Goal: Use online tool/utility: Utilize a website feature to perform a specific function

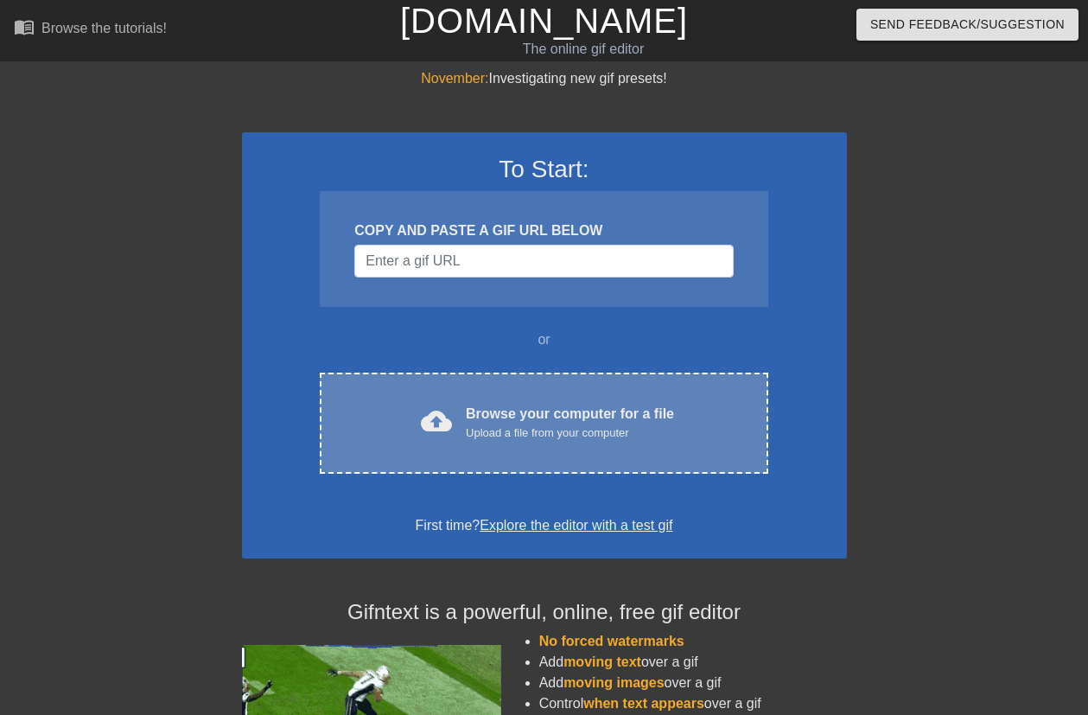
click at [568, 417] on div "Browse your computer for a file Upload a file from your computer" at bounding box center [570, 423] width 208 height 38
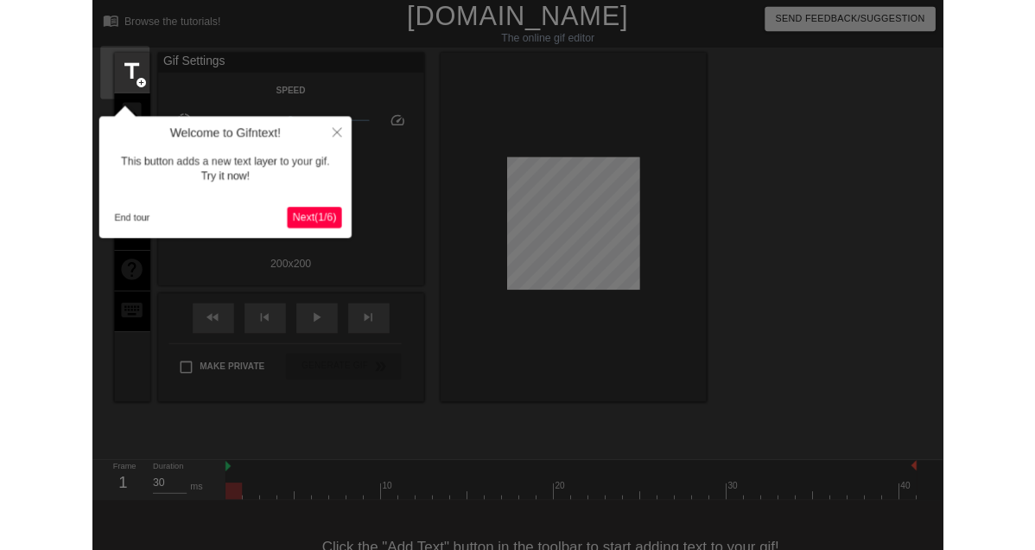
scroll to position [42, 0]
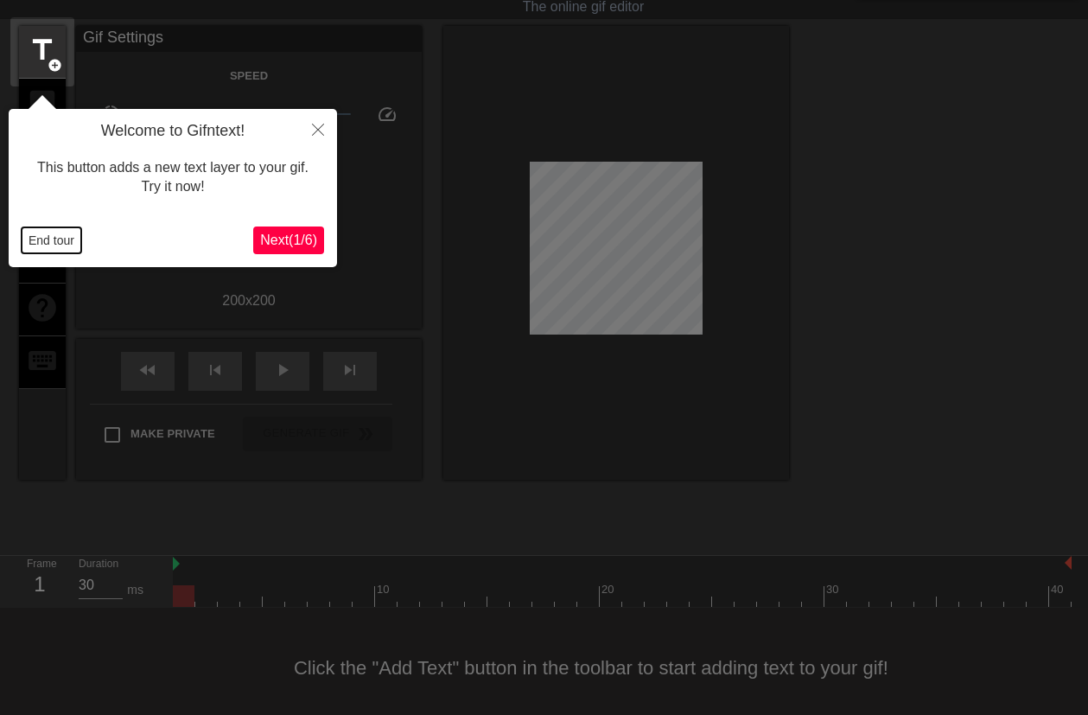
click at [60, 241] on button "End tour" at bounding box center [52, 240] width 60 height 26
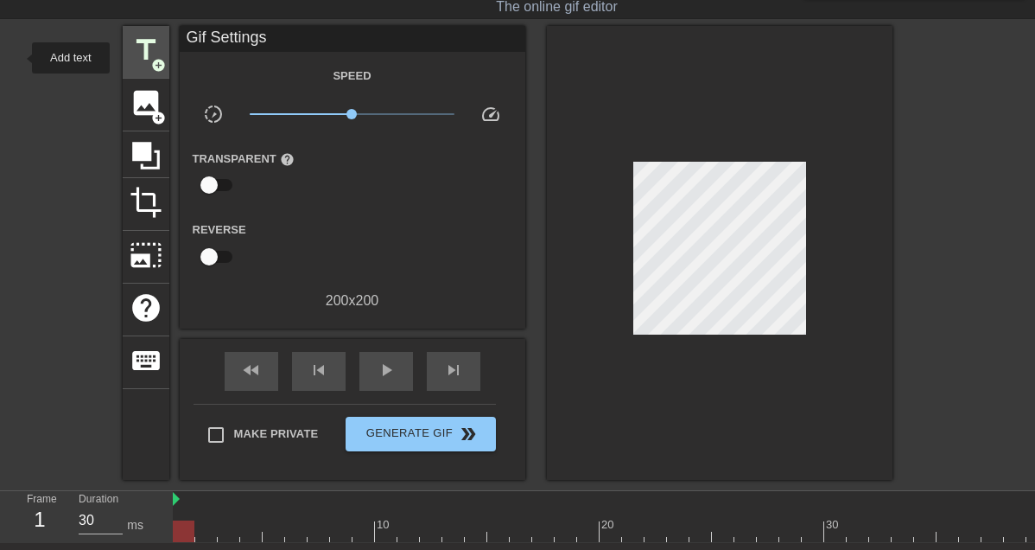
click at [151, 58] on span "add_circle" at bounding box center [158, 65] width 15 height 15
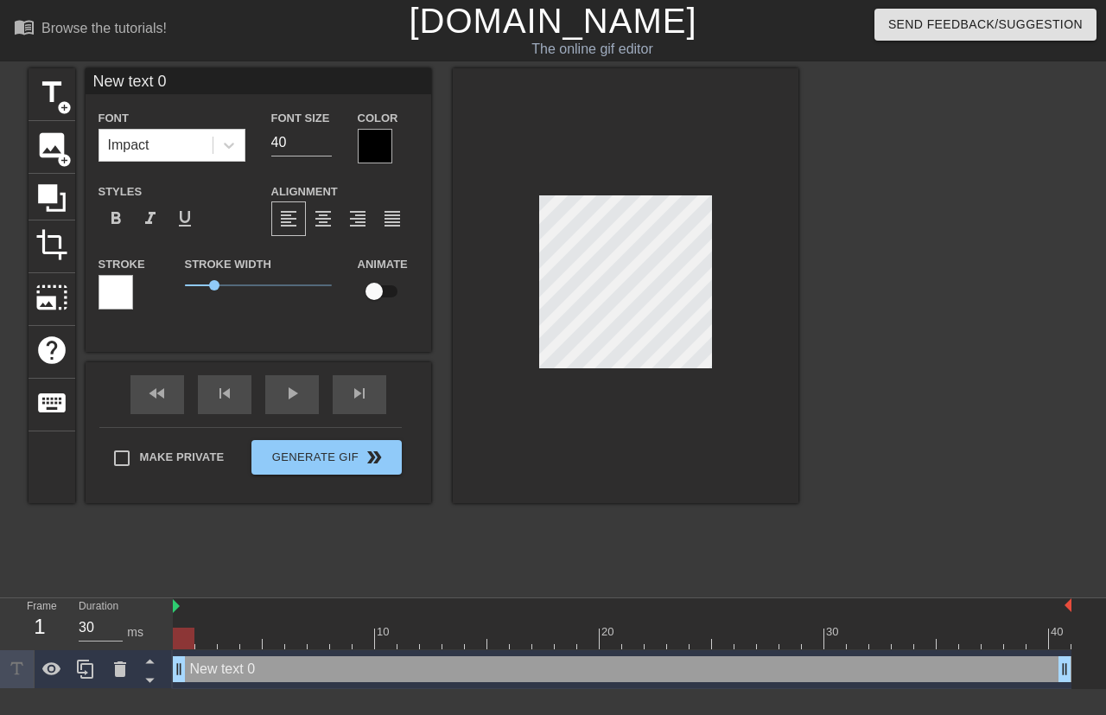
scroll to position [3, 3]
paste textarea "·"
type input "·"
type textarea "·"
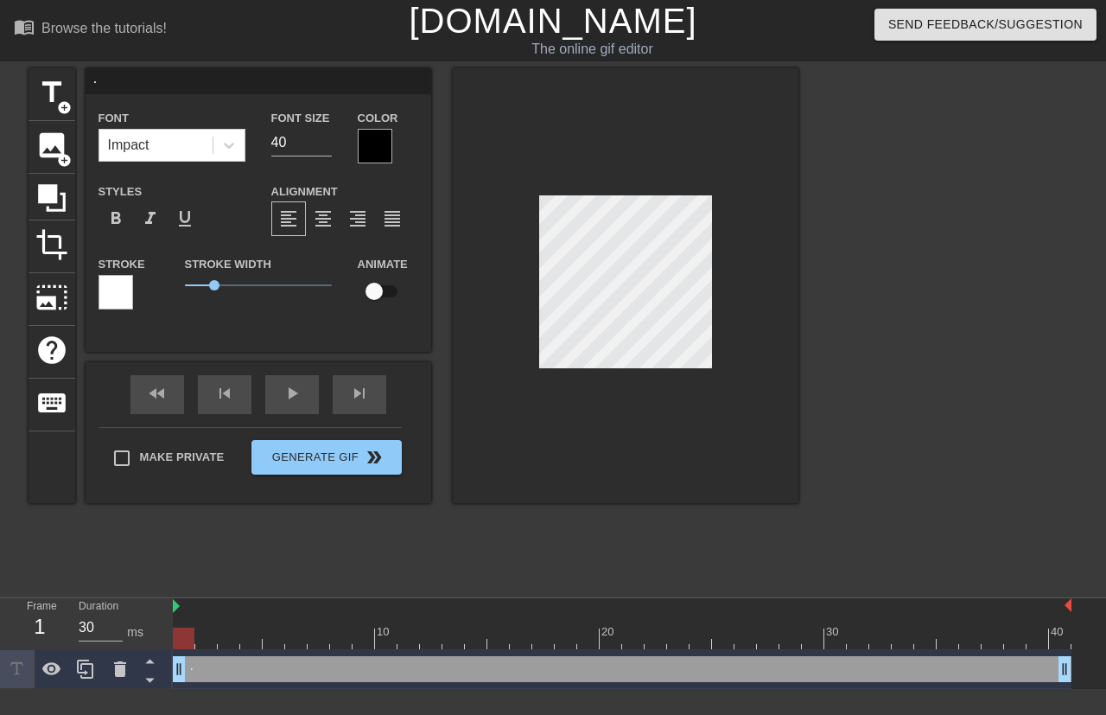
paste textarea "ßIƬ·К0IУN"
type input "ßIƬ·К0IУN"
type textarea "ßIƬ·К0IУN"
click at [240, 151] on div at bounding box center [228, 145] width 31 height 31
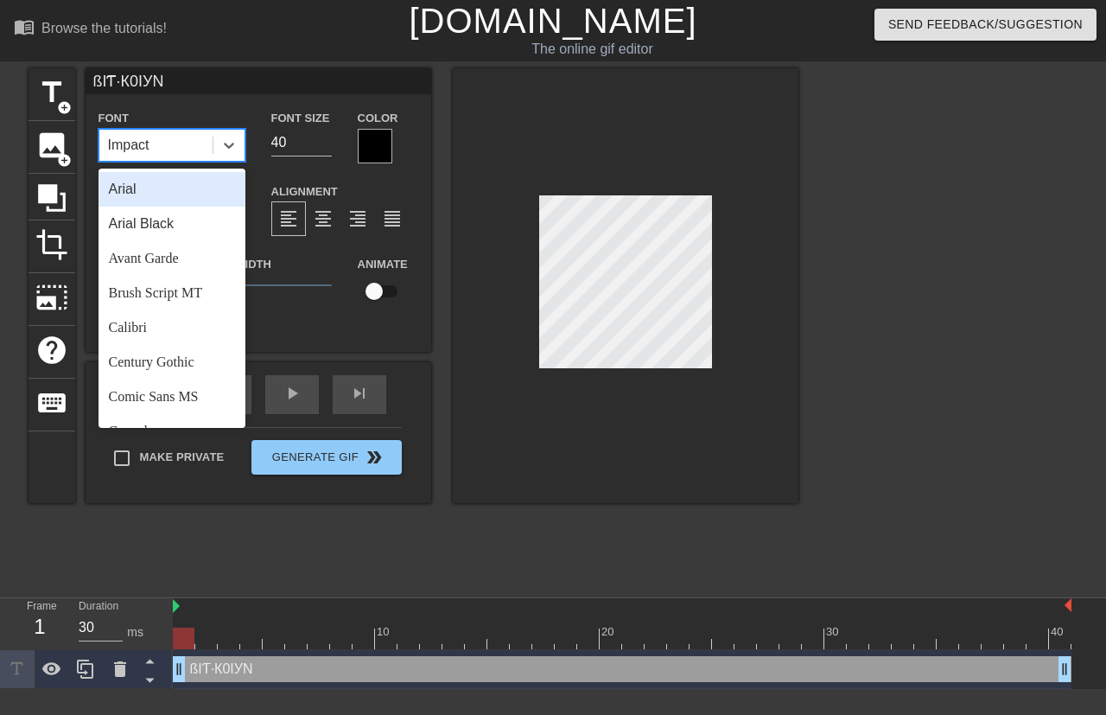
scroll to position [639, 0]
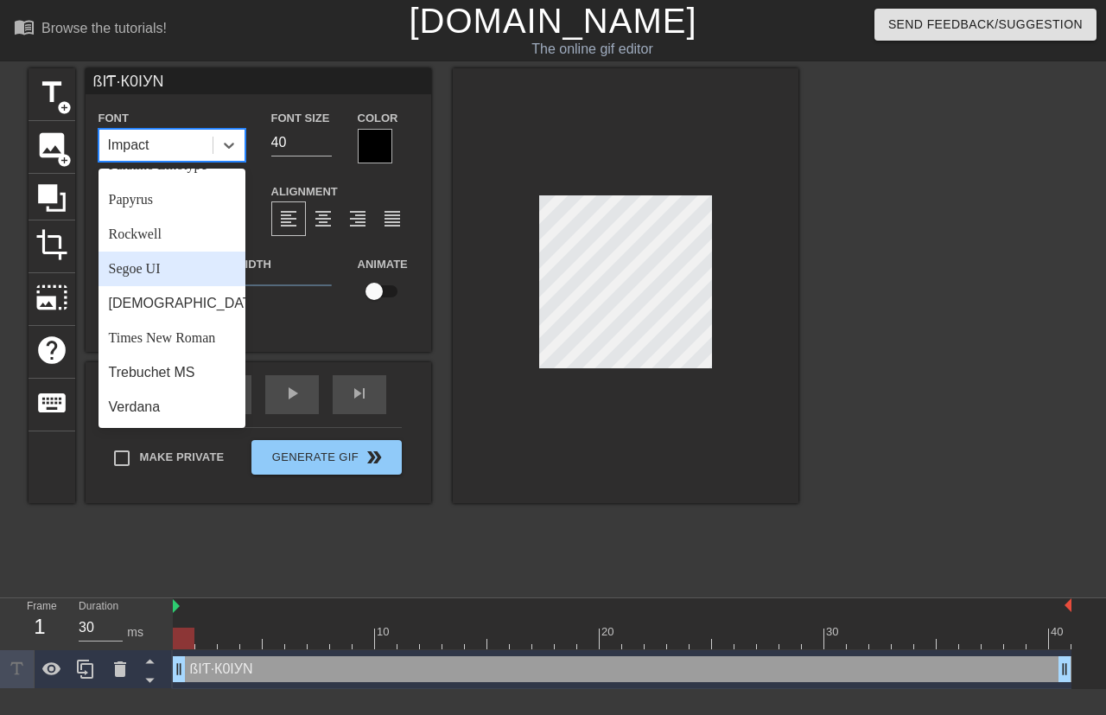
click at [163, 271] on div "Segoe UI" at bounding box center [172, 268] width 147 height 35
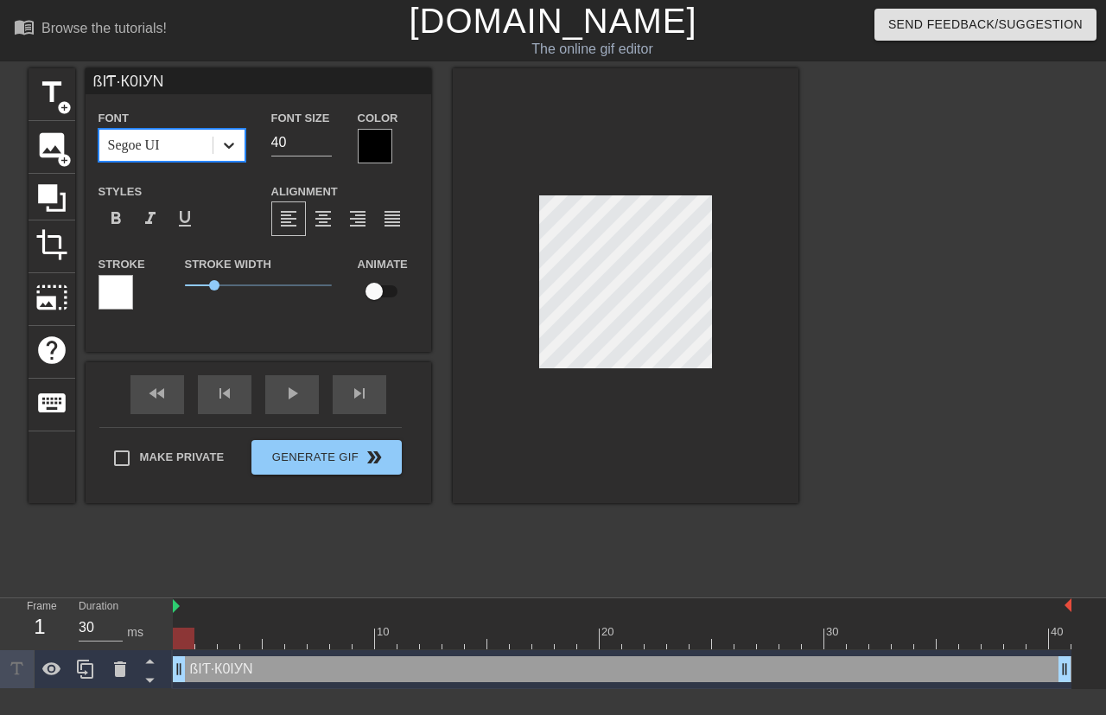
click at [224, 146] on icon at bounding box center [228, 145] width 17 height 17
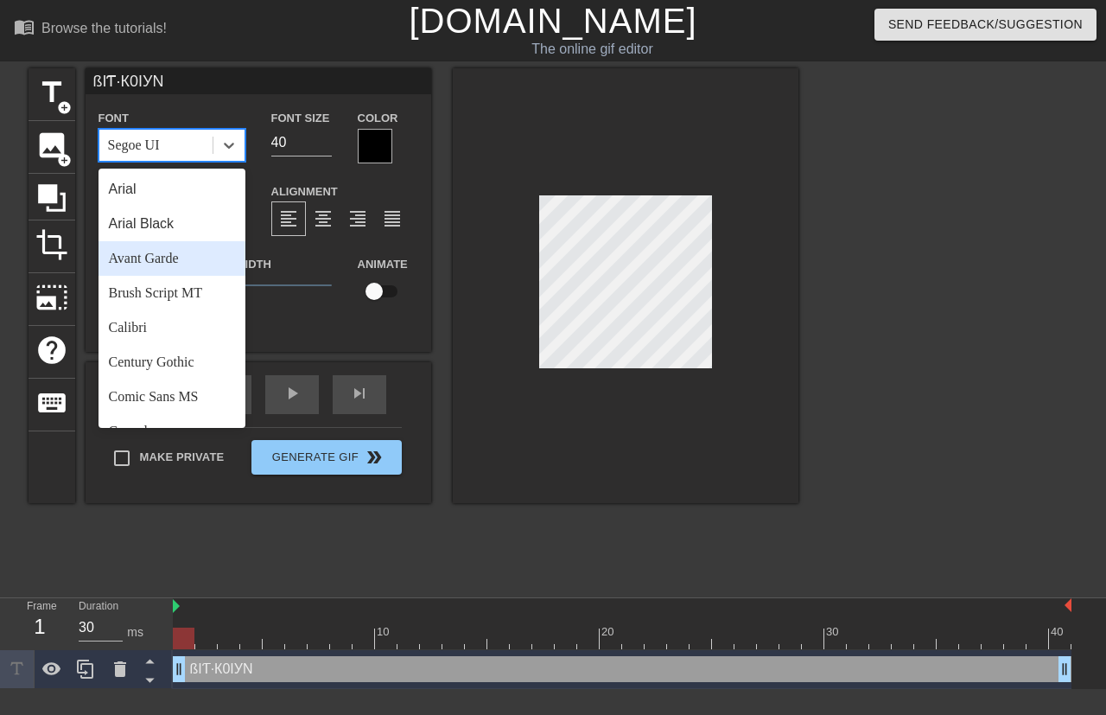
click at [155, 258] on div "Avant Garde" at bounding box center [172, 258] width 147 height 35
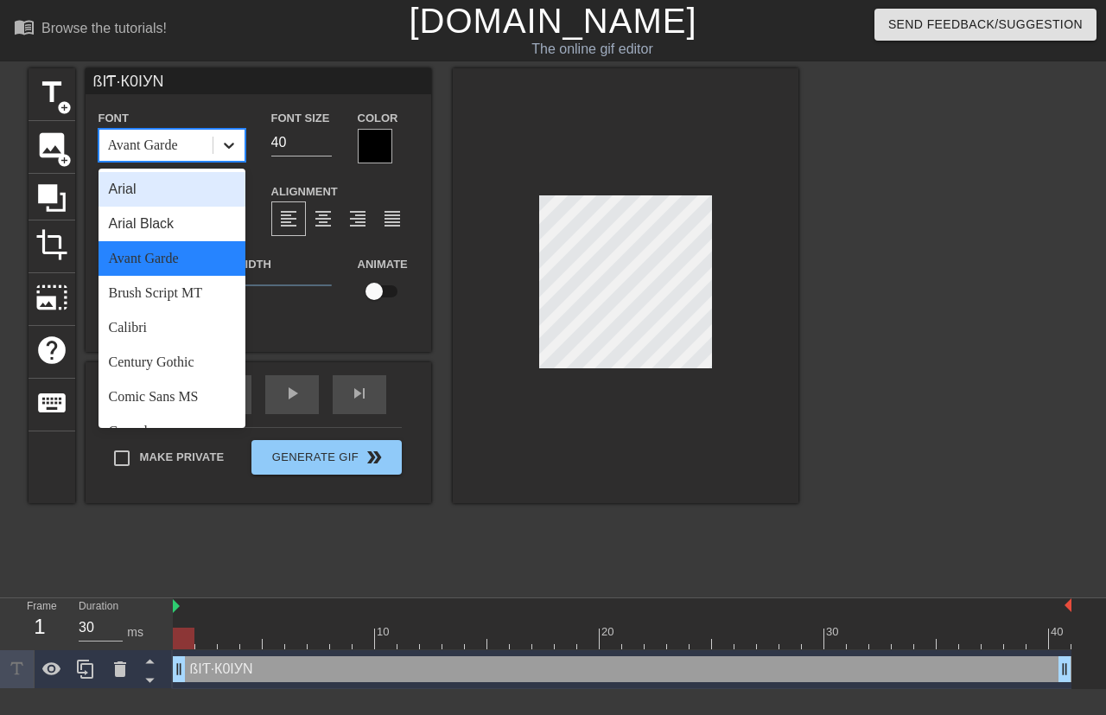
click at [237, 147] on icon at bounding box center [228, 145] width 17 height 17
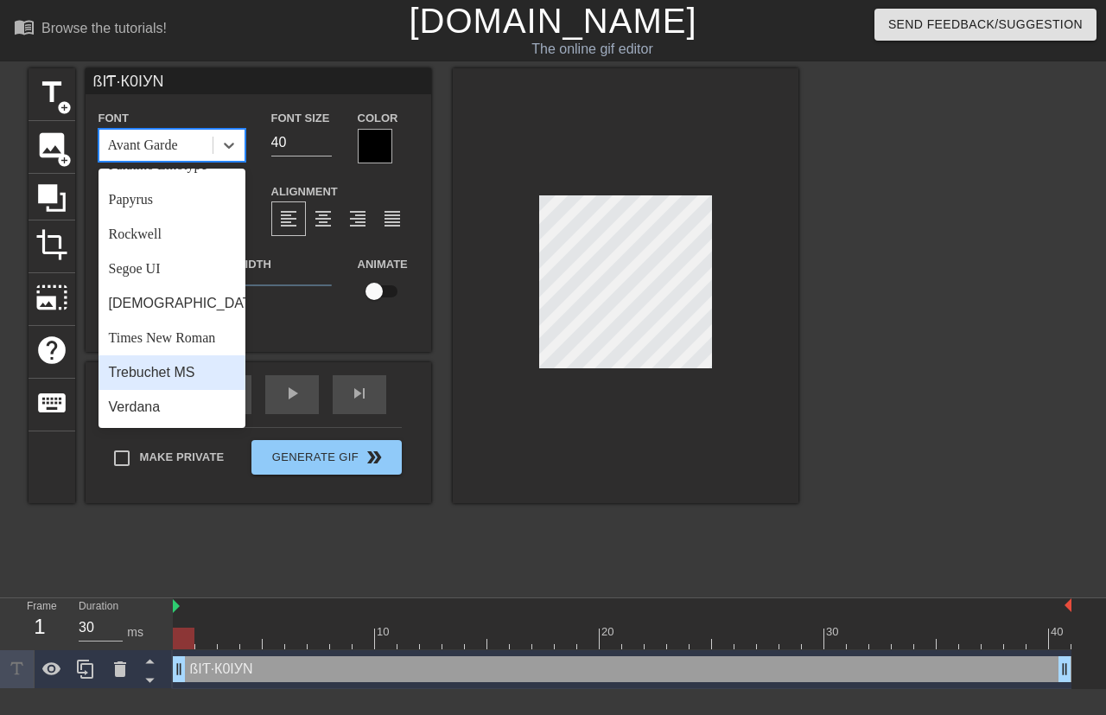
click at [195, 377] on div "Trebuchet MS" at bounding box center [172, 372] width 147 height 35
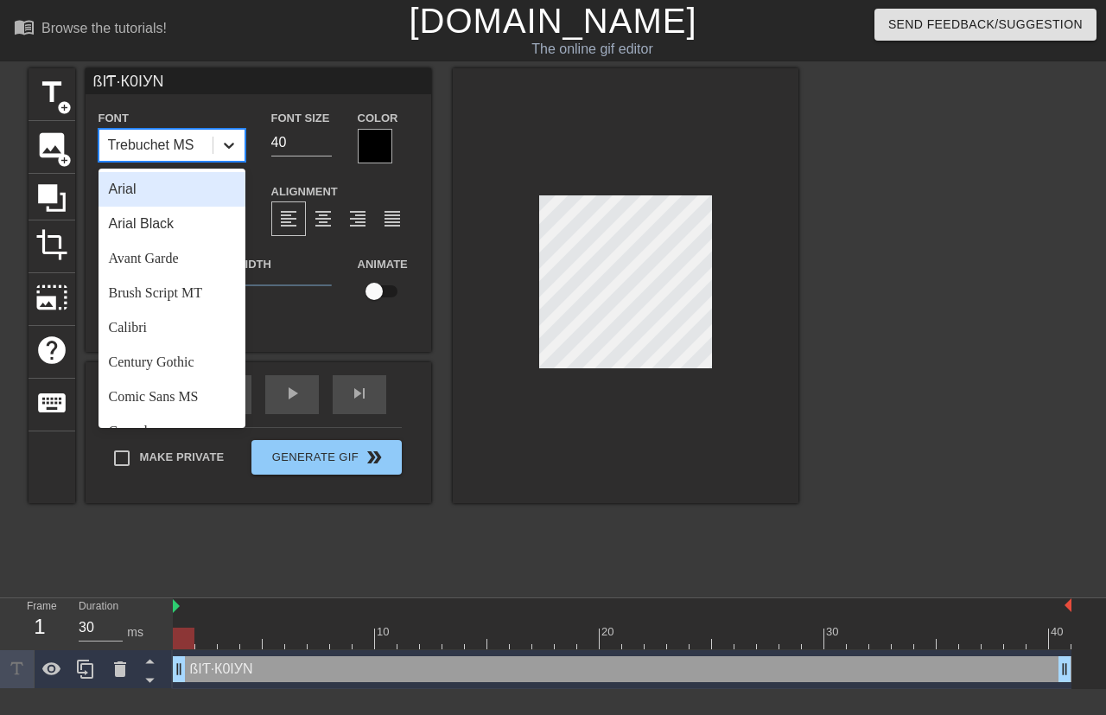
click at [237, 156] on div at bounding box center [228, 145] width 31 height 31
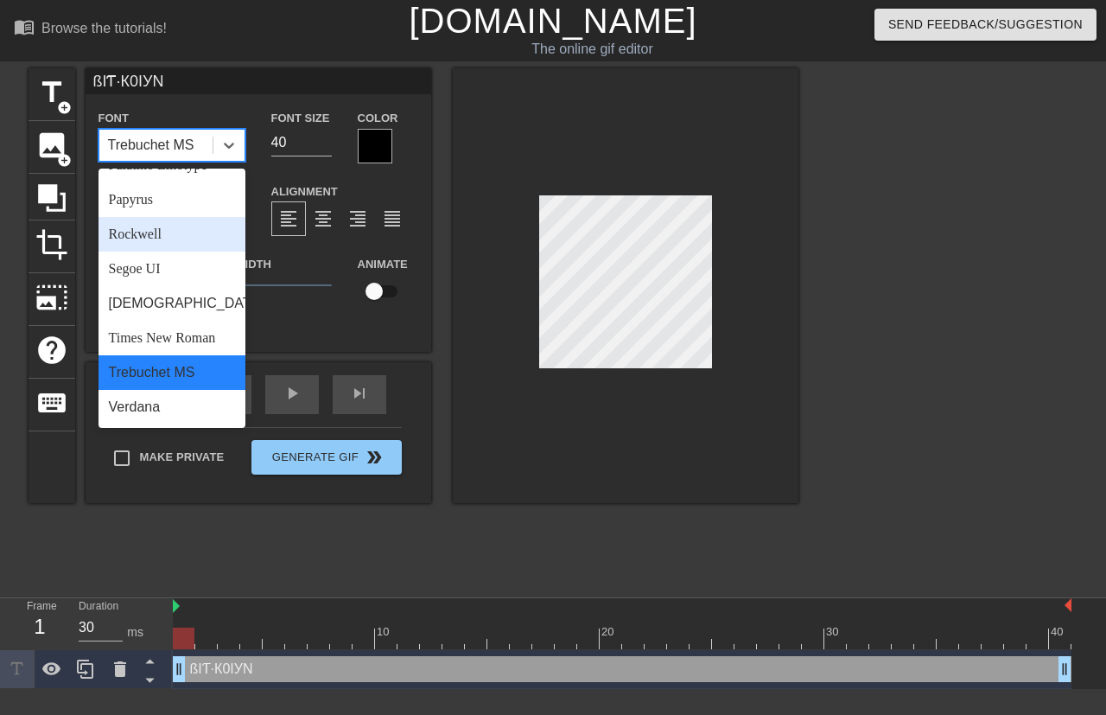
click at [168, 232] on div "Rockwell" at bounding box center [172, 234] width 147 height 35
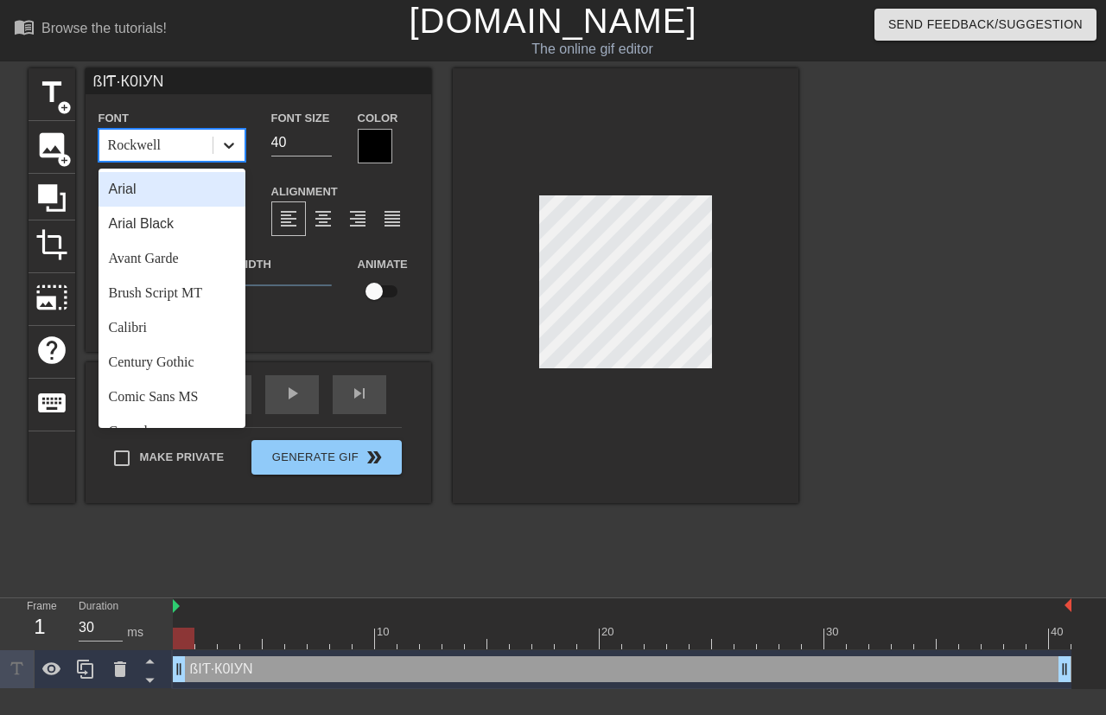
click at [226, 156] on div at bounding box center [228, 145] width 31 height 31
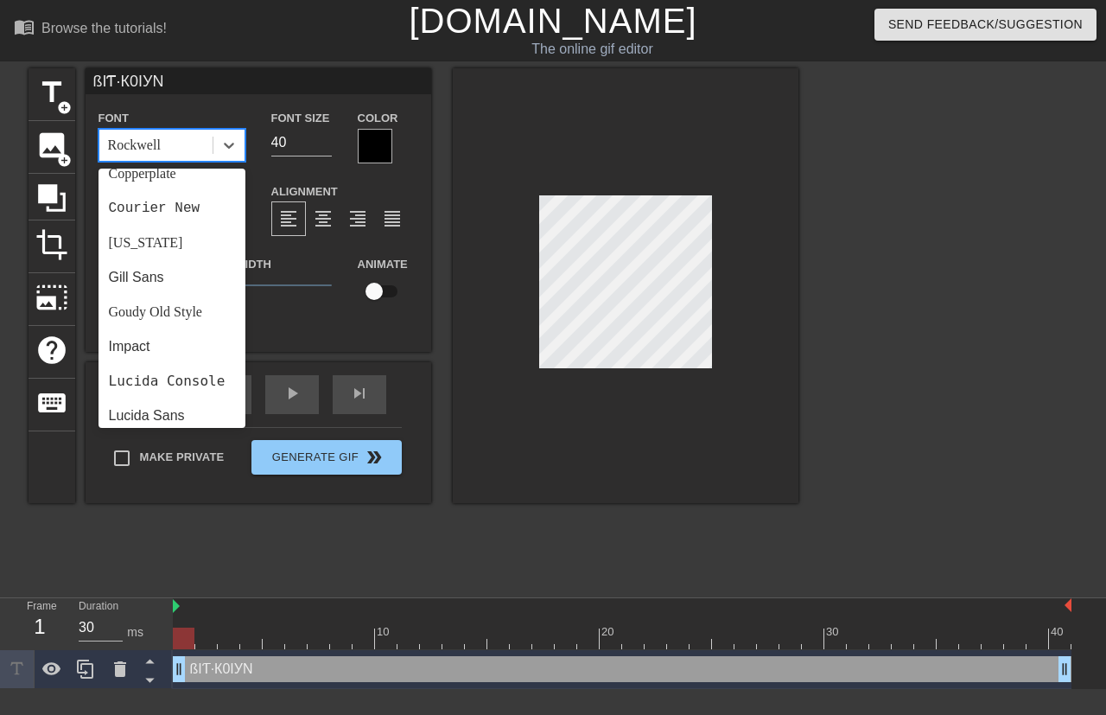
scroll to position [486, 0]
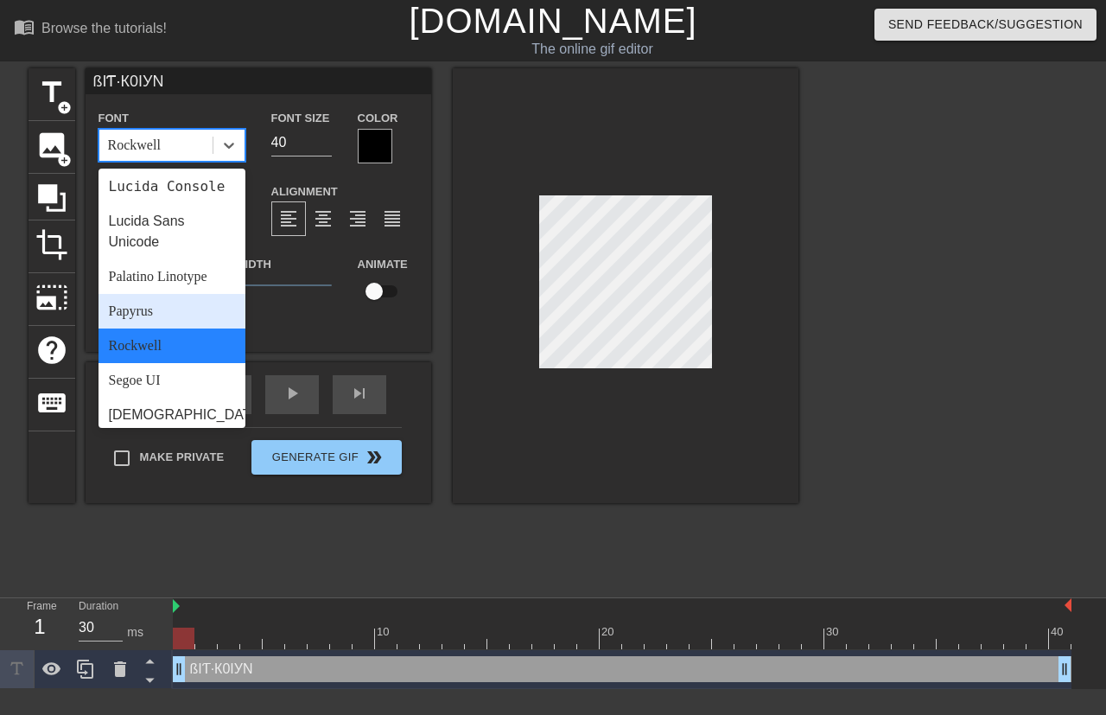
click at [164, 328] on div "Papyrus" at bounding box center [172, 311] width 147 height 35
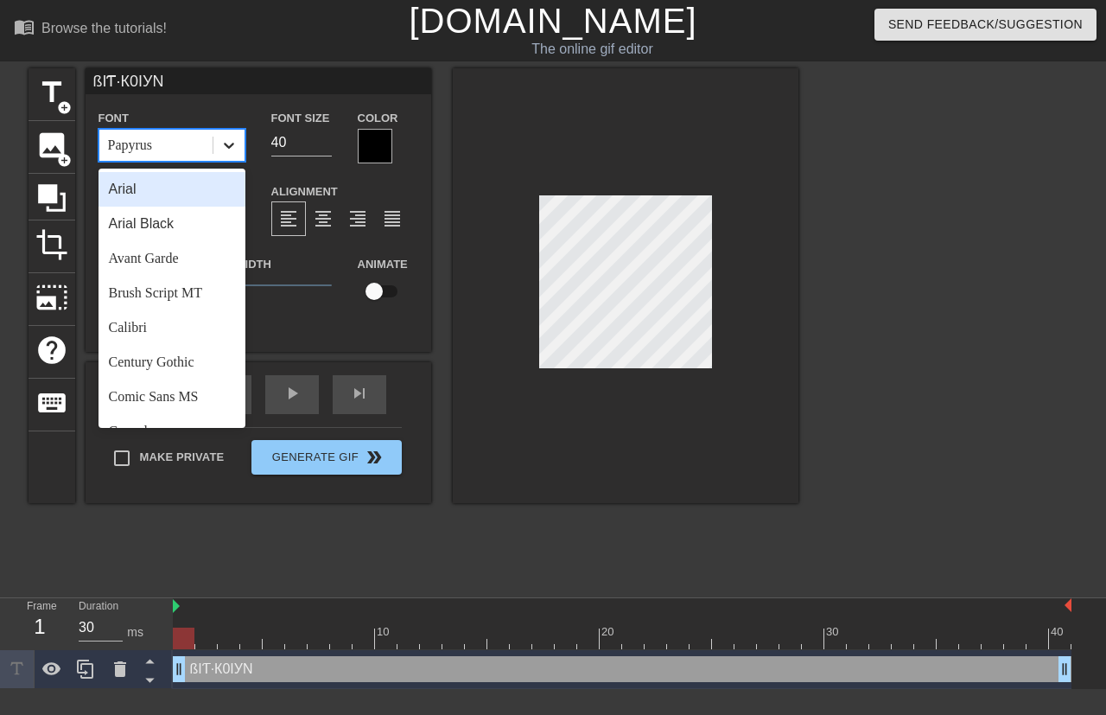
click at [235, 150] on icon at bounding box center [228, 145] width 17 height 17
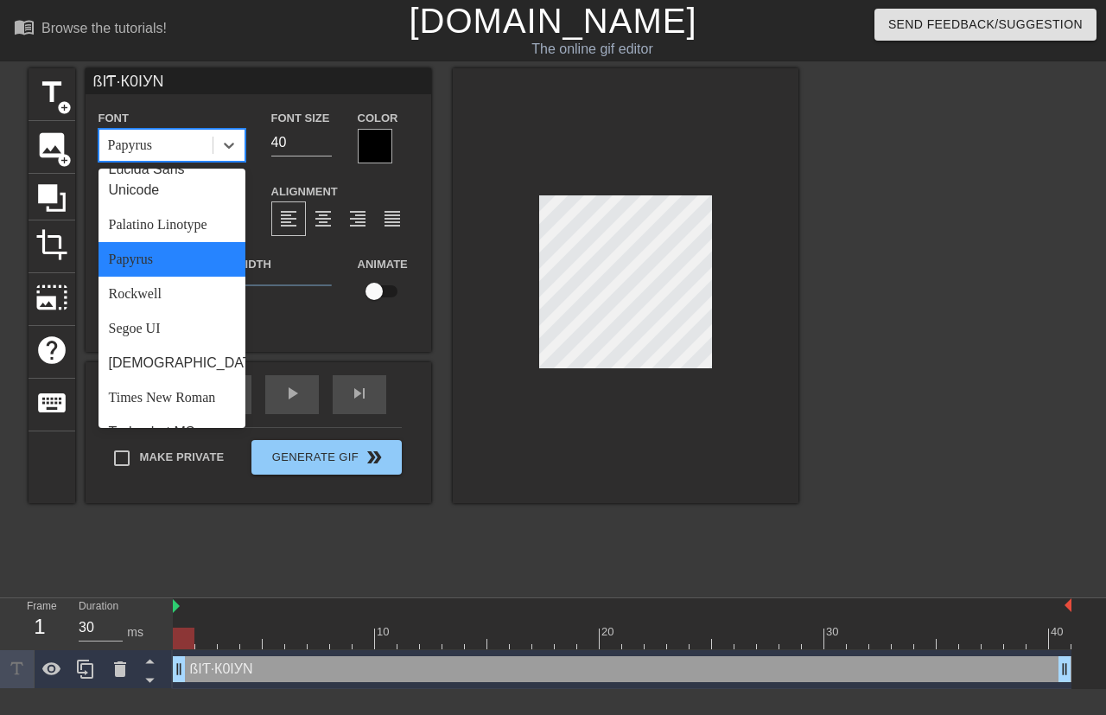
scroll to position [511, 0]
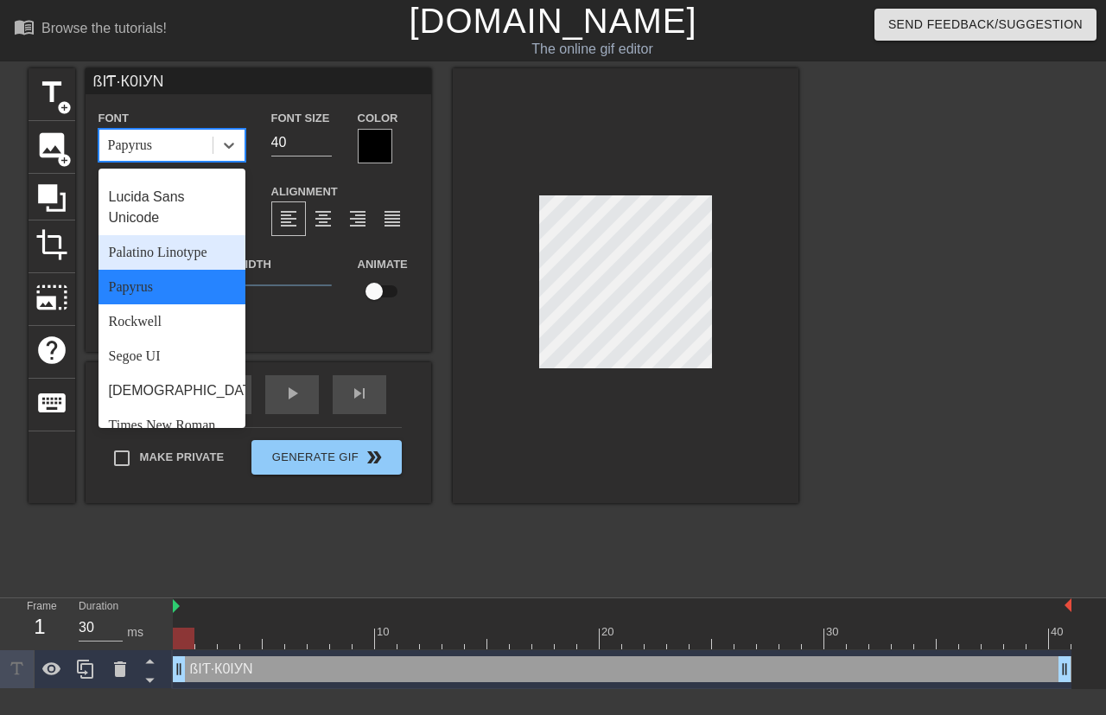
click at [135, 270] on div "Palatino Linotype" at bounding box center [172, 252] width 147 height 35
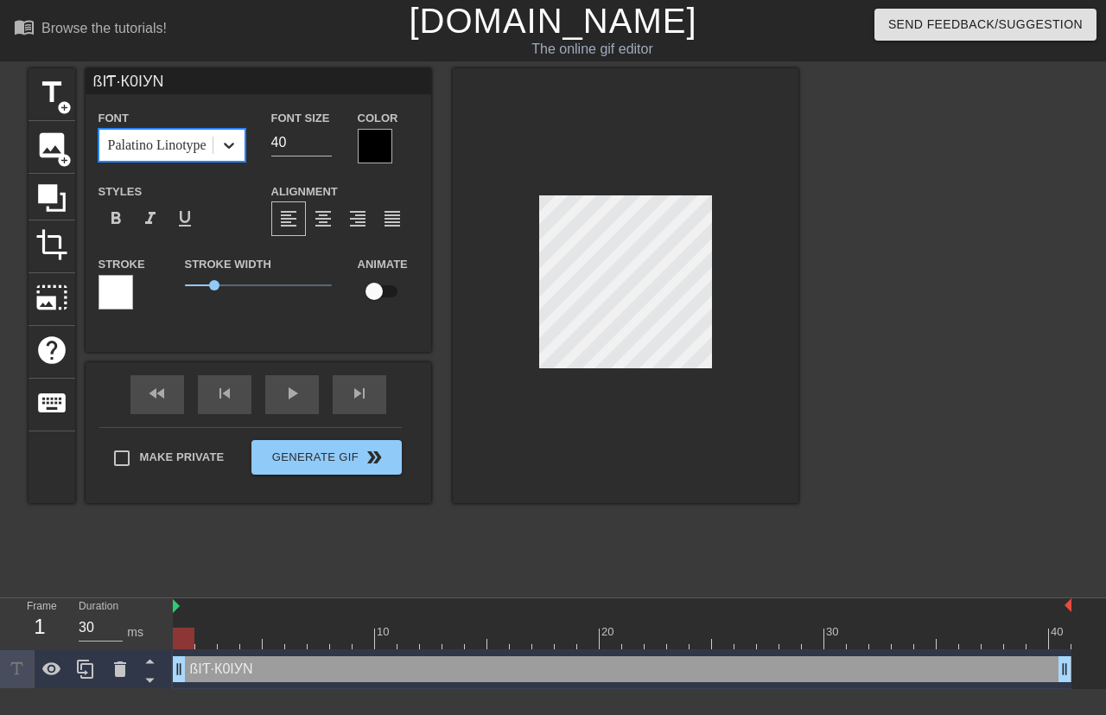
click at [225, 144] on icon at bounding box center [229, 146] width 10 height 6
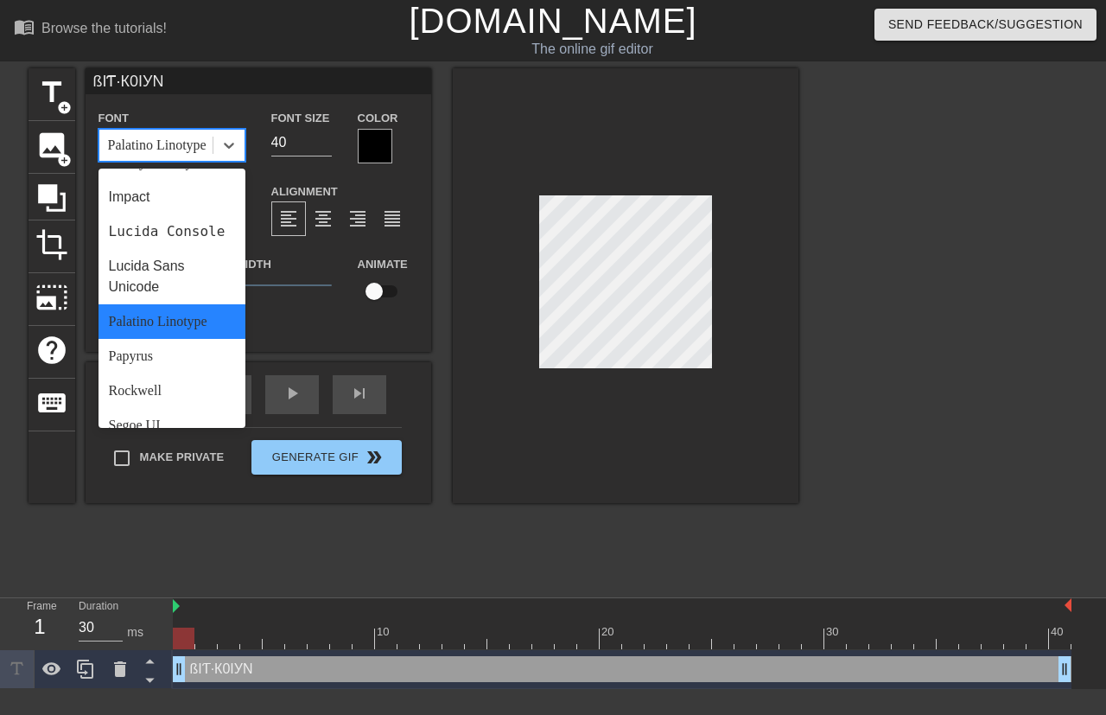
scroll to position [459, 0]
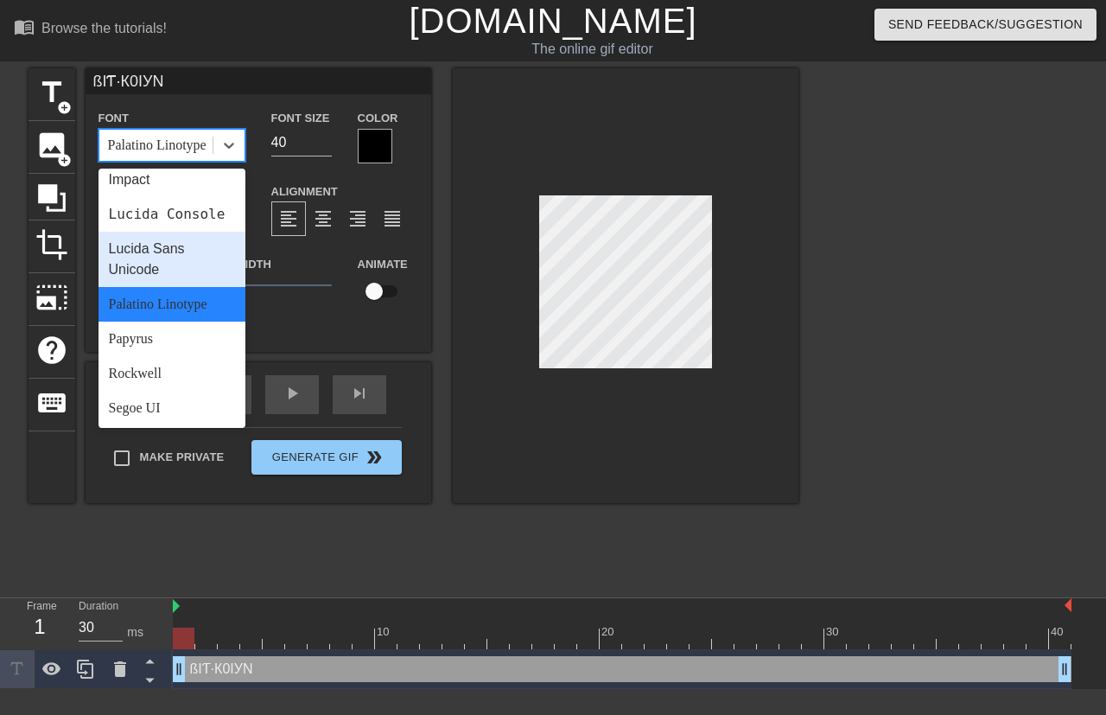
click at [149, 278] on div "Lucida Sans Unicode" at bounding box center [172, 259] width 147 height 55
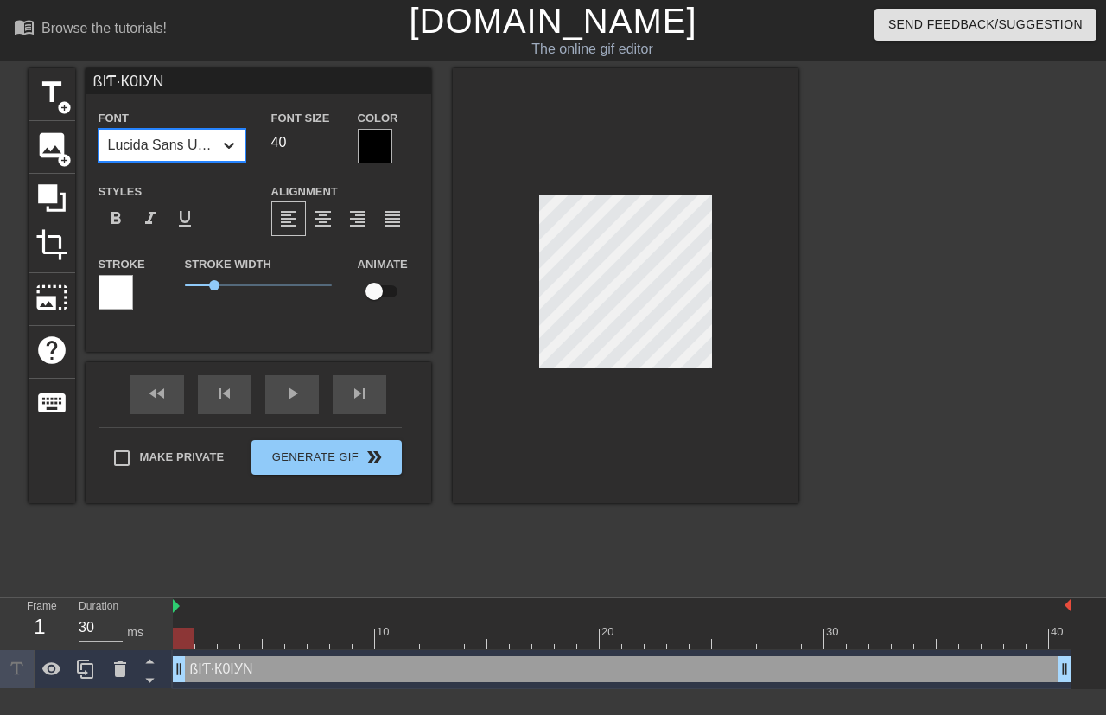
click at [235, 151] on icon at bounding box center [228, 145] width 17 height 17
click at [367, 152] on div at bounding box center [375, 146] width 35 height 35
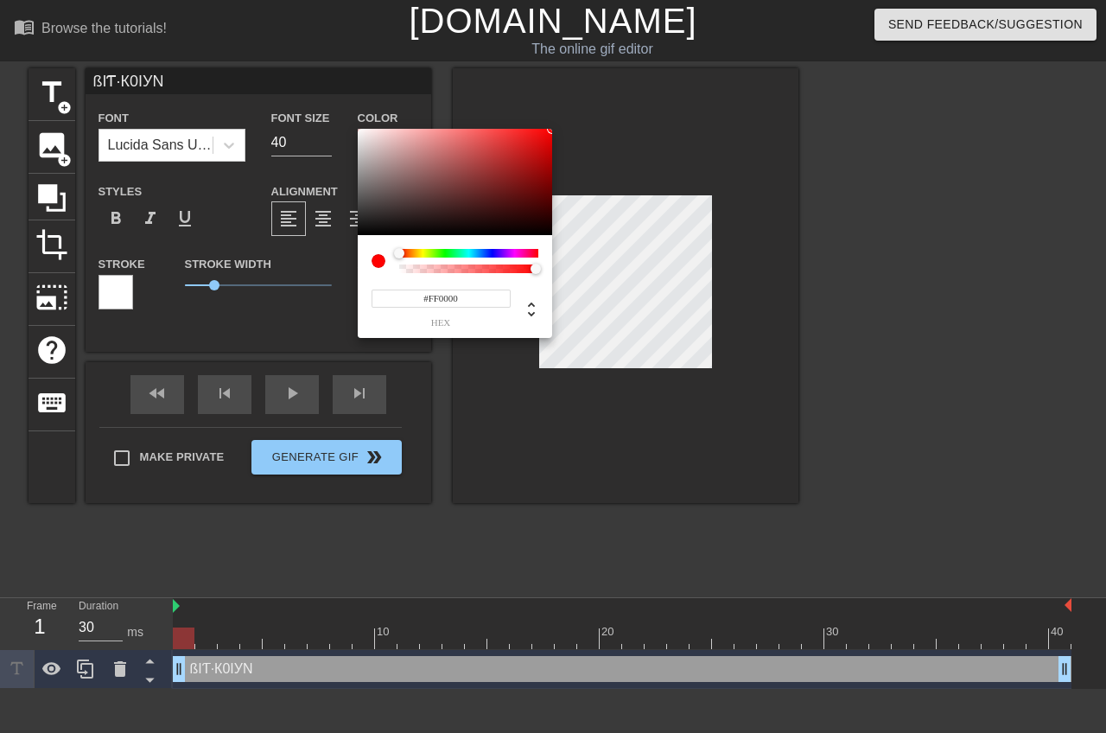
drag, startPoint x: 359, startPoint y: 231, endPoint x: 613, endPoint y: 100, distance: 285.6
click at [613, 100] on div "#FF0000 hex" at bounding box center [553, 366] width 1106 height 733
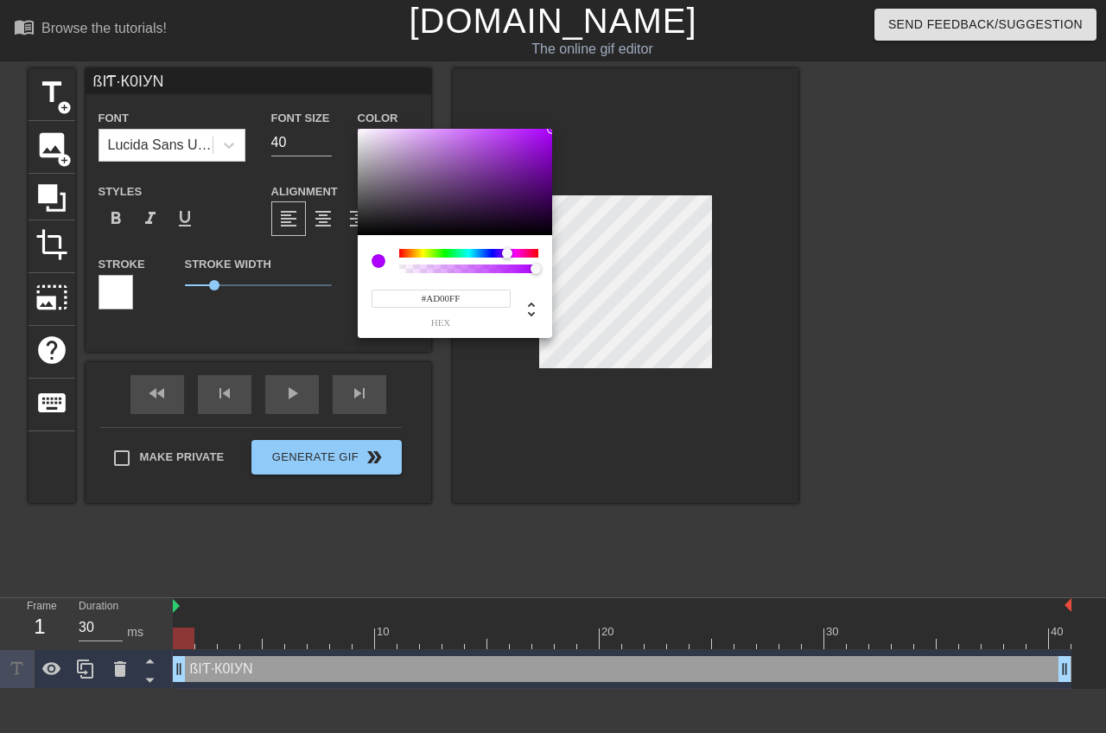
type input "#B600FF"
drag, startPoint x: 401, startPoint y: 251, endPoint x: 508, endPoint y: 256, distance: 107.2
click at [508, 256] on div at bounding box center [508, 253] width 10 height 10
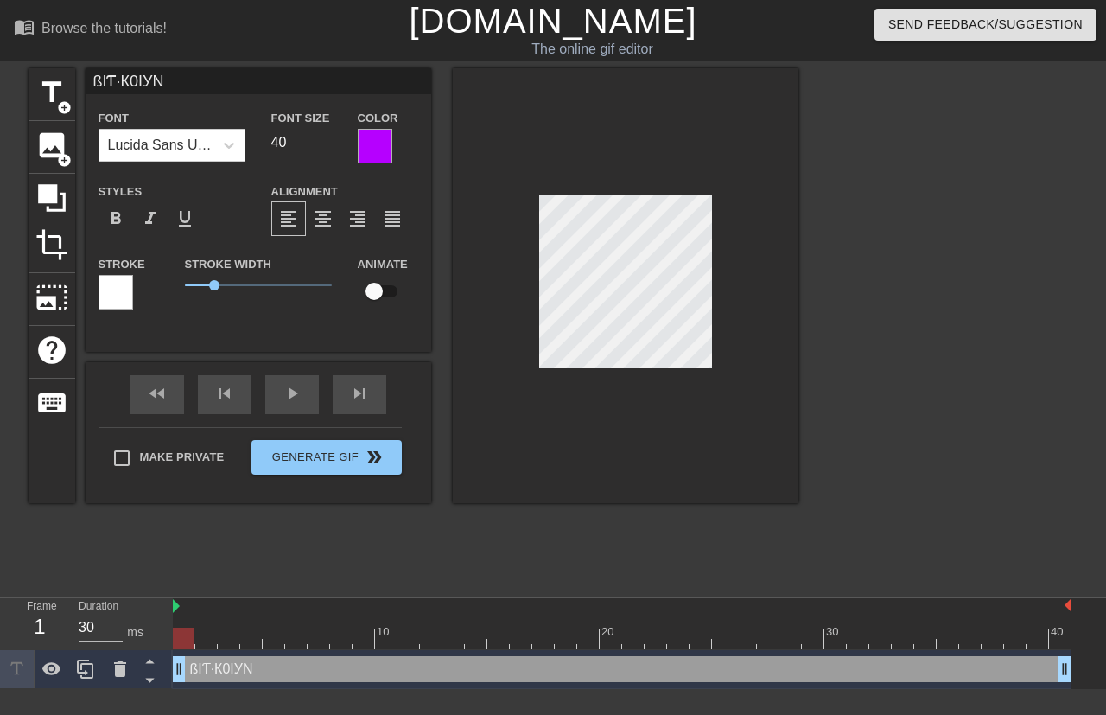
click at [113, 295] on div at bounding box center [116, 292] width 35 height 35
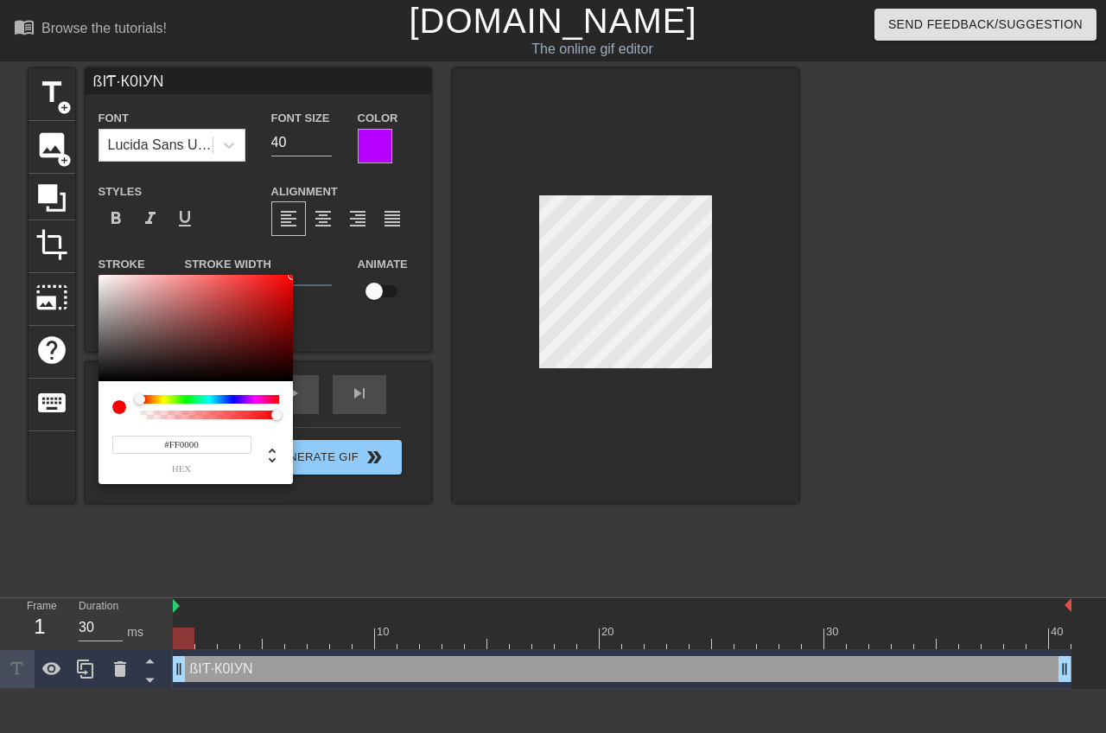
drag, startPoint x: 100, startPoint y: 277, endPoint x: 319, endPoint y: 329, distance: 224.9
click at [436, 248] on div "#FF0000 hex" at bounding box center [553, 366] width 1106 height 733
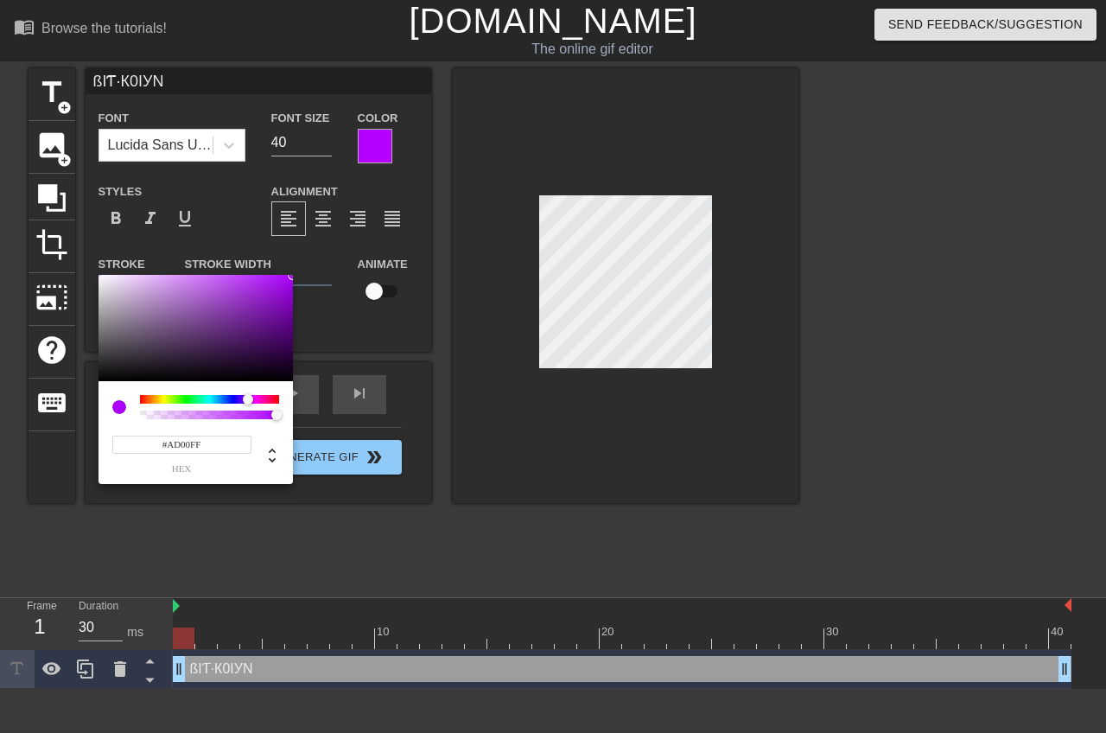
type input "#B600FF"
drag, startPoint x: 139, startPoint y: 398, endPoint x: 249, endPoint y: 402, distance: 109.8
click at [249, 402] on div at bounding box center [249, 399] width 10 height 10
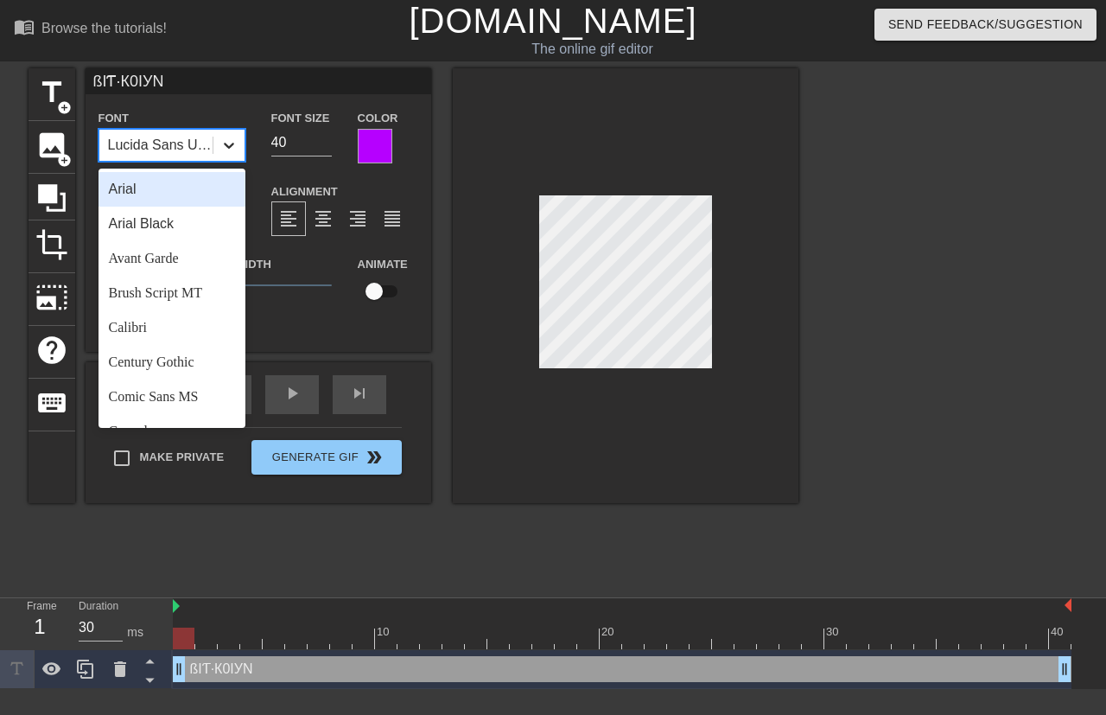
click at [240, 143] on div at bounding box center [228, 145] width 31 height 31
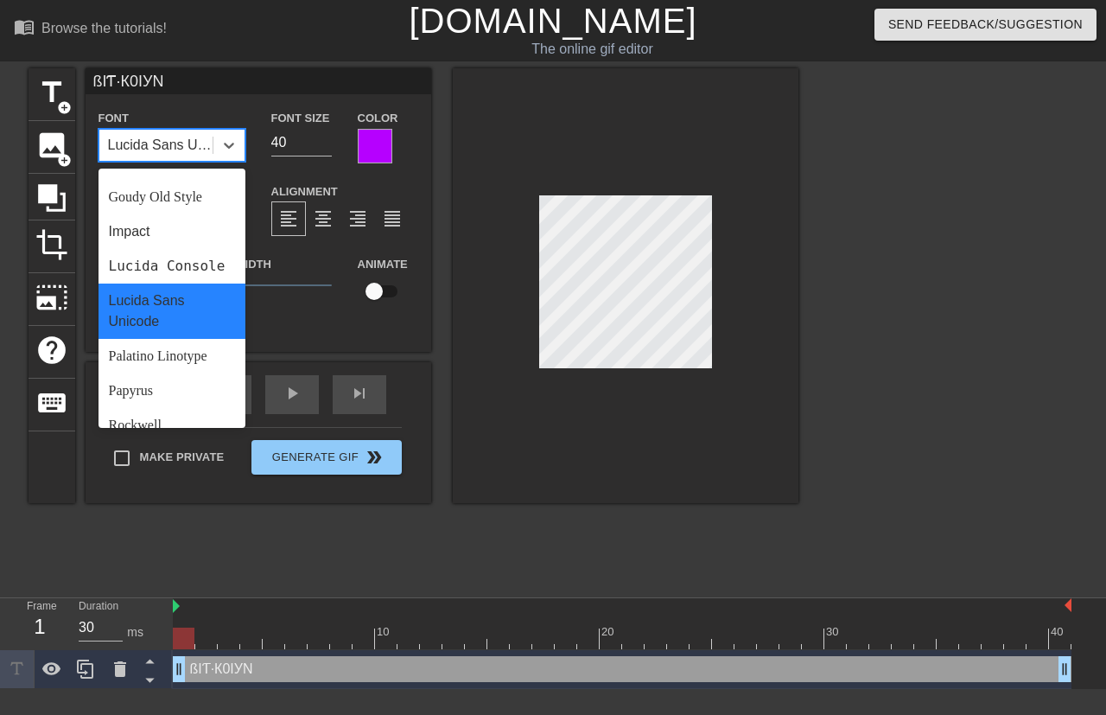
scroll to position [413, 0]
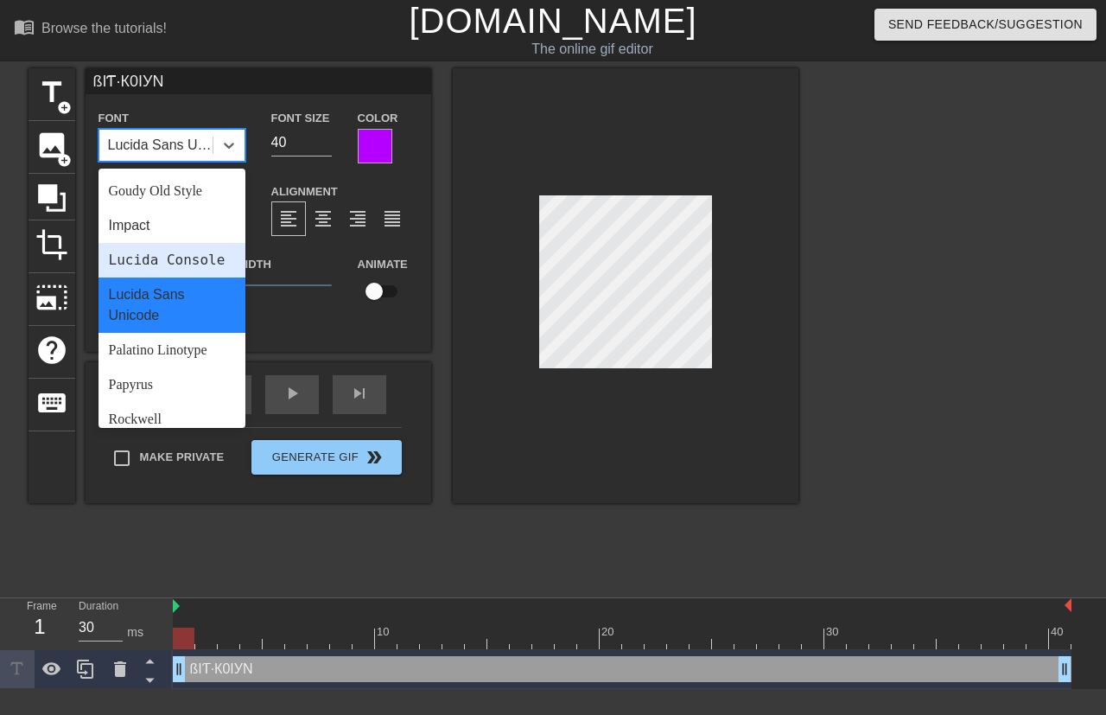
click at [140, 277] on div "Lucida Console" at bounding box center [172, 260] width 147 height 35
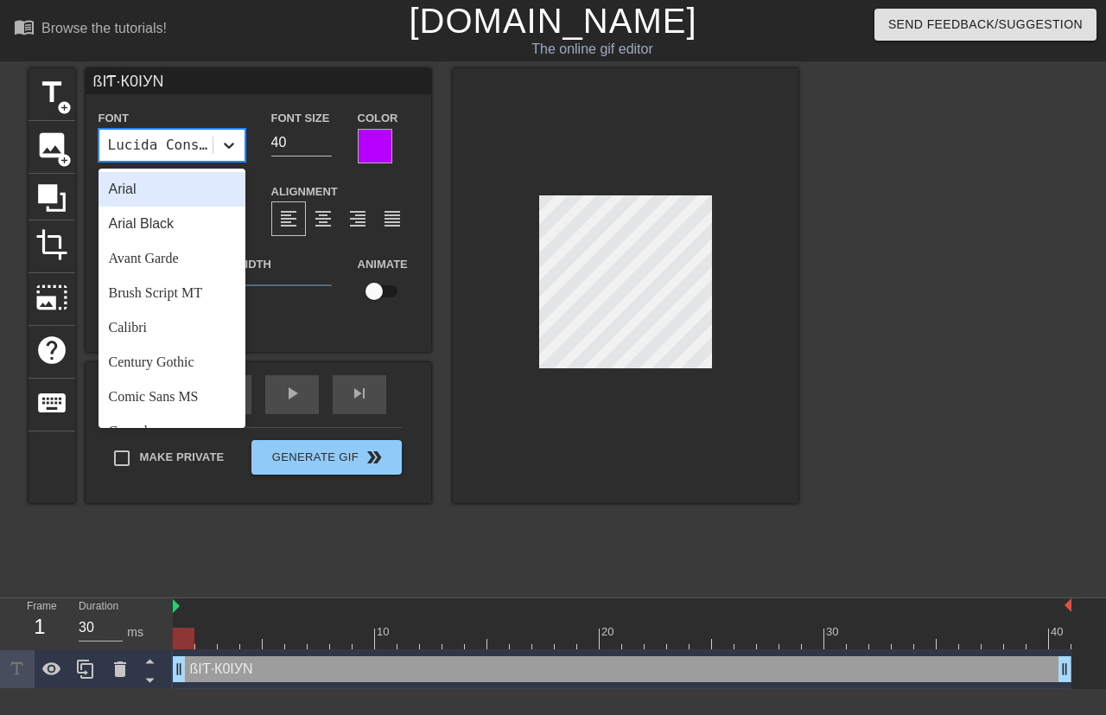
click at [236, 146] on icon at bounding box center [228, 145] width 17 height 17
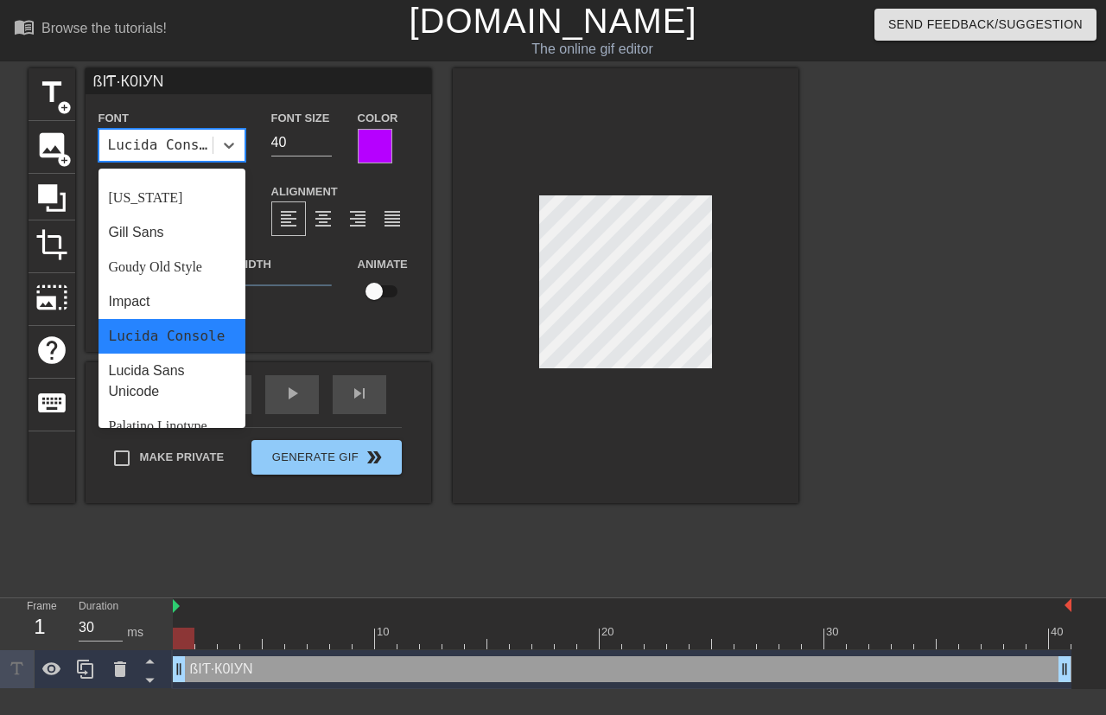
scroll to position [368, 0]
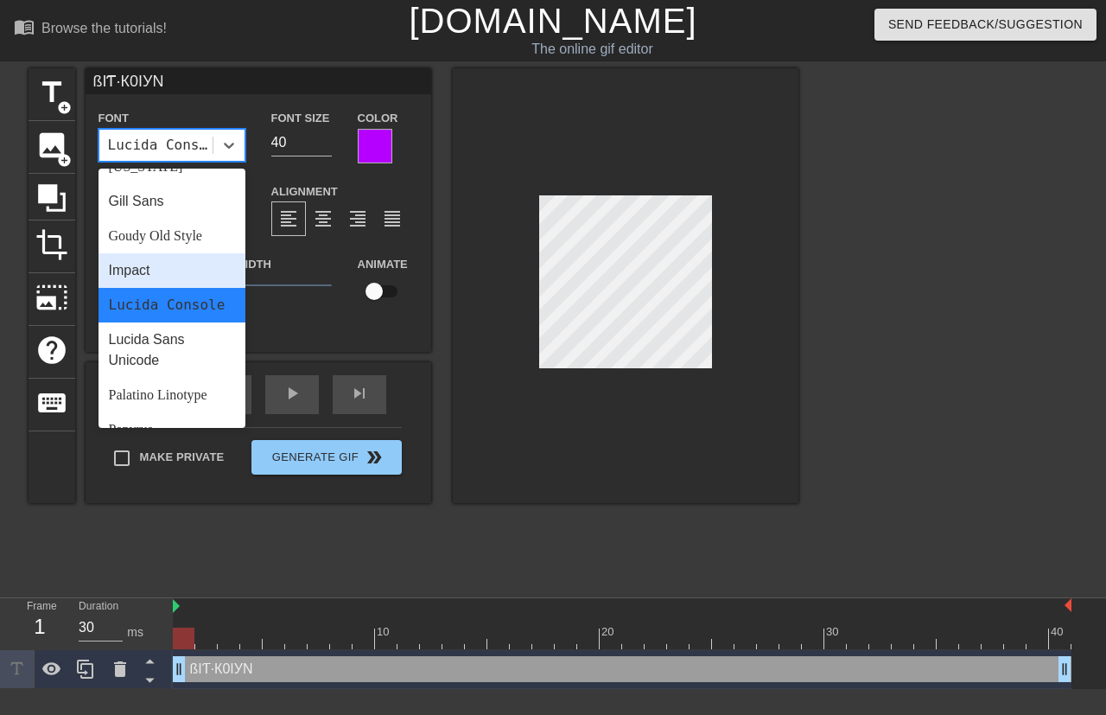
click at [155, 272] on div "Impact" at bounding box center [172, 270] width 147 height 35
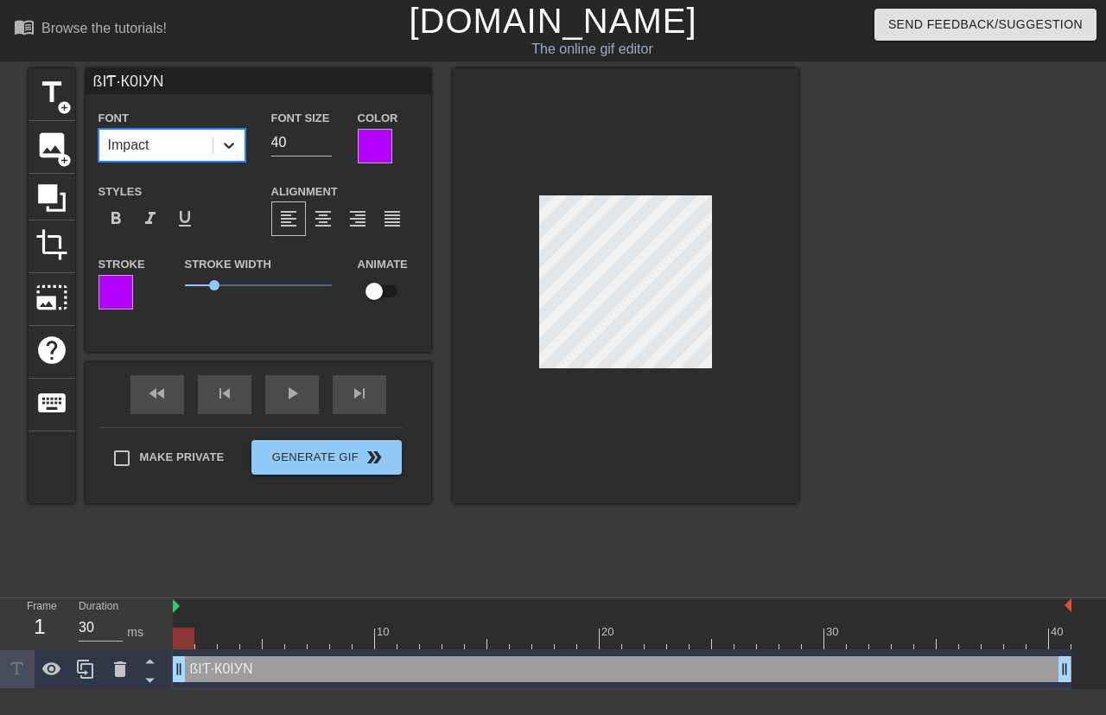
click at [236, 151] on icon at bounding box center [228, 145] width 17 height 17
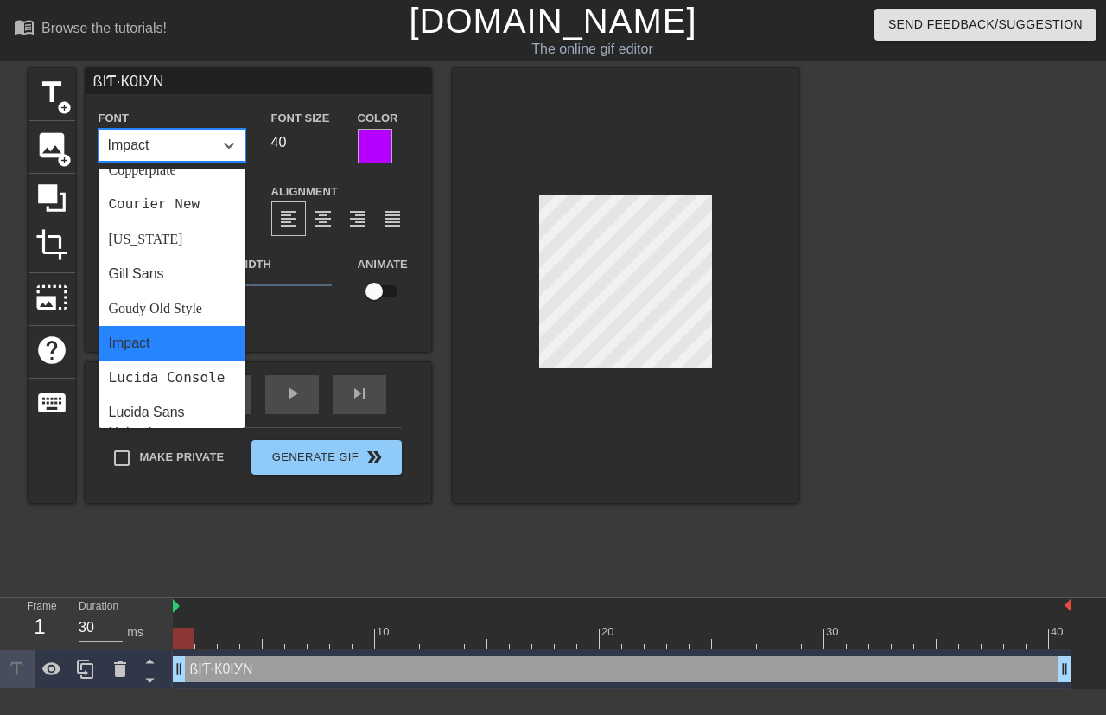
scroll to position [347, 0]
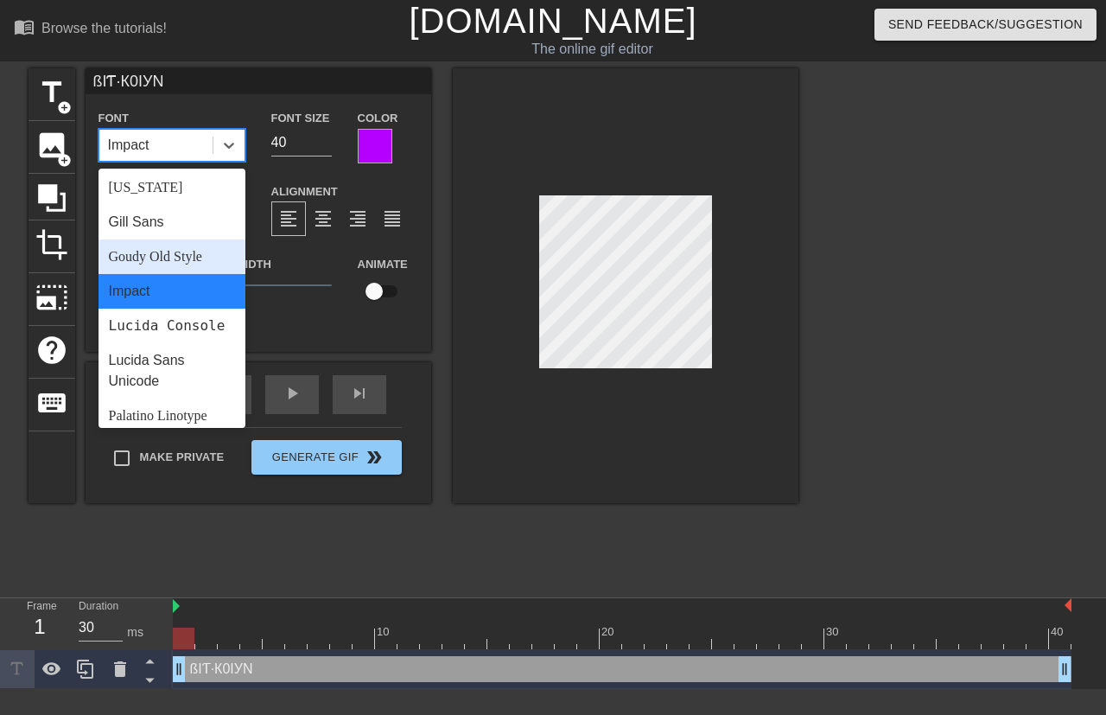
click at [197, 258] on div "Goudy Old Style" at bounding box center [172, 256] width 147 height 35
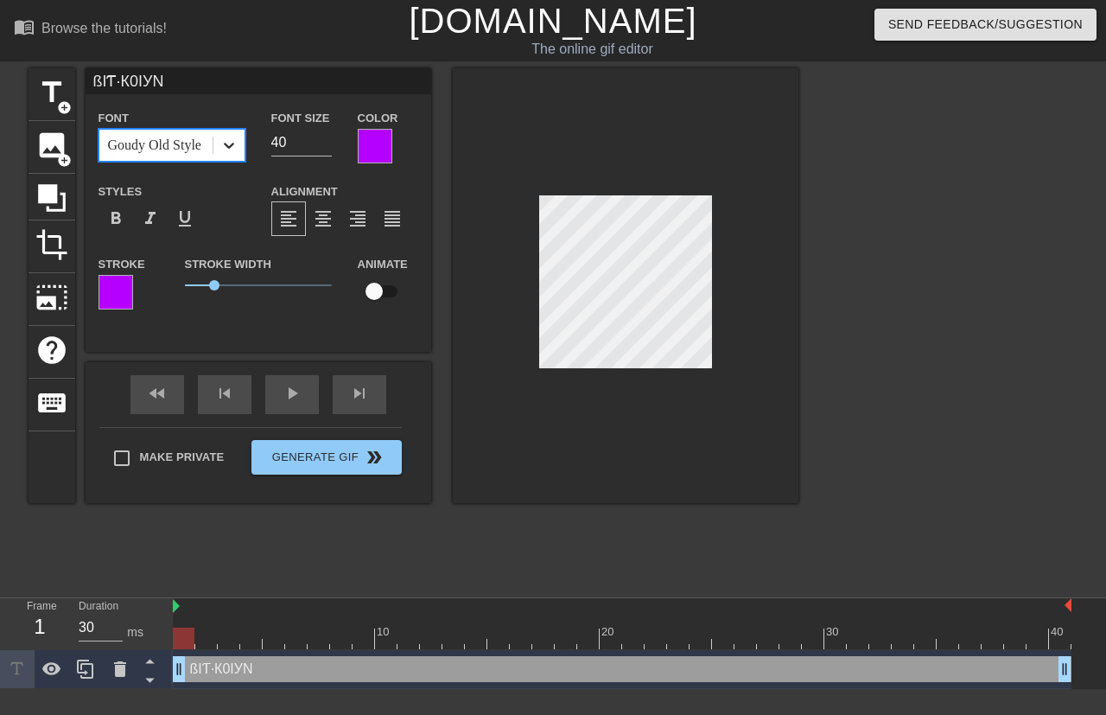
click at [229, 149] on icon at bounding box center [228, 145] width 17 height 17
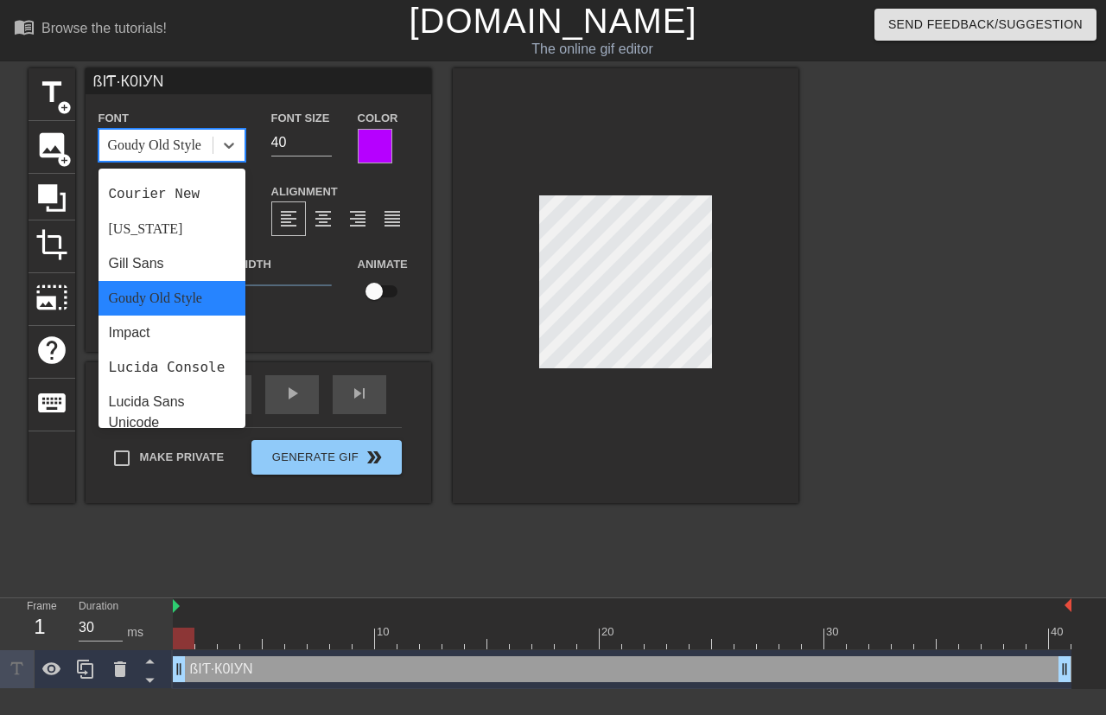
scroll to position [302, 0]
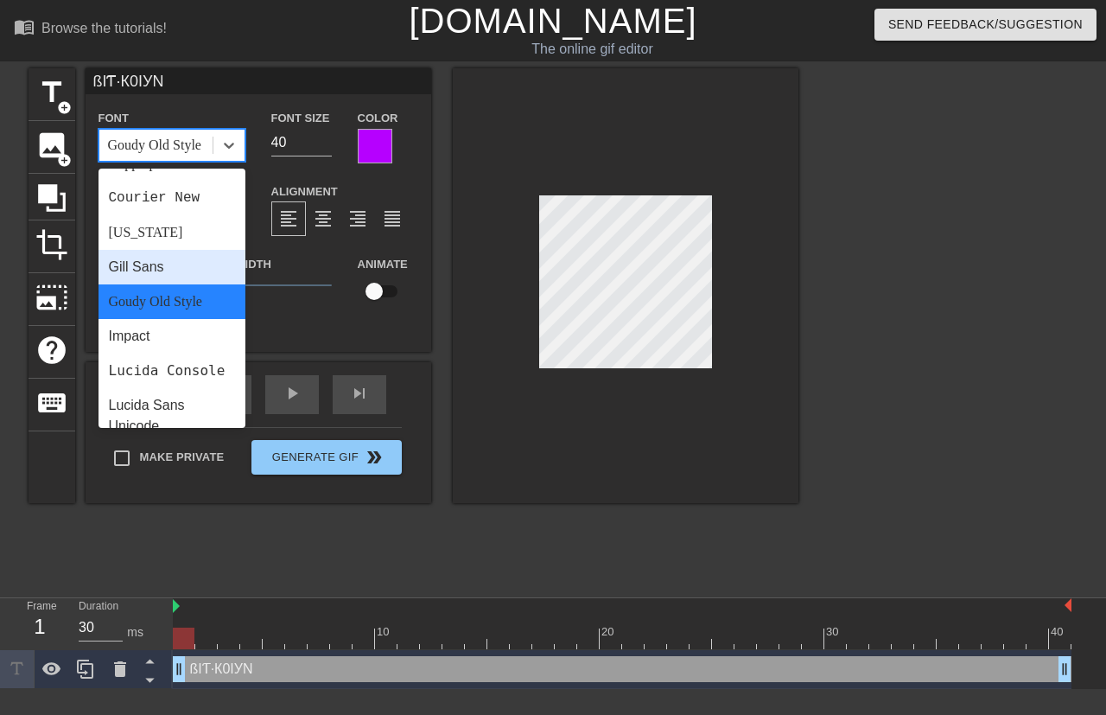
click at [169, 263] on div "Gill Sans" at bounding box center [172, 267] width 147 height 35
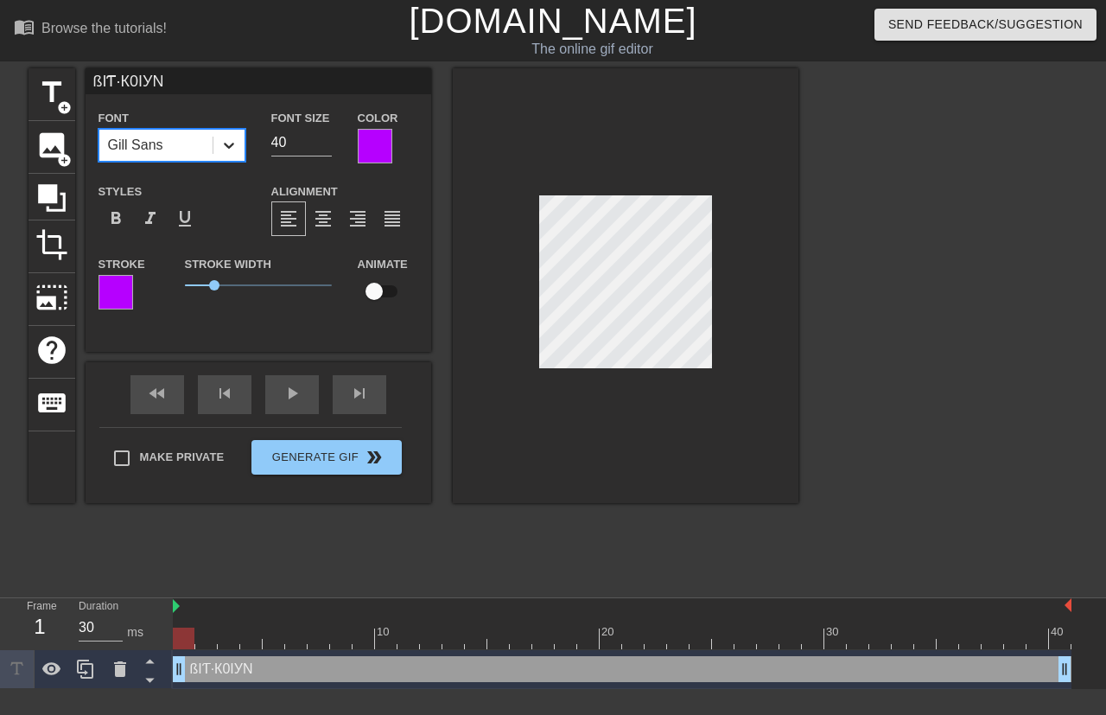
click at [229, 152] on icon at bounding box center [228, 145] width 17 height 17
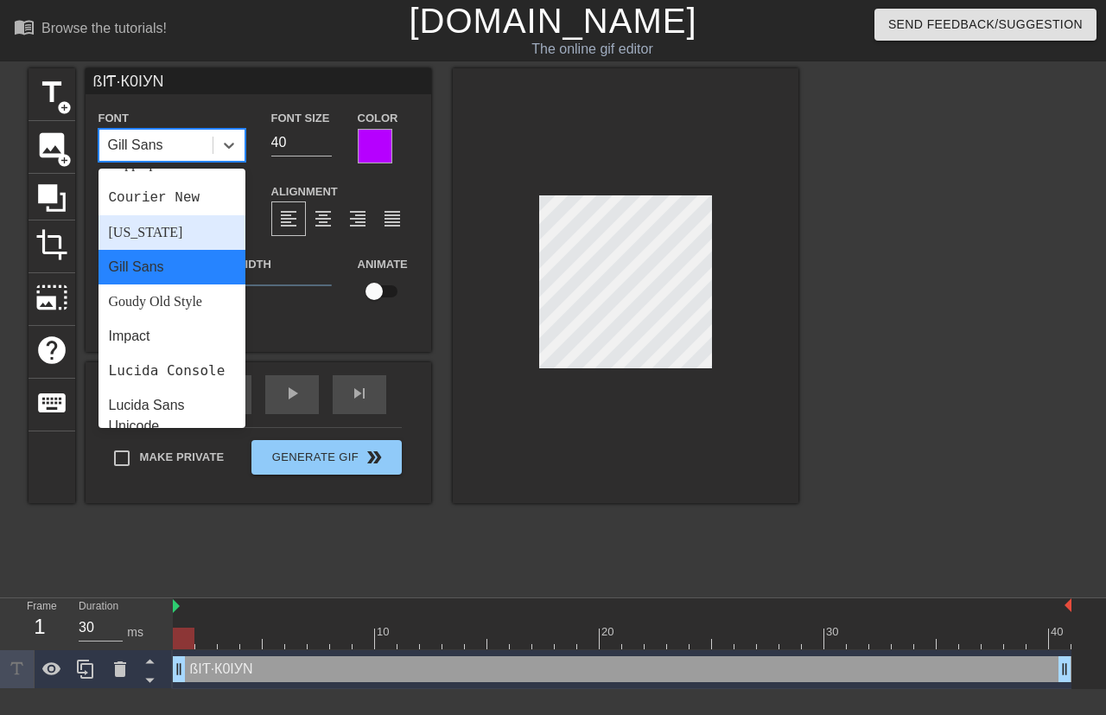
click at [185, 243] on div "[US_STATE]" at bounding box center [172, 232] width 147 height 35
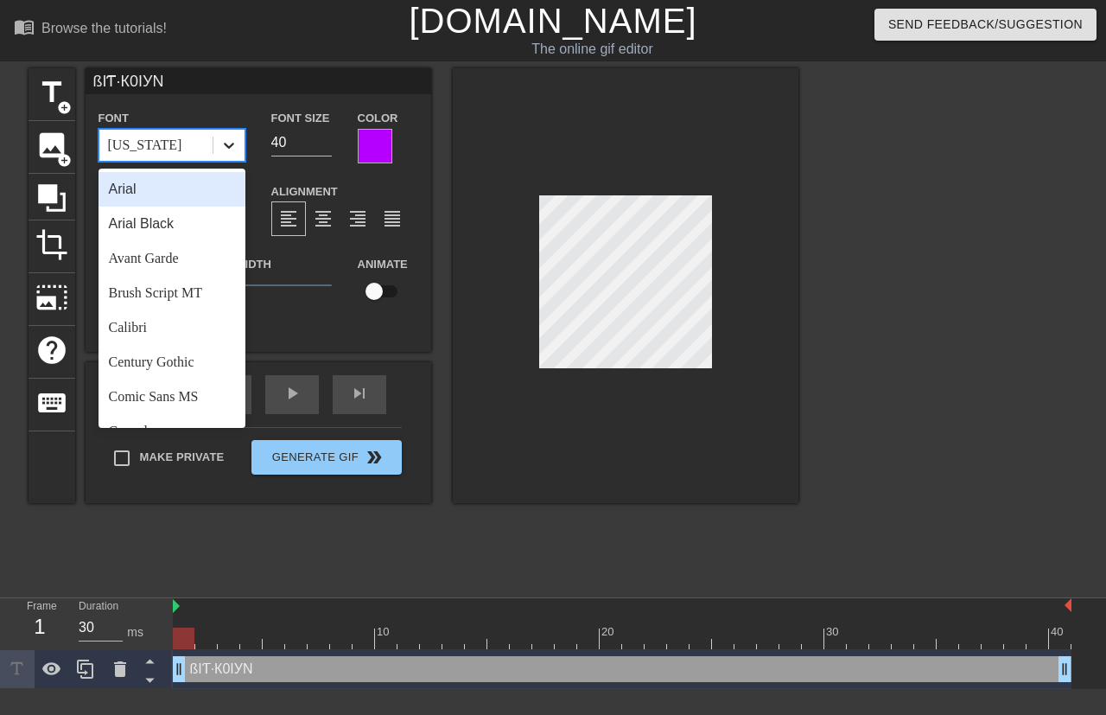
click at [231, 143] on icon at bounding box center [229, 146] width 10 height 6
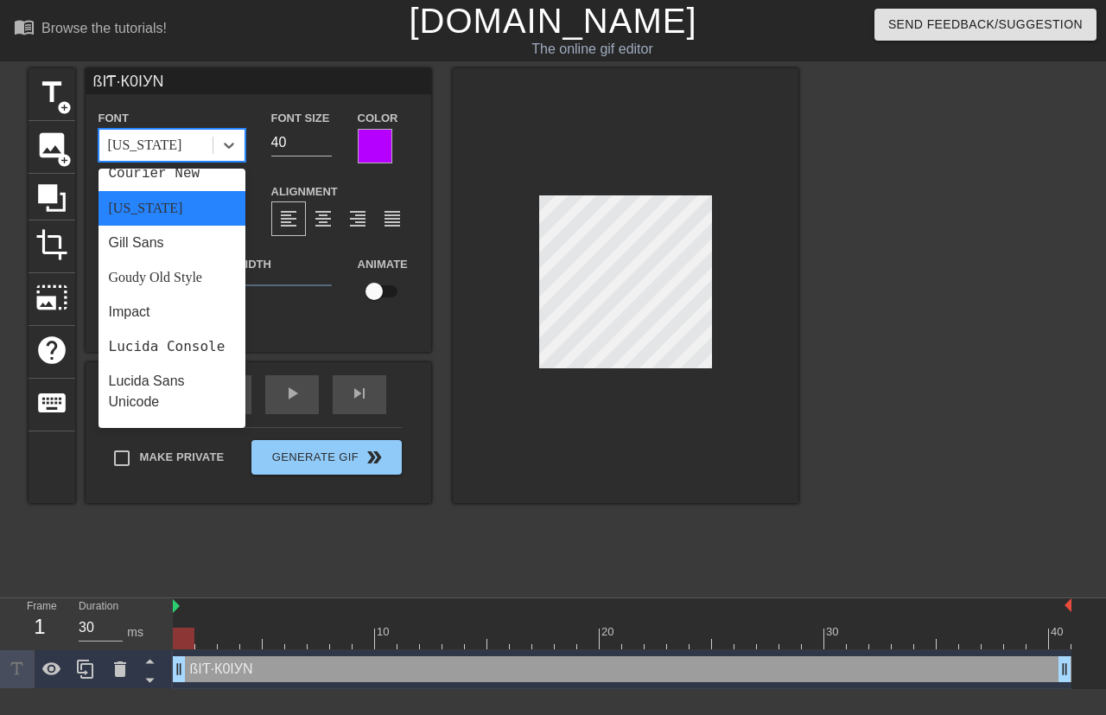
scroll to position [268, 0]
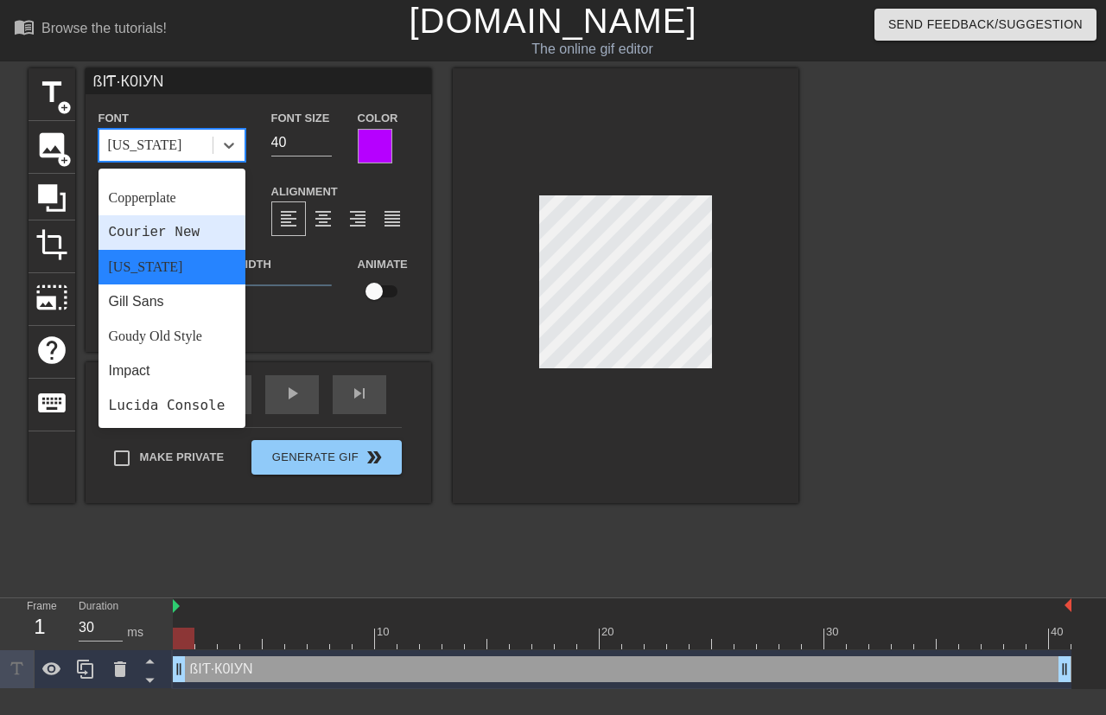
click at [183, 237] on div "Courier New" at bounding box center [172, 232] width 147 height 35
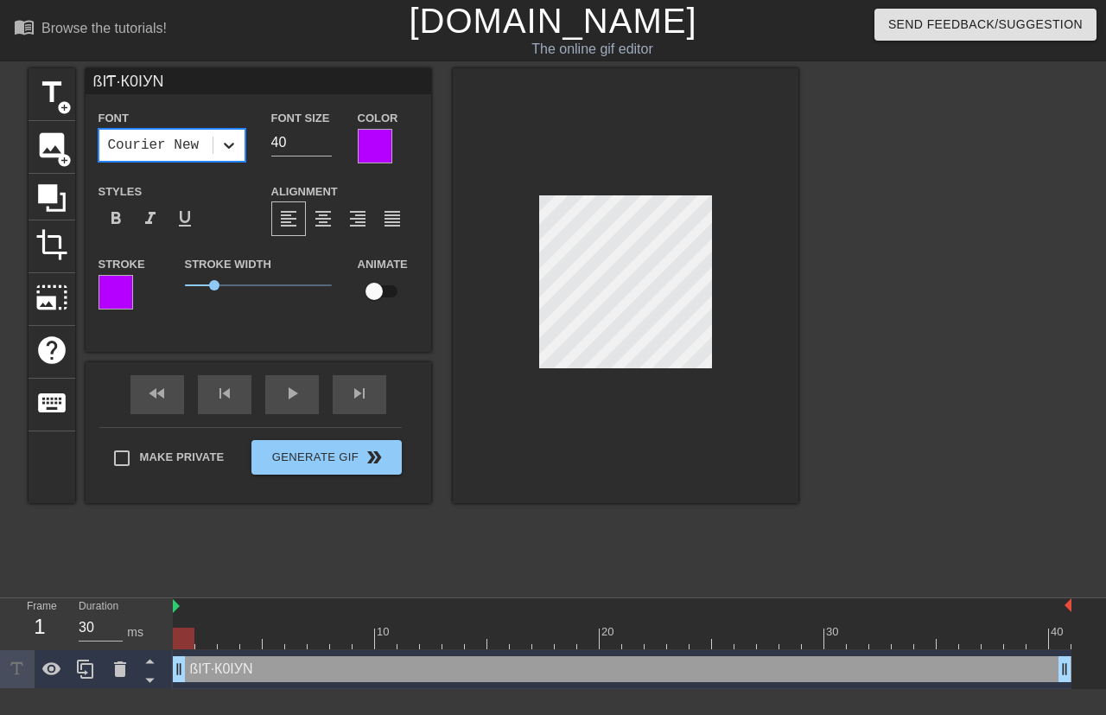
click at [229, 151] on icon at bounding box center [228, 145] width 17 height 17
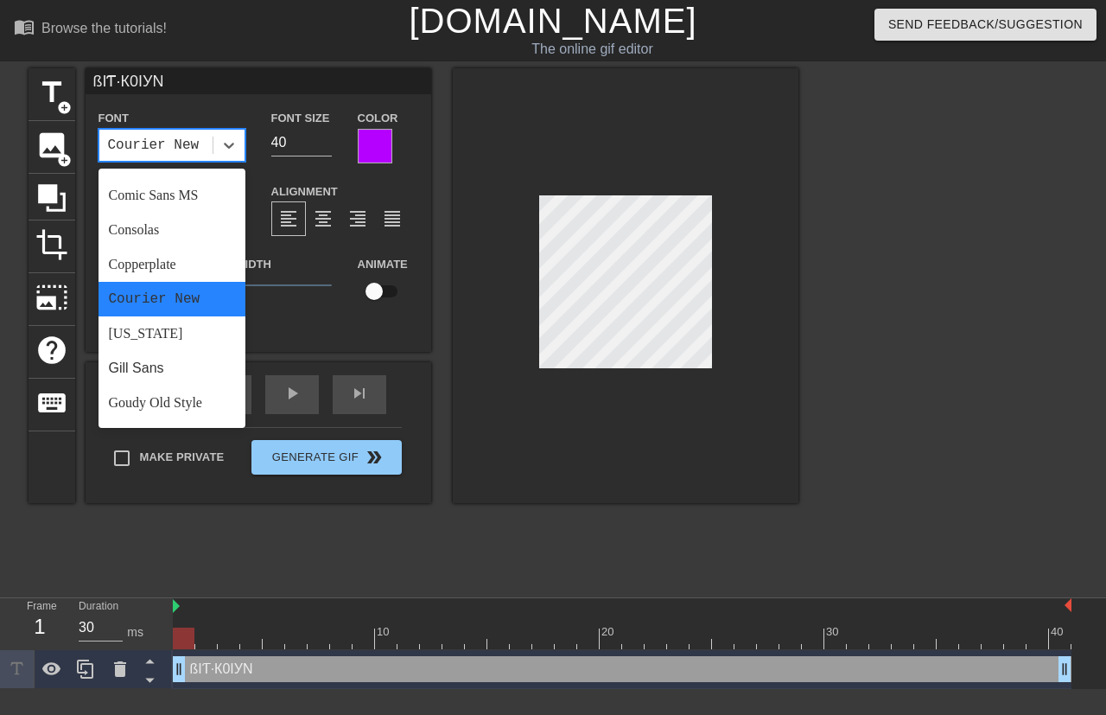
scroll to position [219, 0]
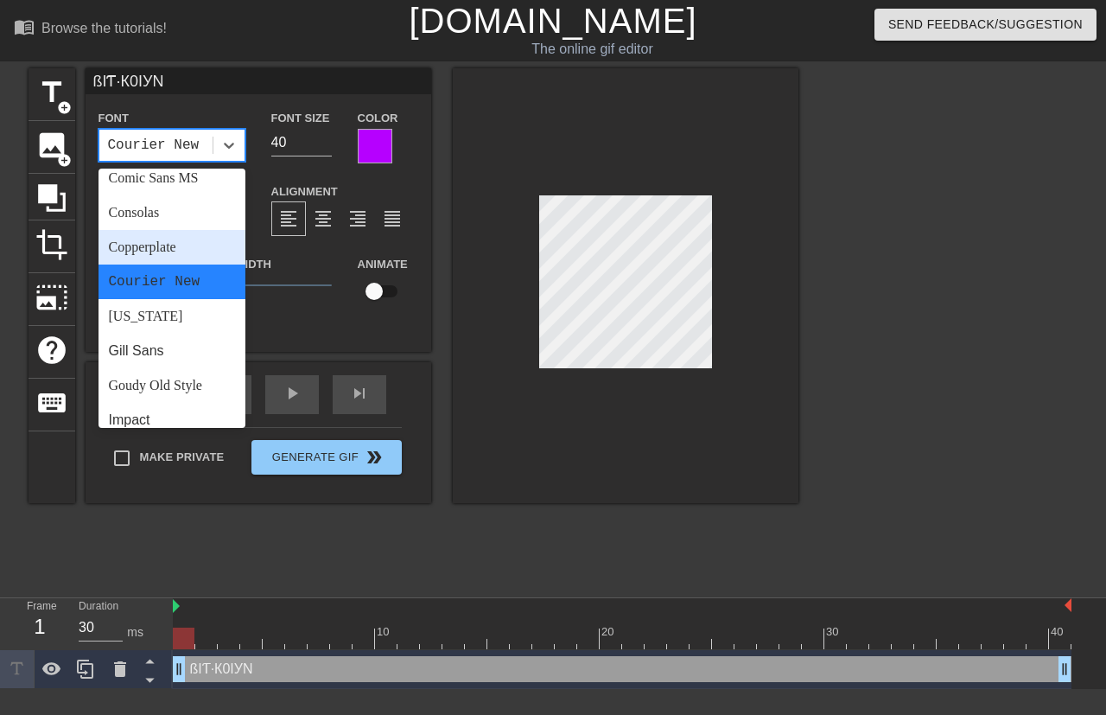
click at [192, 248] on div "Copperplate" at bounding box center [172, 247] width 147 height 35
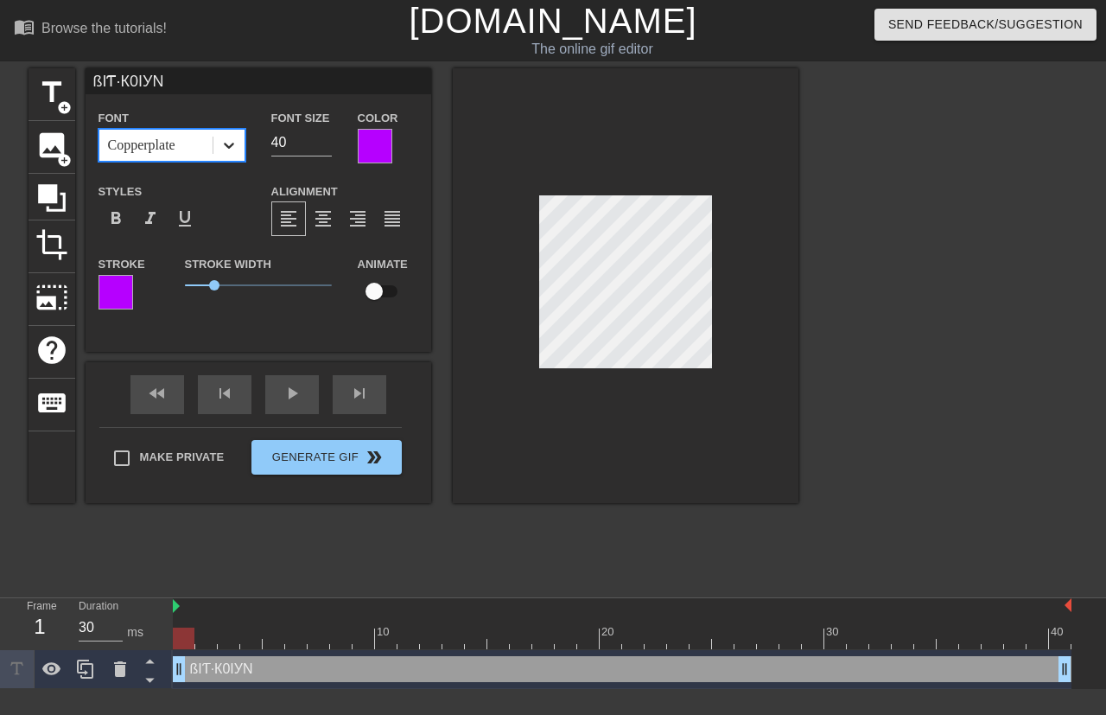
click at [227, 150] on icon at bounding box center [228, 145] width 17 height 17
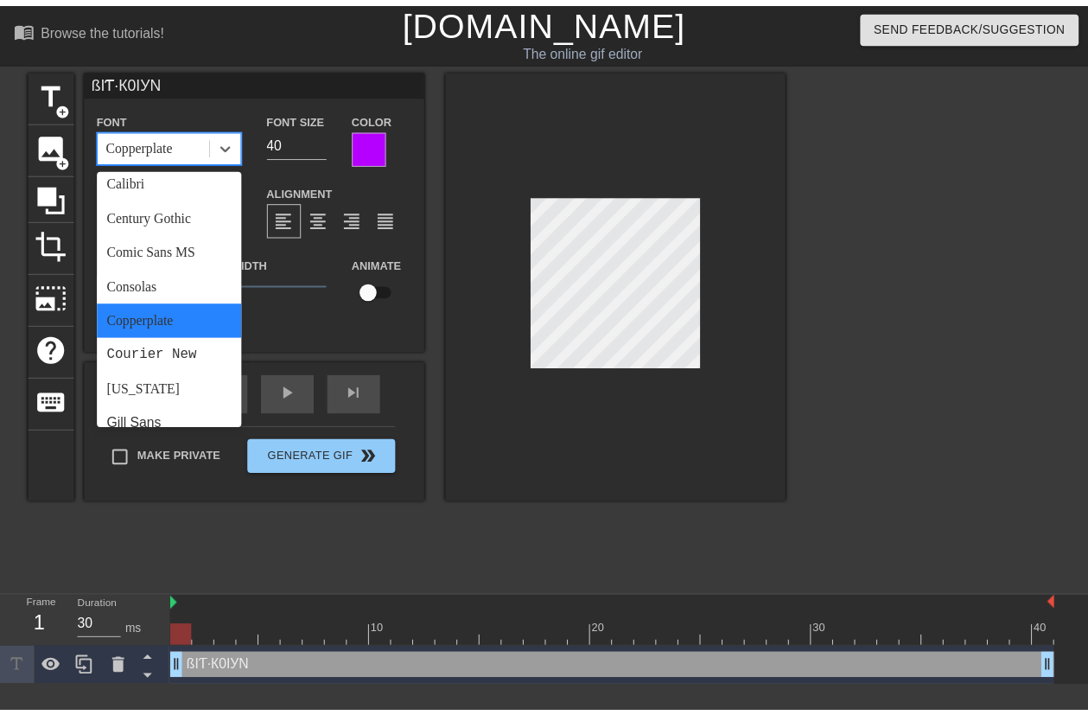
scroll to position [167, 0]
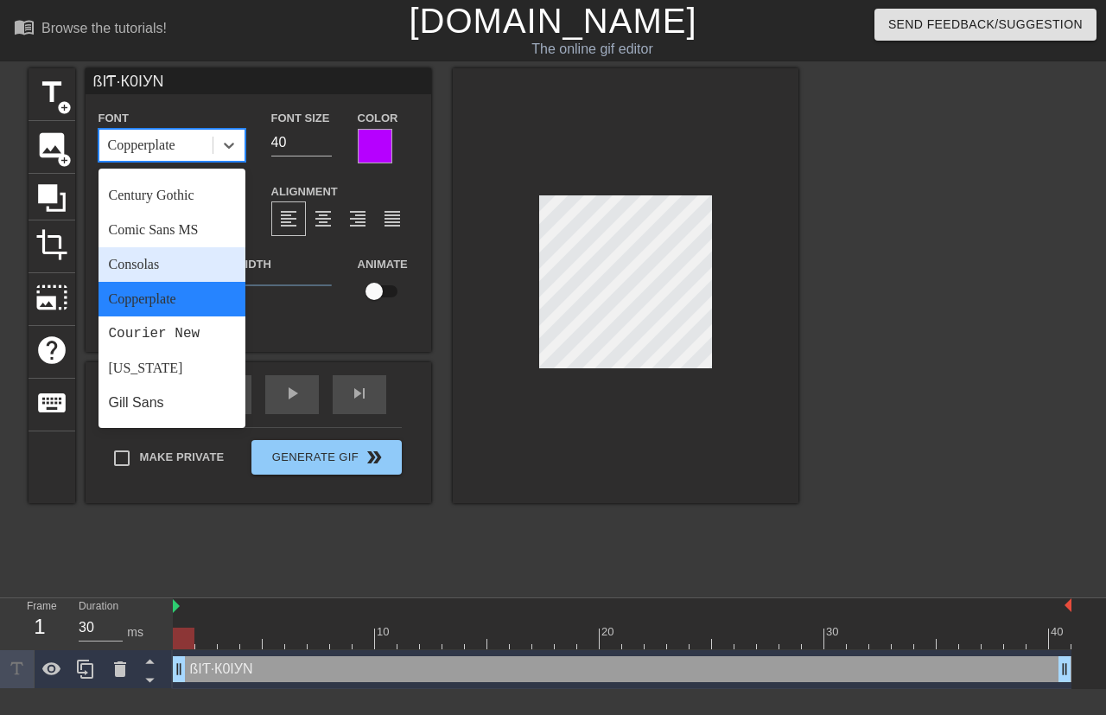
click at [173, 268] on div "Consolas" at bounding box center [172, 264] width 147 height 35
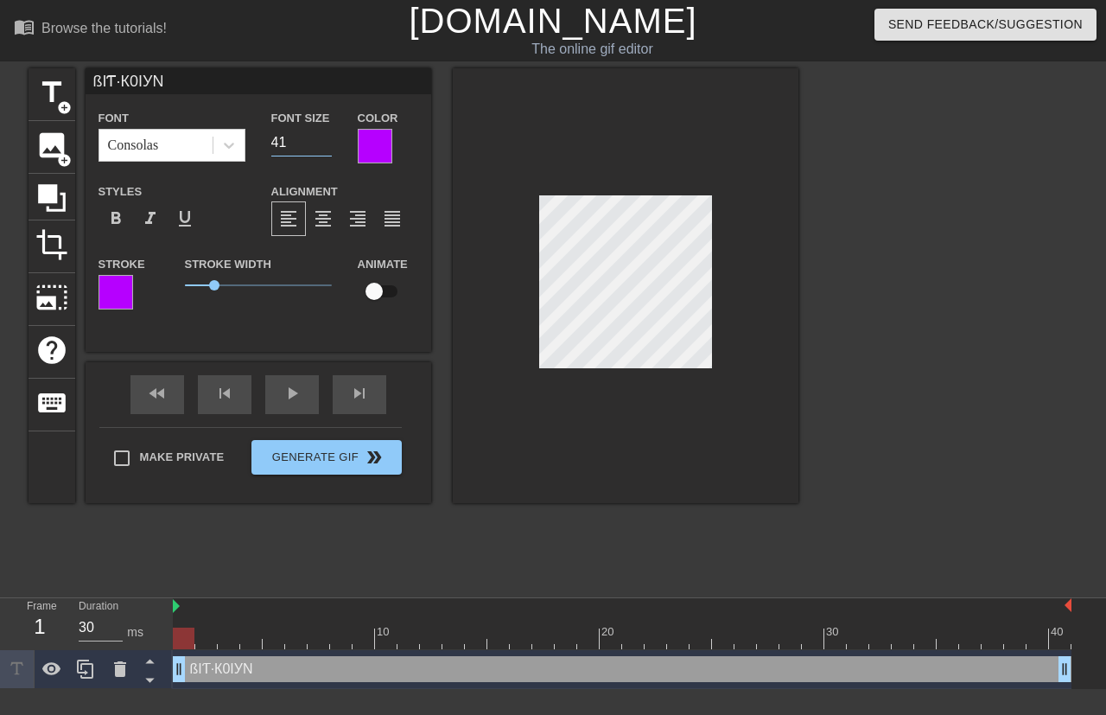
click at [327, 139] on input "41" at bounding box center [301, 143] width 60 height 28
click at [326, 137] on input "42" at bounding box center [301, 143] width 60 height 28
type input "41"
click at [327, 145] on input "41" at bounding box center [301, 143] width 60 height 28
click at [295, 397] on div "play_arrow" at bounding box center [292, 394] width 54 height 39
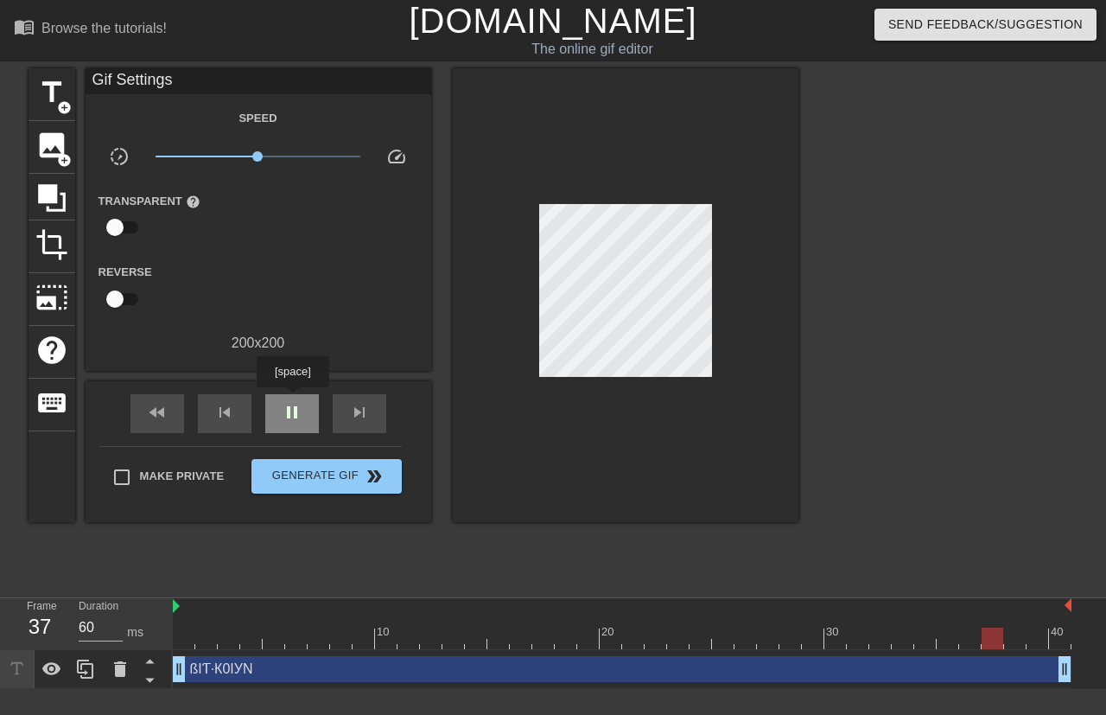
type input "30"
click at [292, 407] on span "pause" at bounding box center [292, 412] width 21 height 21
click at [54, 103] on span "title" at bounding box center [51, 92] width 33 height 33
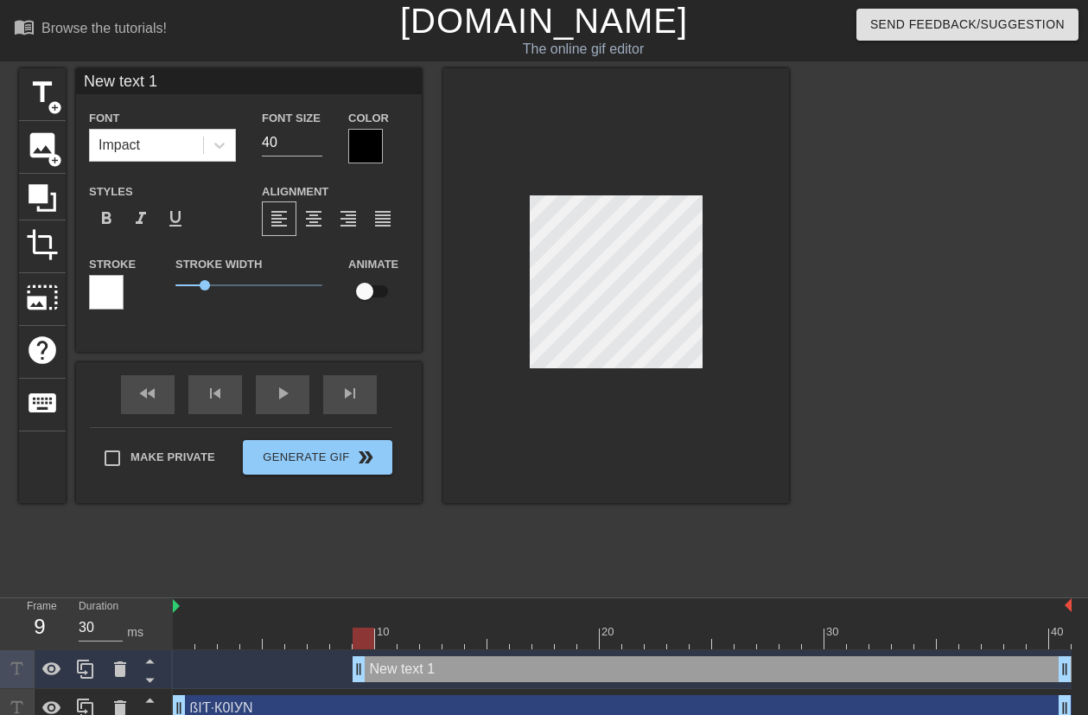
scroll to position [3, 3]
paste textarea "[PERSON_NAME][GEOGRAPHIC_DATA]"
type input "[PERSON_NAME][GEOGRAPHIC_DATA]"
type textarea "[PERSON_NAME][GEOGRAPHIC_DATA]"
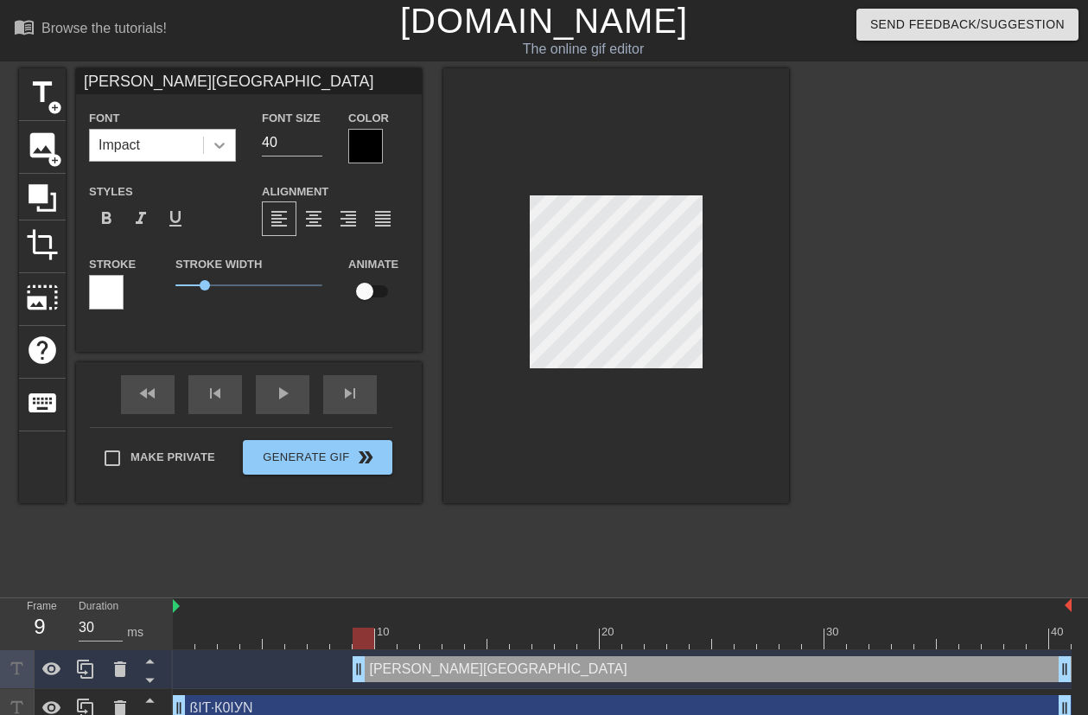
click at [223, 151] on icon at bounding box center [219, 145] width 17 height 17
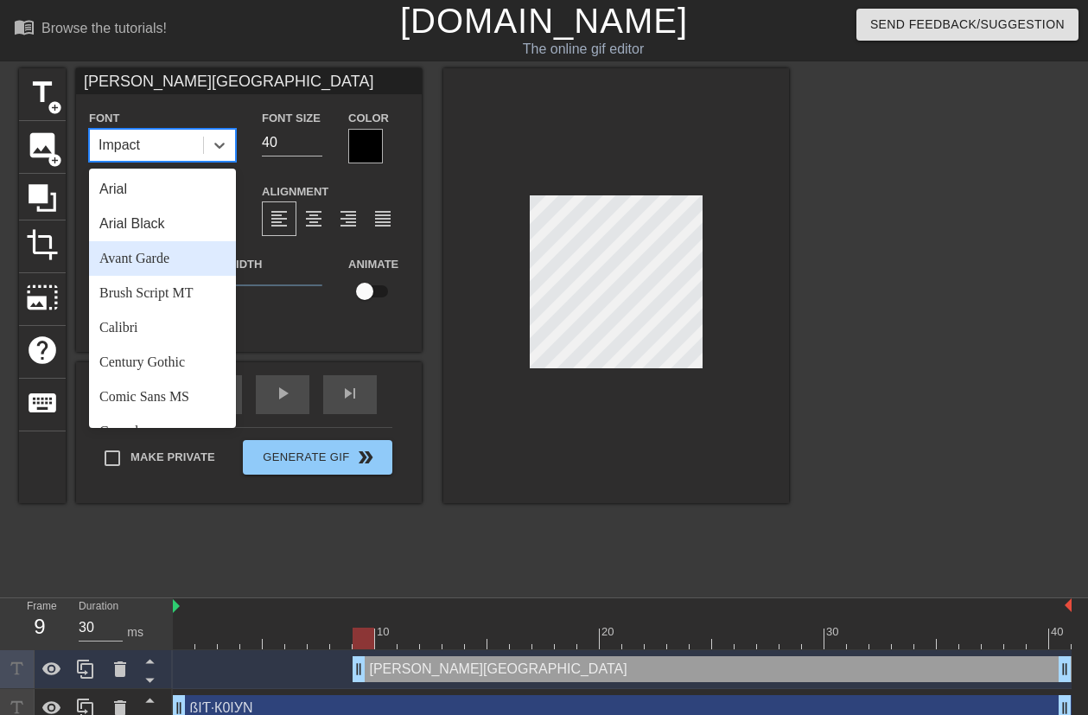
click at [169, 254] on div "Avant Garde" at bounding box center [162, 258] width 147 height 35
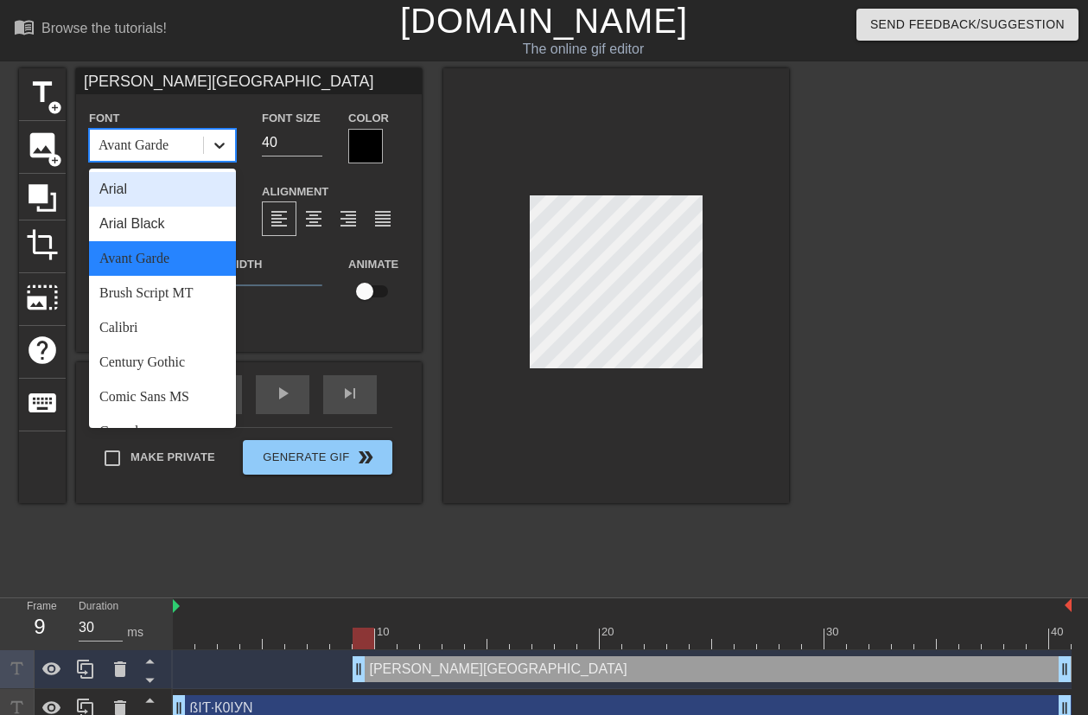
click at [221, 145] on icon at bounding box center [219, 146] width 10 height 6
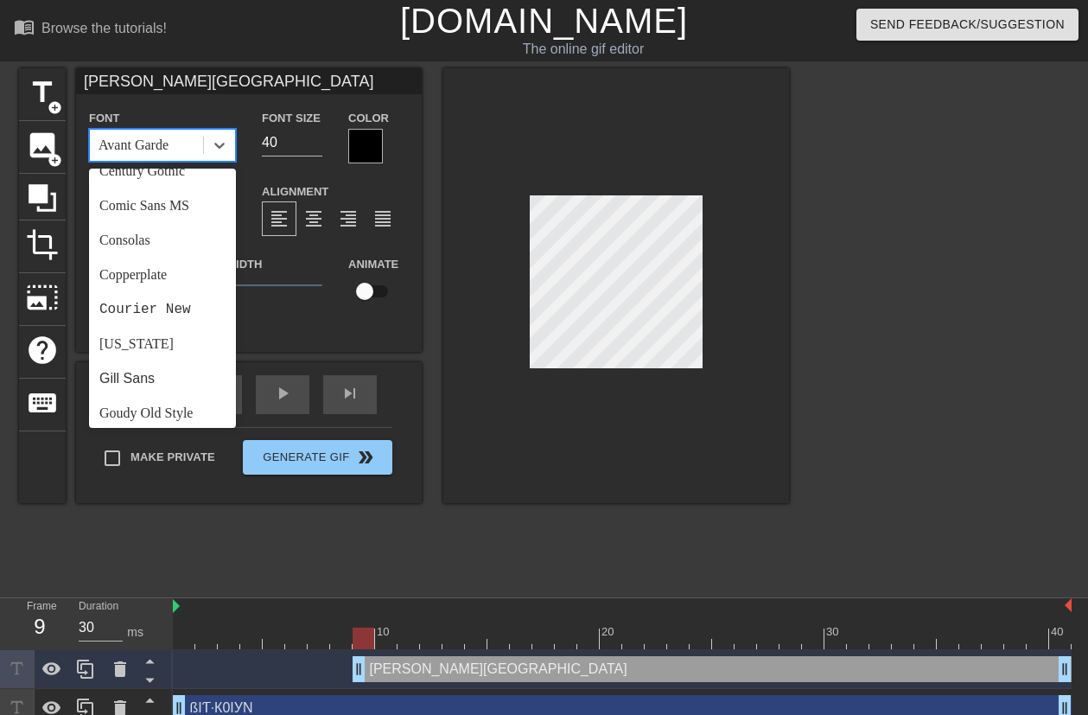
scroll to position [199, 0]
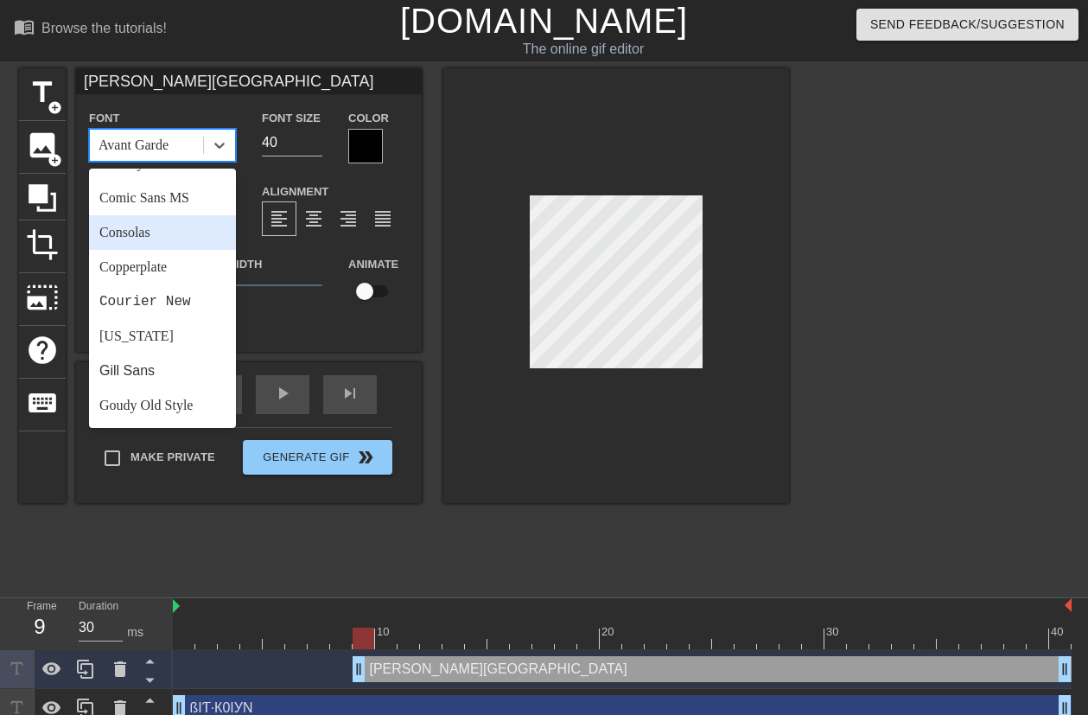
click at [170, 236] on div "Consolas" at bounding box center [162, 232] width 147 height 35
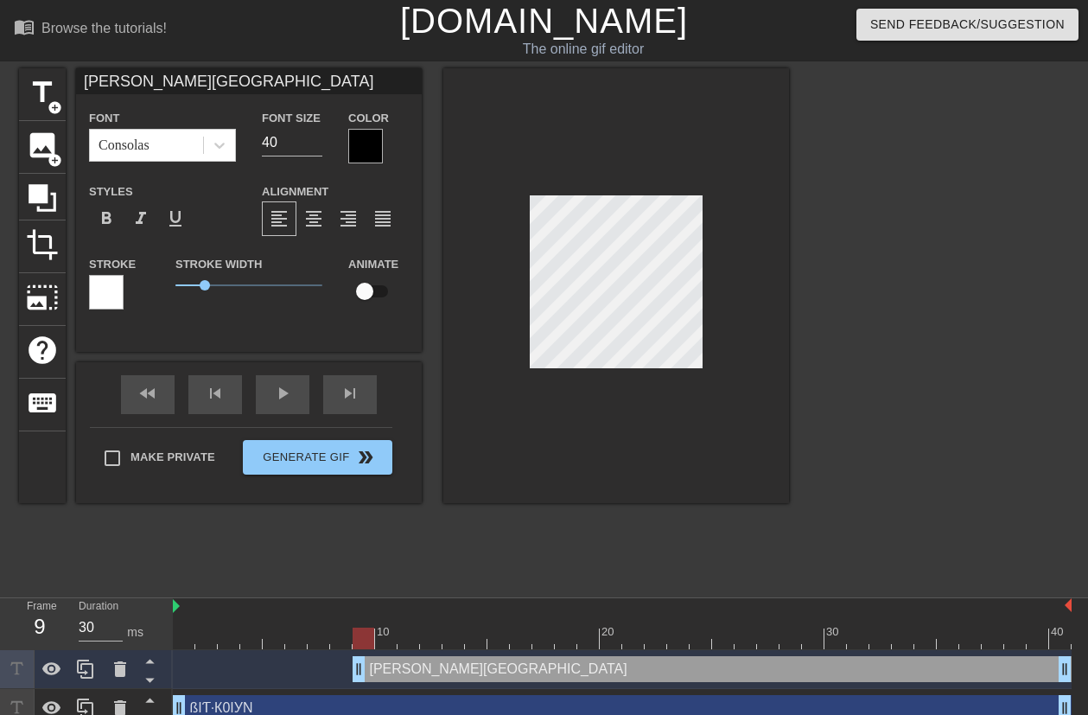
scroll to position [3, 4]
type input "КAH·ՇIУ0N"
type textarea "КAH·ՇIУ0N"
click at [366, 143] on div at bounding box center [365, 146] width 35 height 35
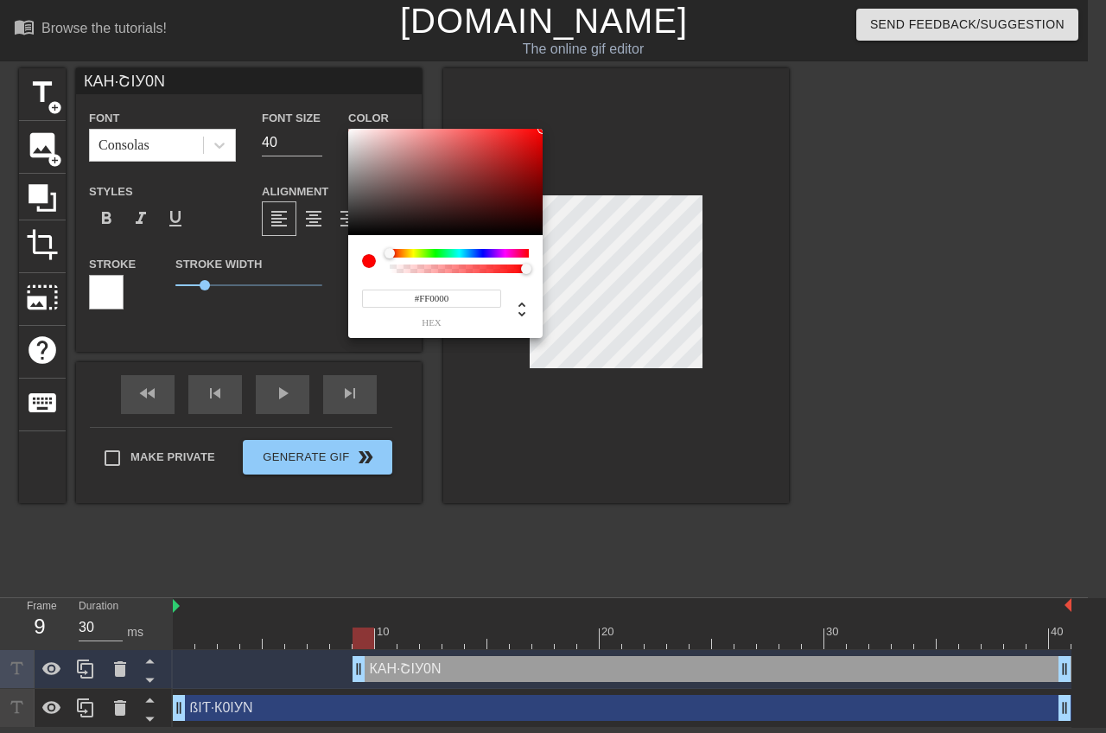
drag, startPoint x: 348, startPoint y: 231, endPoint x: 639, endPoint y: 97, distance: 320.5
click at [639, 97] on div "#FF0000 hex" at bounding box center [553, 366] width 1106 height 733
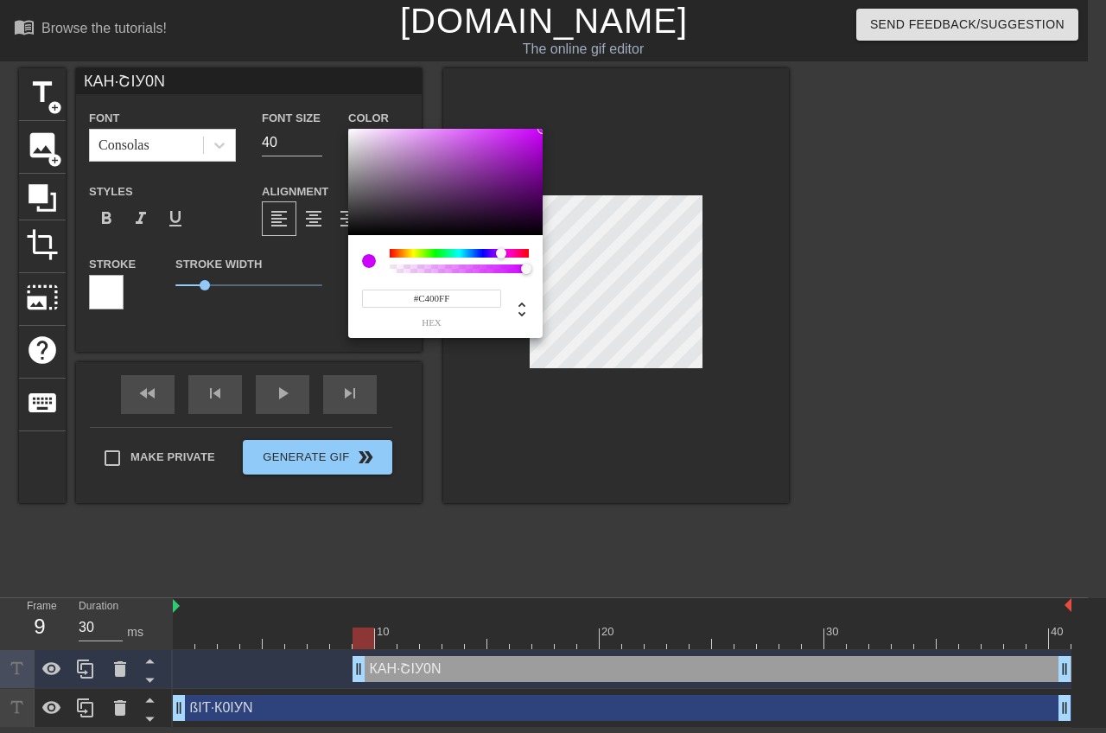
type input "#BB00FF"
drag, startPoint x: 389, startPoint y: 253, endPoint x: 499, endPoint y: 253, distance: 110.6
click at [499, 253] on div at bounding box center [499, 253] width 10 height 10
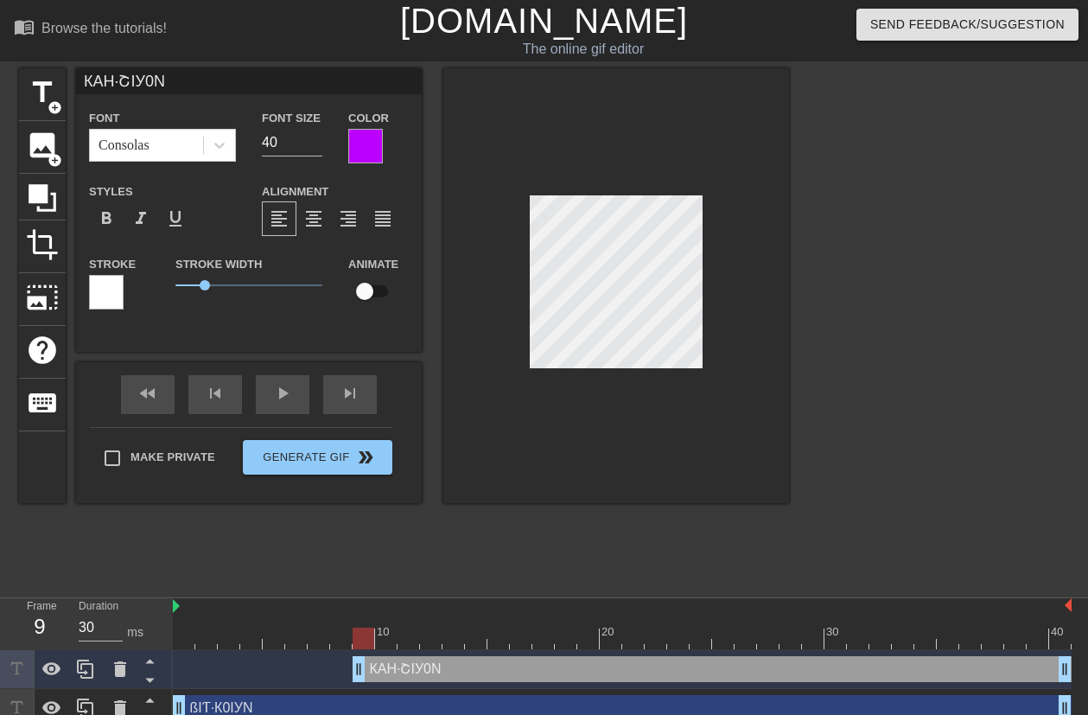
click at [114, 302] on div at bounding box center [106, 292] width 35 height 35
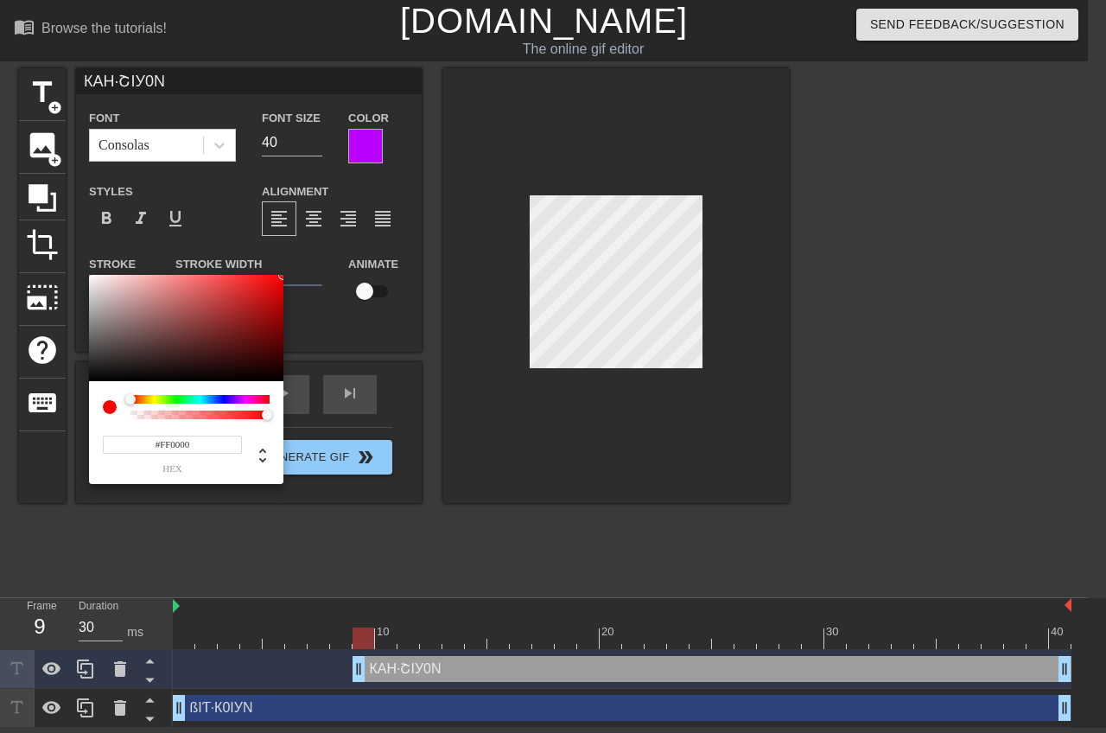
drag, startPoint x: 90, startPoint y: 277, endPoint x: 356, endPoint y: 253, distance: 267.2
click at [356, 253] on div "#FF0000 hex" at bounding box center [553, 366] width 1106 height 733
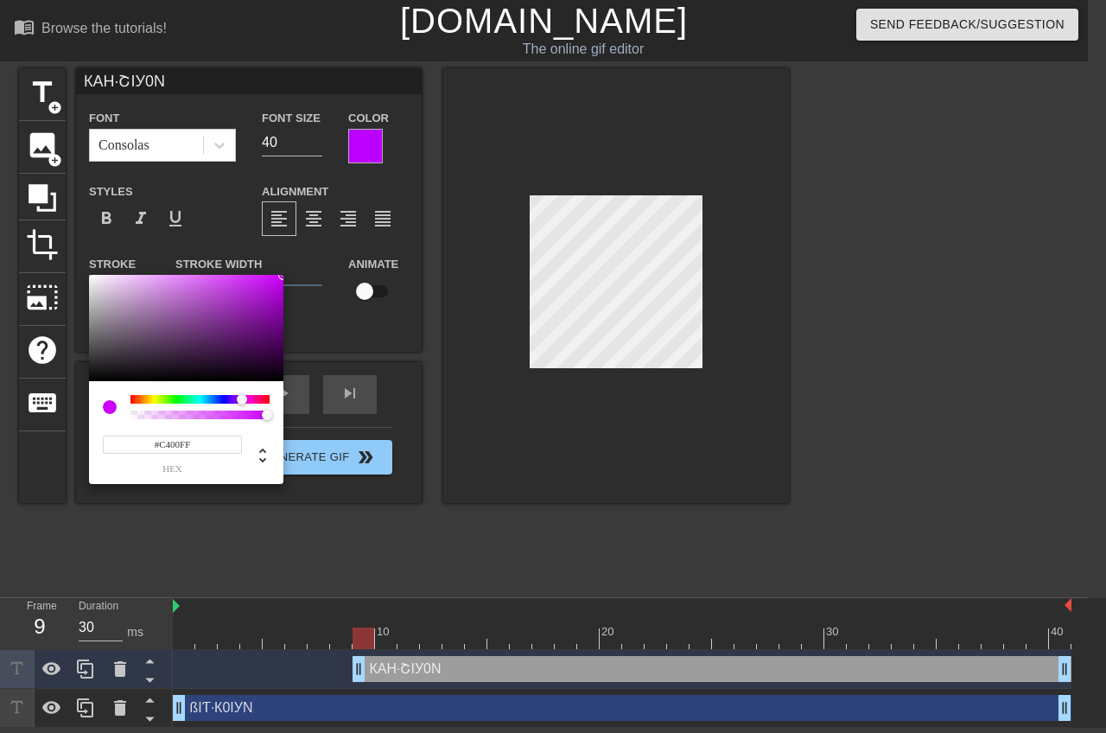
type input "#BB00FF"
drag, startPoint x: 142, startPoint y: 402, endPoint x: 240, endPoint y: 404, distance: 98.5
click at [240, 404] on div at bounding box center [245, 400] width 10 height 10
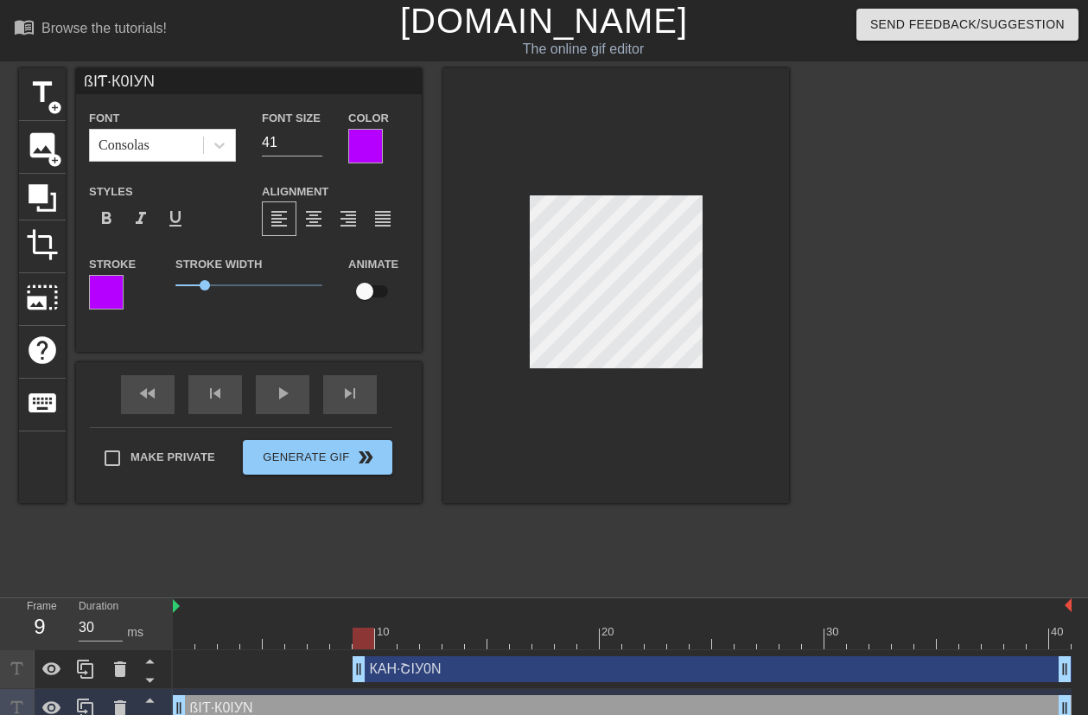
click at [354, 151] on div at bounding box center [365, 146] width 35 height 35
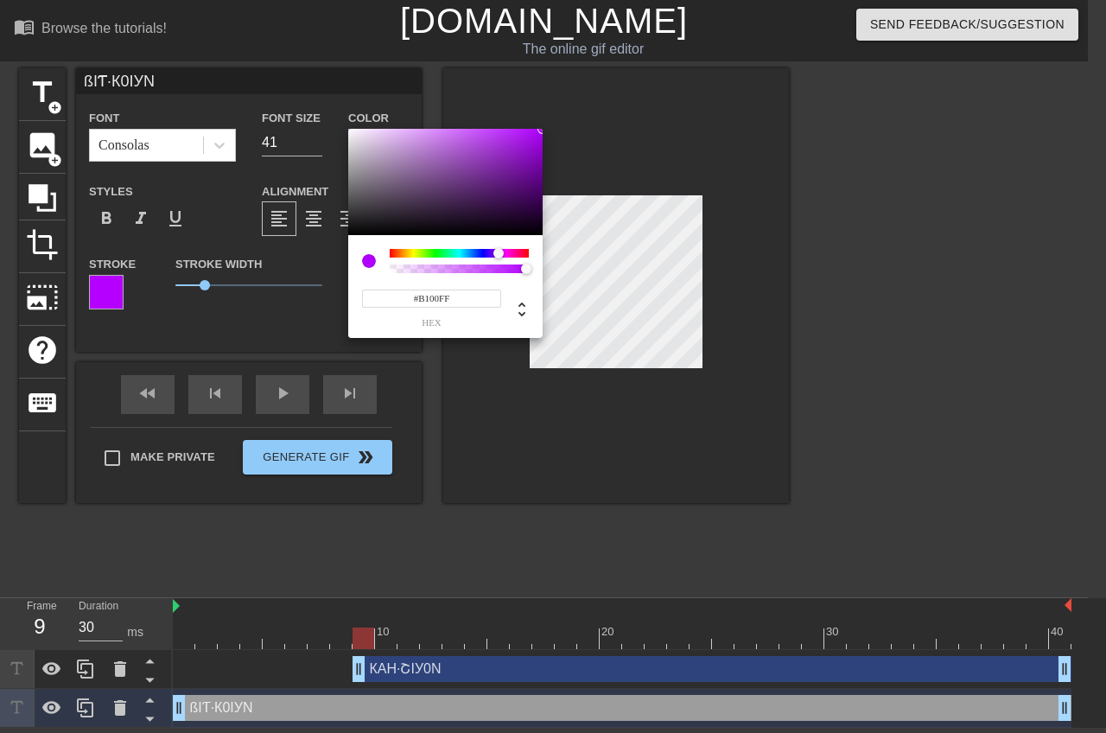
type input "#BB00FF"
click at [499, 252] on div at bounding box center [499, 253] width 10 height 10
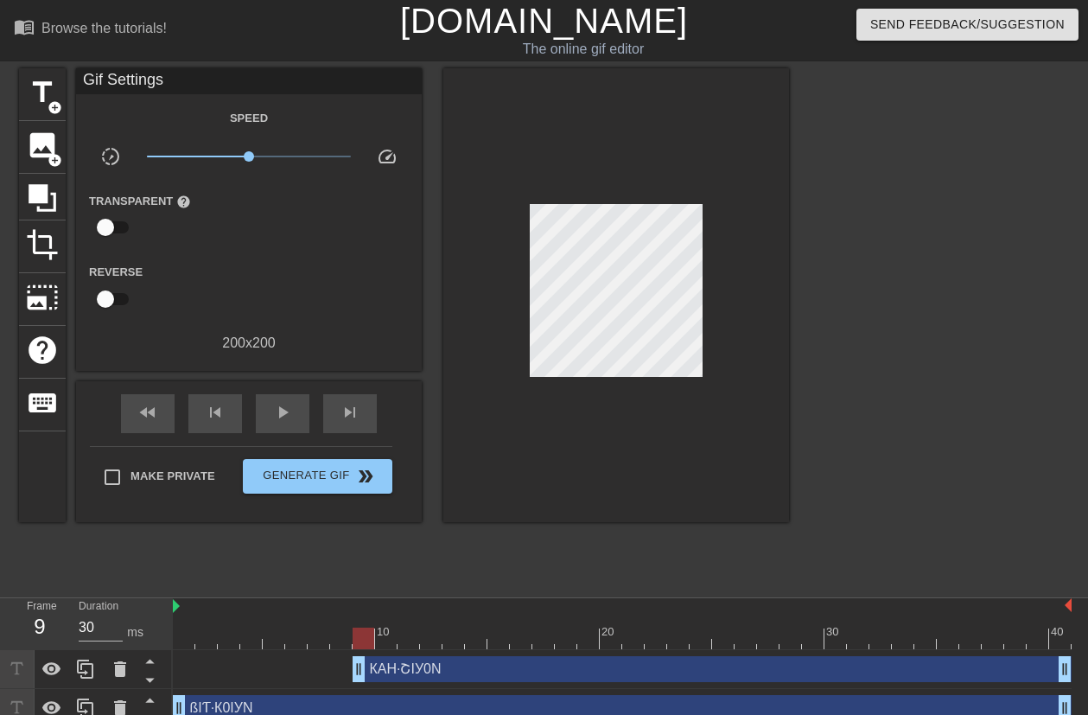
drag, startPoint x: 306, startPoint y: 302, endPoint x: 522, endPoint y: 232, distance: 227.1
click at [639, 368] on div at bounding box center [616, 295] width 346 height 454
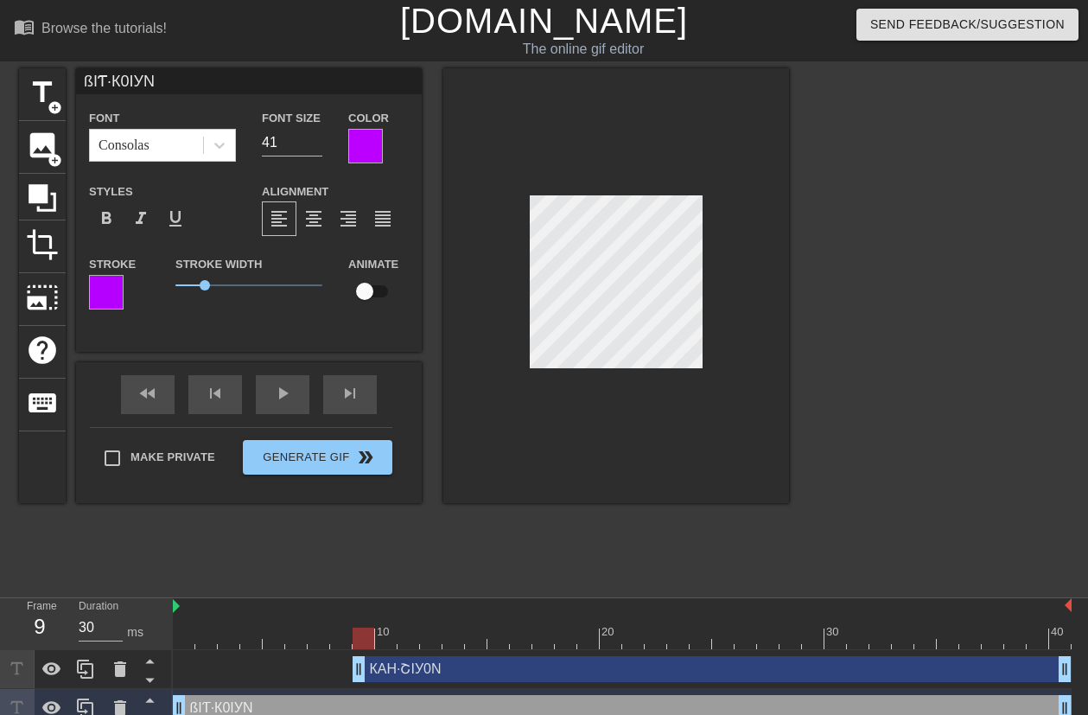
click at [108, 282] on div at bounding box center [106, 292] width 35 height 35
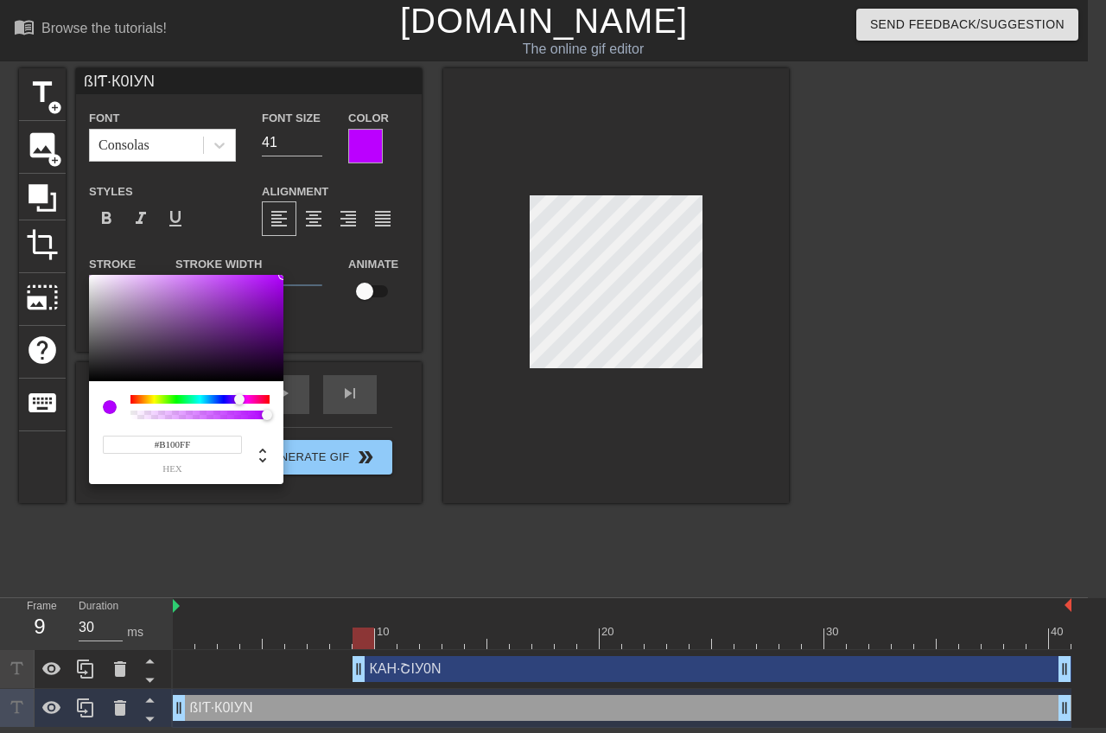
type input "#BB00FF"
click at [240, 397] on div at bounding box center [240, 399] width 10 height 10
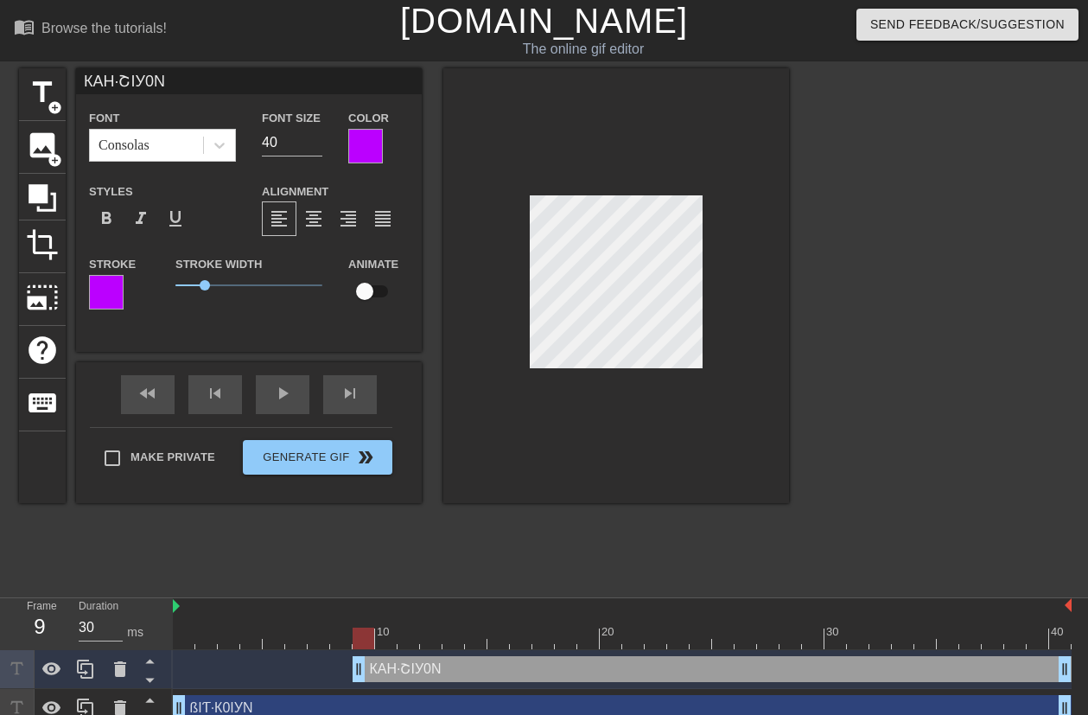
drag, startPoint x: 408, startPoint y: 308, endPoint x: 737, endPoint y: 380, distance: 337.1
click at [761, 382] on div at bounding box center [616, 285] width 346 height 435
type input "ßIƬ·К0IУN"
type input "41"
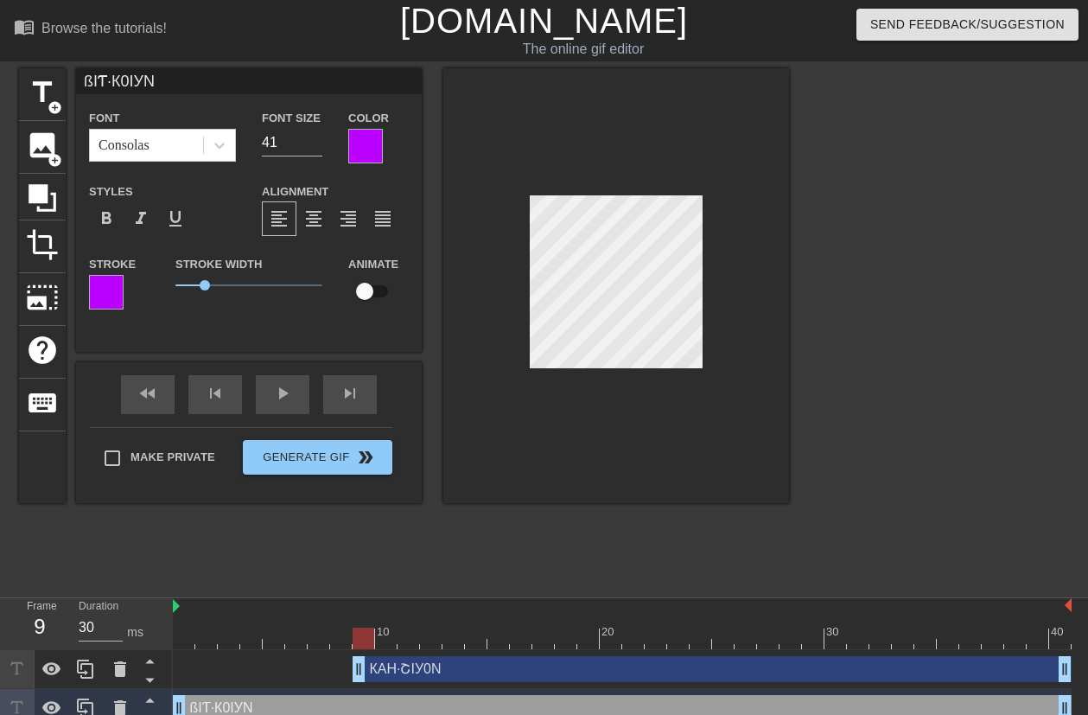
type input "КAH·ՇIУ0N"
type input "40"
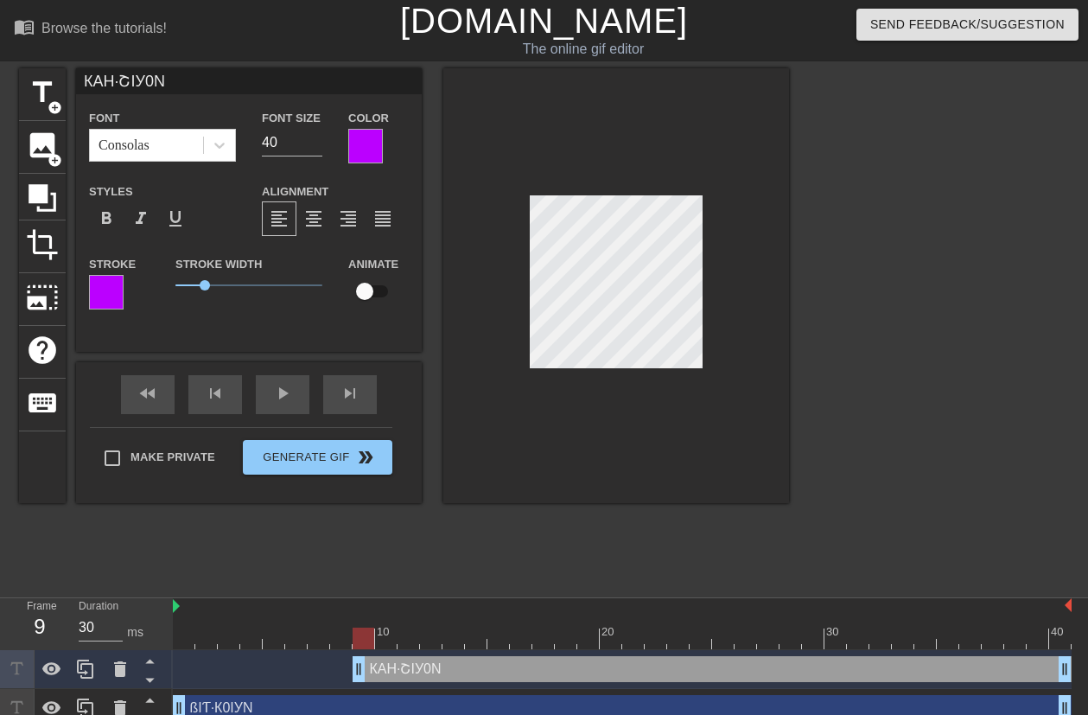
scroll to position [3, 2]
type input "[PERSON_NAME][GEOGRAPHIC_DATA]"
type textarea "[PERSON_NAME][GEOGRAPHIC_DATA]"
click at [684, 369] on div at bounding box center [616, 285] width 346 height 435
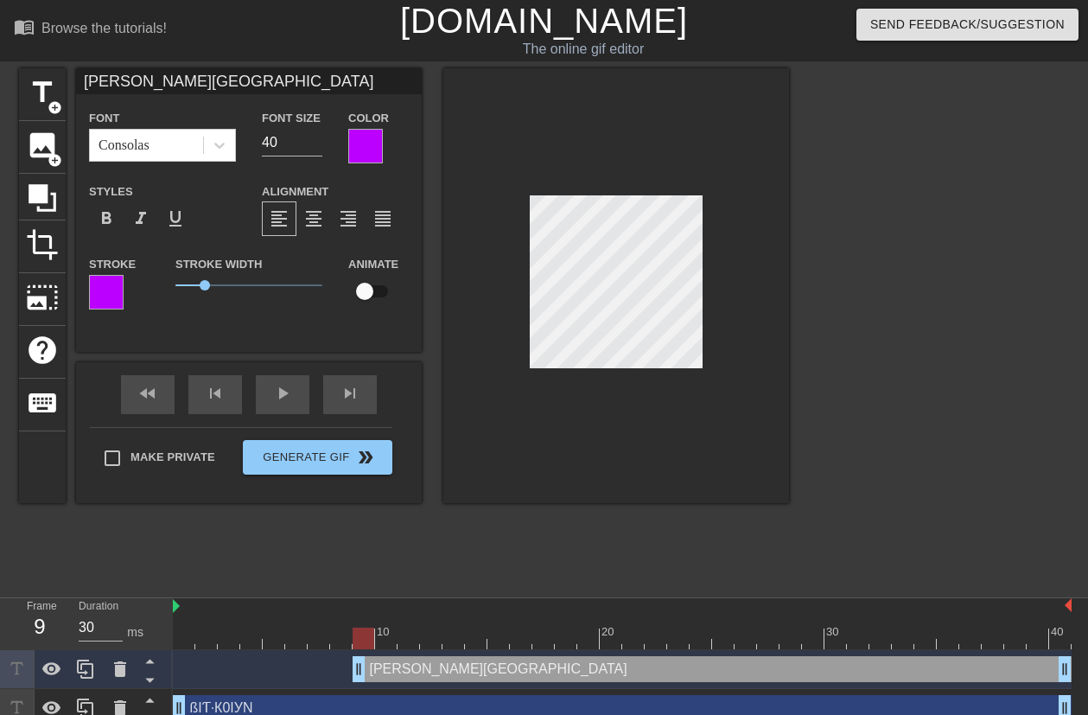
scroll to position [3, 3]
click at [423, 226] on div "title add_circle image add_circle crop photo_size_select_large help keyboard КA…" at bounding box center [404, 285] width 770 height 435
type input "ßIƬ·К0IУN"
type input "41"
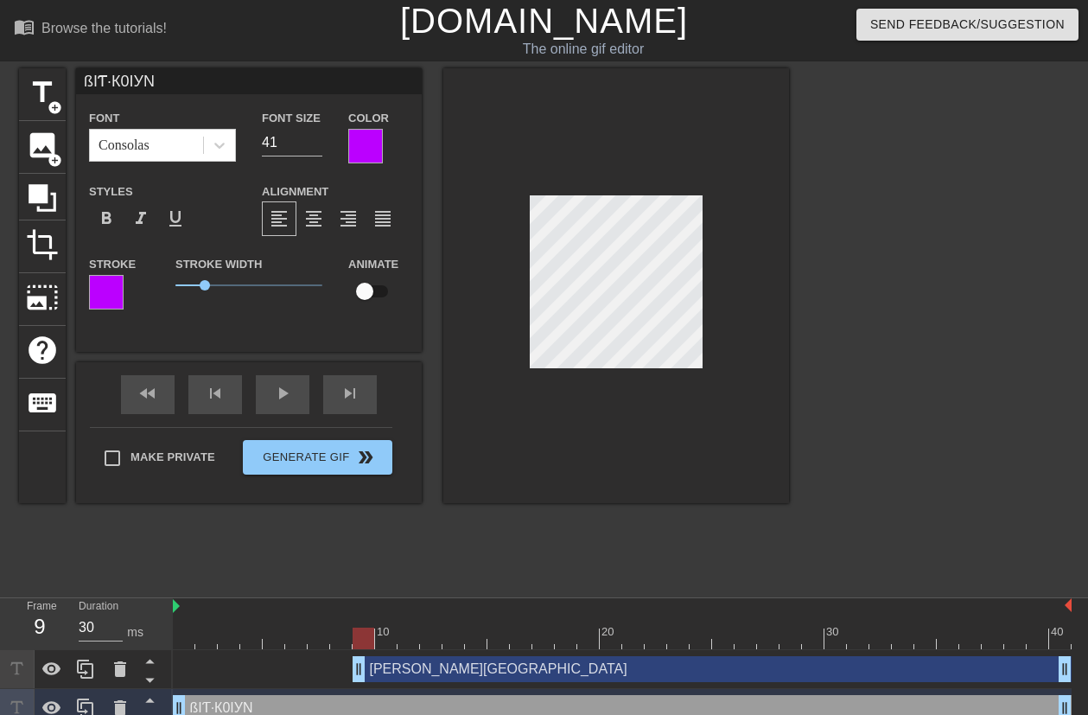
type input "[PERSON_NAME][GEOGRAPHIC_DATA]"
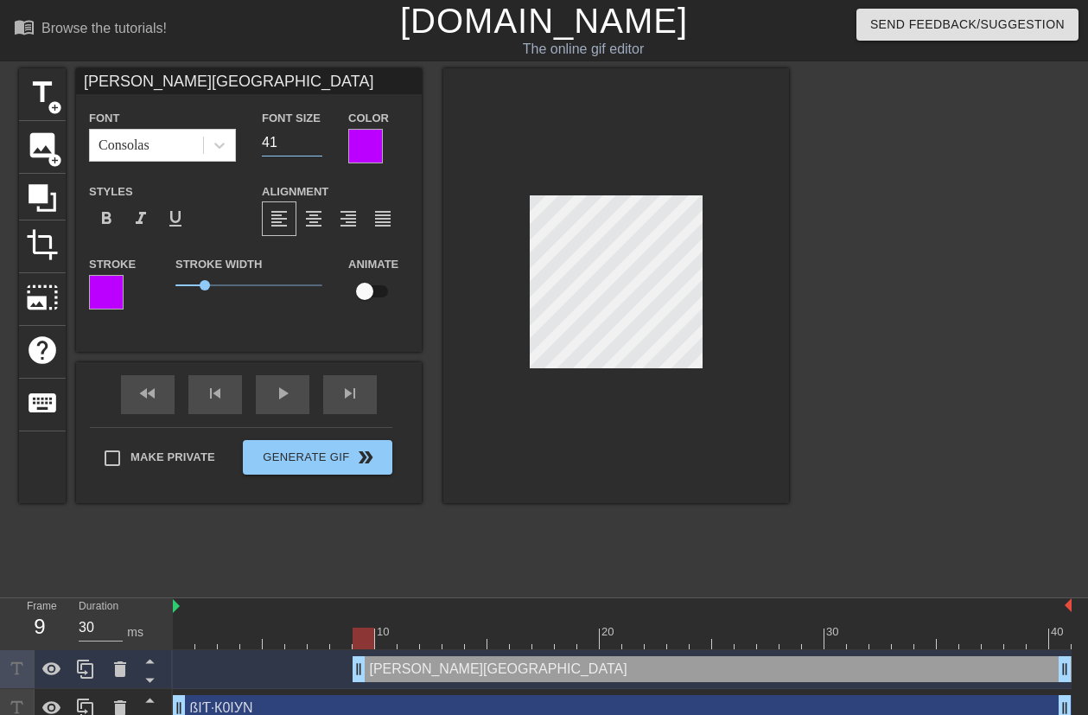
click at [317, 137] on input "41" at bounding box center [292, 143] width 60 height 28
click at [315, 137] on input "42" at bounding box center [292, 143] width 60 height 28
click at [315, 137] on input "43" at bounding box center [292, 143] width 60 height 28
click at [315, 137] on input "44" at bounding box center [292, 143] width 60 height 28
click at [315, 137] on input "45" at bounding box center [292, 143] width 60 height 28
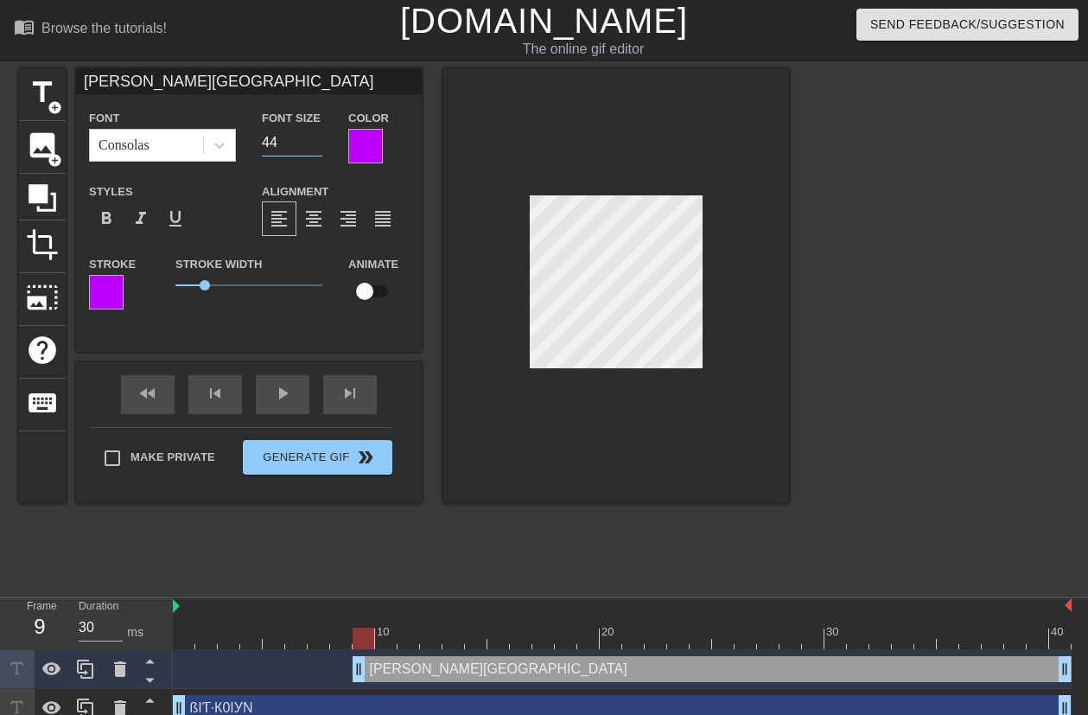
type input "44"
click at [314, 144] on input "44" at bounding box center [292, 143] width 60 height 28
type input "ßIƬ·К0IУN"
type input "41"
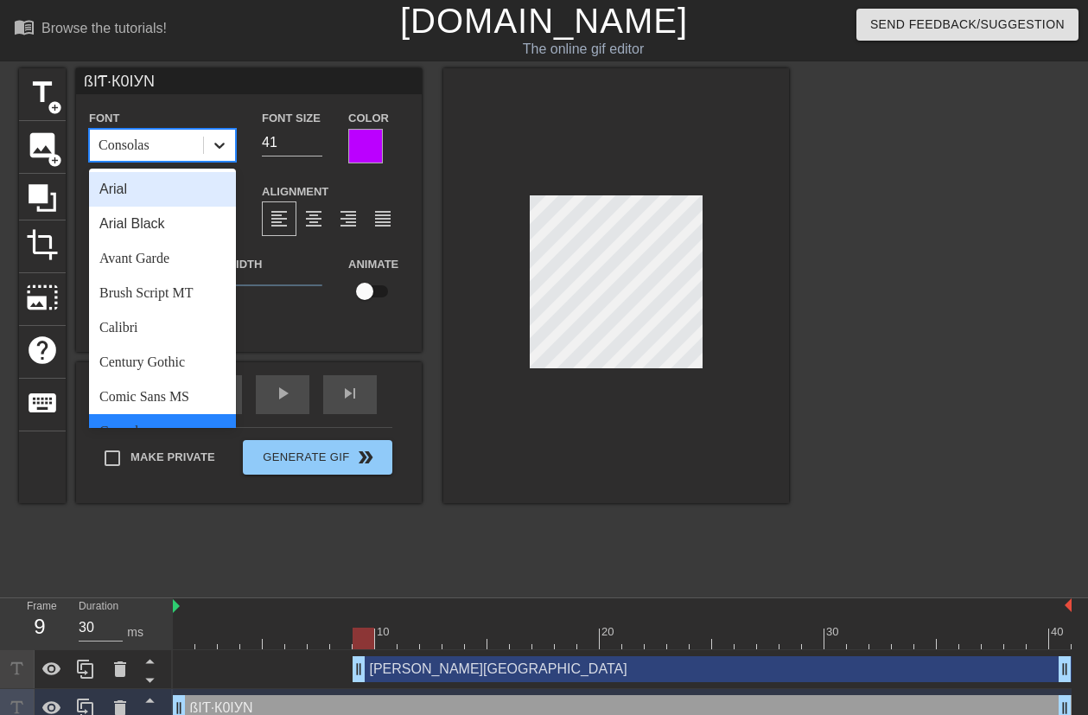
click at [219, 151] on icon at bounding box center [219, 145] width 17 height 17
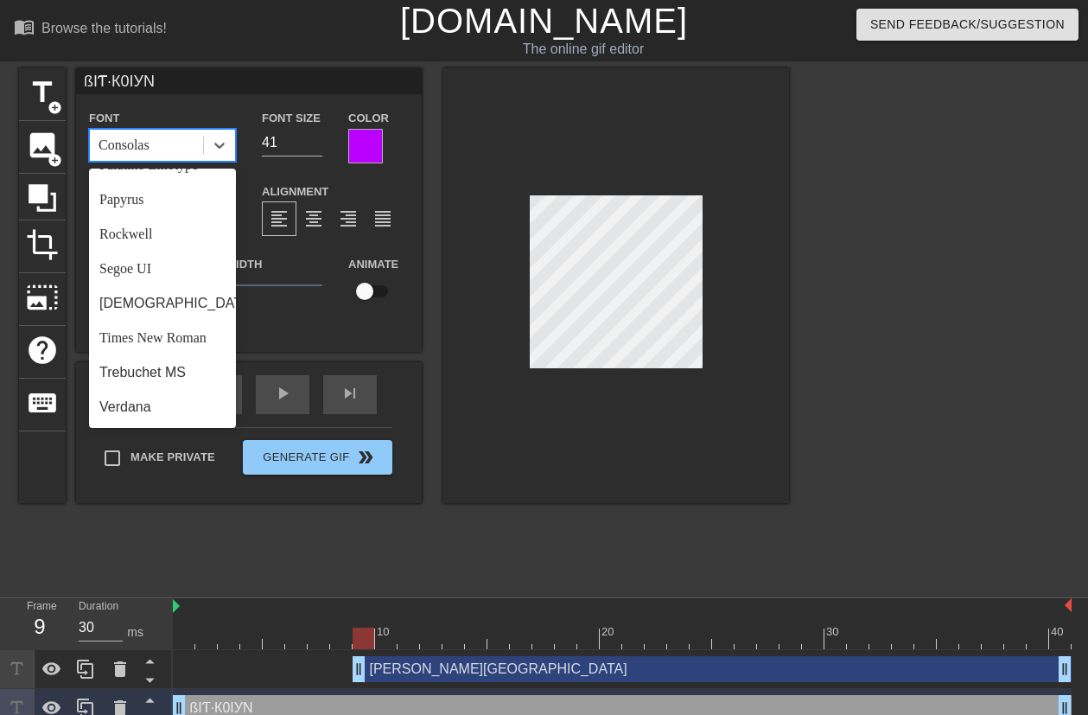
scroll to position [633, 0]
click at [153, 278] on div "Segoe UI" at bounding box center [162, 268] width 147 height 35
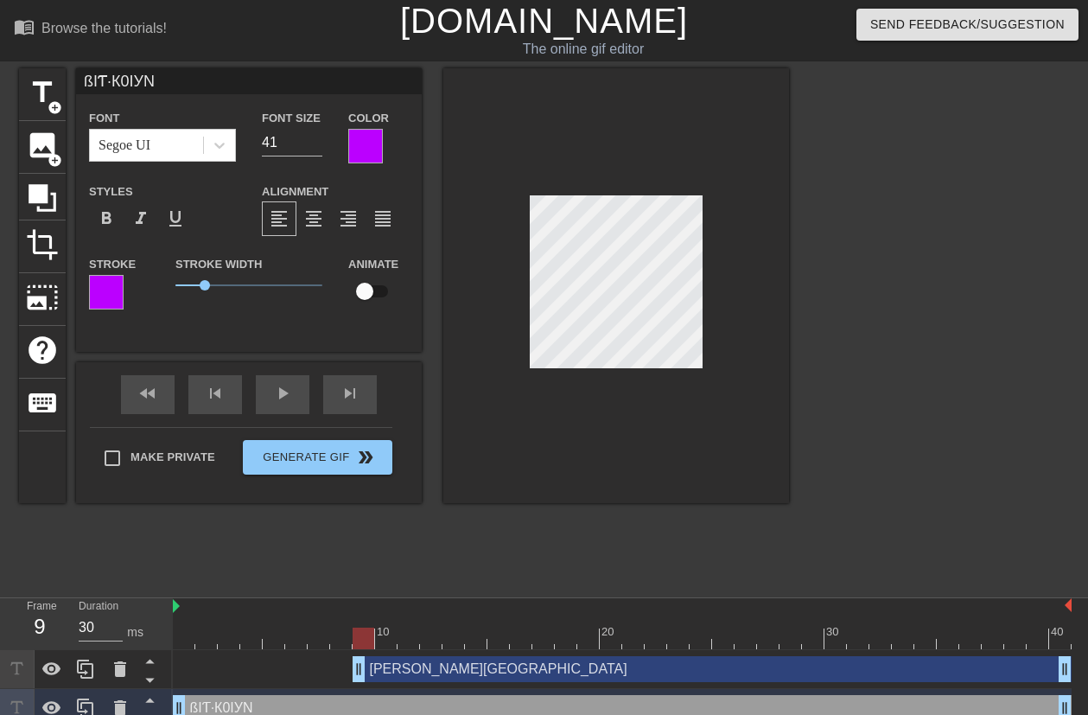
scroll to position [3, 3]
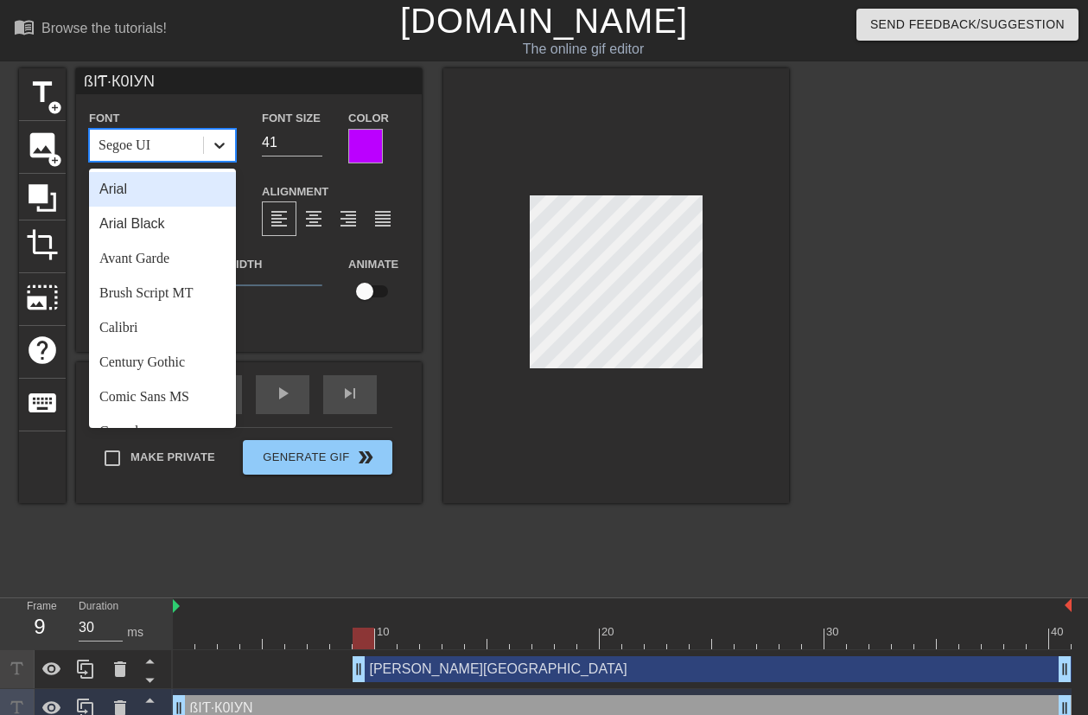
click at [218, 147] on icon at bounding box center [219, 145] width 17 height 17
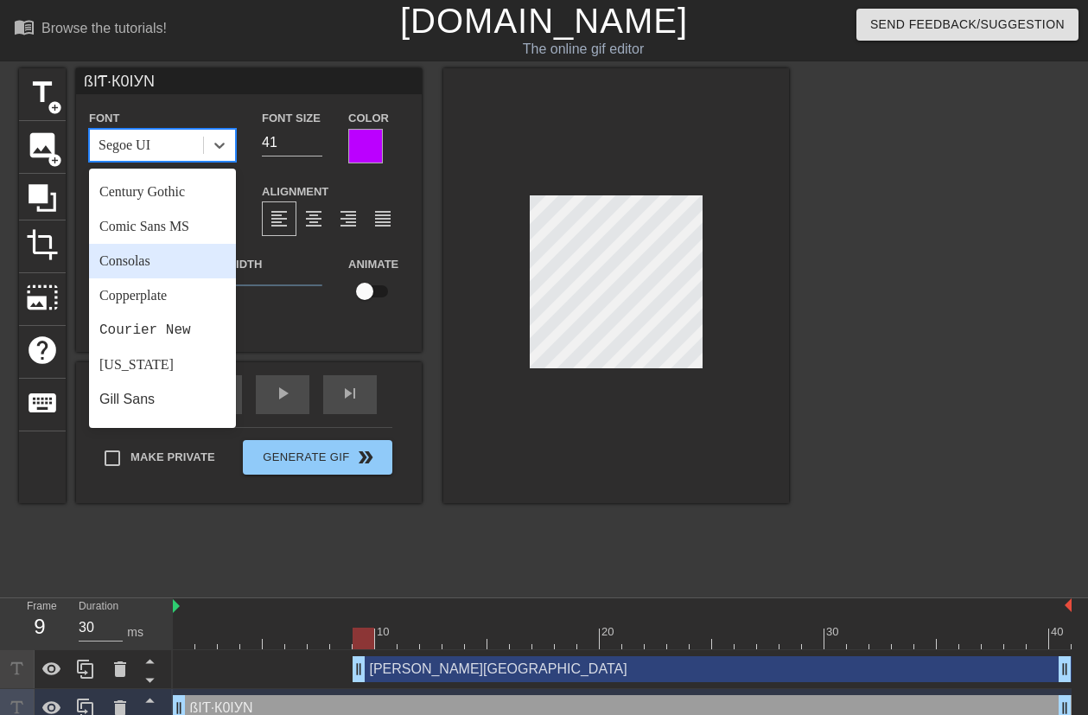
click at [179, 260] on div "Consolas" at bounding box center [162, 261] width 147 height 35
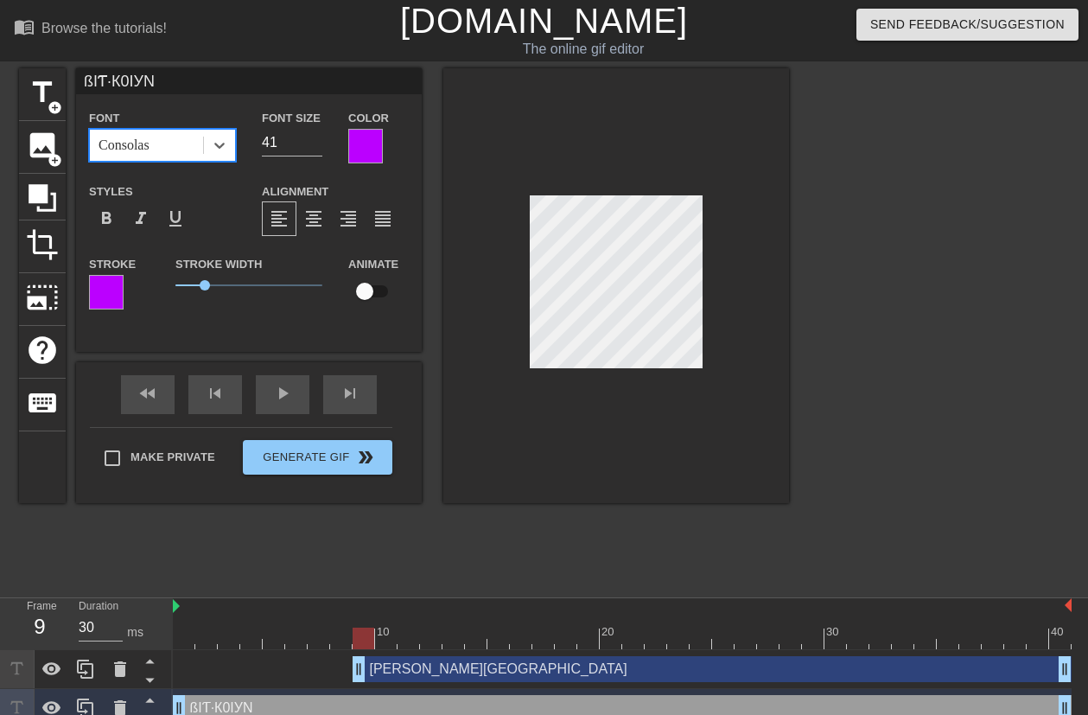
type input "[PERSON_NAME][GEOGRAPHIC_DATA]"
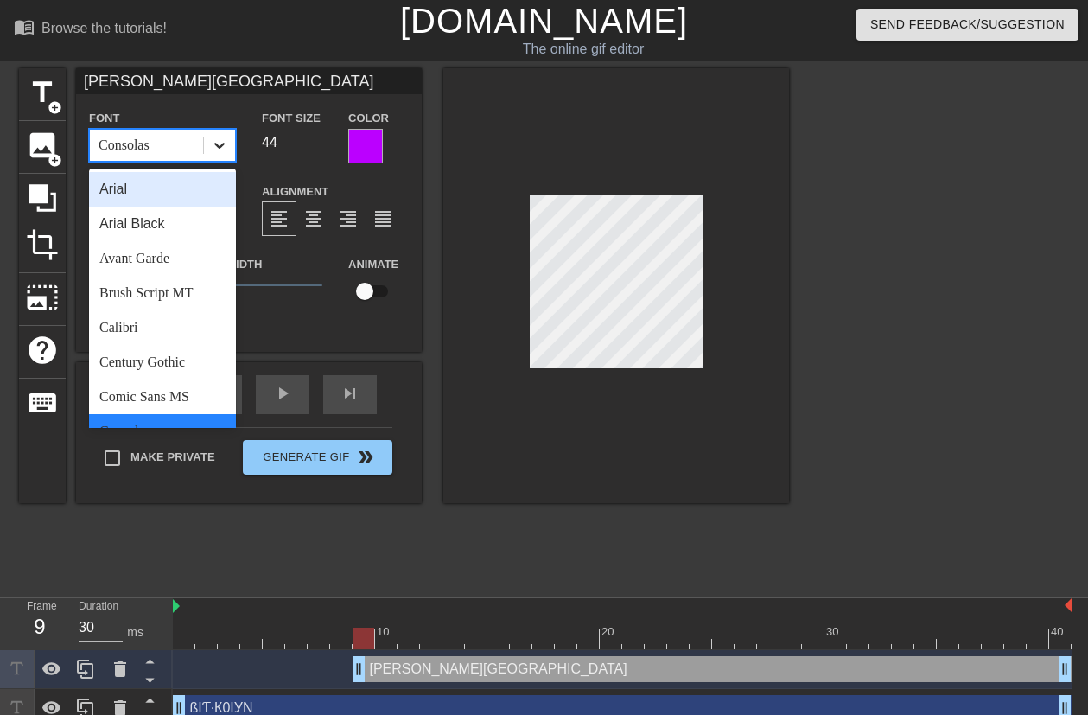
click at [226, 148] on icon at bounding box center [219, 145] width 17 height 17
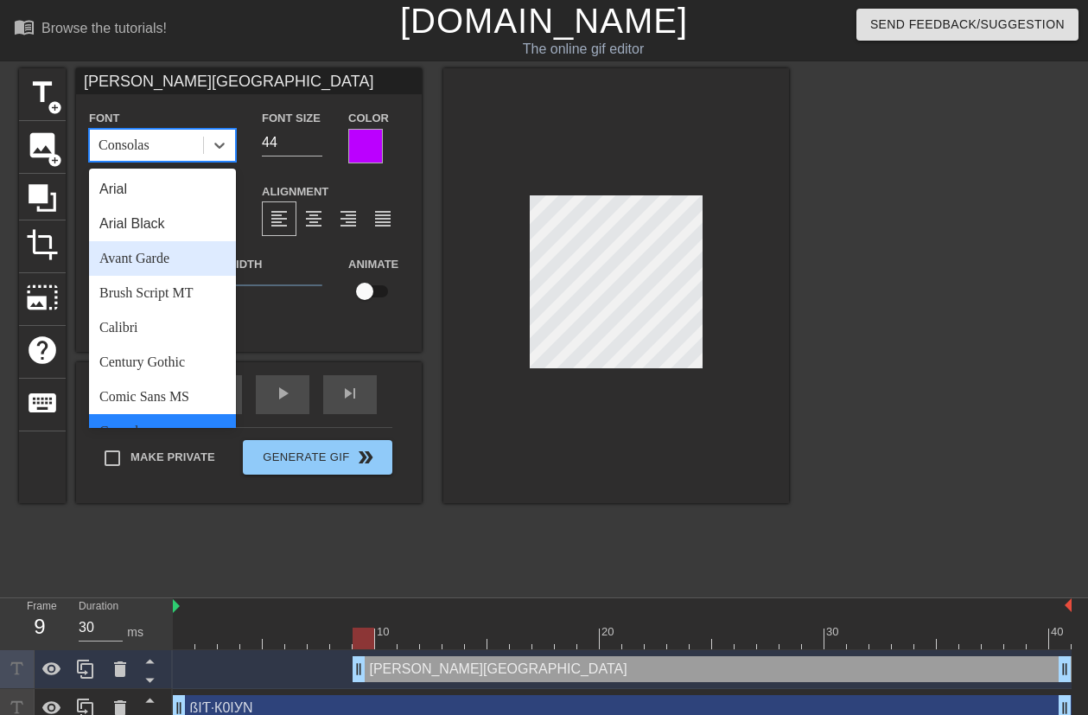
click at [168, 252] on div "Avant Garde" at bounding box center [162, 258] width 147 height 35
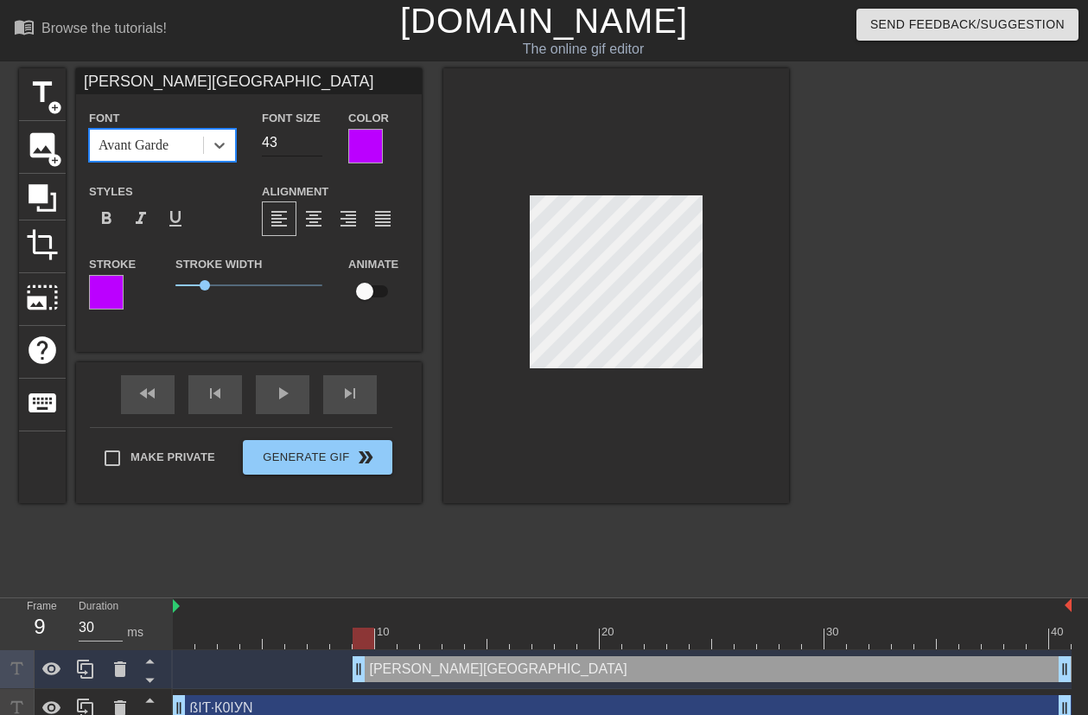
click at [315, 148] on input "43" at bounding box center [292, 143] width 60 height 28
click at [227, 153] on div at bounding box center [219, 145] width 31 height 31
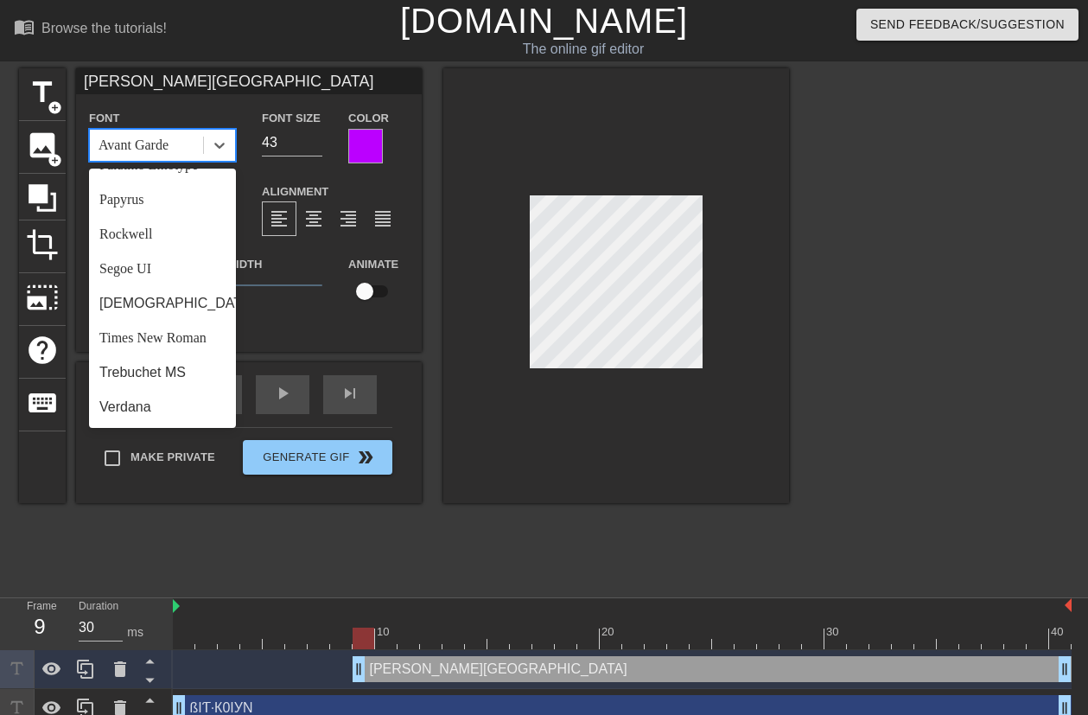
scroll to position [639, 0]
click at [167, 239] on div "Rockwell" at bounding box center [162, 234] width 147 height 35
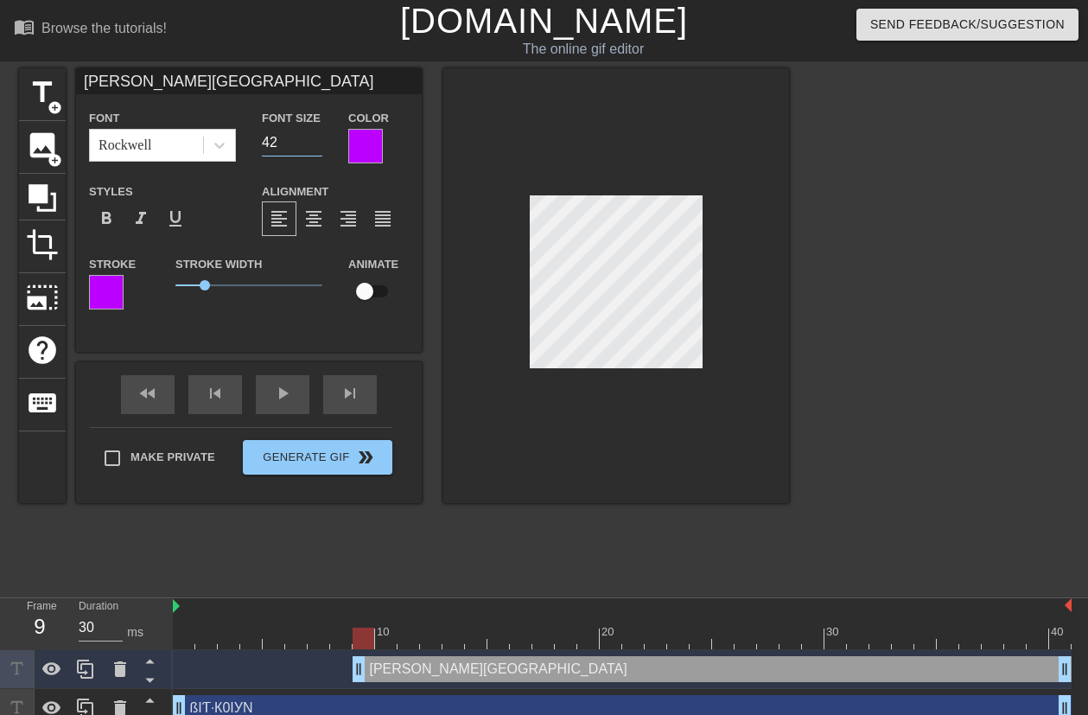
click at [312, 147] on input "42" at bounding box center [292, 143] width 60 height 28
type input "41"
click at [319, 146] on input "41" at bounding box center [292, 143] width 60 height 28
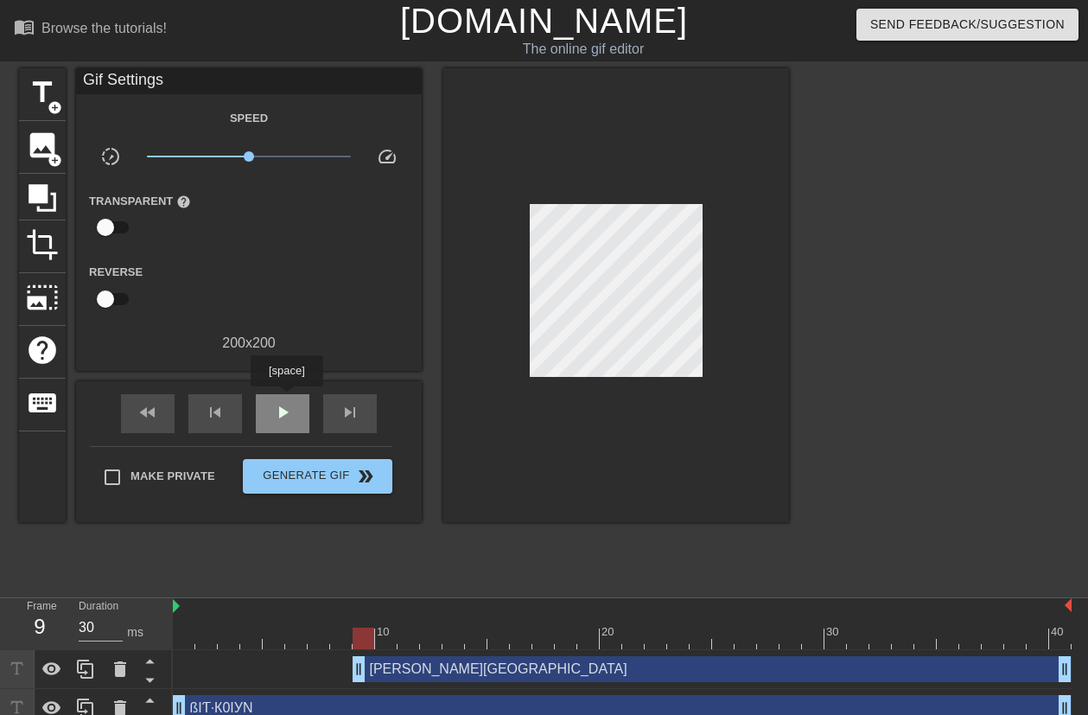
click at [286, 398] on div "play_arrow" at bounding box center [283, 413] width 54 height 39
click at [286, 398] on div "pause" at bounding box center [283, 413] width 54 height 39
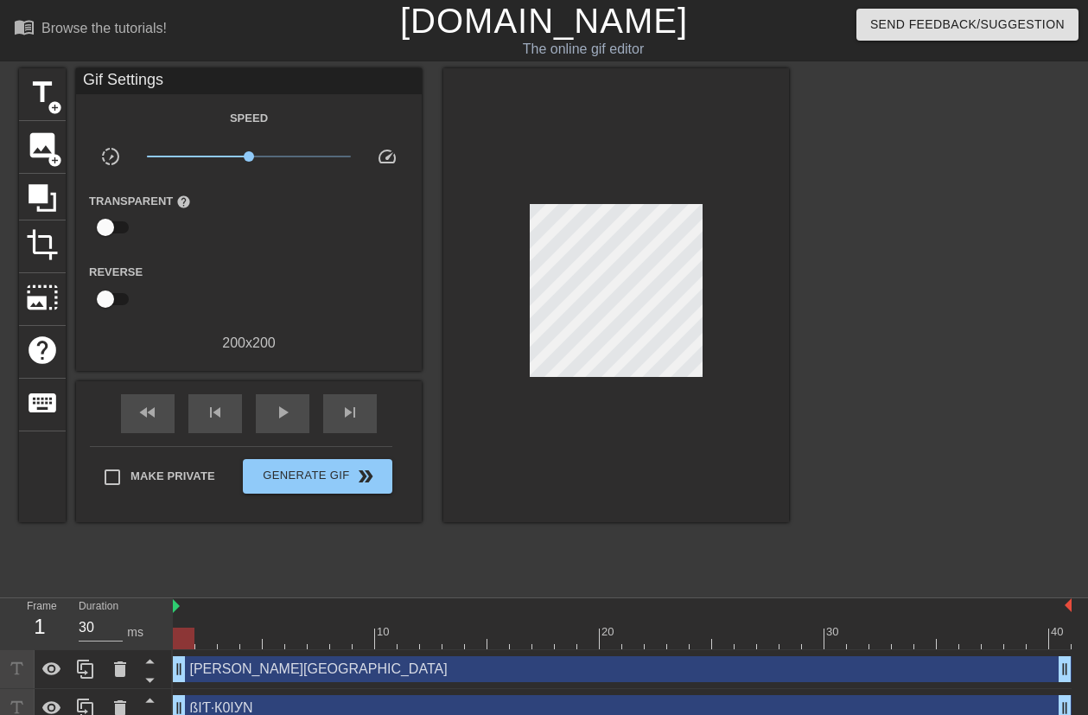
drag, startPoint x: 359, startPoint y: 668, endPoint x: 172, endPoint y: 671, distance: 187.5
click at [172, 665] on div "Frame 1 Duration 30 ms 10 20 30 40 [PERSON_NAME] drag_handle drag_handle ßIƬ·К0…" at bounding box center [544, 663] width 1088 height 130
click at [289, 408] on span "play_arrow" at bounding box center [282, 412] width 21 height 21
click at [285, 415] on span "pause" at bounding box center [282, 412] width 21 height 21
drag, startPoint x: 797, startPoint y: 470, endPoint x: 475, endPoint y: 181, distance: 432.0
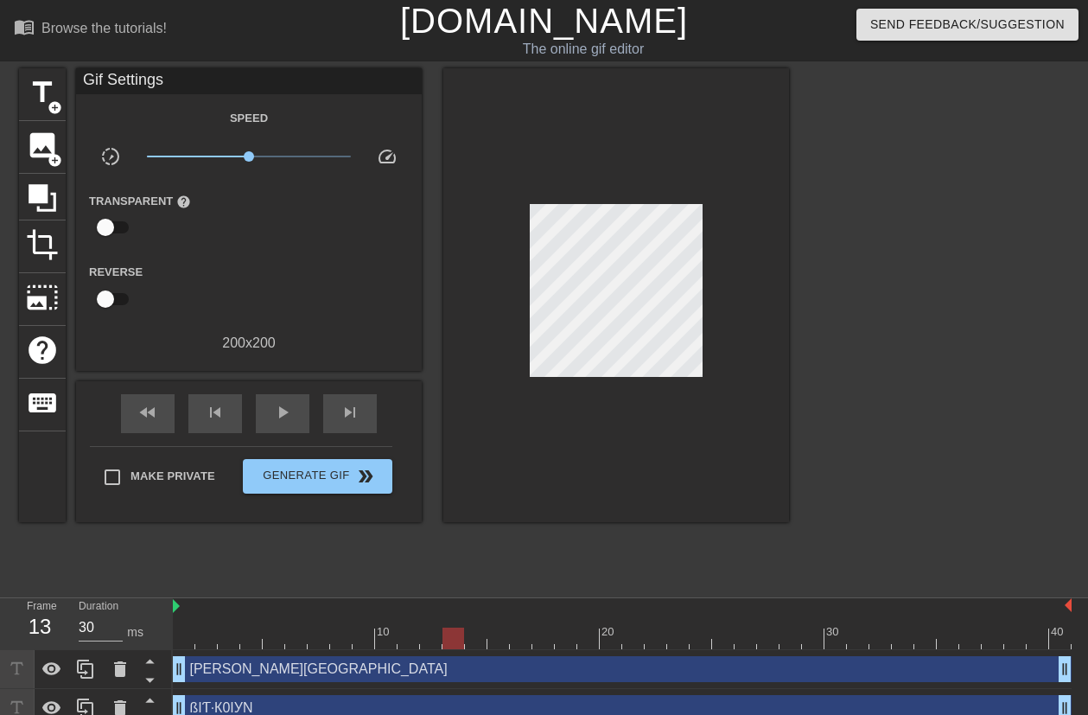
click at [475, 181] on div "title add_circle image add_circle crop photo_size_select_large help keyboard Gi…" at bounding box center [544, 327] width 1088 height 518
click at [751, 311] on div at bounding box center [616, 295] width 346 height 454
click at [288, 414] on span "play_arrow" at bounding box center [282, 412] width 21 height 21
click at [291, 417] on span "pause" at bounding box center [282, 412] width 21 height 21
click at [291, 417] on span "play_arrow" at bounding box center [282, 412] width 21 height 21
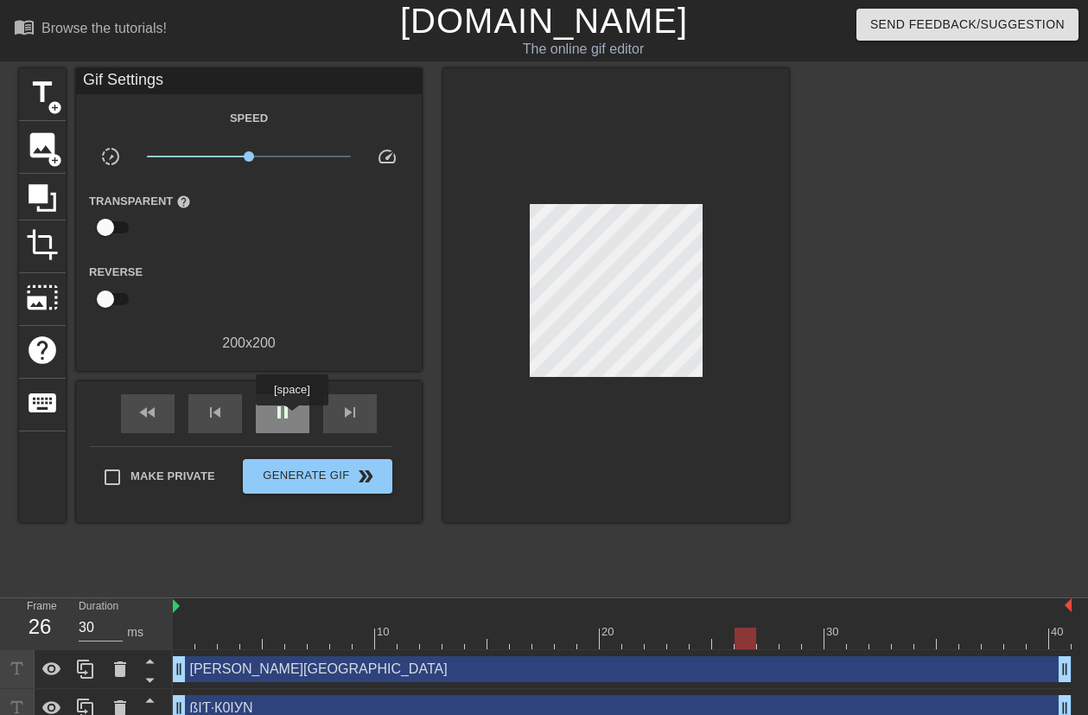
click at [291, 417] on span "pause" at bounding box center [282, 412] width 21 height 21
click at [293, 417] on div "play_arrow" at bounding box center [283, 413] width 54 height 39
type input "30"
click at [292, 416] on span "pause" at bounding box center [282, 412] width 21 height 21
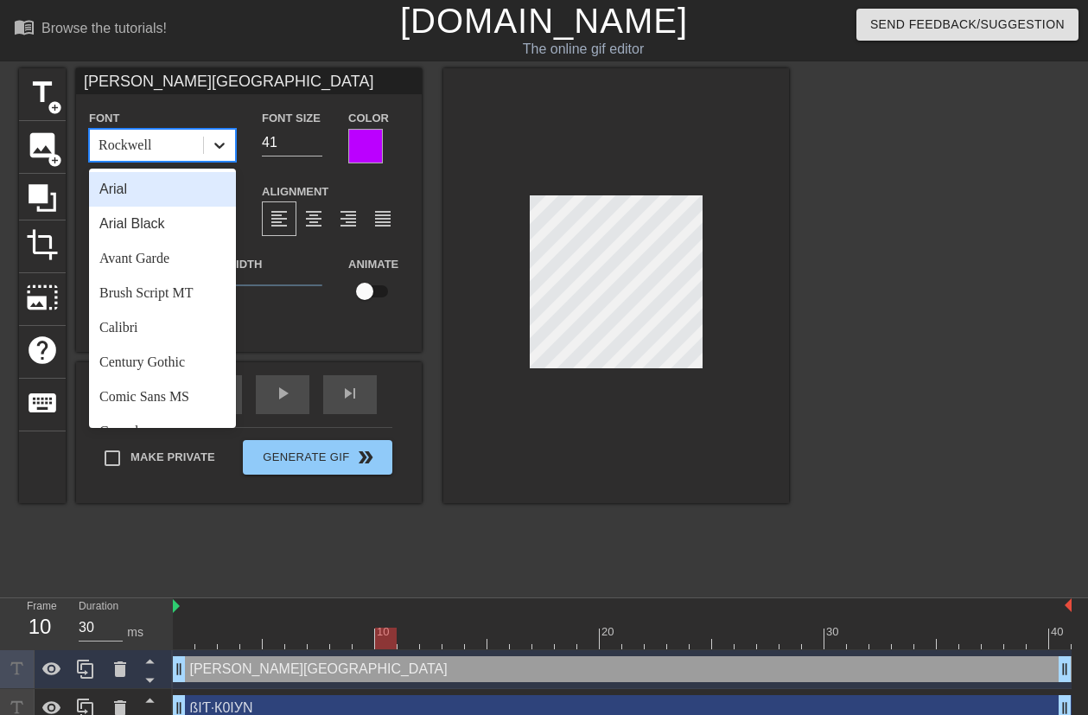
click at [226, 146] on icon at bounding box center [219, 145] width 17 height 17
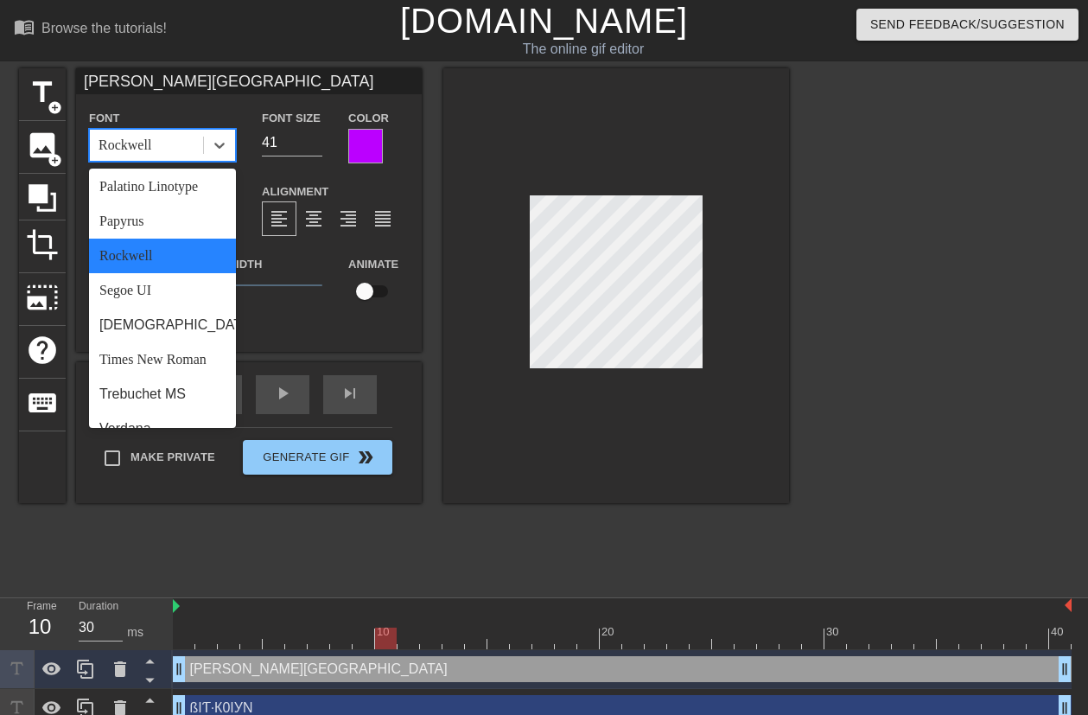
scroll to position [612, 0]
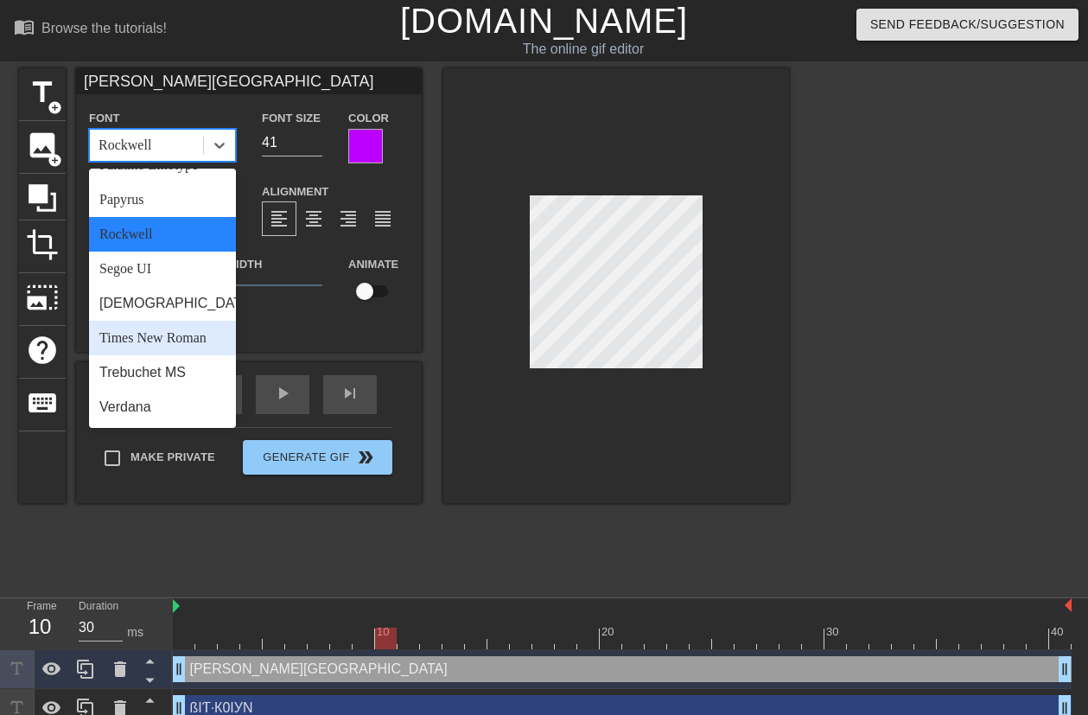
click at [185, 355] on div "Times New Roman" at bounding box center [162, 338] width 147 height 35
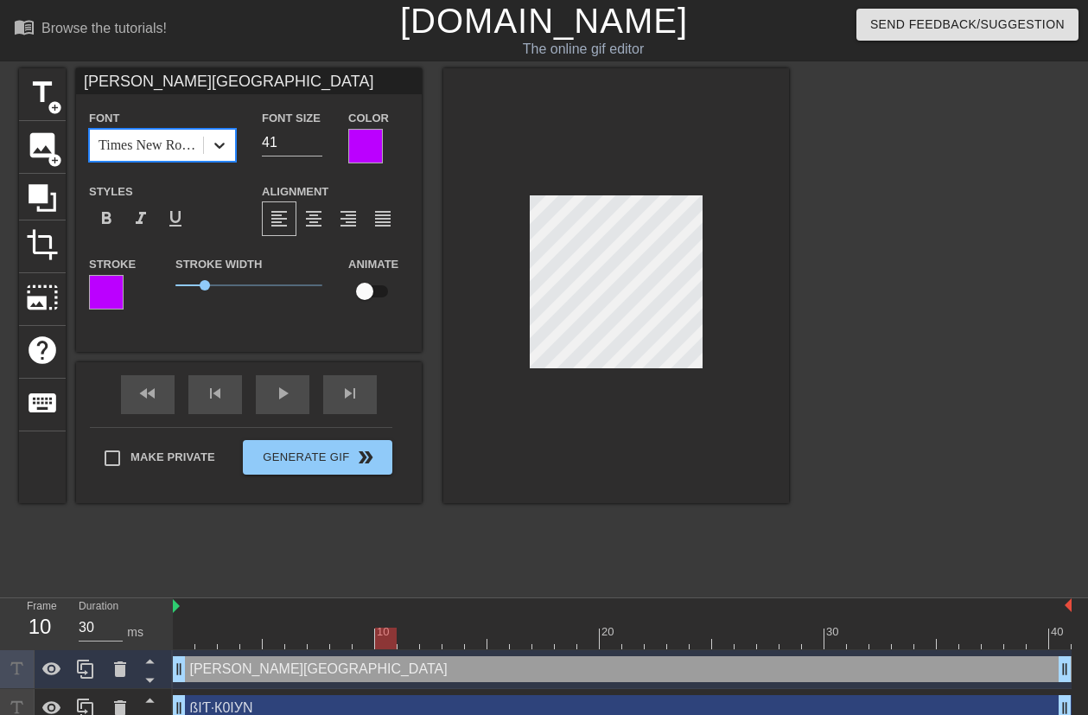
click at [219, 141] on icon at bounding box center [219, 145] width 17 height 17
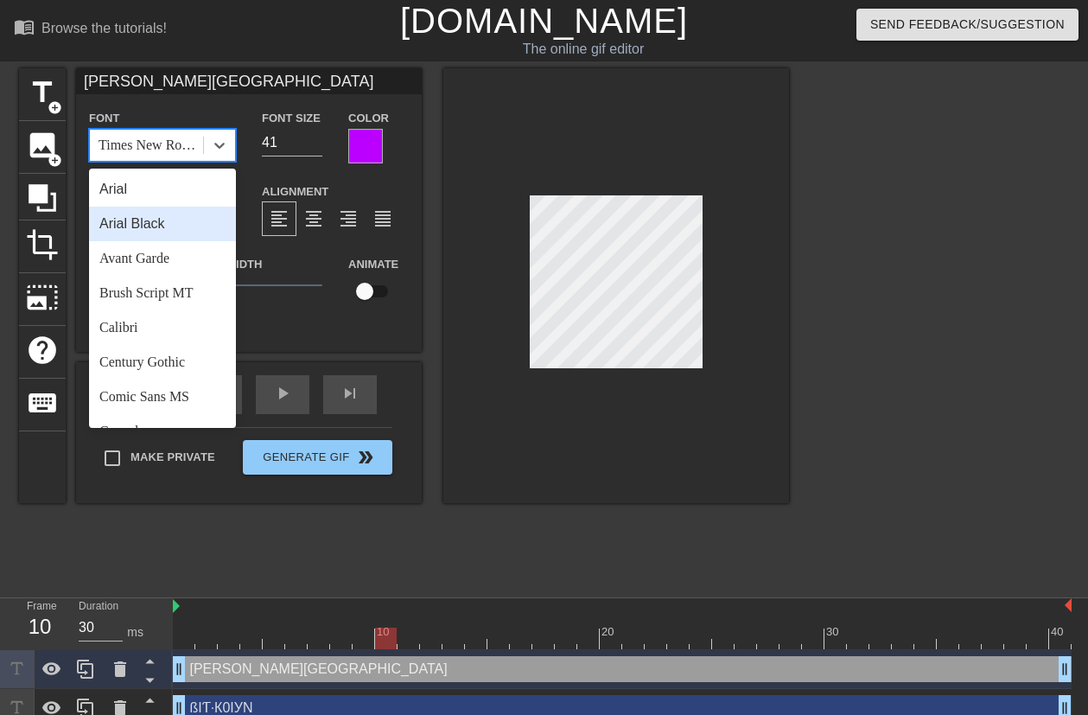
scroll to position [111, 0]
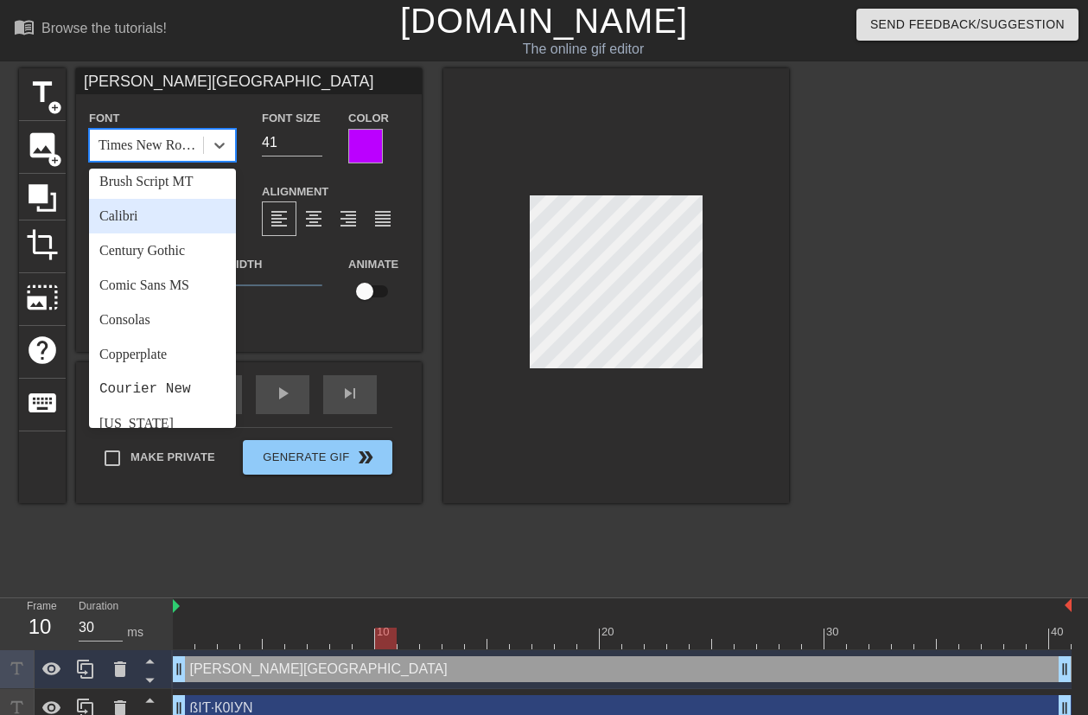
click at [165, 219] on div "Calibri" at bounding box center [162, 216] width 147 height 35
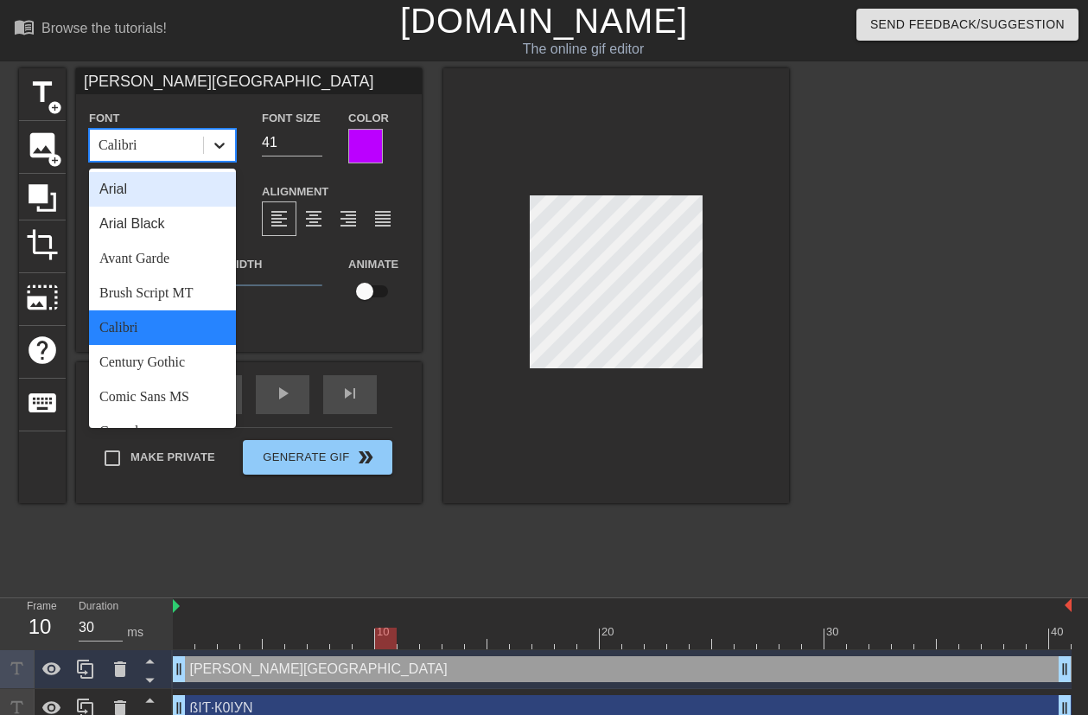
click at [232, 155] on div at bounding box center [219, 145] width 31 height 31
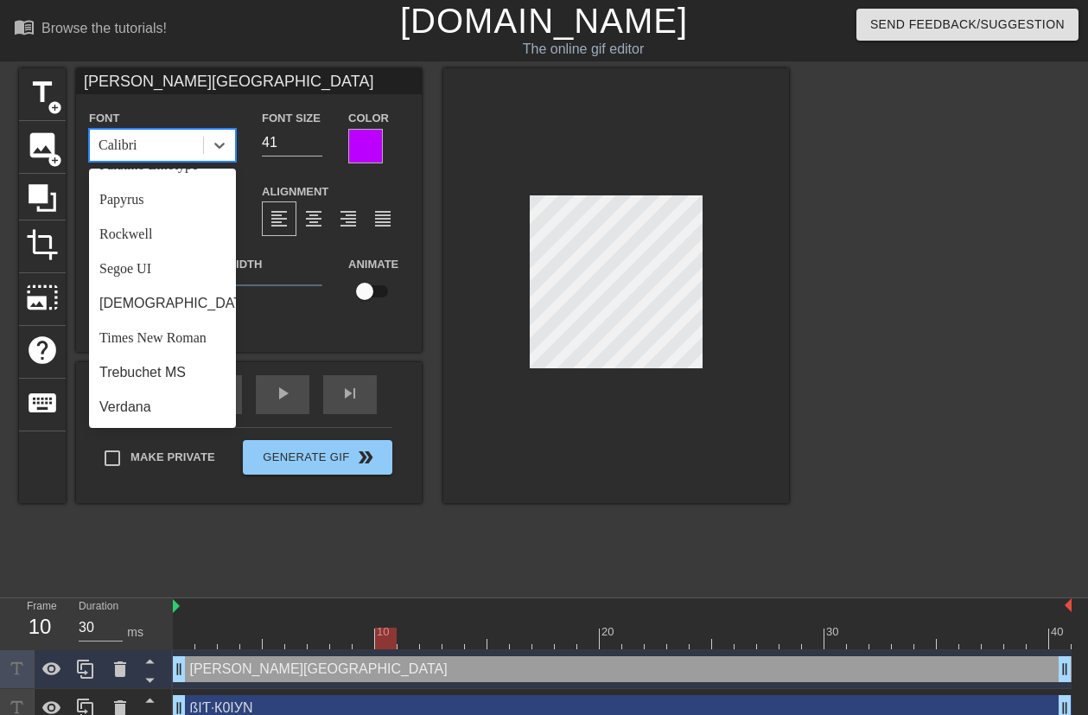
scroll to position [639, 0]
click at [182, 206] on div "Papyrus" at bounding box center [162, 199] width 147 height 35
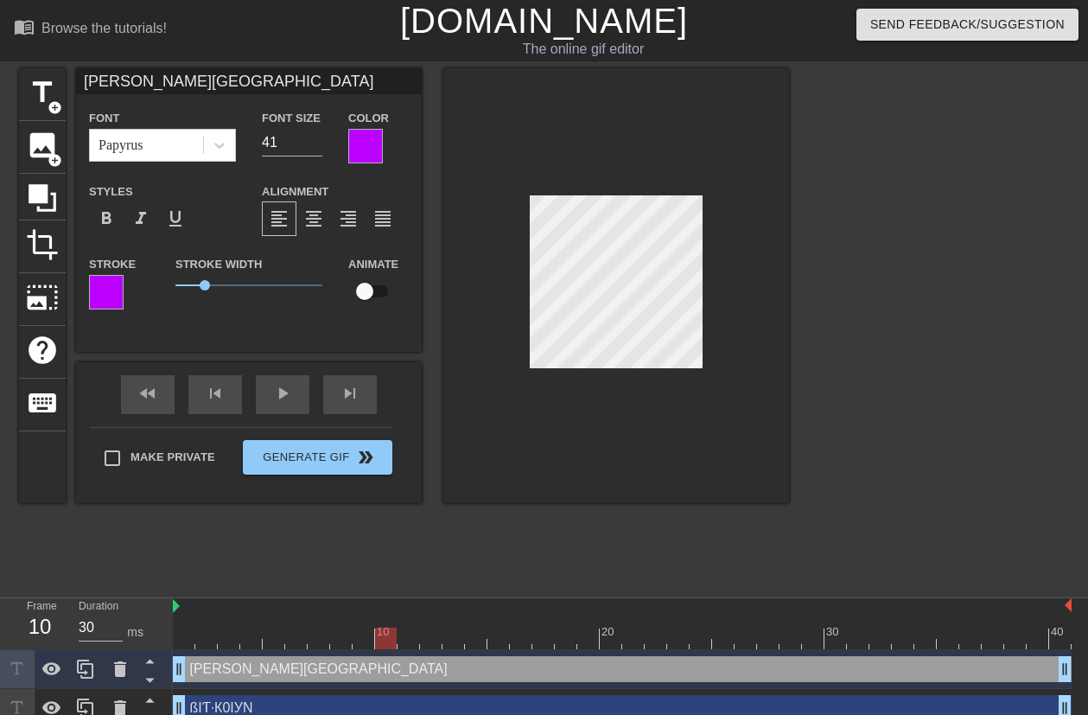
scroll to position [3, 2]
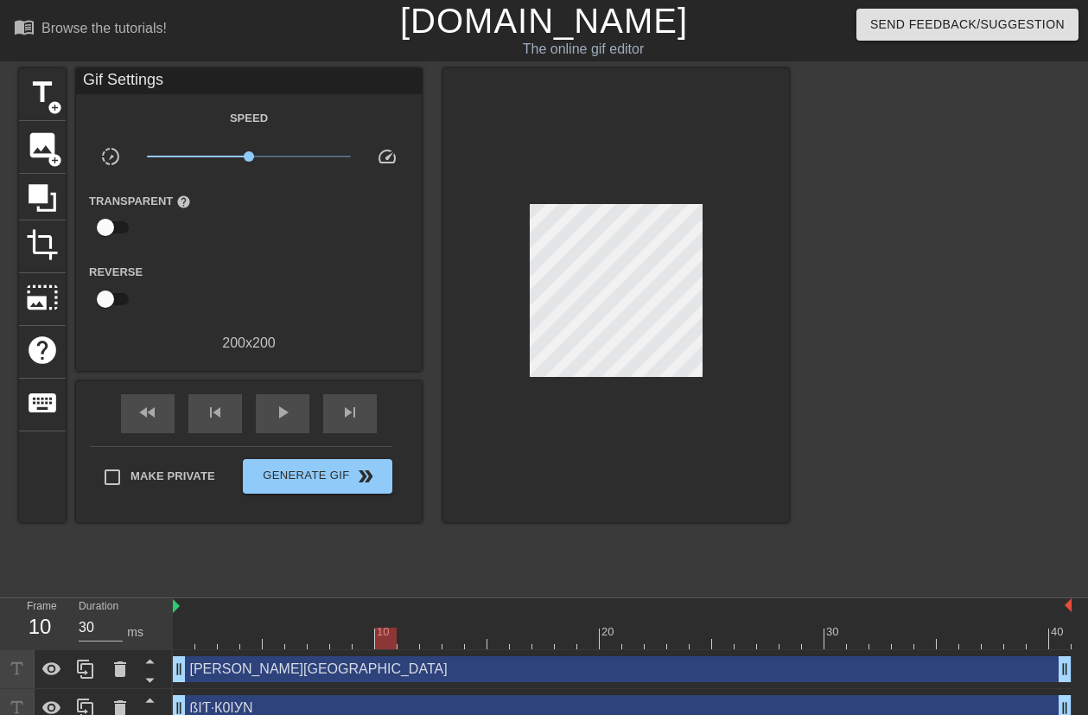
click at [866, 236] on div at bounding box center [939, 327] width 259 height 518
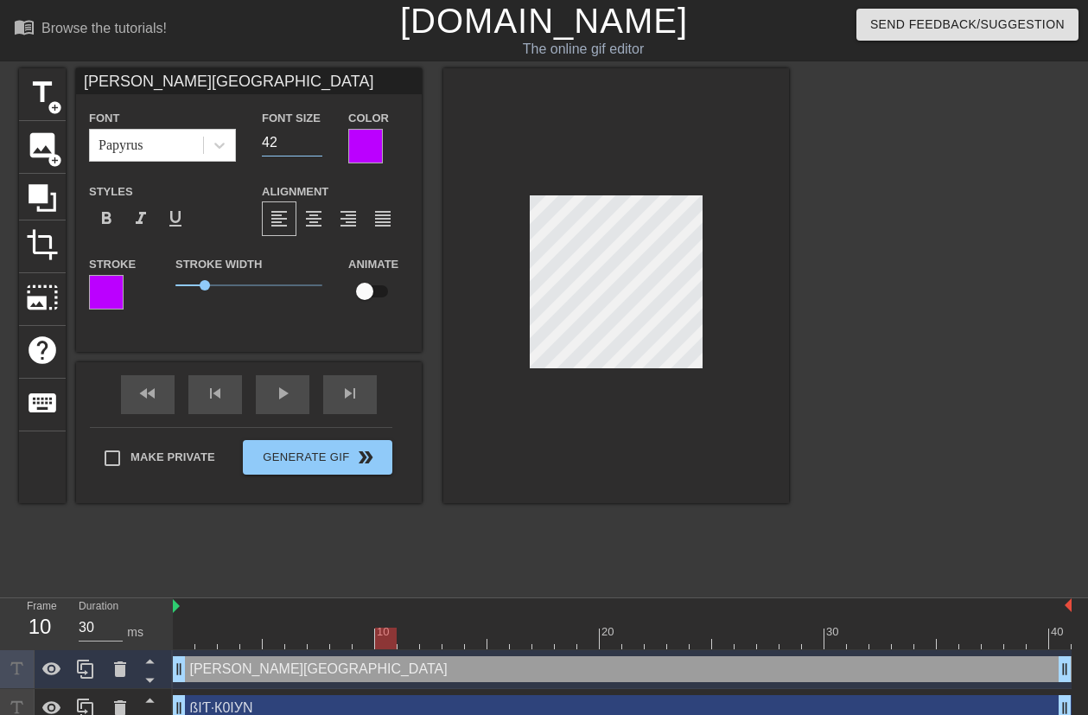
type input "42"
click at [315, 135] on input "42" at bounding box center [292, 143] width 60 height 28
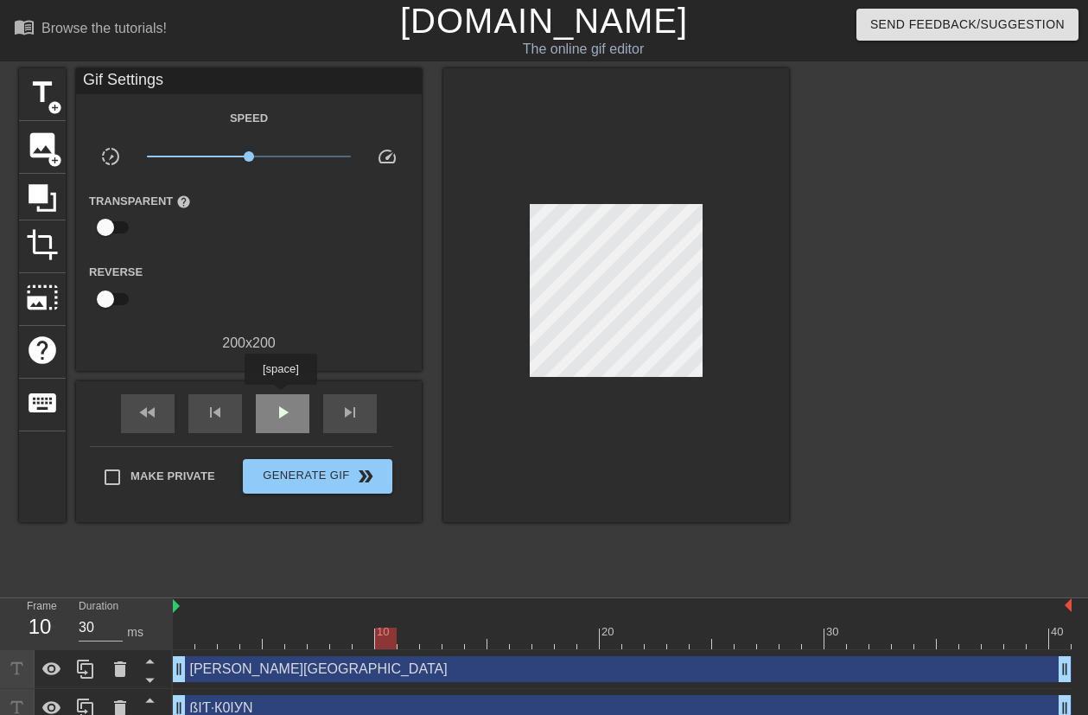
click at [280, 397] on div "play_arrow" at bounding box center [283, 413] width 54 height 39
type input "30"
click at [281, 396] on div "pause" at bounding box center [283, 413] width 54 height 39
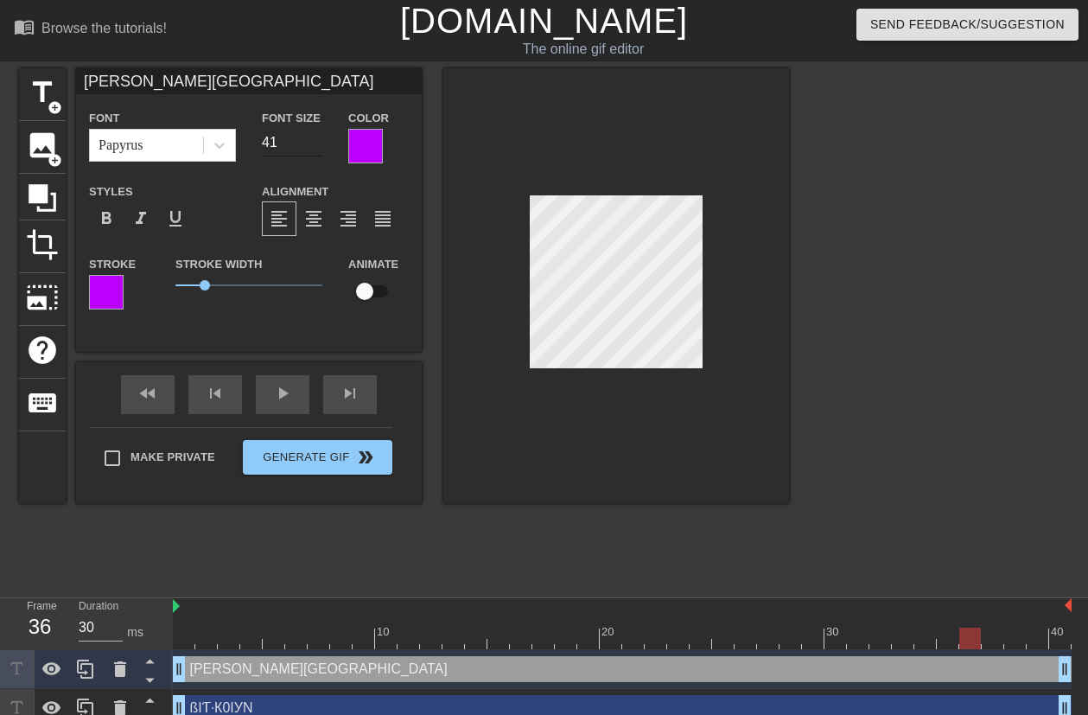
type input "41"
click at [321, 146] on input "41" at bounding box center [292, 143] width 60 height 28
click at [828, 287] on div at bounding box center [939, 327] width 259 height 518
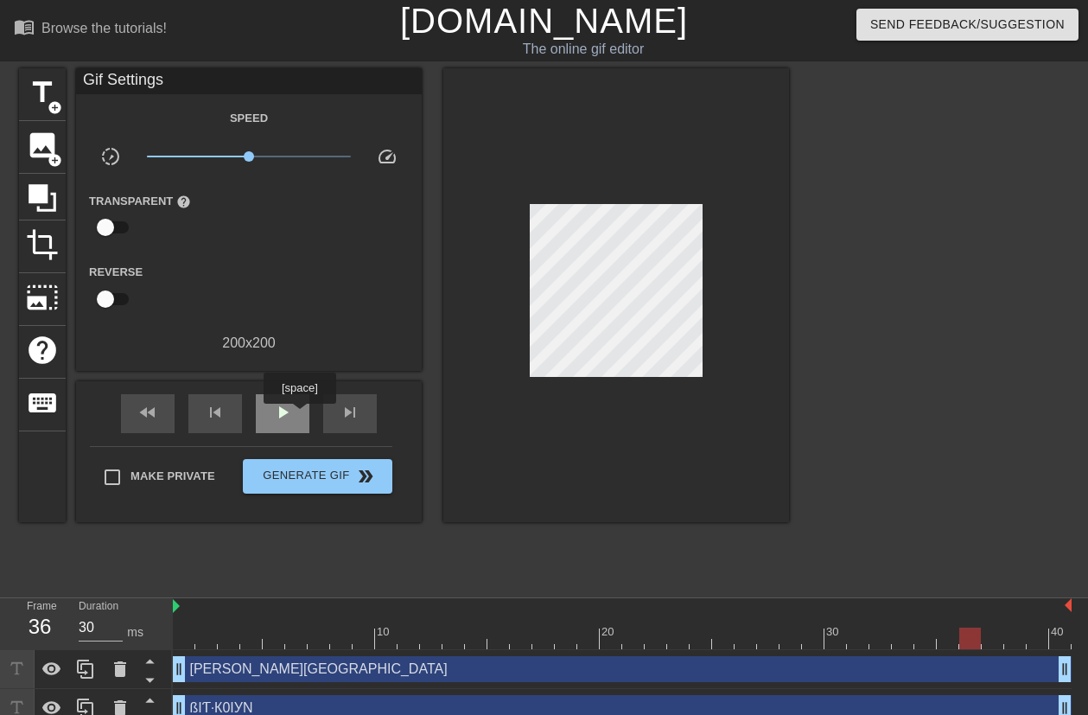
click at [298, 416] on div "play_arrow" at bounding box center [283, 413] width 54 height 39
type input "30"
click at [281, 410] on span "pause" at bounding box center [282, 412] width 21 height 21
click at [607, 367] on div at bounding box center [616, 295] width 346 height 454
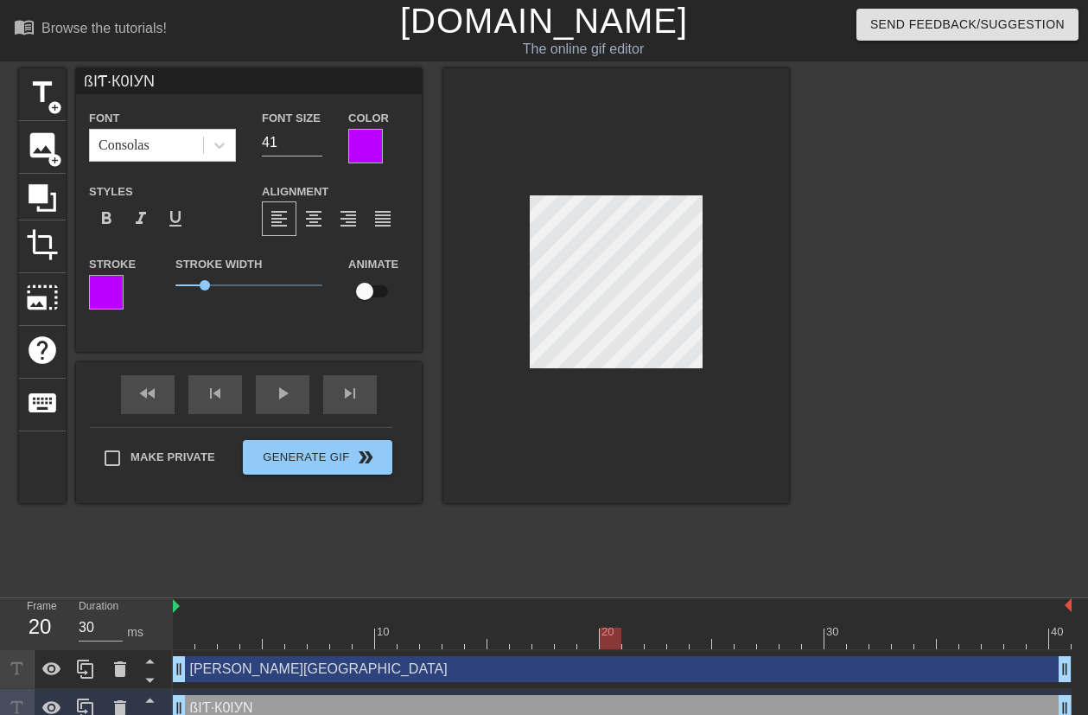
scroll to position [3, 2]
paste textarea "У"
type input "ßIУƬ·К0IУN"
type textarea "ßIУƬ·К0IУN"
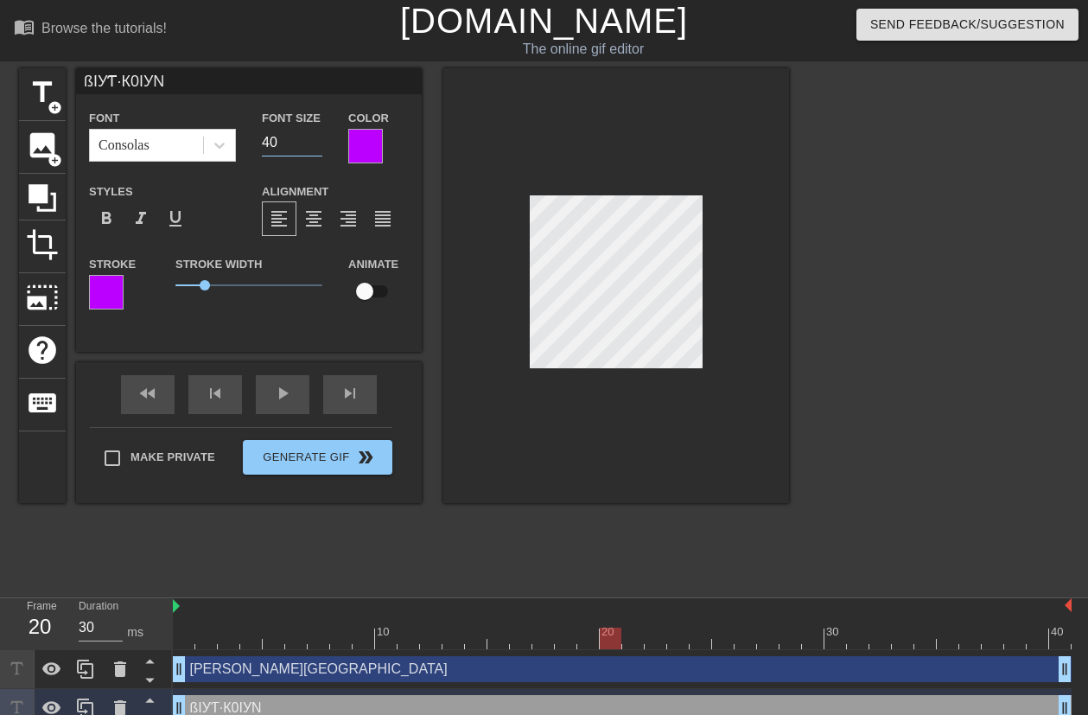
click at [314, 146] on input "40" at bounding box center [292, 143] width 60 height 28
click at [314, 146] on input "39" at bounding box center [292, 143] width 60 height 28
click at [314, 146] on input "38" at bounding box center [292, 143] width 60 height 28
click at [314, 146] on input "37" at bounding box center [292, 143] width 60 height 28
click at [319, 139] on input "38" at bounding box center [292, 143] width 60 height 28
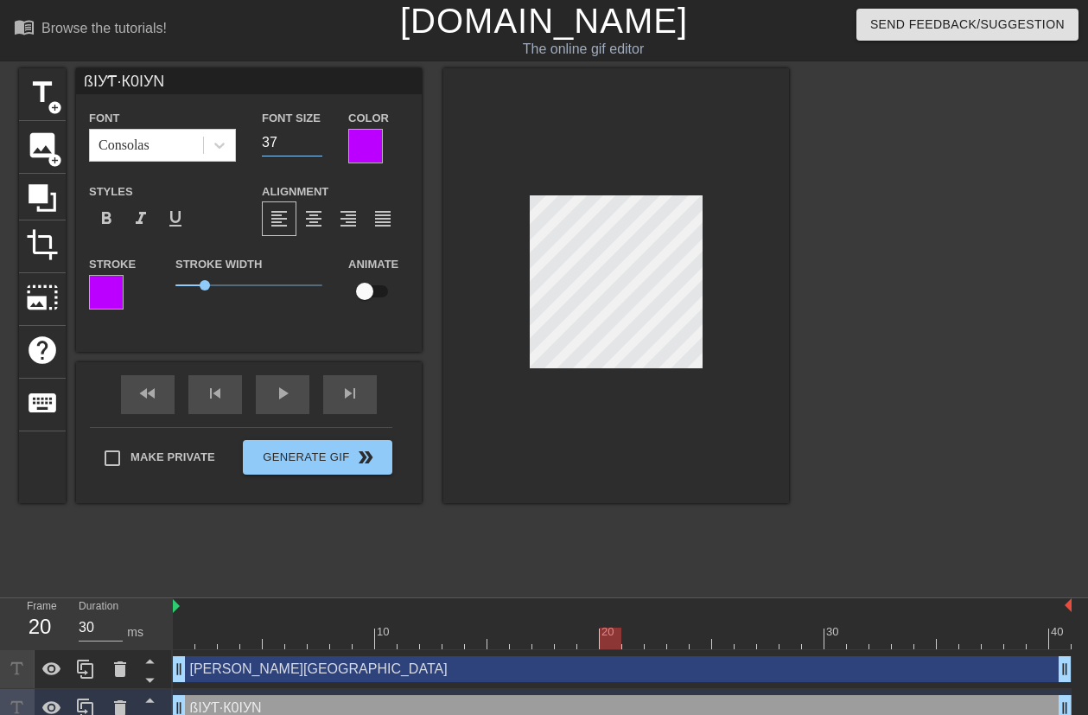
type input "37"
click at [318, 143] on input "37" at bounding box center [292, 143] width 60 height 28
click at [838, 301] on div at bounding box center [939, 327] width 259 height 518
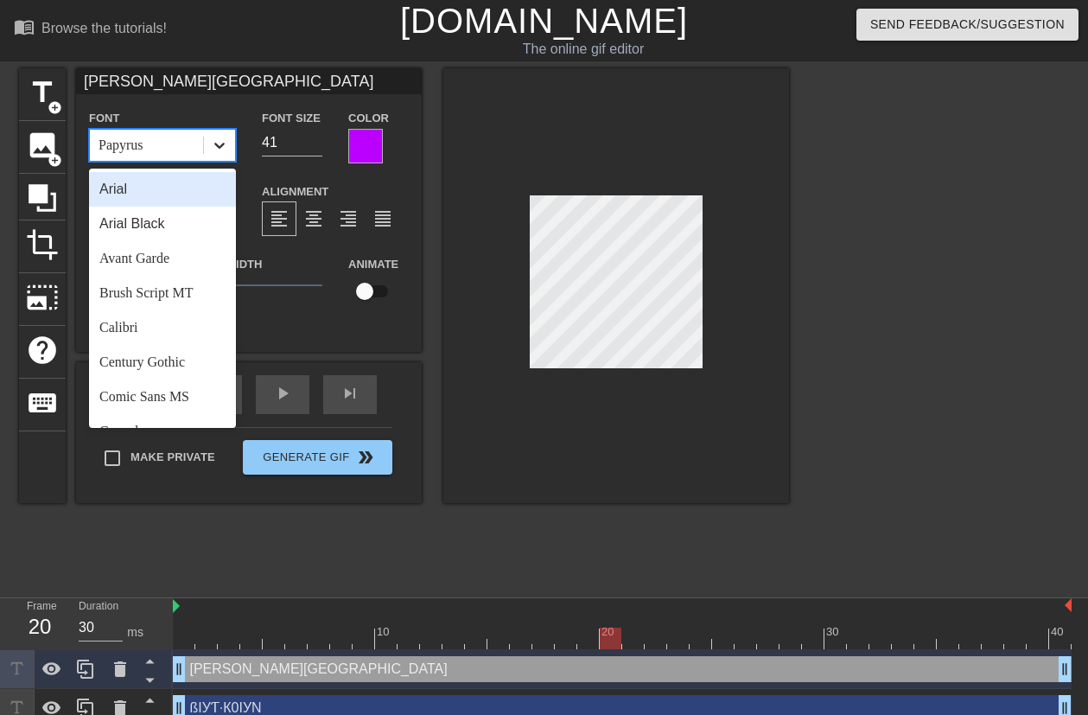
click at [222, 145] on icon at bounding box center [219, 146] width 10 height 6
click at [181, 192] on div "Arial" at bounding box center [162, 189] width 147 height 35
click at [213, 149] on icon at bounding box center [219, 145] width 17 height 17
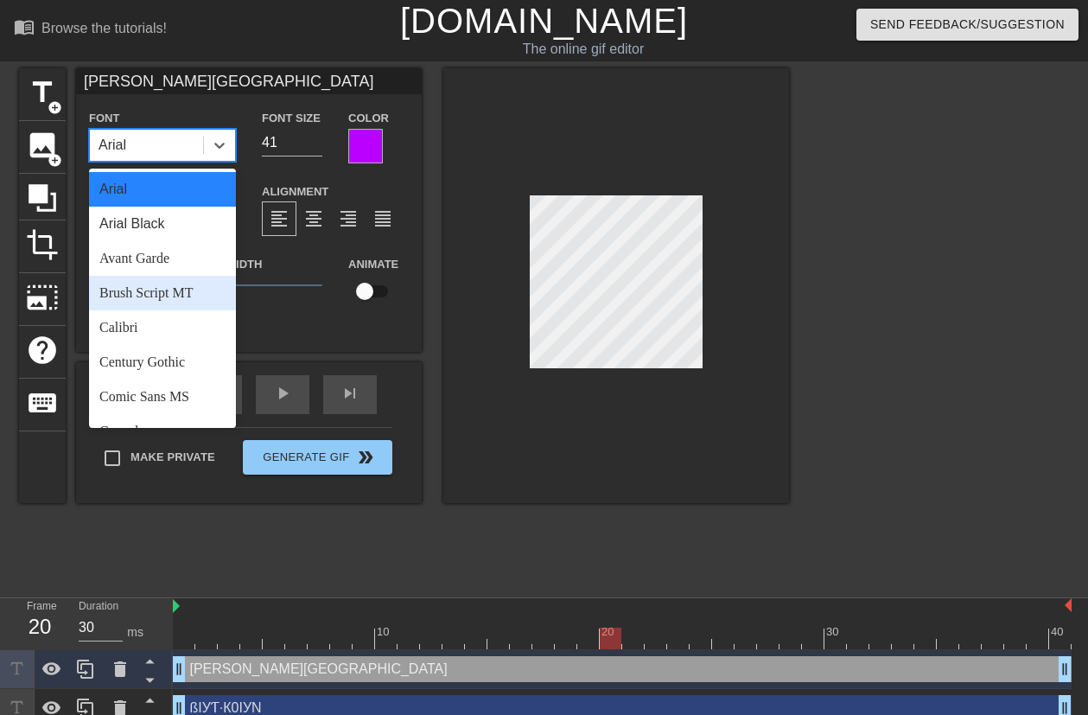
click at [170, 293] on div "Brush Script MT" at bounding box center [162, 293] width 147 height 35
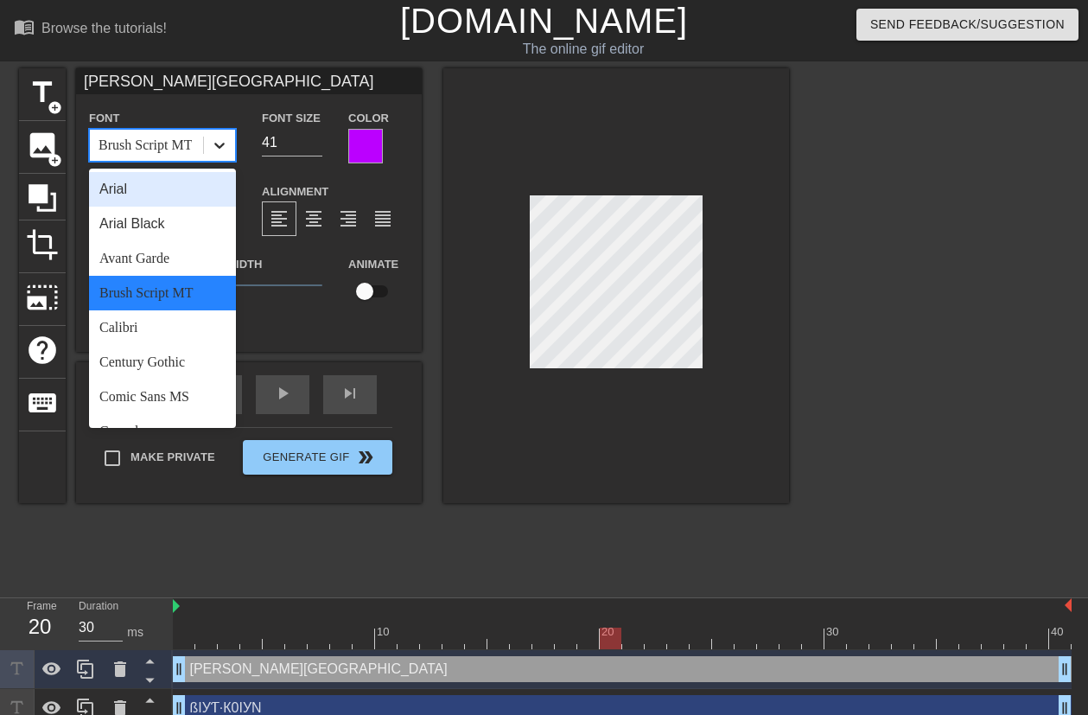
click at [226, 141] on icon at bounding box center [219, 145] width 17 height 17
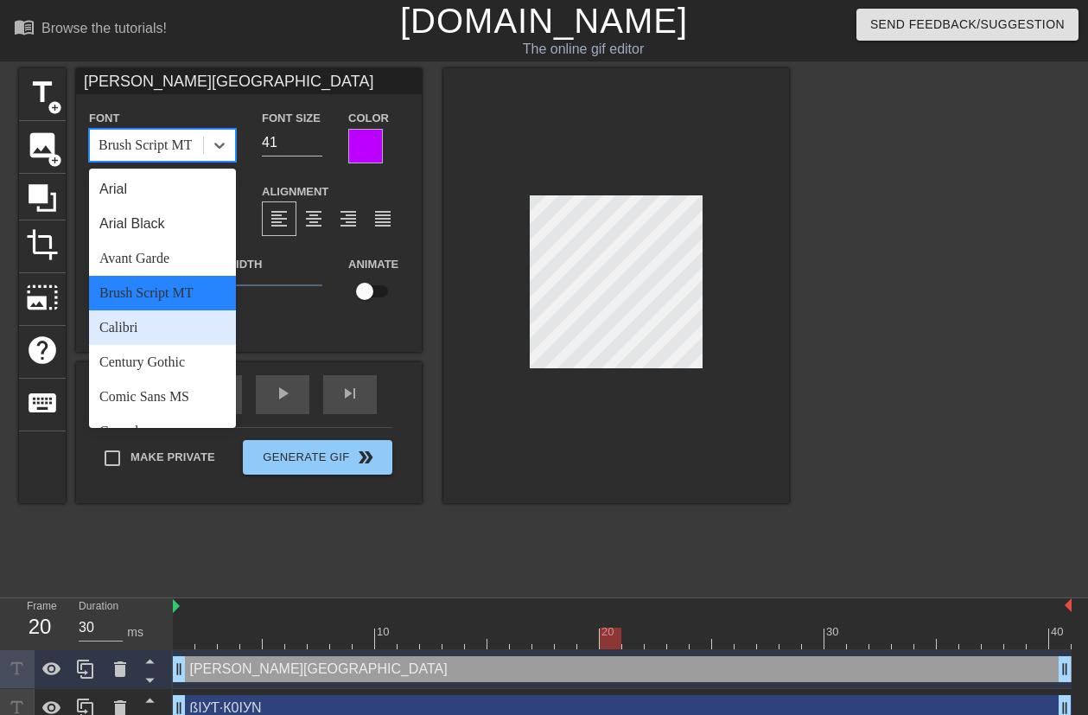
click at [169, 327] on div "Calibri" at bounding box center [162, 327] width 147 height 35
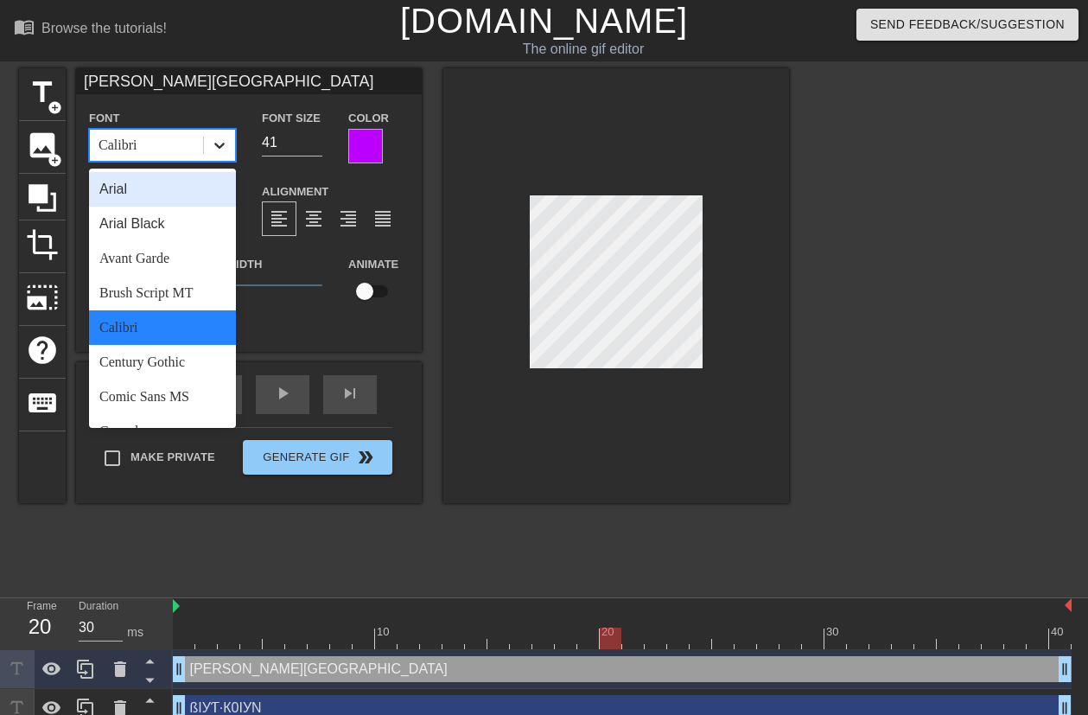
click at [225, 147] on icon at bounding box center [219, 145] width 17 height 17
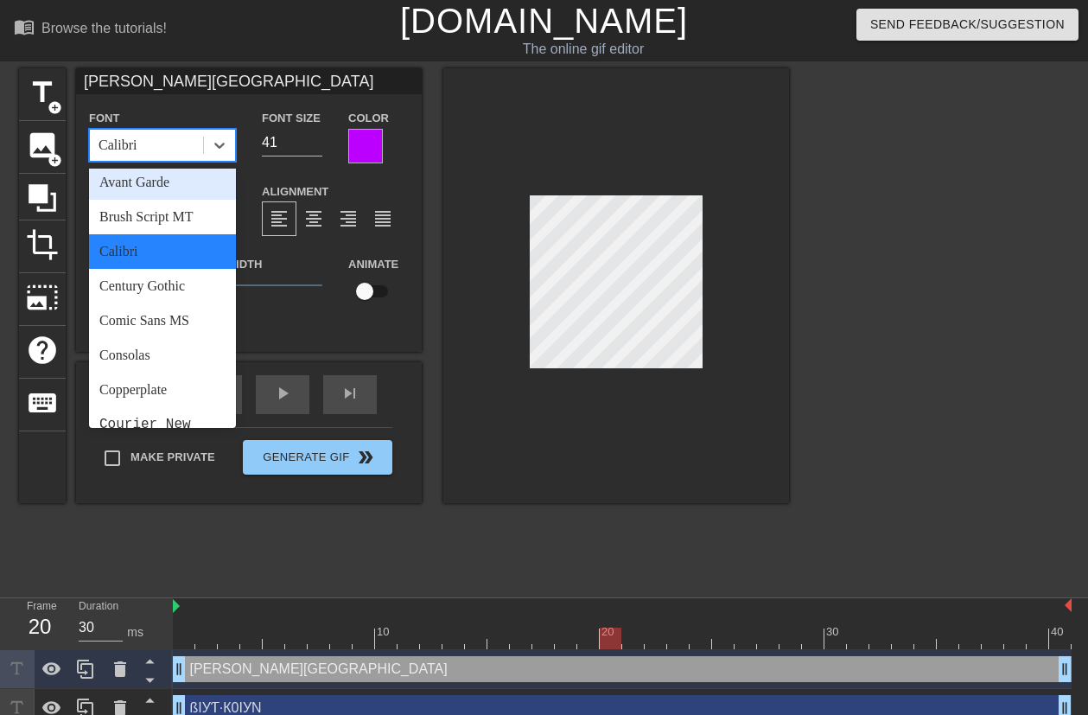
scroll to position [100, 0]
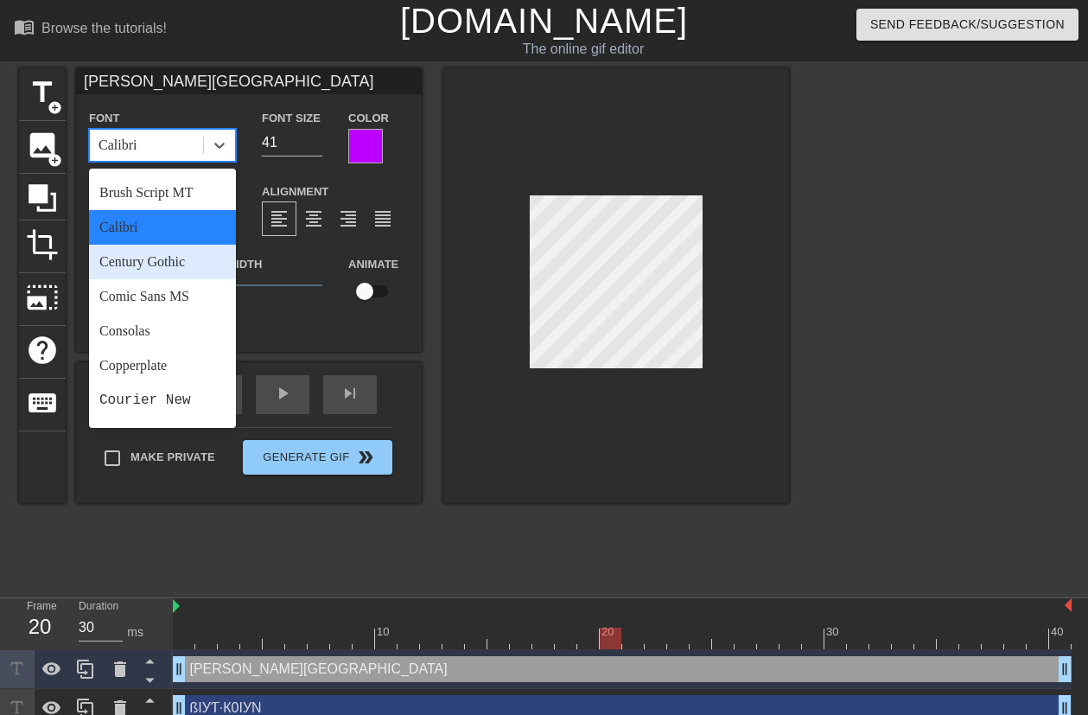
click at [188, 263] on div "Century Gothic" at bounding box center [162, 262] width 147 height 35
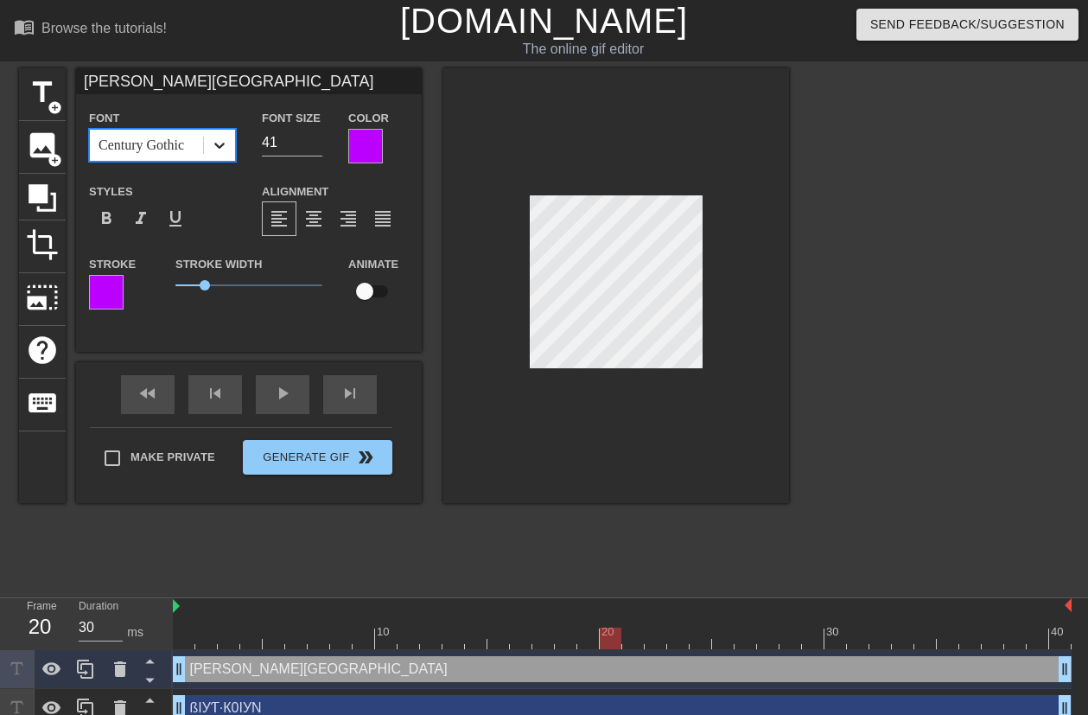
click at [224, 158] on div at bounding box center [219, 145] width 31 height 31
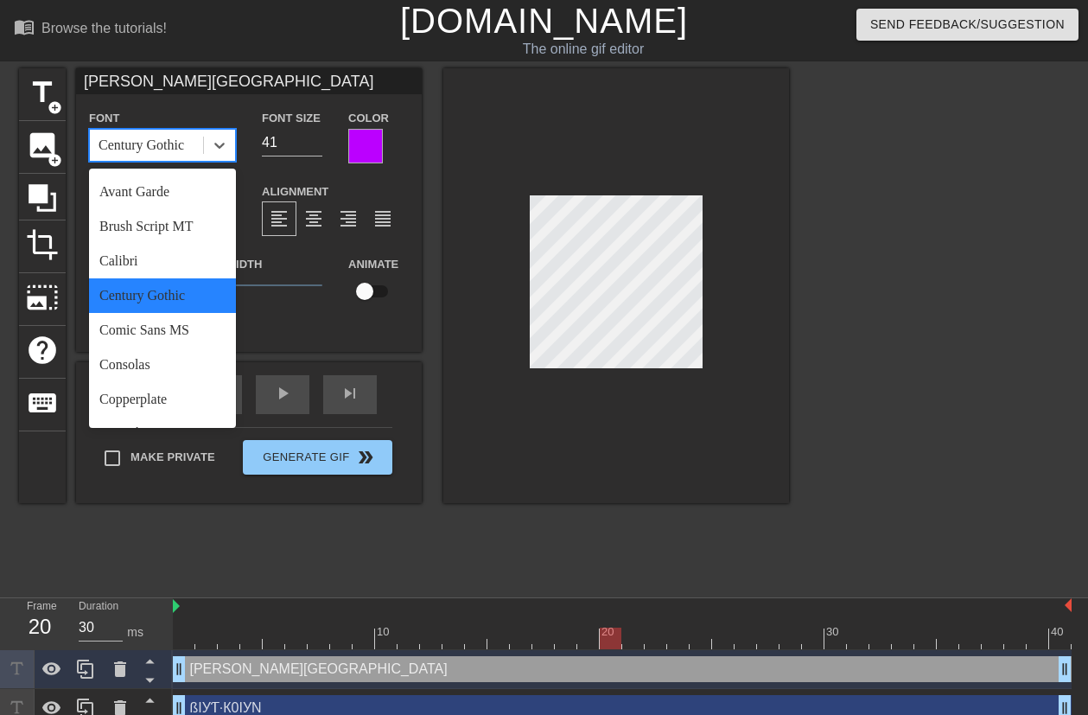
scroll to position [111, 0]
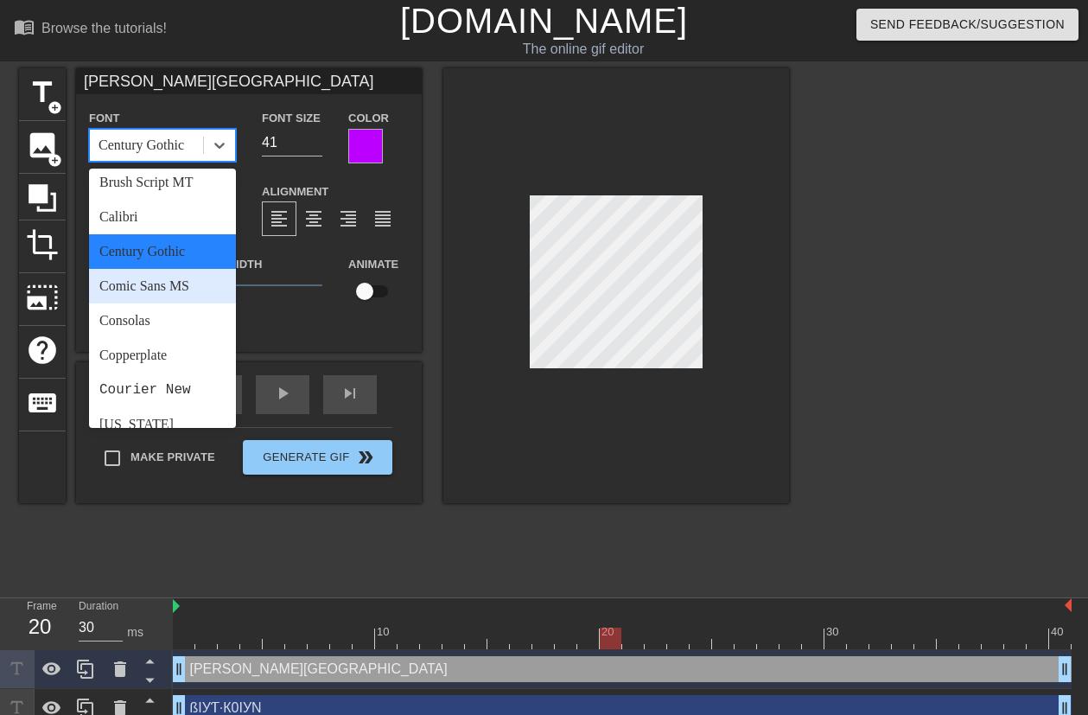
click at [172, 284] on div "Comic Sans MS" at bounding box center [162, 286] width 147 height 35
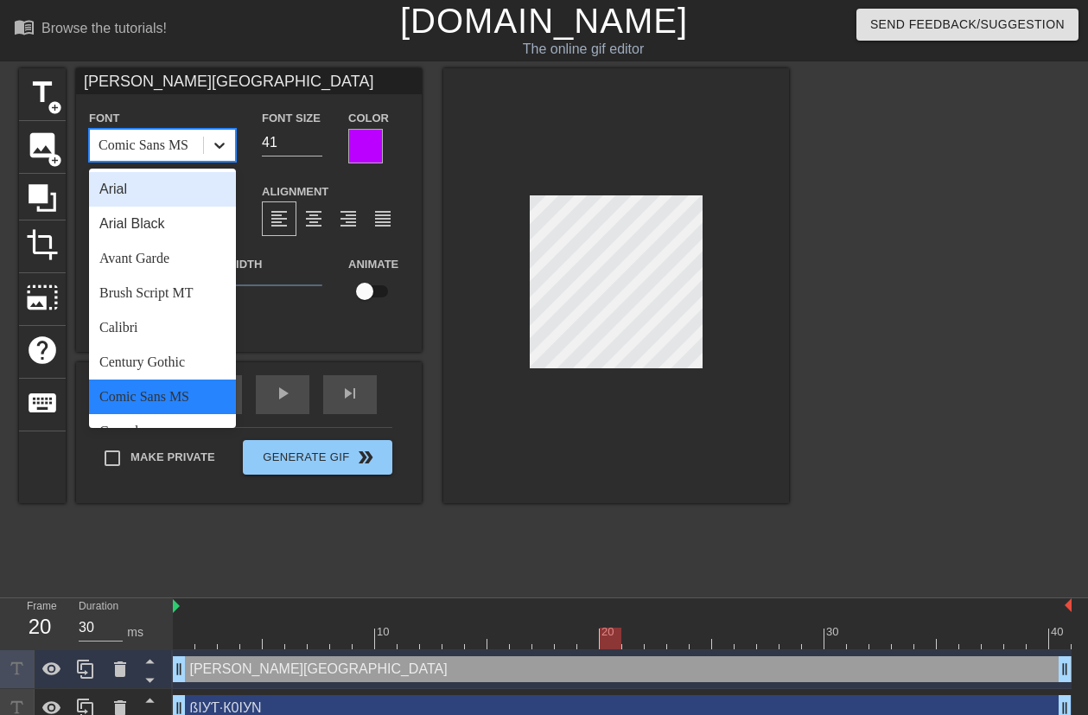
click at [216, 147] on icon at bounding box center [219, 145] width 17 height 17
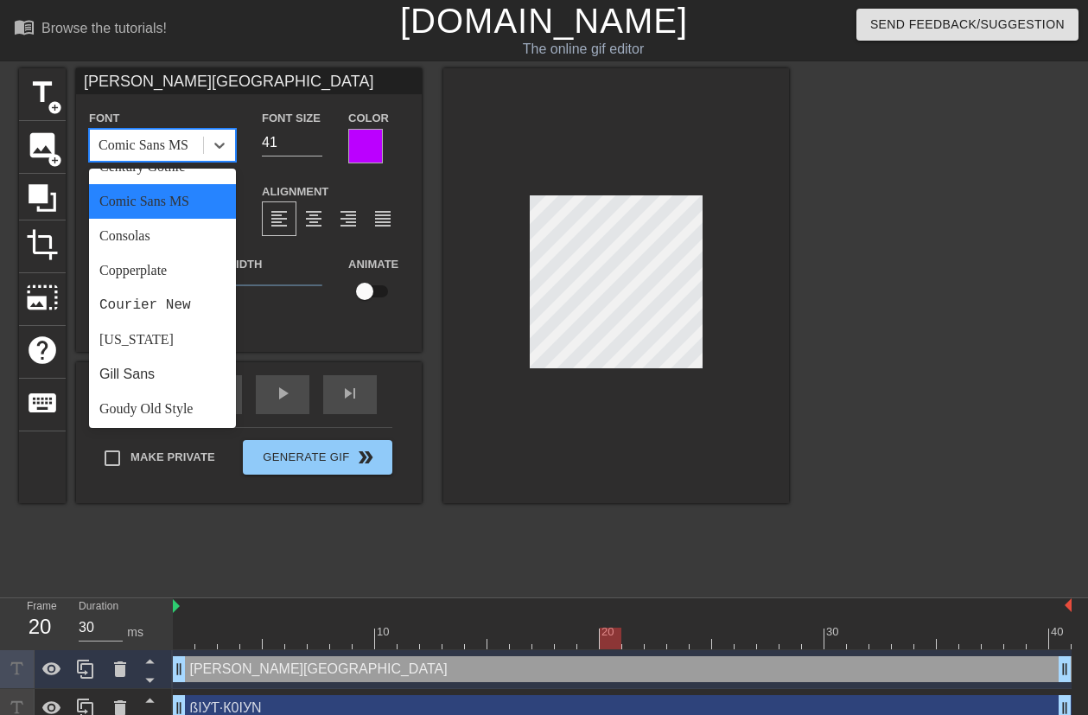
scroll to position [201, 0]
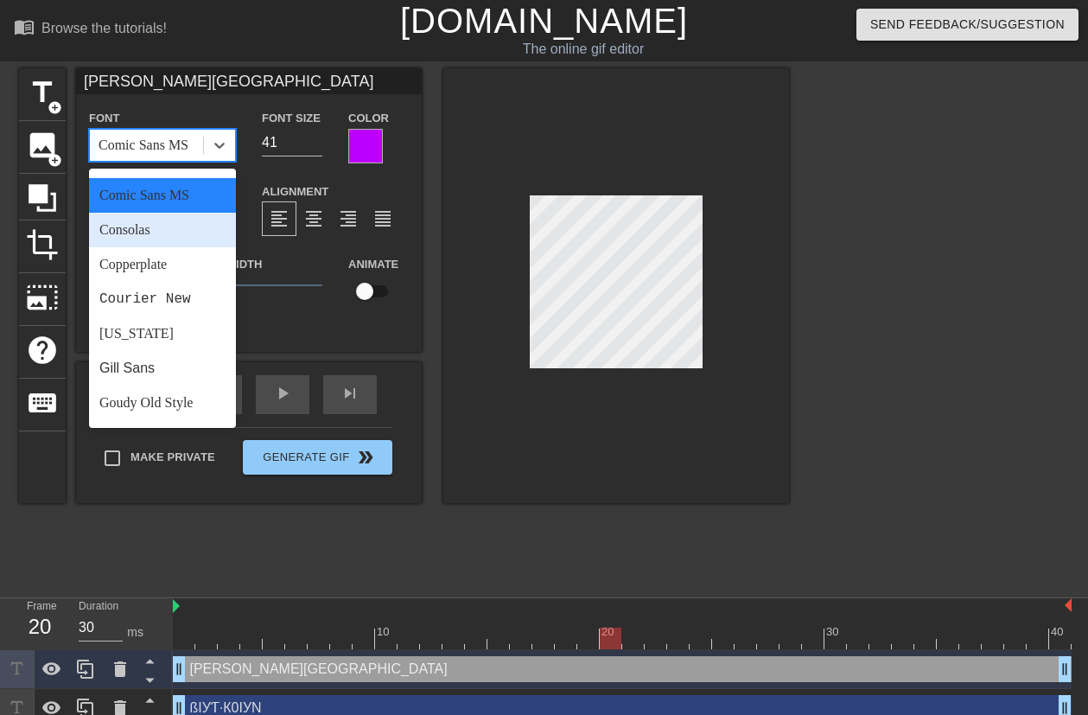
click at [172, 236] on div "Consolas" at bounding box center [162, 230] width 147 height 35
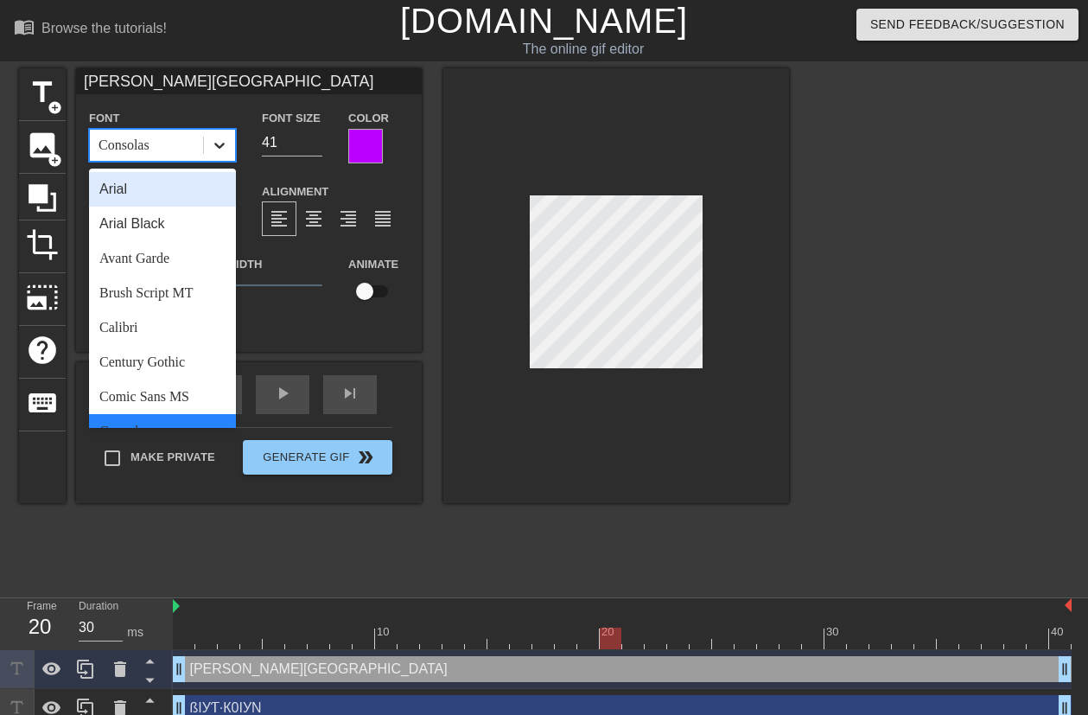
click at [225, 145] on icon at bounding box center [219, 145] width 17 height 17
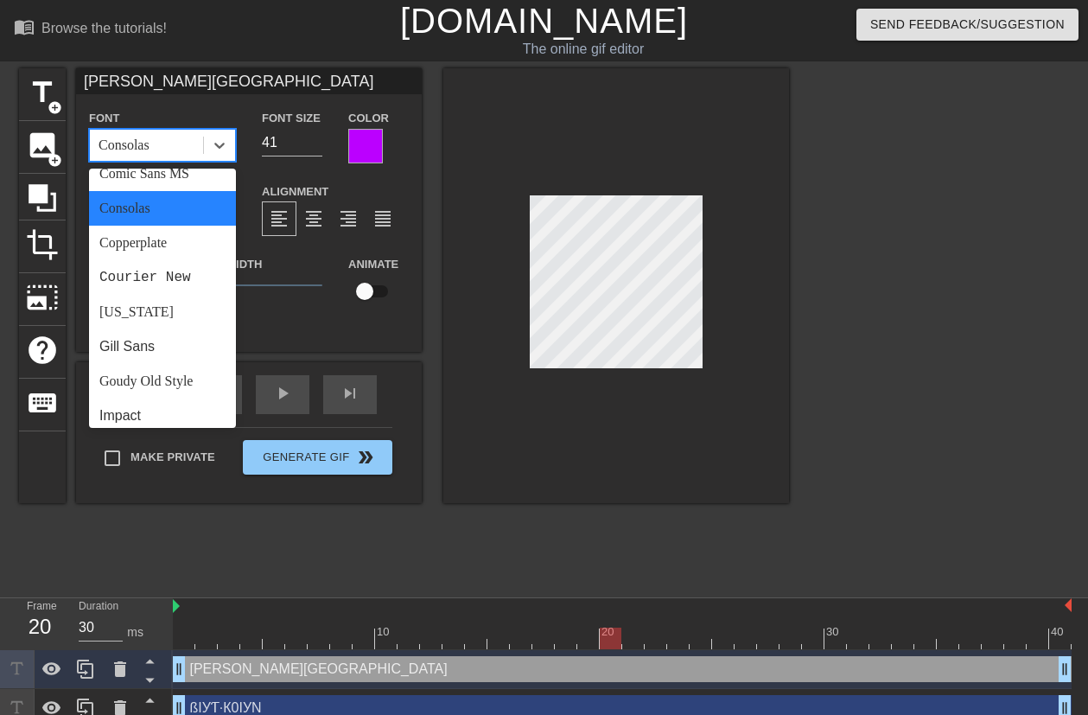
scroll to position [226, 0]
click at [176, 247] on div "Copperplate" at bounding box center [162, 240] width 147 height 35
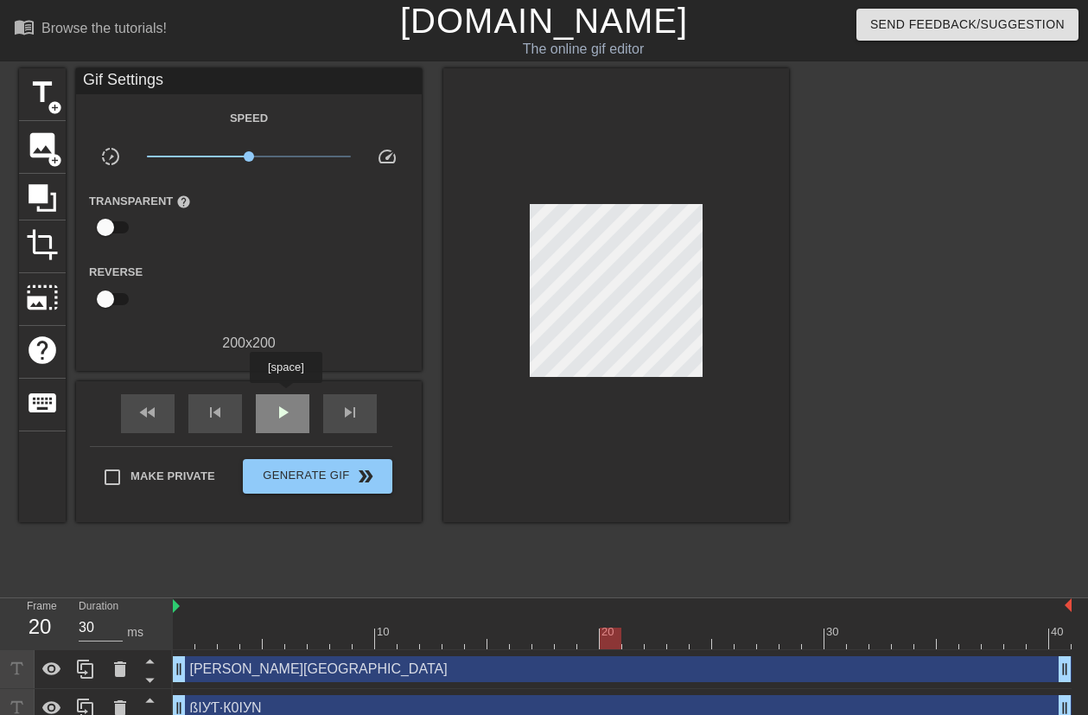
click at [286, 396] on div "play_arrow" at bounding box center [283, 413] width 54 height 39
click at [277, 410] on span "pause" at bounding box center [282, 412] width 21 height 21
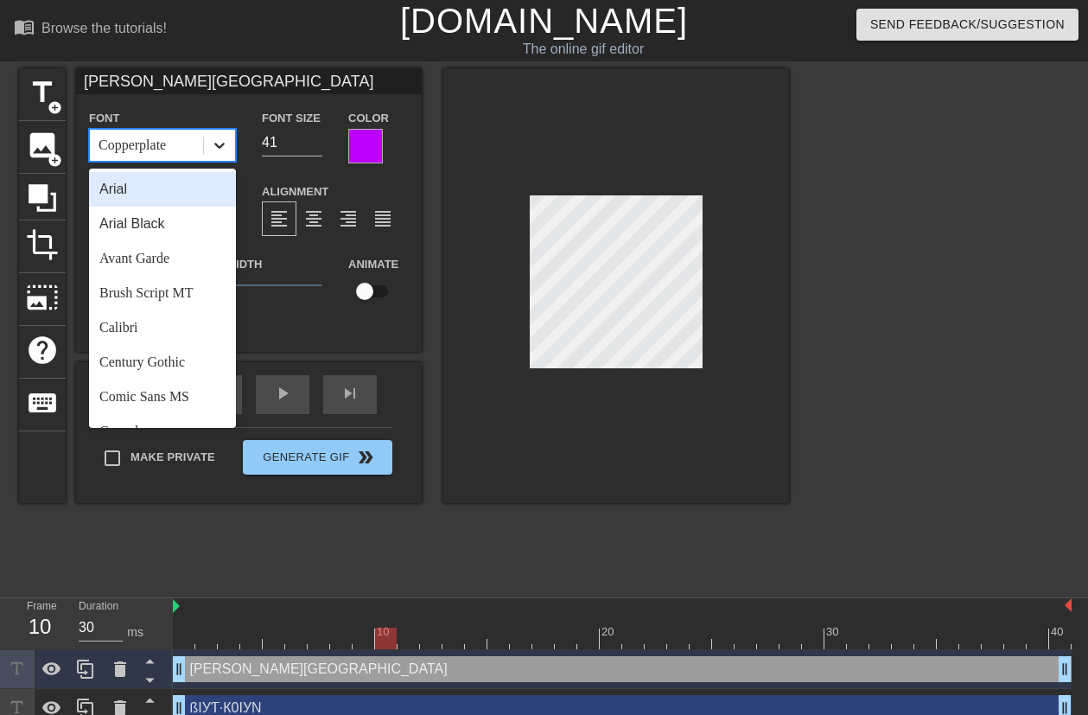
click at [219, 148] on icon at bounding box center [219, 145] width 17 height 17
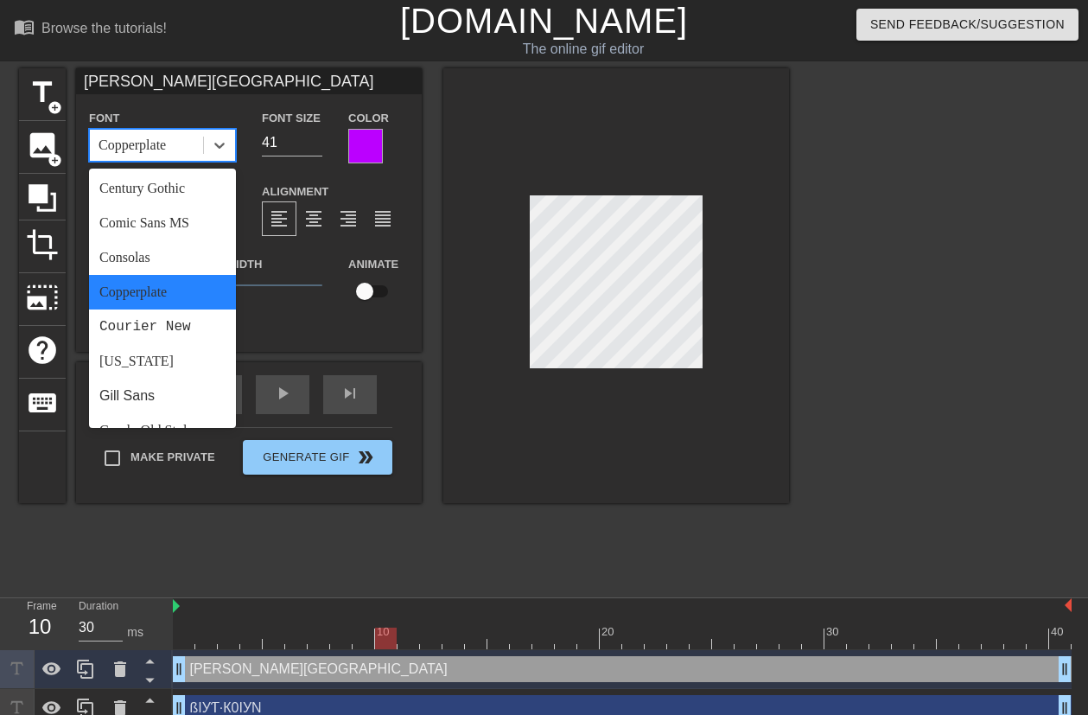
scroll to position [230, 0]
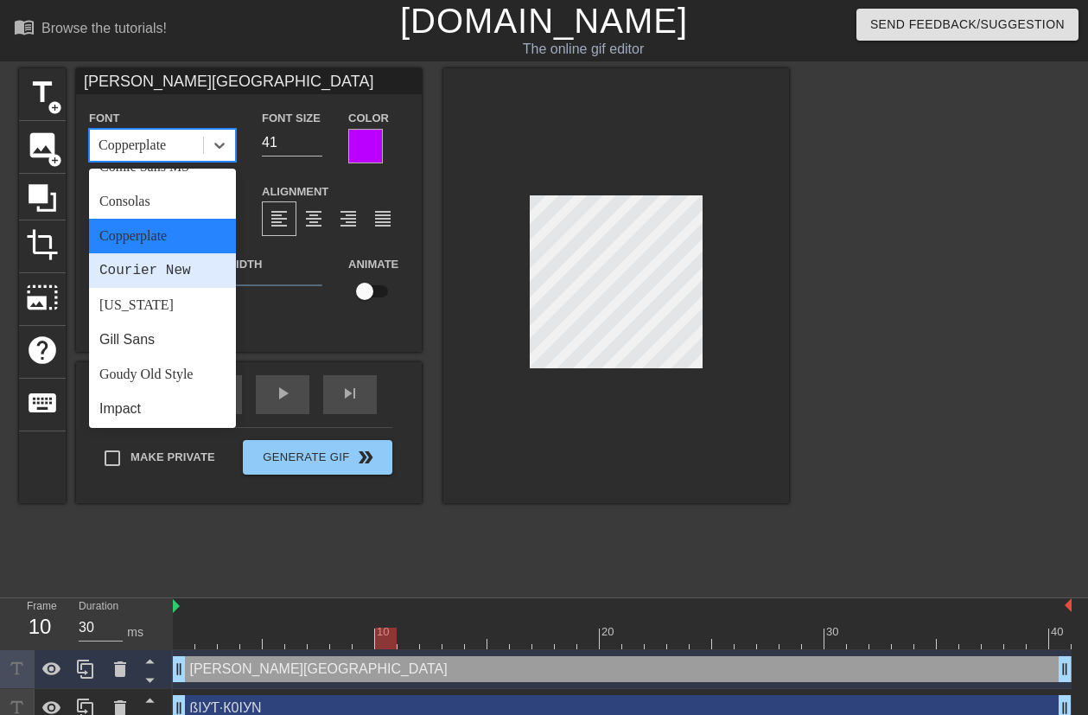
click at [181, 269] on div "Courier New" at bounding box center [162, 270] width 147 height 35
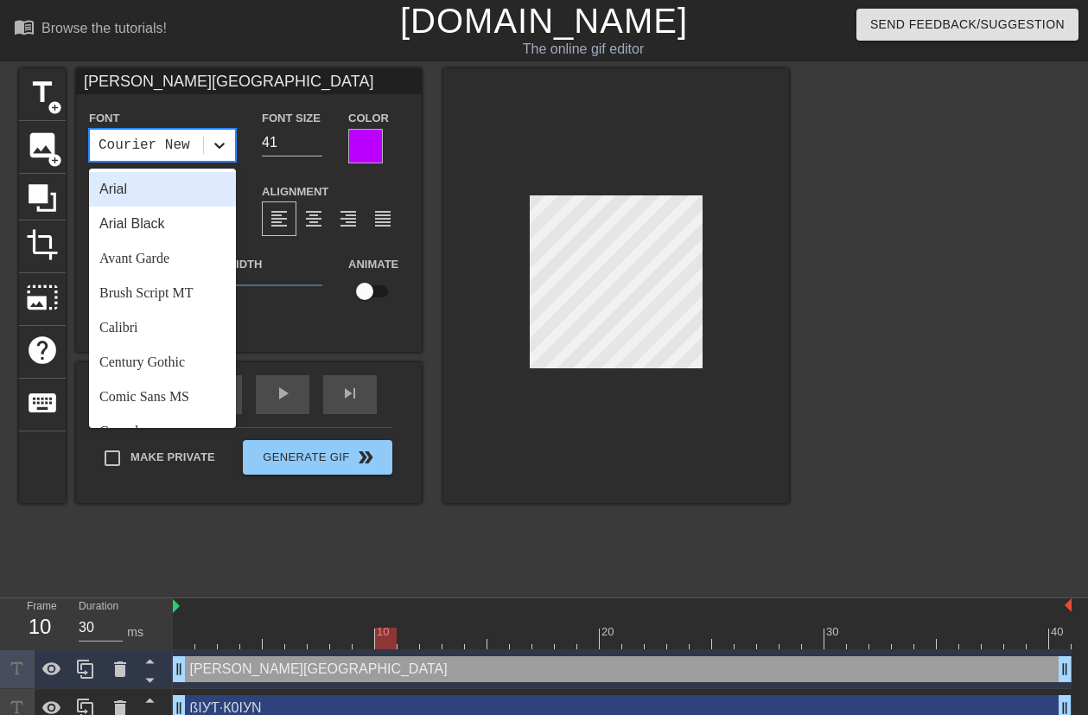
click at [229, 151] on div at bounding box center [219, 145] width 31 height 31
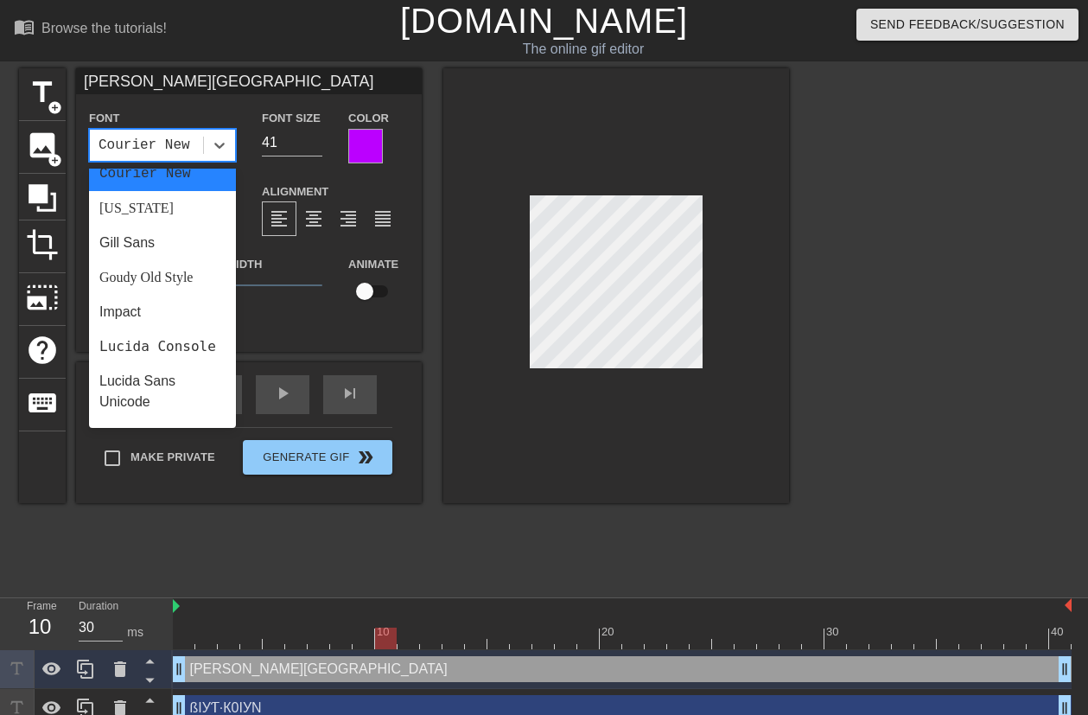
scroll to position [270, 0]
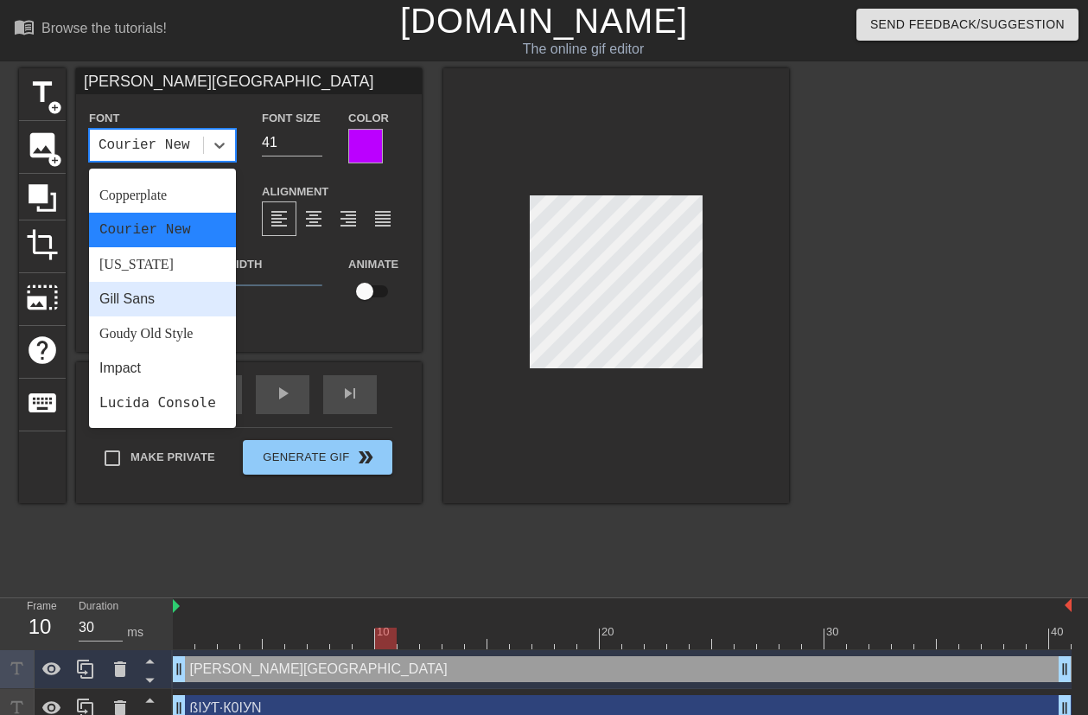
click at [182, 292] on div "Gill Sans" at bounding box center [162, 299] width 147 height 35
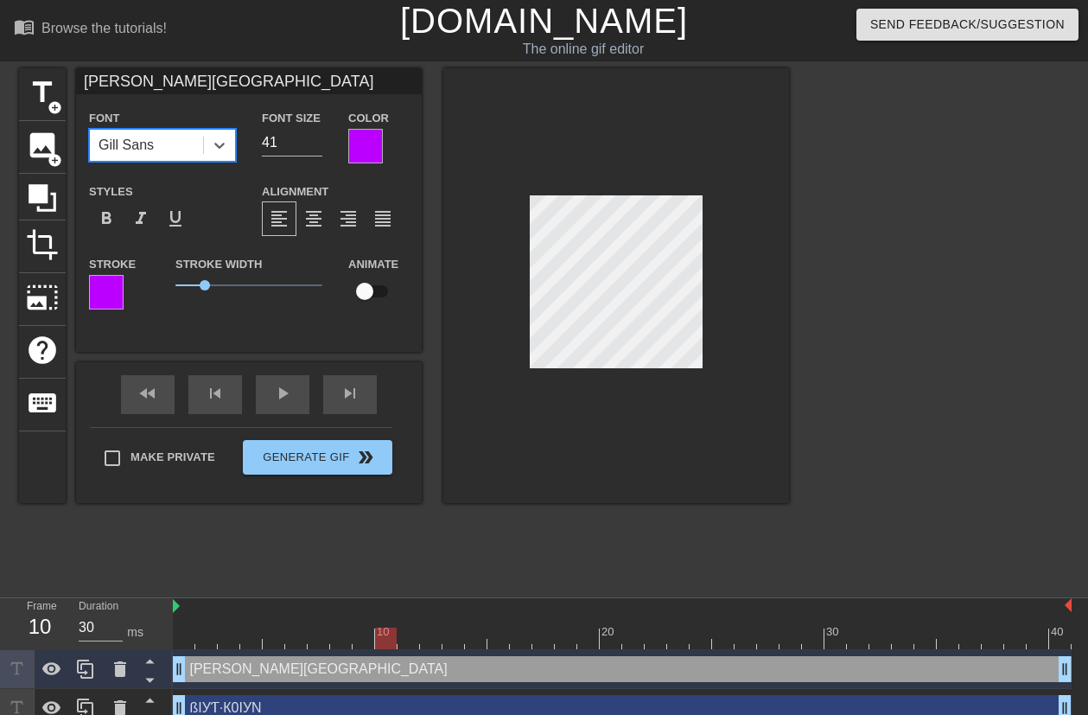
drag, startPoint x: 224, startPoint y: 148, endPoint x: 226, endPoint y: 162, distance: 14.9
click at [224, 149] on icon at bounding box center [219, 145] width 17 height 17
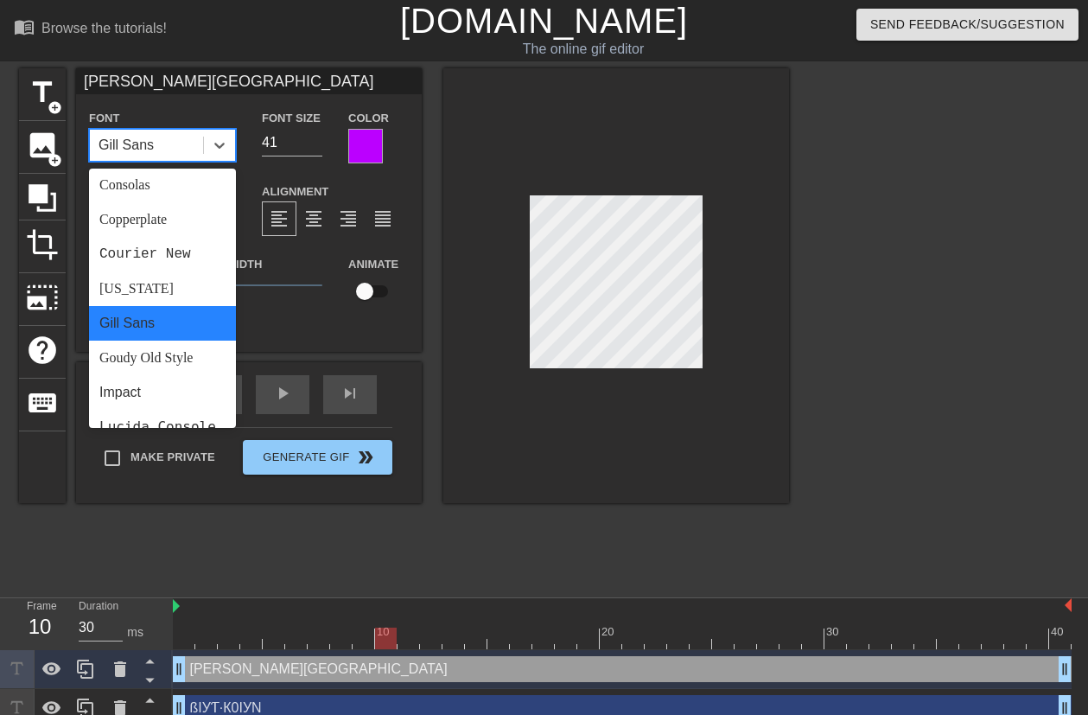
scroll to position [334, 0]
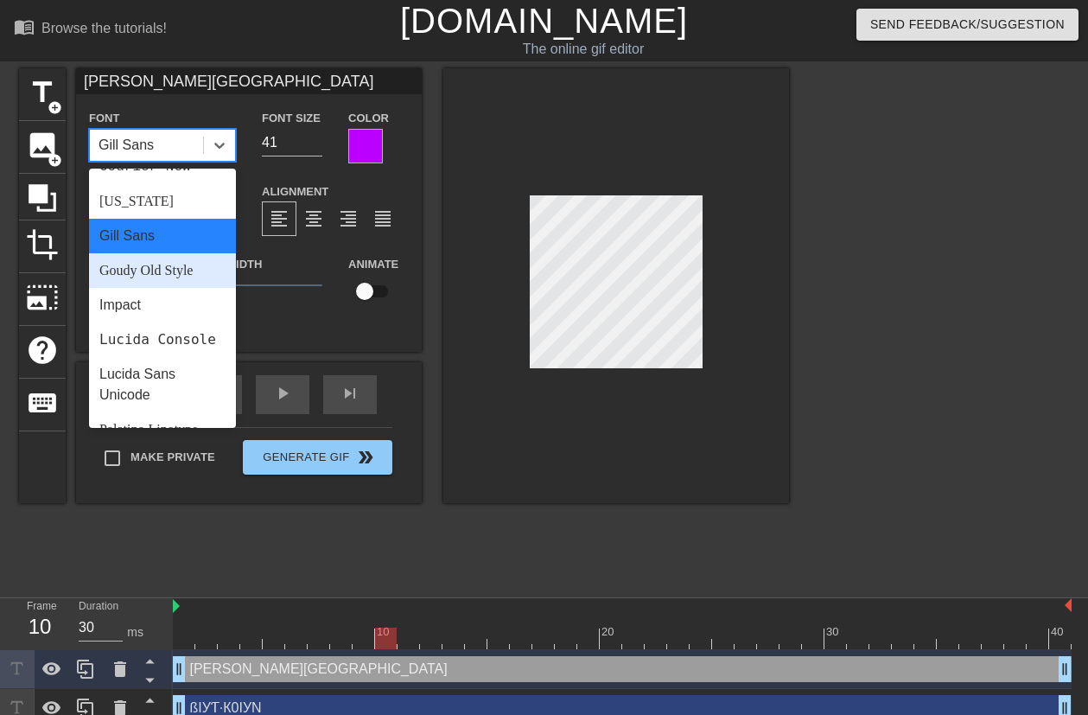
click at [176, 271] on div "Goudy Old Style" at bounding box center [162, 270] width 147 height 35
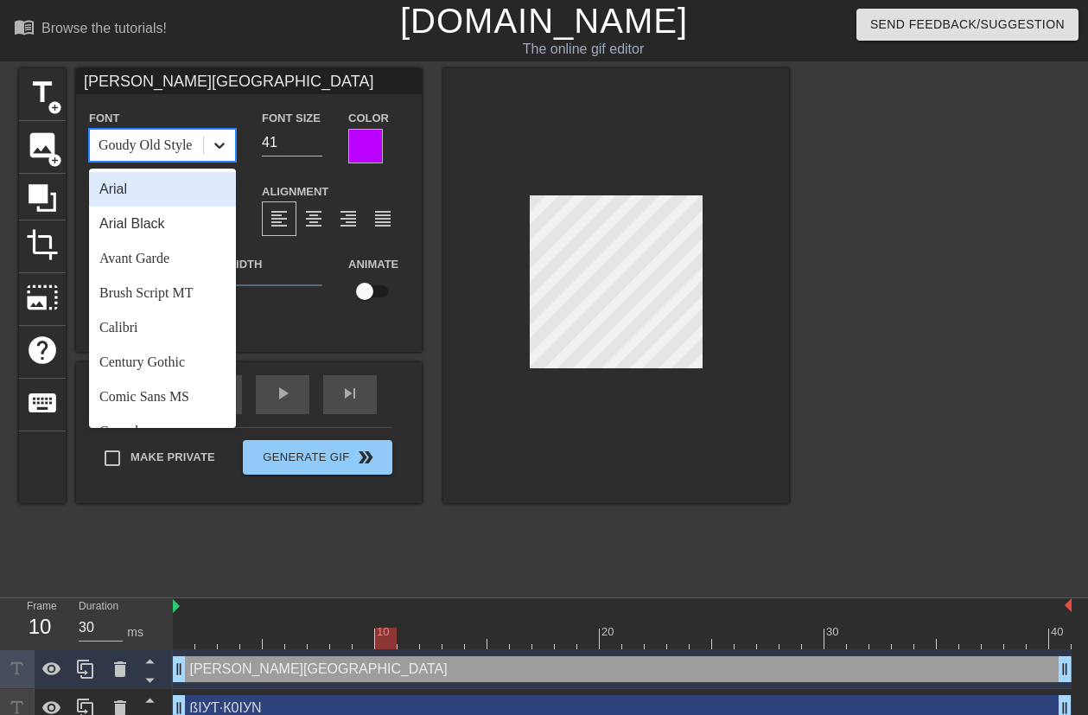
click at [224, 146] on icon at bounding box center [219, 145] width 17 height 17
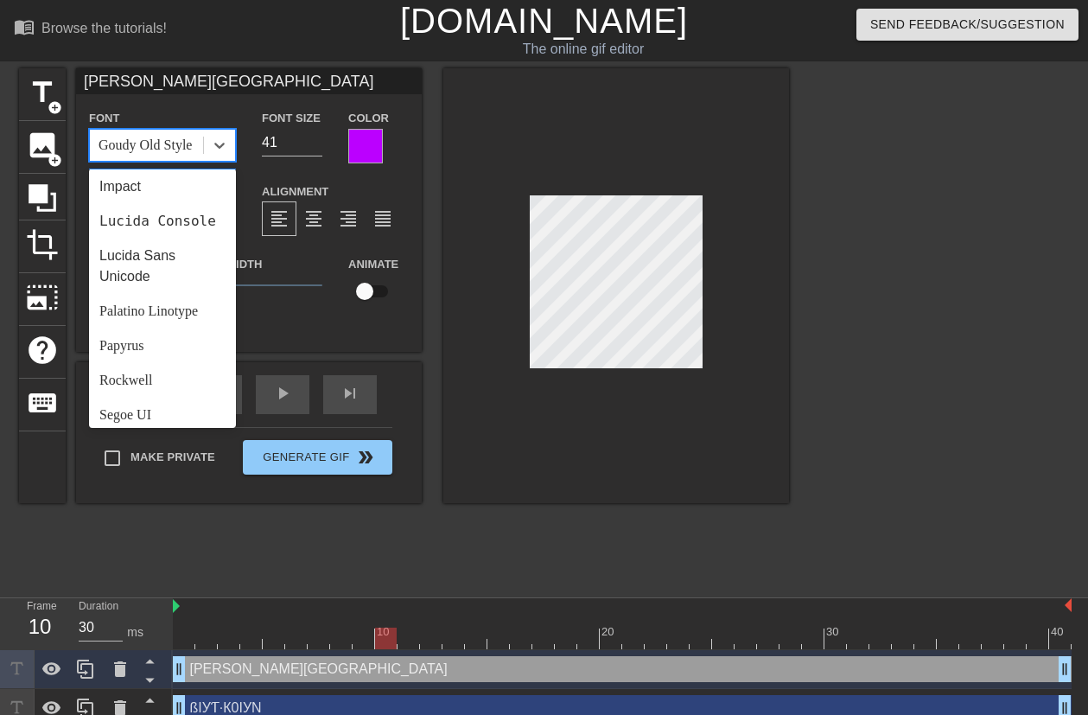
scroll to position [473, 0]
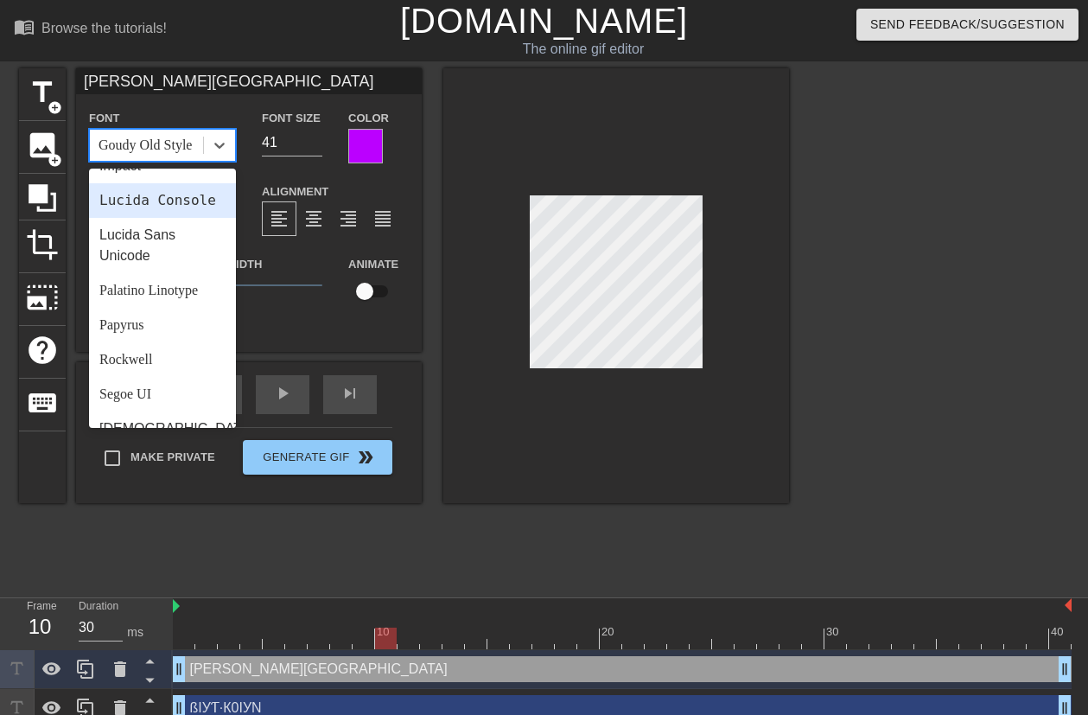
click at [185, 213] on div "Lucida Console" at bounding box center [162, 200] width 147 height 35
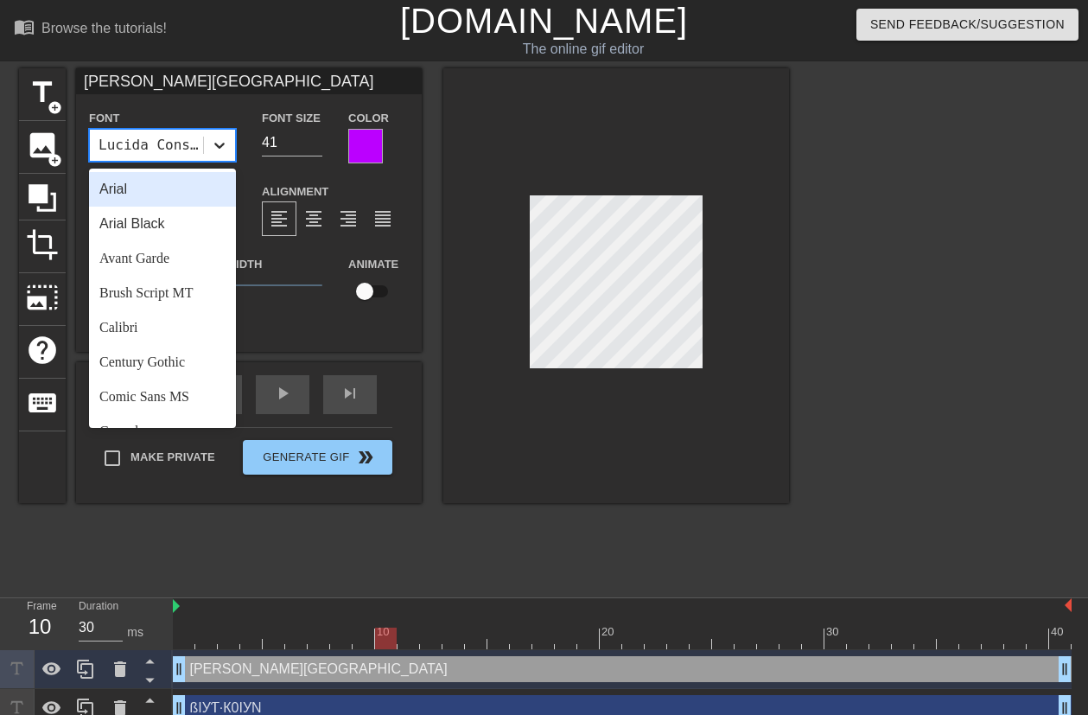
click at [226, 152] on icon at bounding box center [219, 145] width 17 height 17
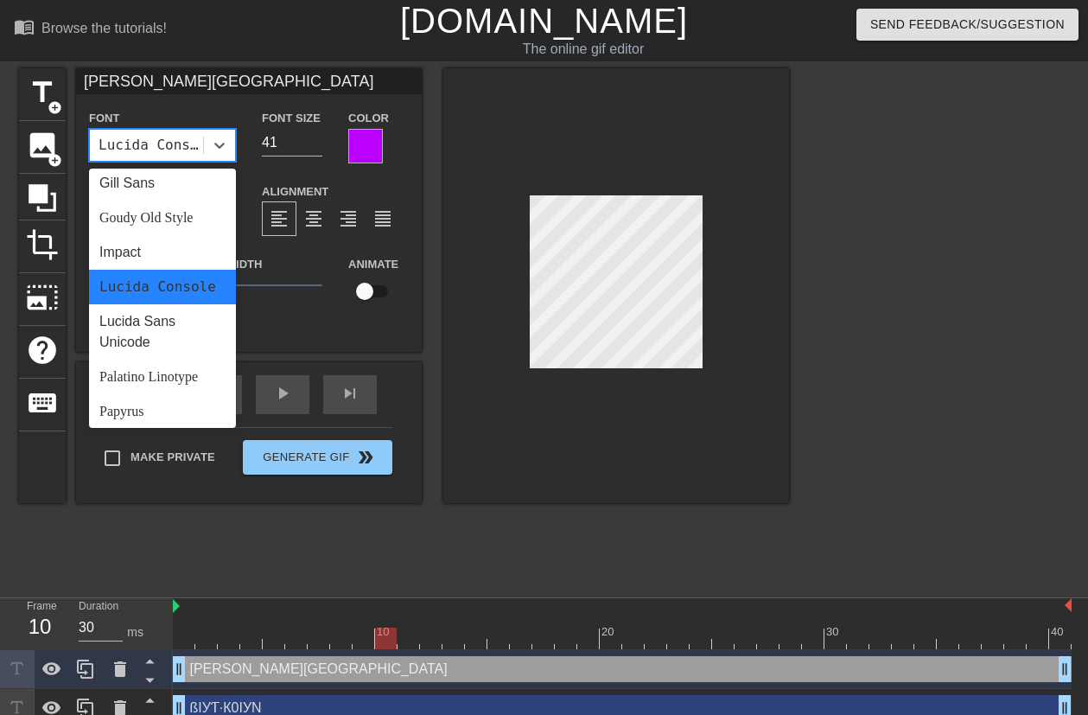
scroll to position [431, 0]
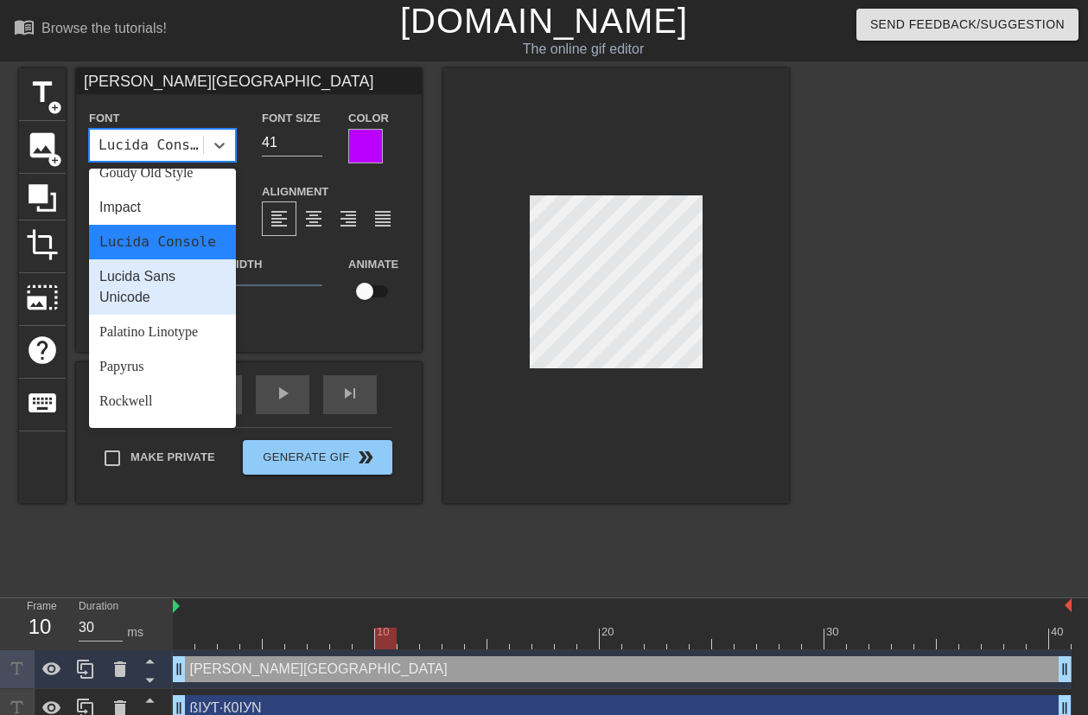
click at [144, 311] on div "Lucida Sans Unicode" at bounding box center [162, 286] width 147 height 55
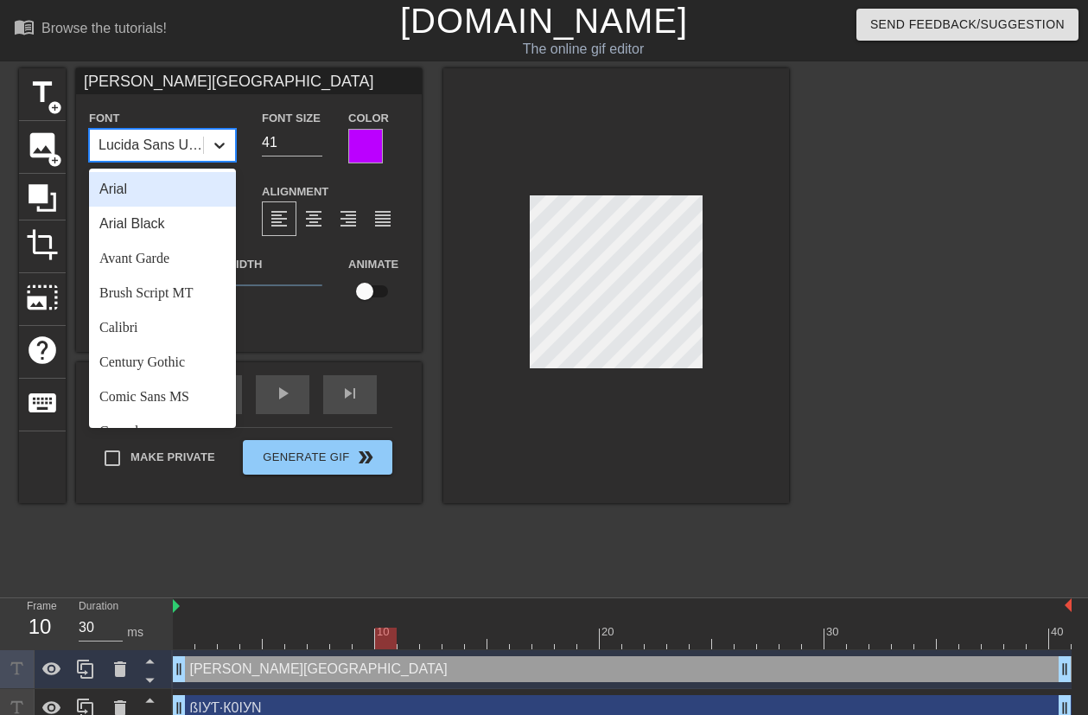
click at [229, 148] on div at bounding box center [219, 145] width 31 height 31
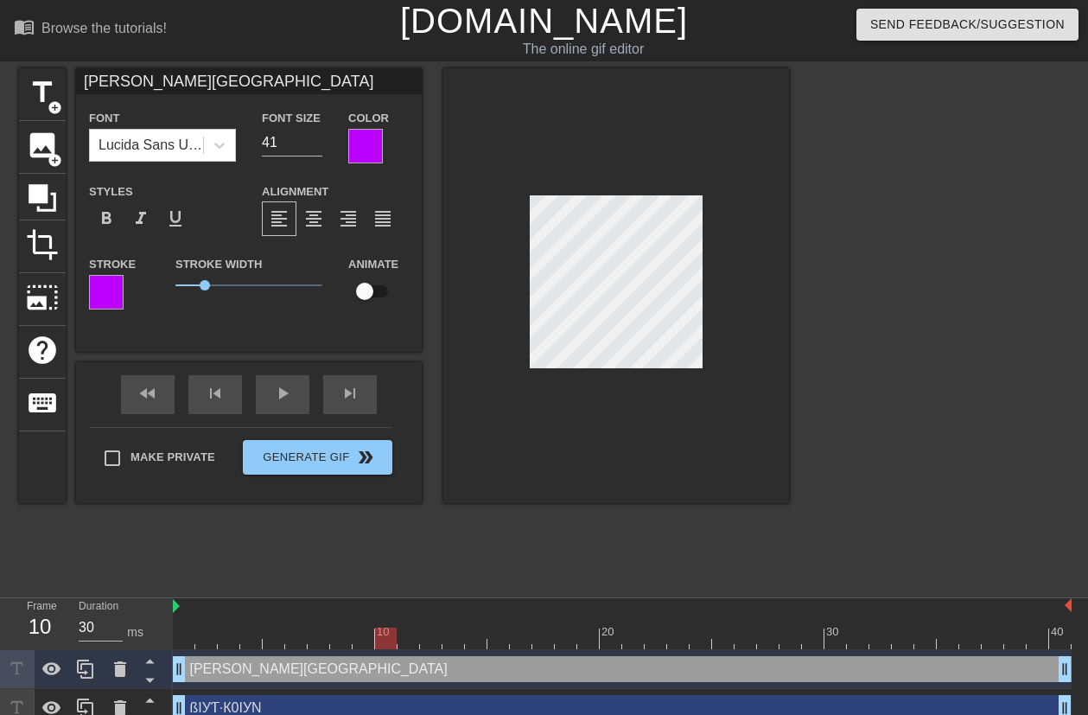
click at [235, 108] on div "Font Lucida Sans Unicode" at bounding box center [162, 134] width 147 height 54
click at [288, 387] on div "fast_rewind skip_previous play_arrow skip_next" at bounding box center [249, 394] width 282 height 65
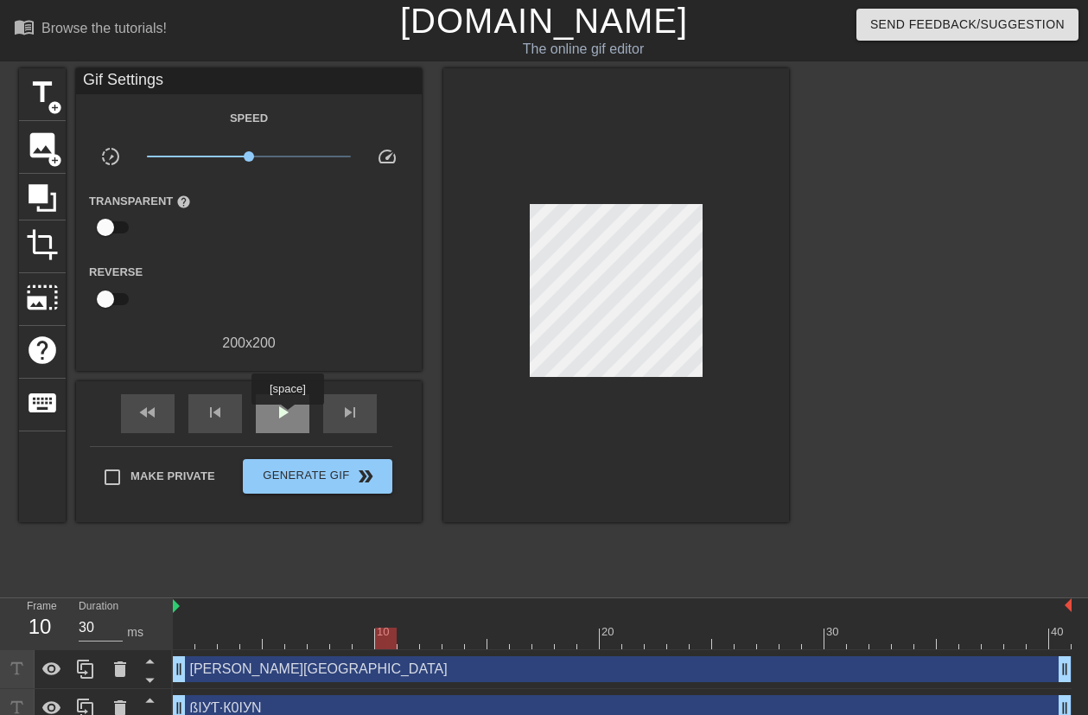
click at [287, 416] on span "play_arrow" at bounding box center [282, 412] width 21 height 21
type input "30"
click at [286, 415] on span "pause" at bounding box center [282, 412] width 21 height 21
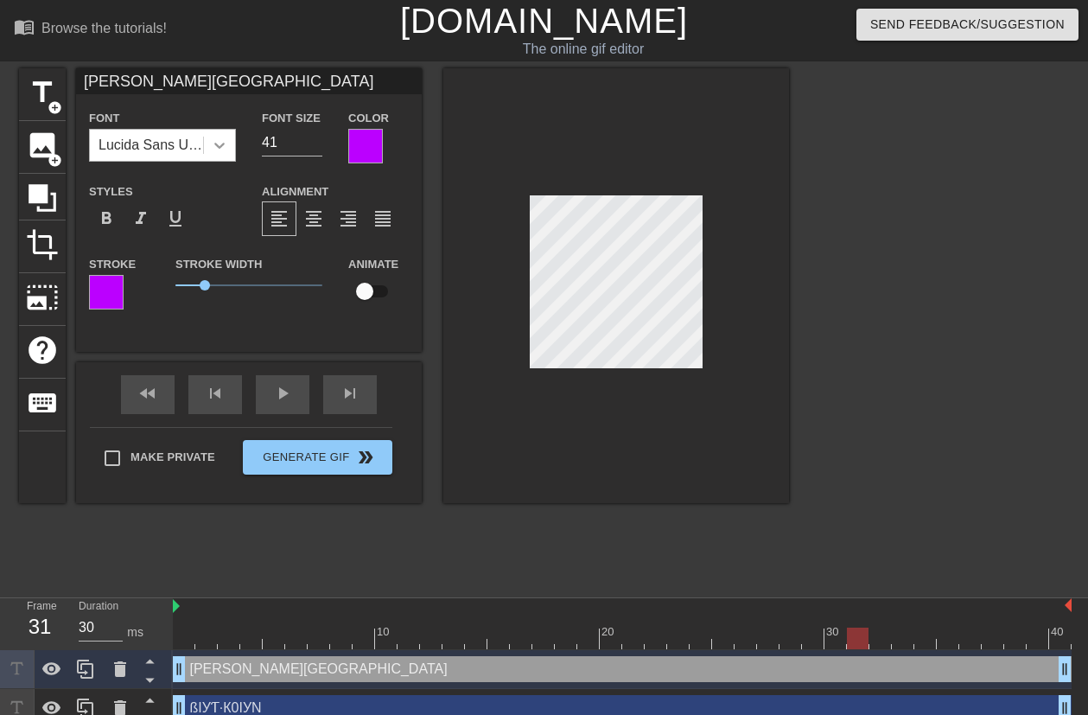
click at [214, 144] on icon at bounding box center [219, 145] width 17 height 17
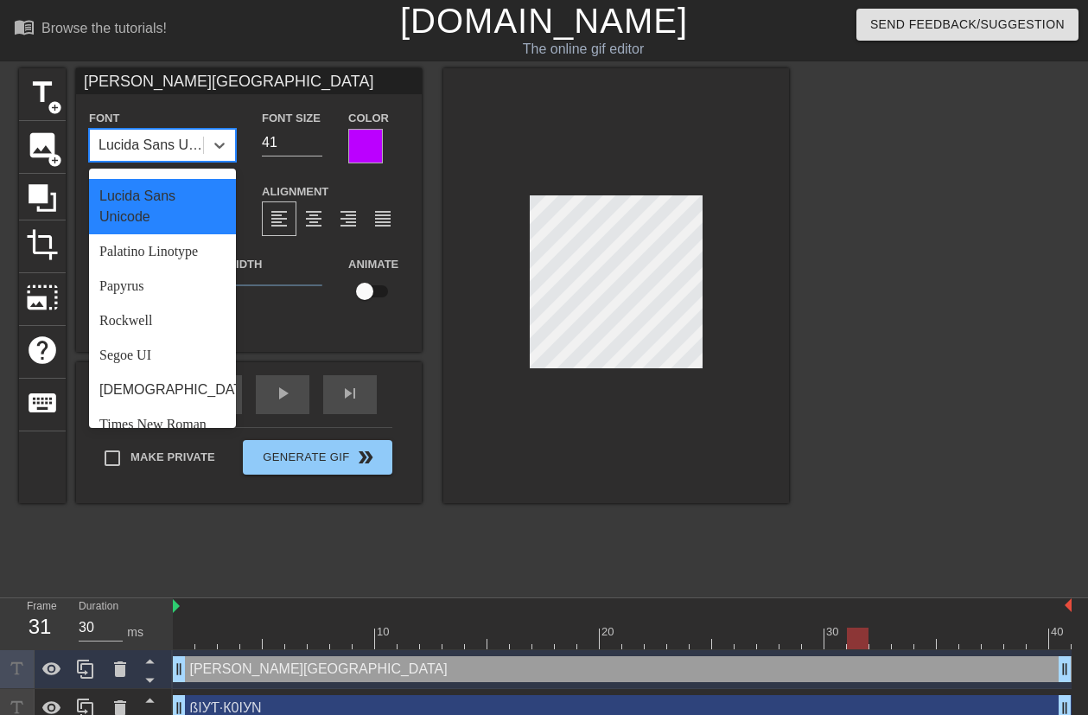
scroll to position [521, 0]
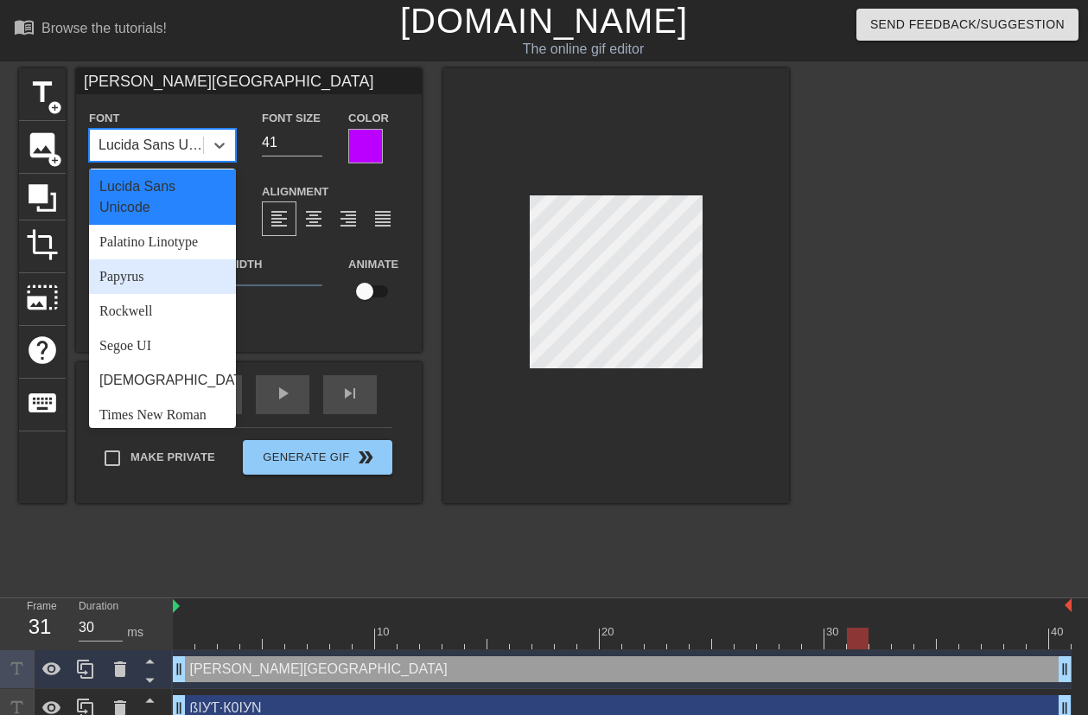
click at [143, 294] on div "Papyrus" at bounding box center [162, 276] width 147 height 35
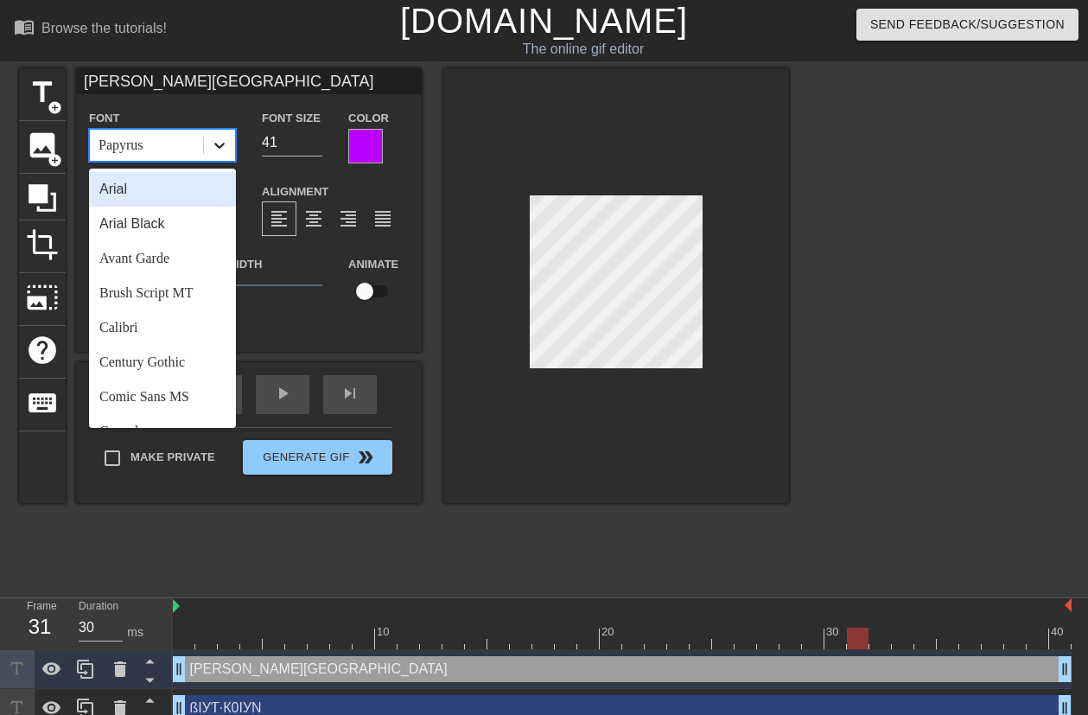
click at [230, 152] on div at bounding box center [219, 145] width 31 height 31
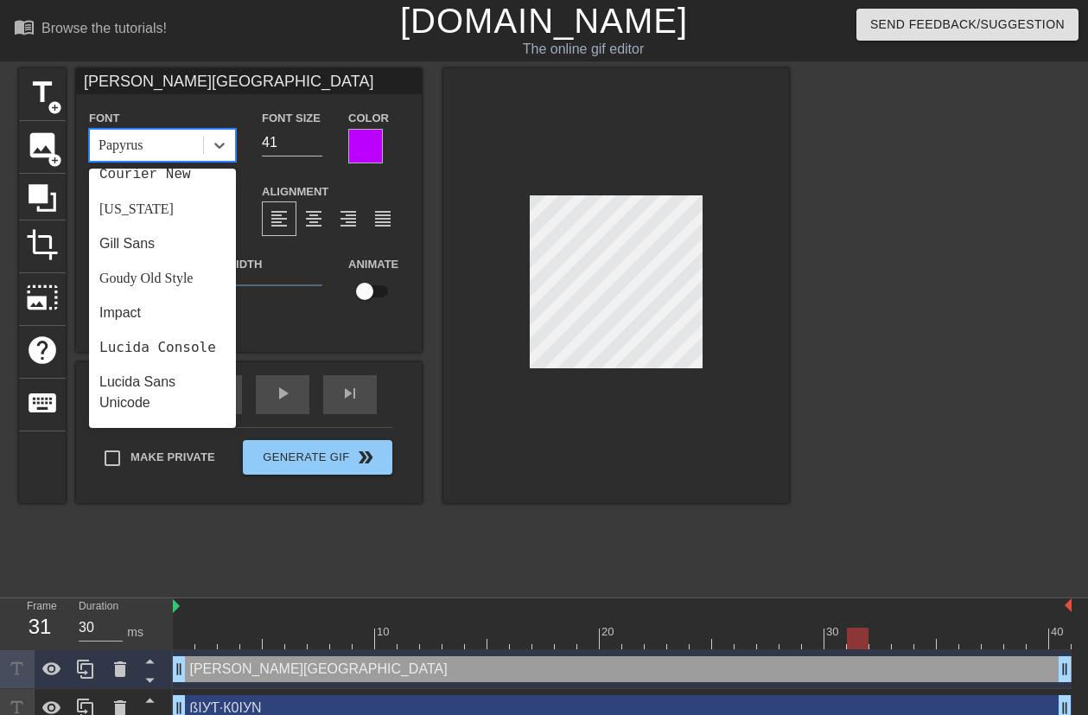
scroll to position [639, 0]
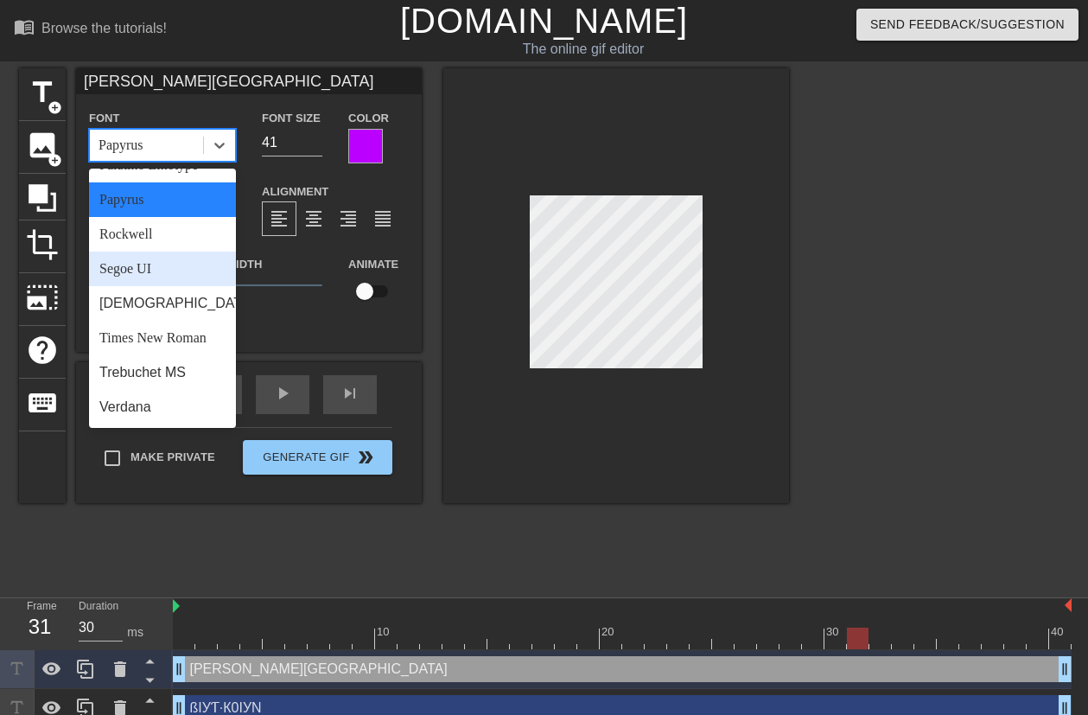
click at [158, 270] on div "Segoe UI" at bounding box center [162, 268] width 147 height 35
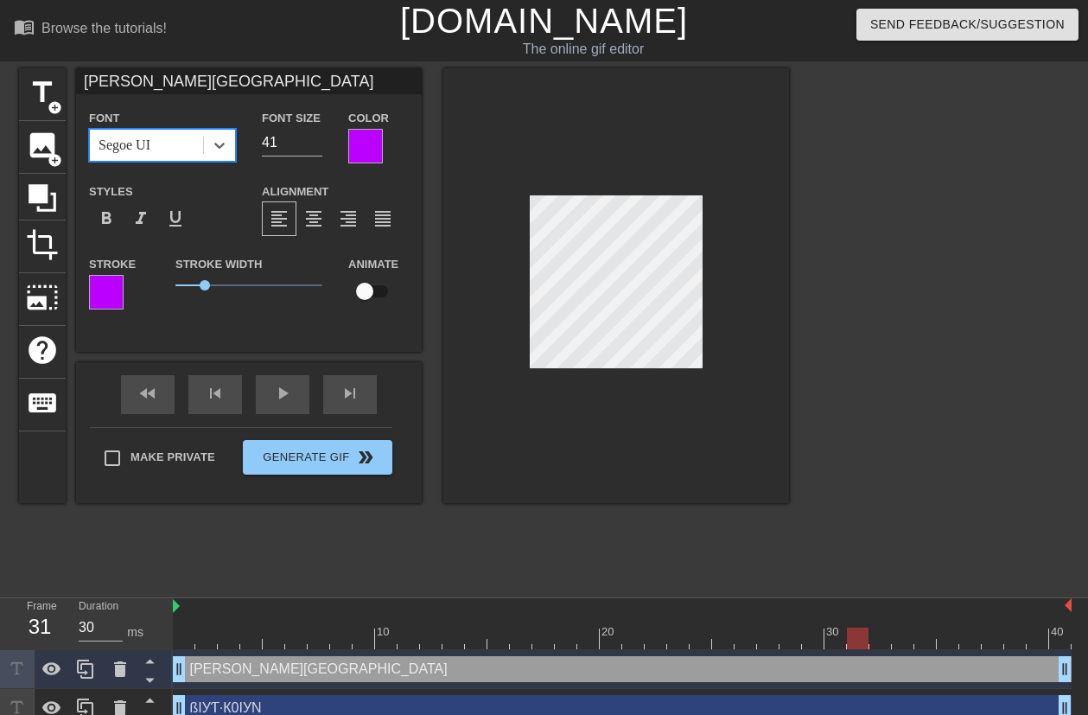
drag, startPoint x: 220, startPoint y: 149, endPoint x: 221, endPoint y: 161, distance: 11.3
click at [221, 150] on icon at bounding box center [219, 145] width 17 height 17
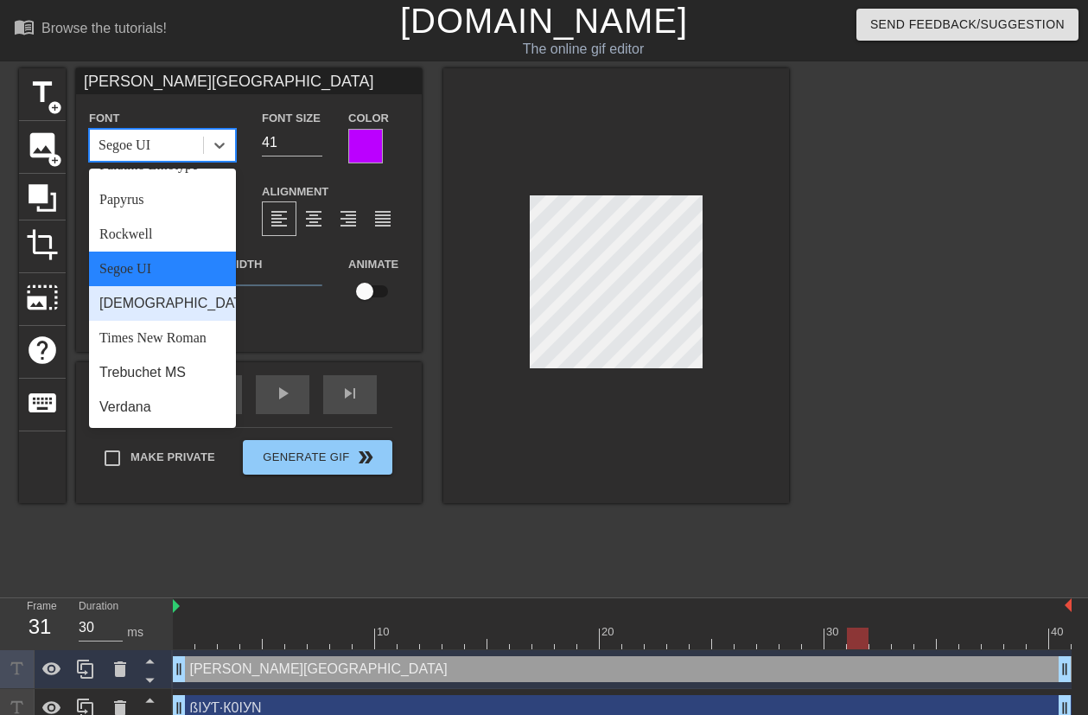
click at [156, 301] on div "[DEMOGRAPHIC_DATA]" at bounding box center [162, 303] width 147 height 35
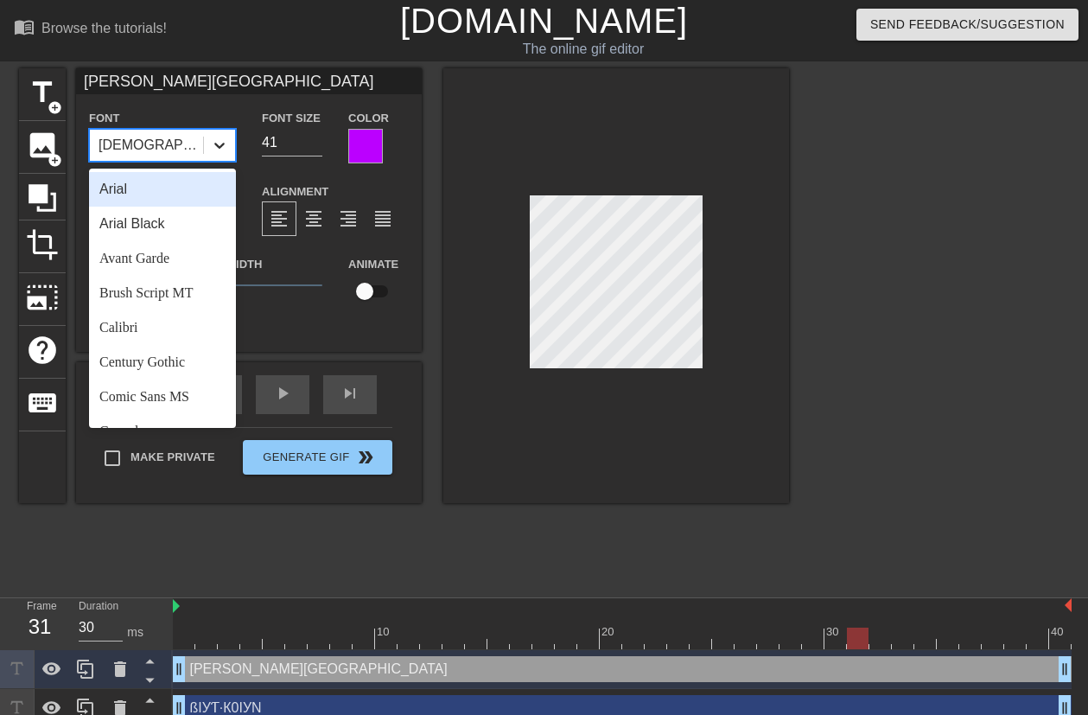
click at [229, 153] on div at bounding box center [219, 145] width 31 height 31
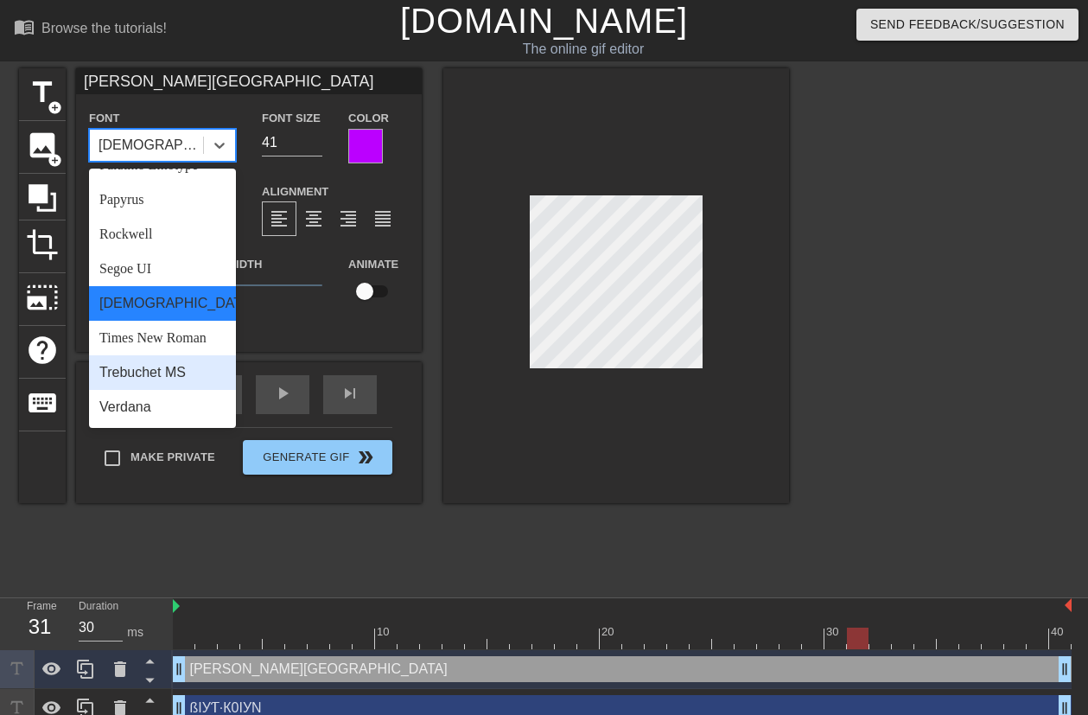
click at [191, 378] on div "Trebuchet MS" at bounding box center [162, 372] width 147 height 35
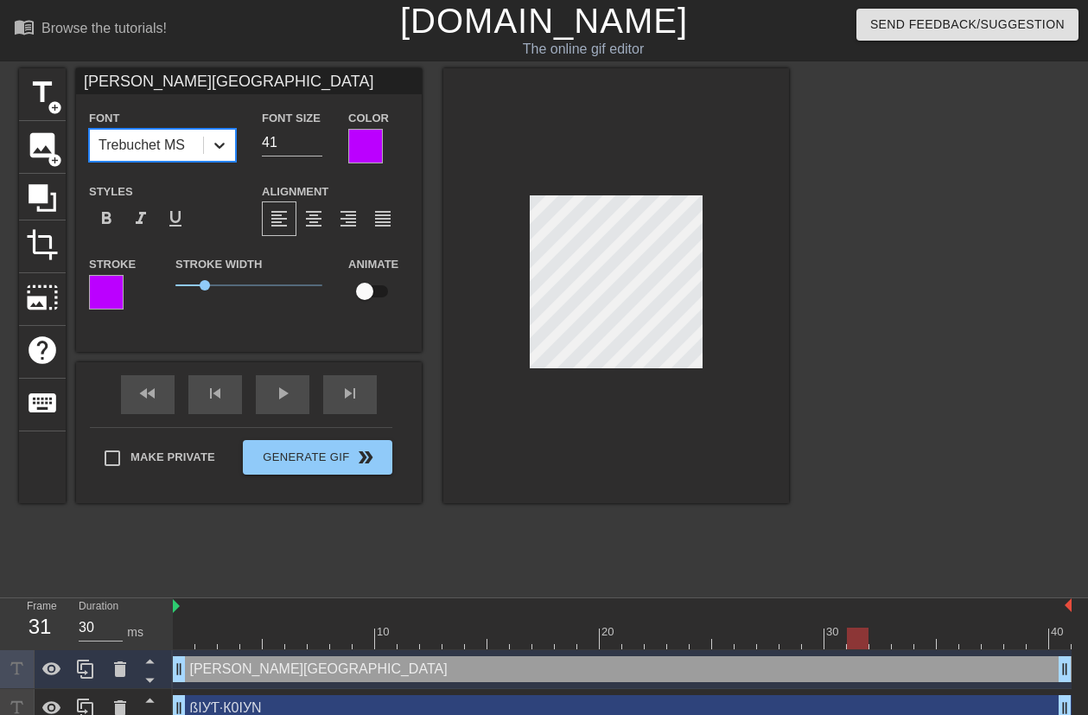
click at [232, 143] on div at bounding box center [219, 145] width 31 height 31
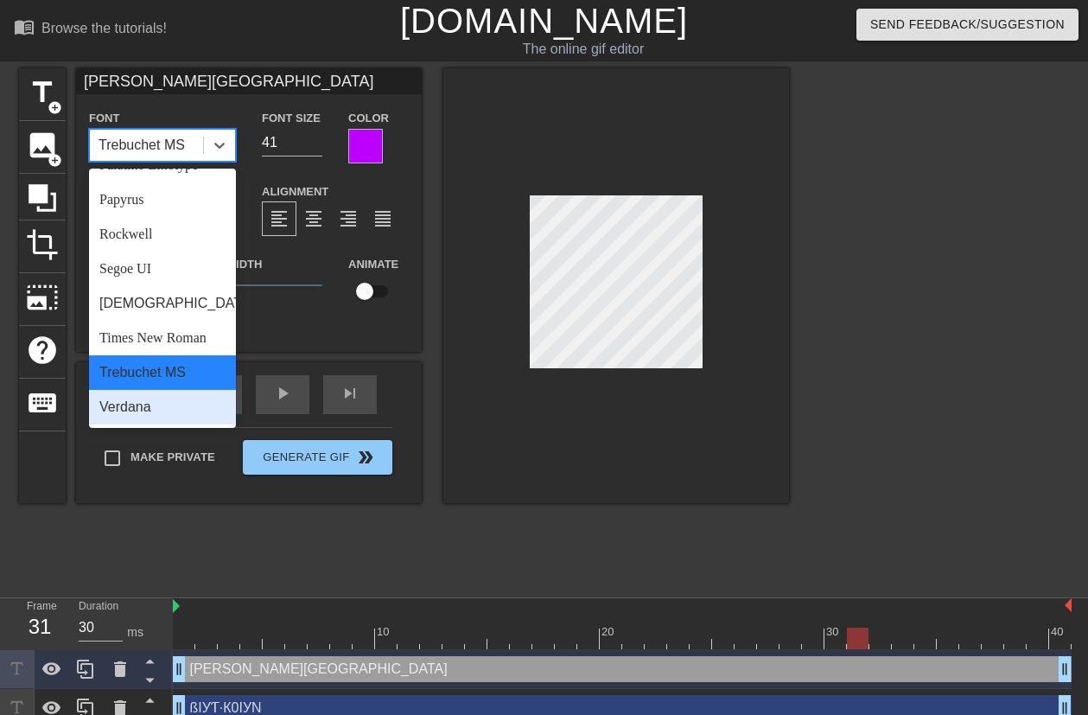
click at [203, 412] on div "Verdana" at bounding box center [162, 407] width 147 height 35
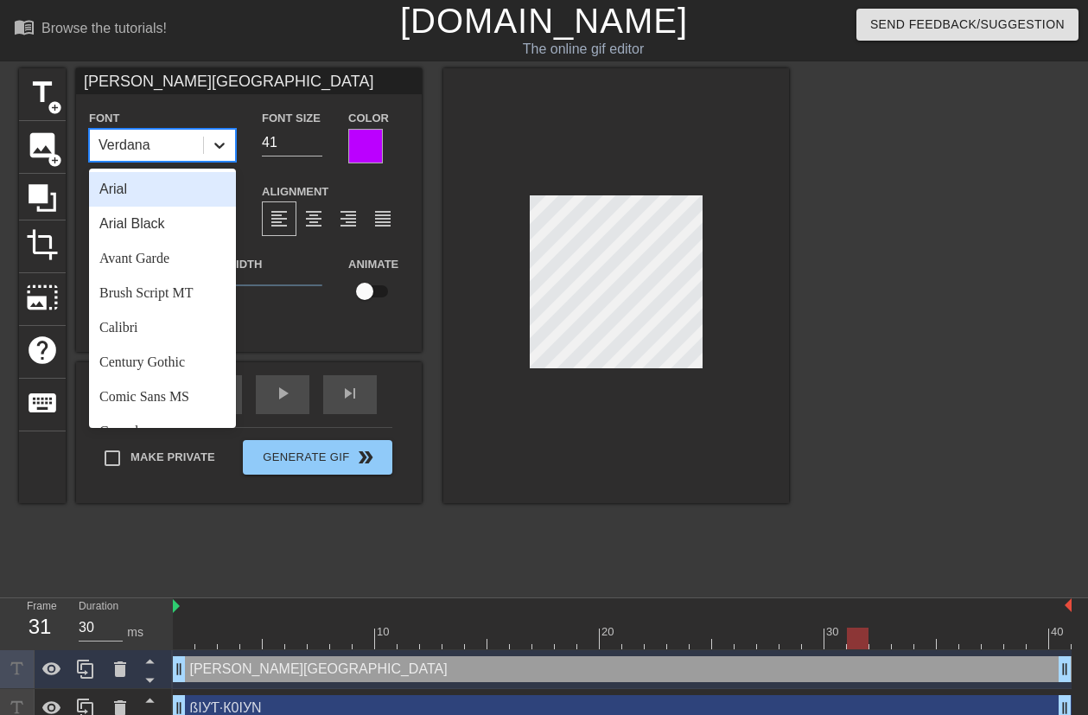
click at [224, 150] on icon at bounding box center [219, 145] width 17 height 17
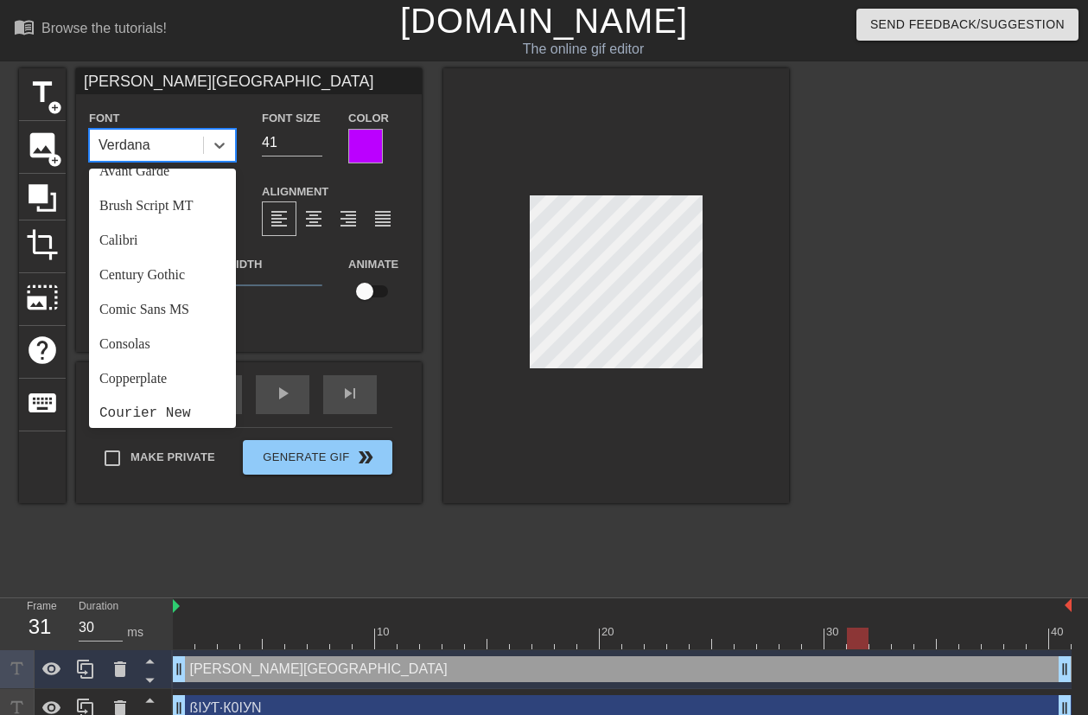
scroll to position [177, 0]
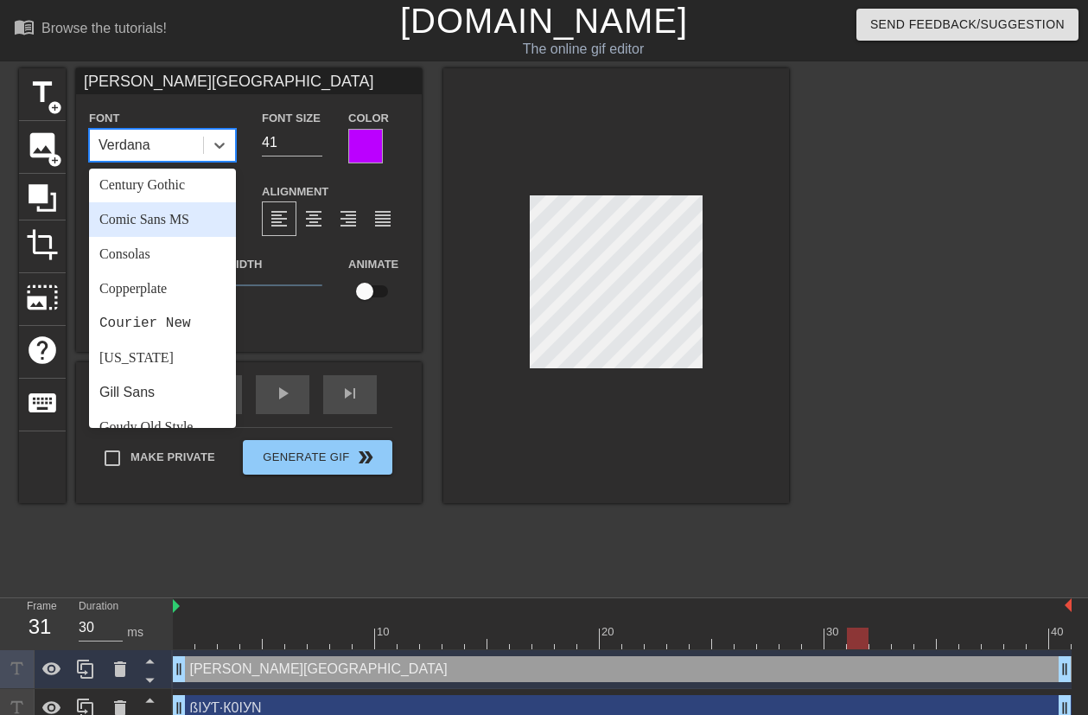
click at [194, 208] on div "Comic Sans MS" at bounding box center [162, 219] width 147 height 35
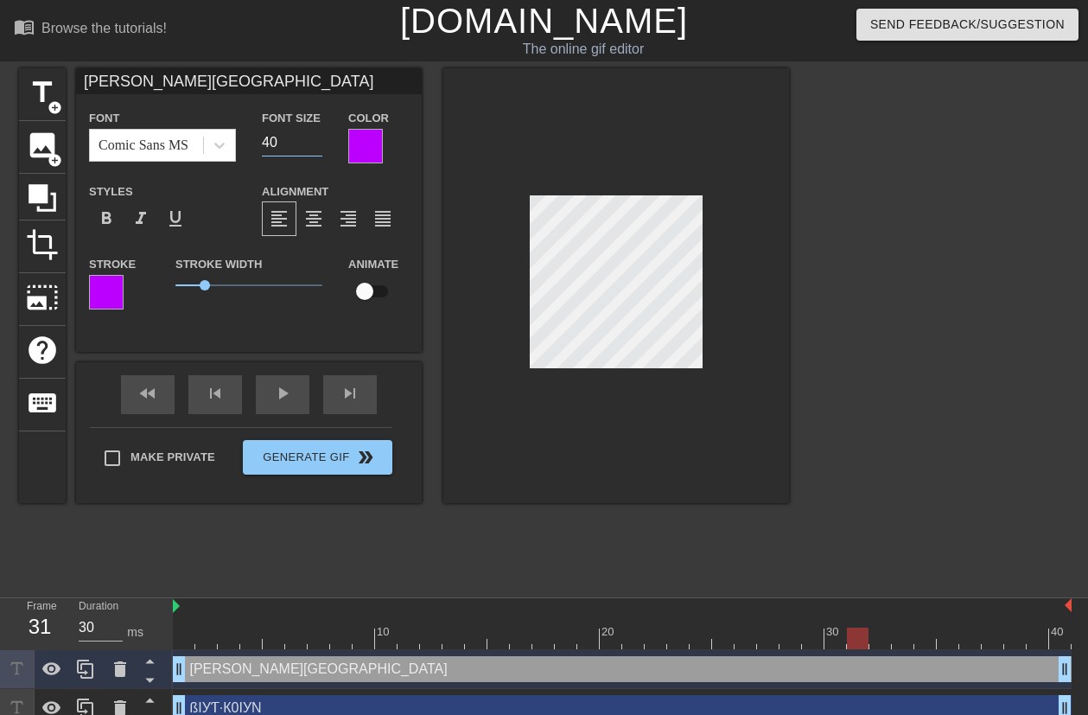
type input "40"
click at [315, 149] on input "40" at bounding box center [292, 143] width 60 height 28
click at [753, 288] on div at bounding box center [616, 285] width 346 height 435
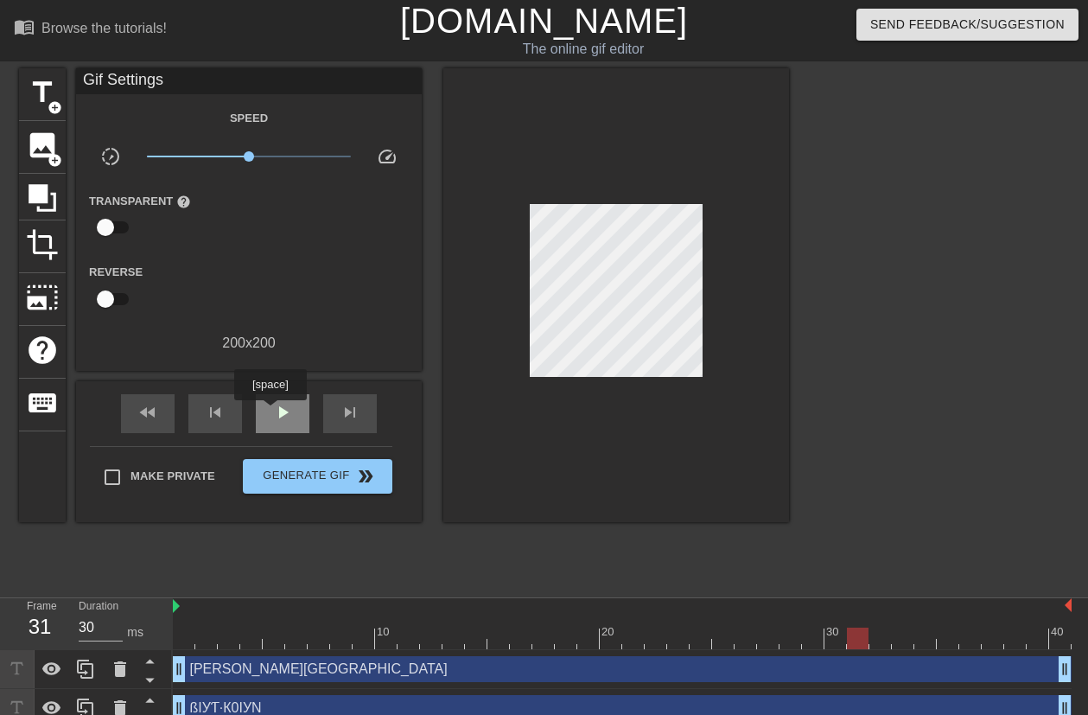
click at [270, 412] on div "play_arrow" at bounding box center [283, 413] width 54 height 39
click at [275, 409] on span "pause" at bounding box center [282, 412] width 21 height 21
click at [275, 407] on span "play_arrow" at bounding box center [282, 412] width 21 height 21
type input "30"
click at [277, 404] on span "pause" at bounding box center [282, 412] width 21 height 21
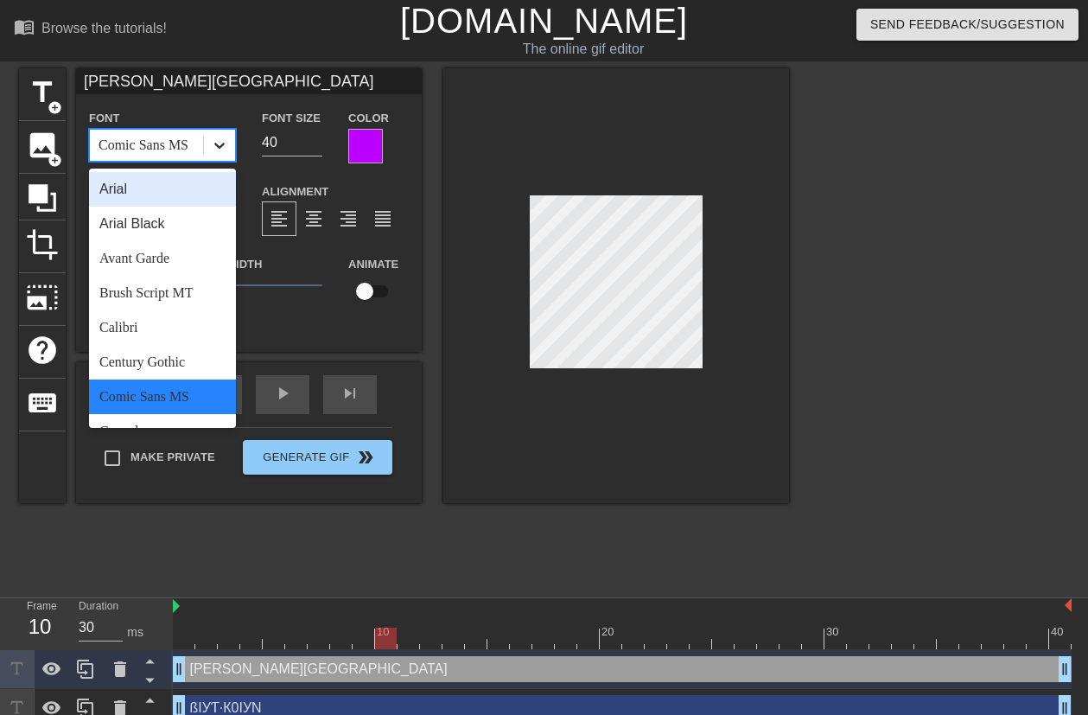
click at [218, 142] on icon at bounding box center [219, 145] width 17 height 17
click at [185, 227] on div "Arial Black" at bounding box center [162, 224] width 147 height 35
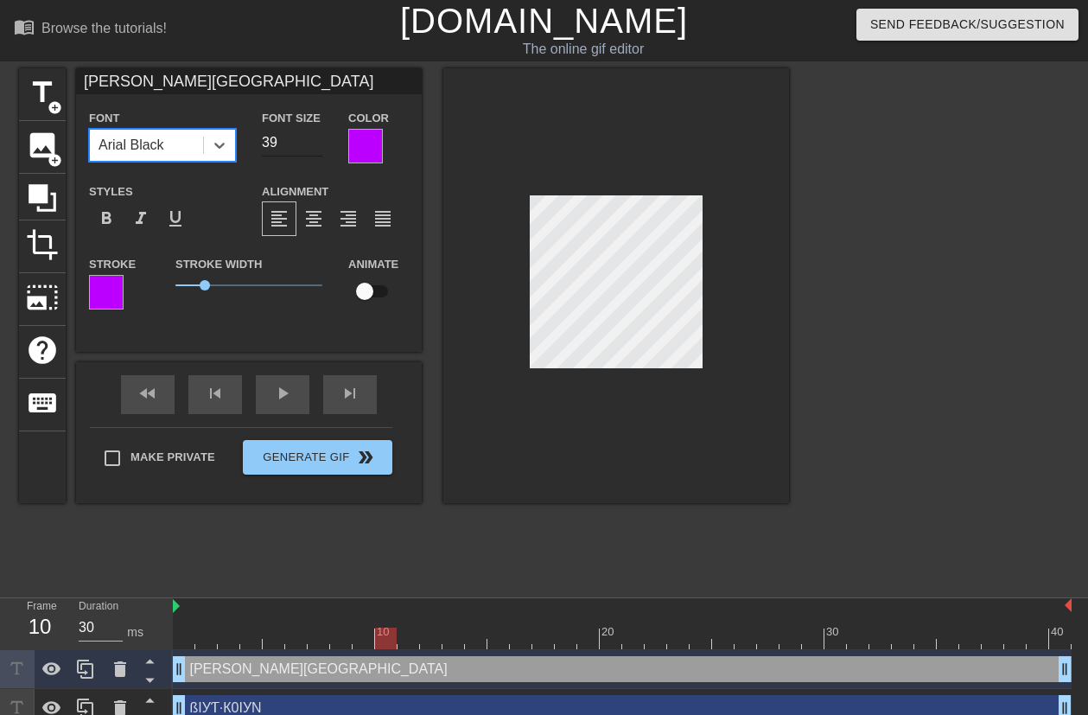
click at [316, 143] on input "39" at bounding box center [292, 143] width 60 height 28
click at [220, 146] on icon at bounding box center [219, 146] width 10 height 6
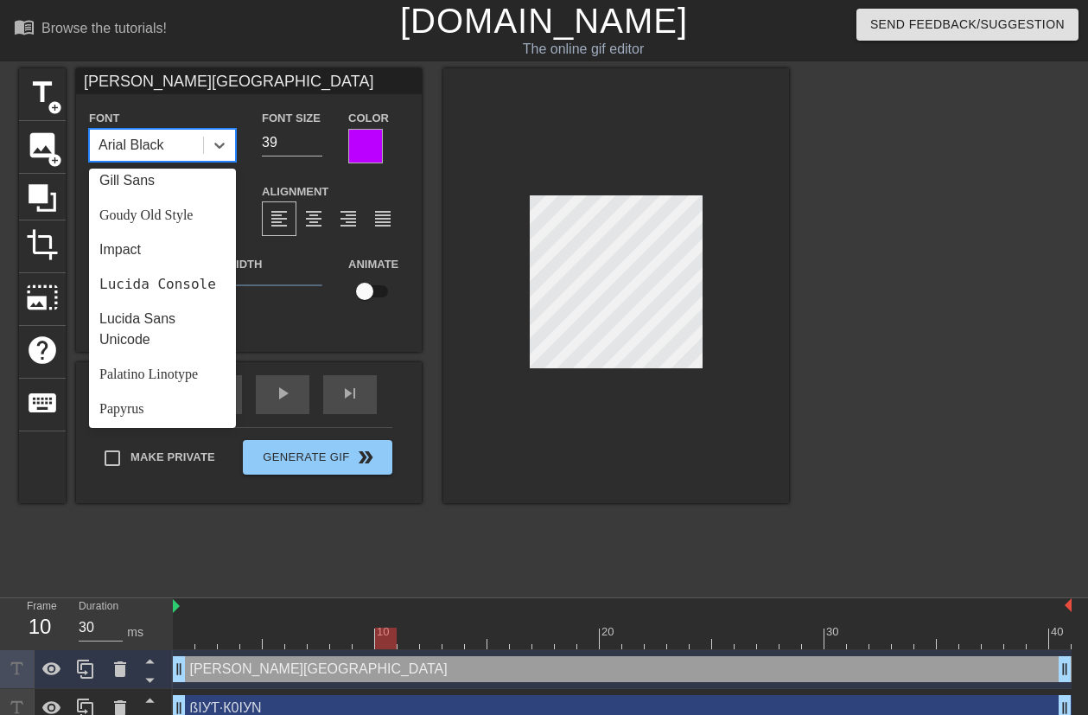
scroll to position [334, 0]
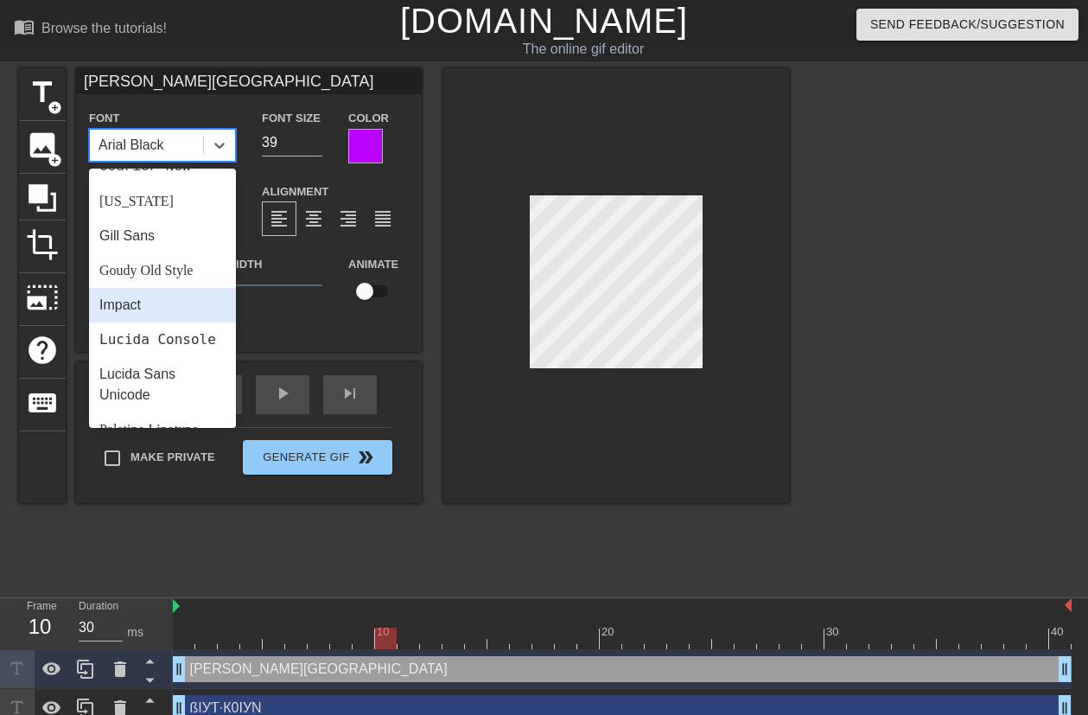
click at [184, 294] on div "Impact" at bounding box center [162, 305] width 147 height 35
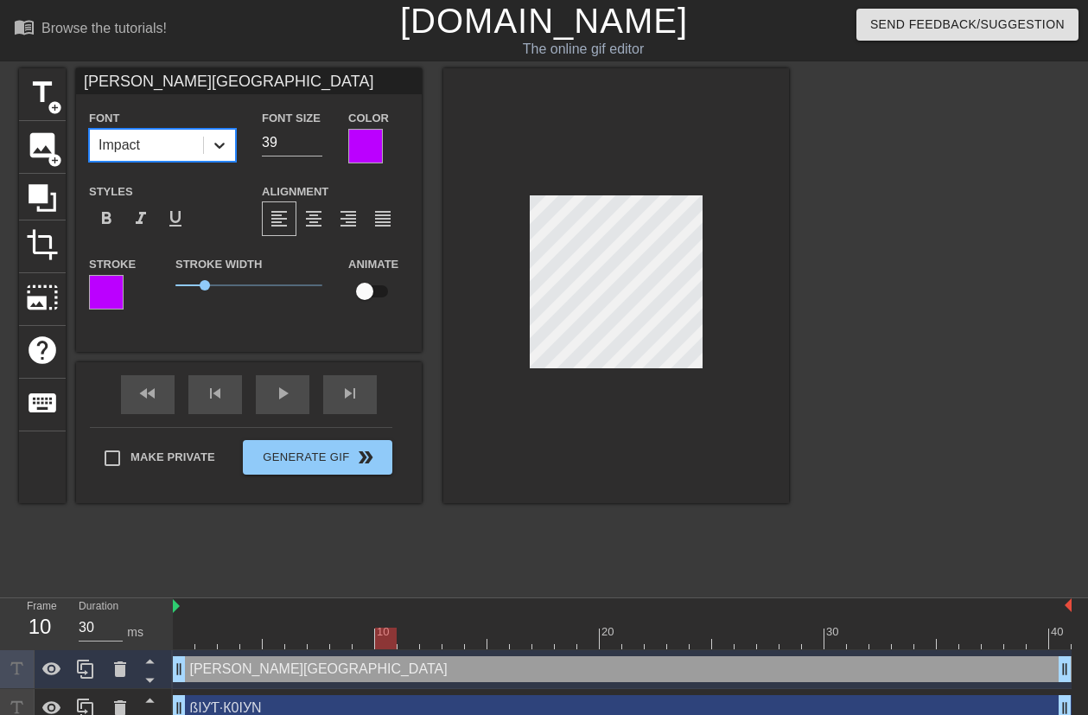
click at [224, 146] on icon at bounding box center [219, 145] width 17 height 17
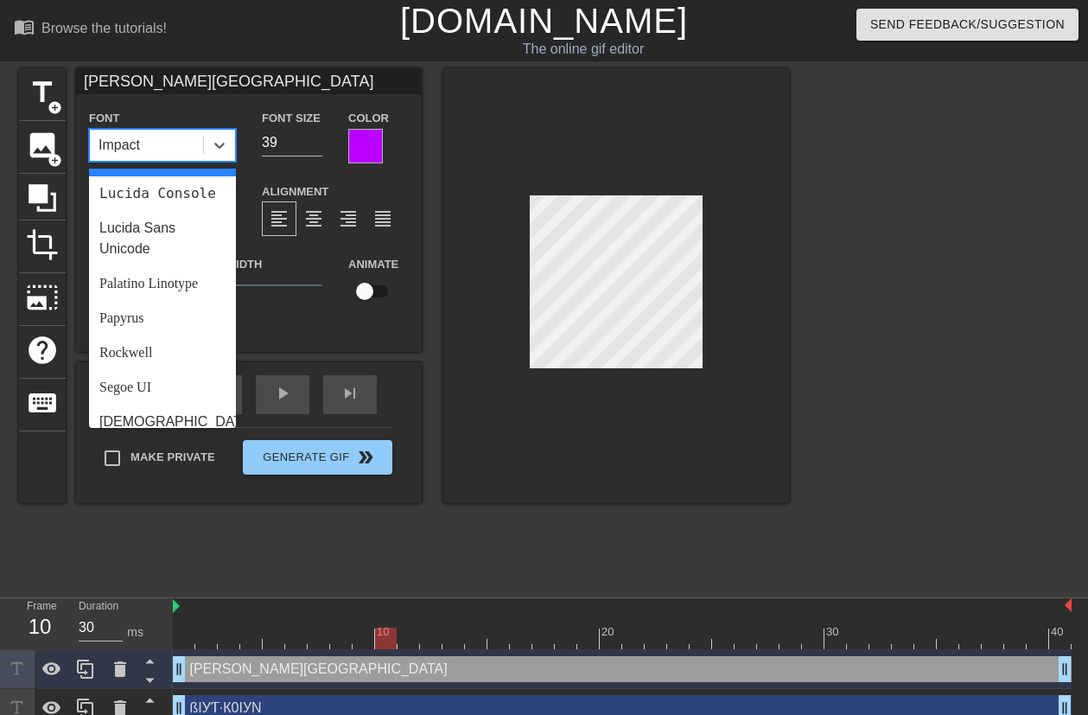
scroll to position [639, 0]
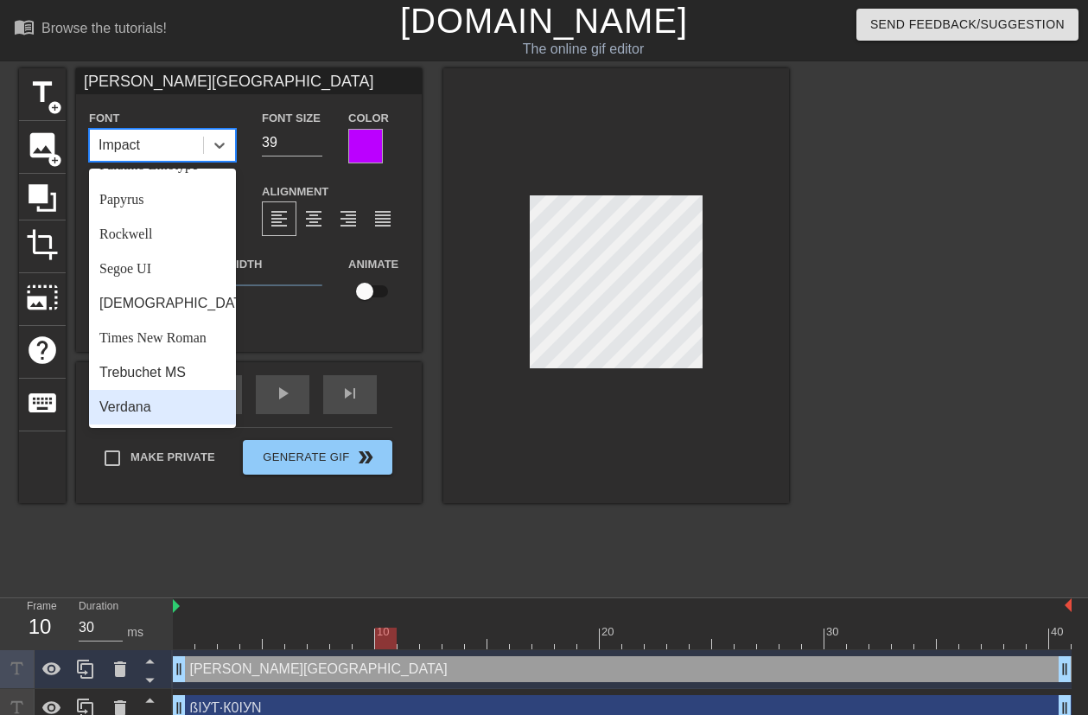
click at [155, 403] on div "Verdana" at bounding box center [162, 407] width 147 height 35
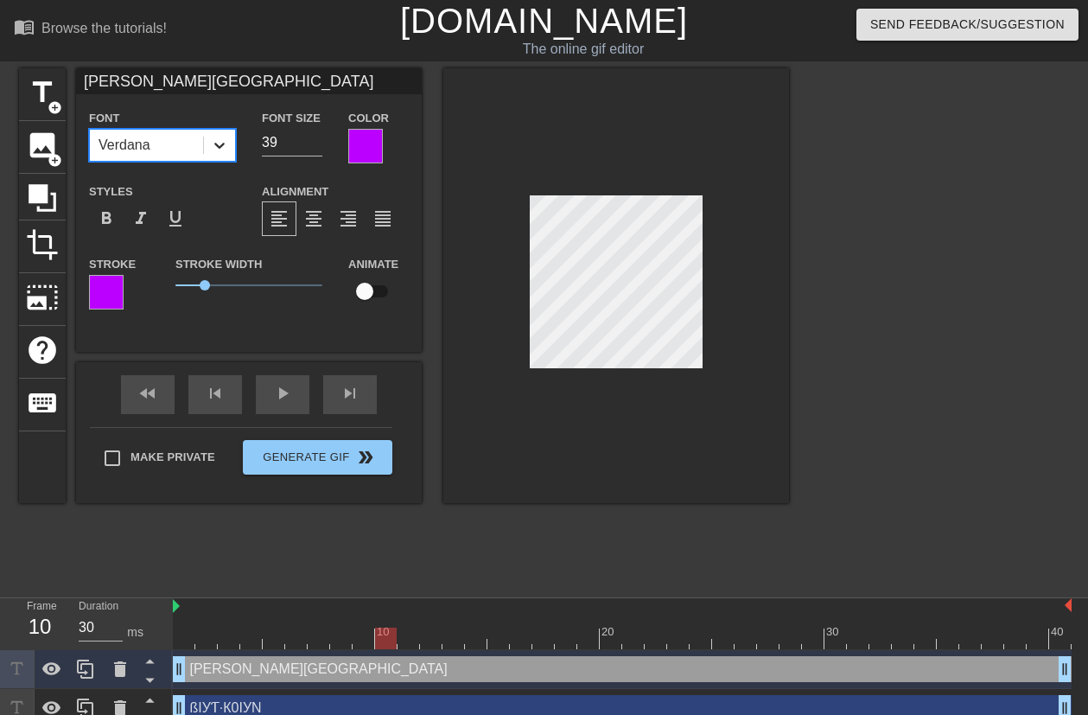
click at [220, 149] on icon at bounding box center [219, 145] width 17 height 17
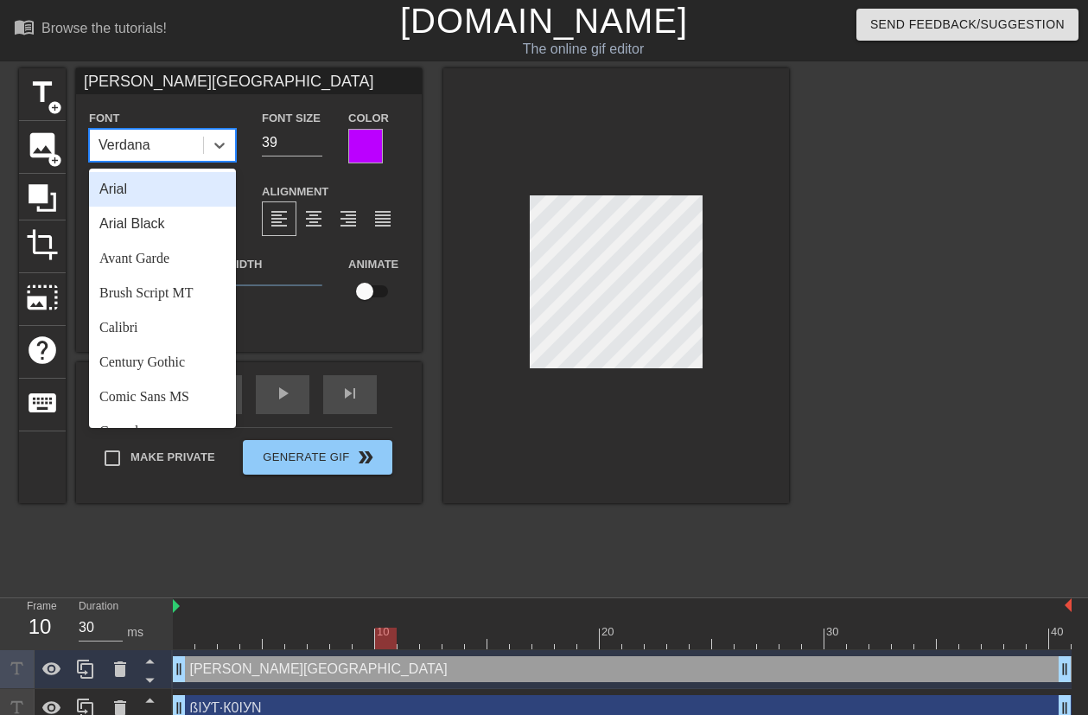
click at [182, 184] on div "Arial" at bounding box center [162, 189] width 147 height 35
click at [226, 156] on div at bounding box center [219, 145] width 31 height 31
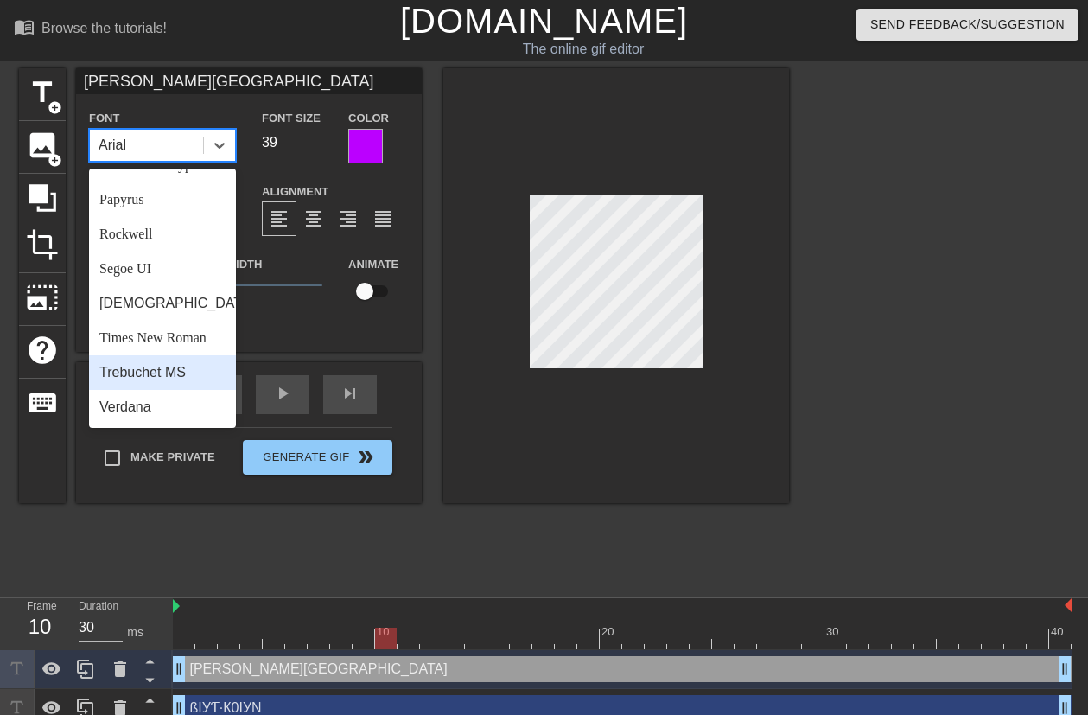
click at [149, 363] on div "Trebuchet MS" at bounding box center [162, 372] width 147 height 35
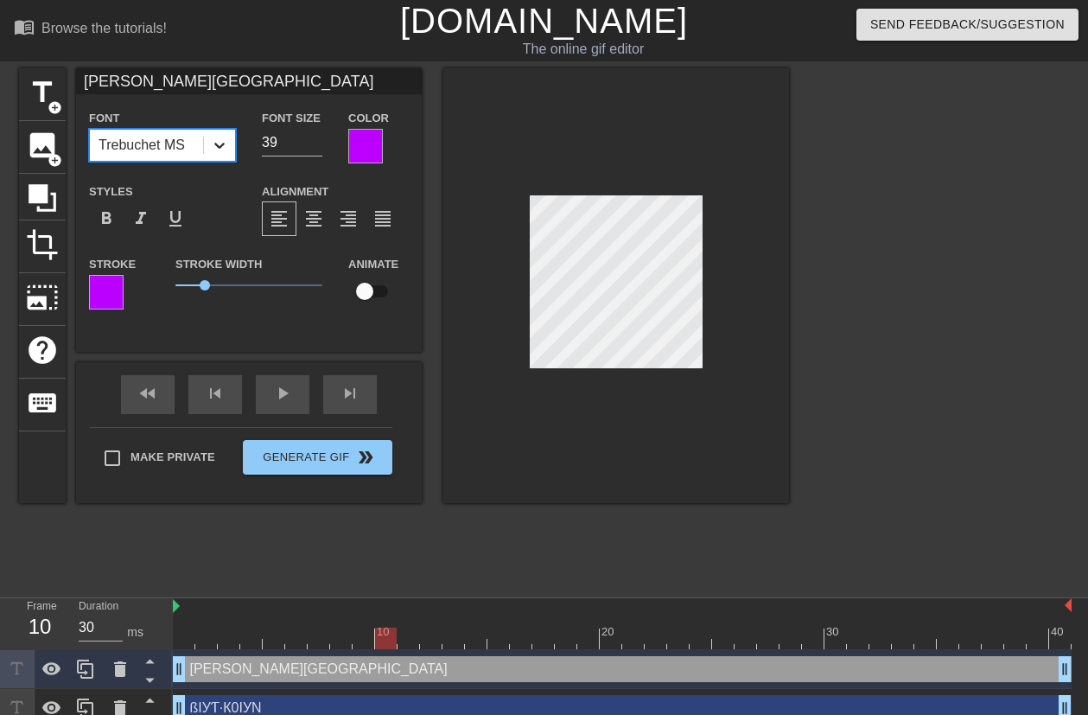
click at [216, 143] on icon at bounding box center [219, 146] width 10 height 6
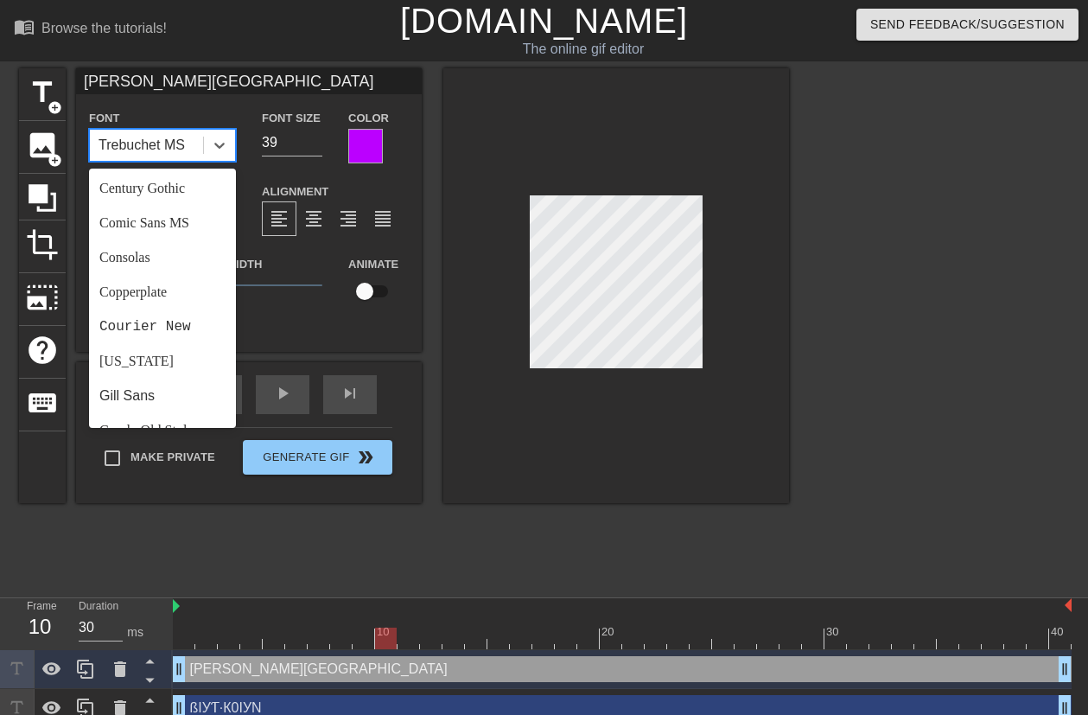
scroll to position [167, 0]
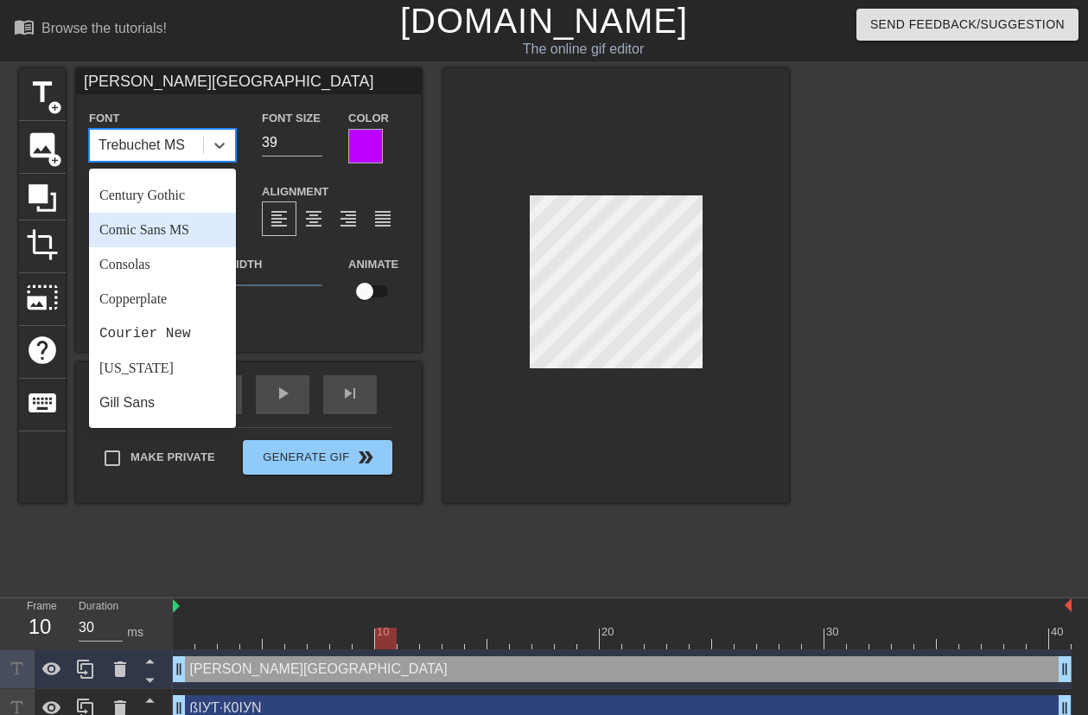
click at [190, 232] on div "Comic Sans MS" at bounding box center [162, 230] width 147 height 35
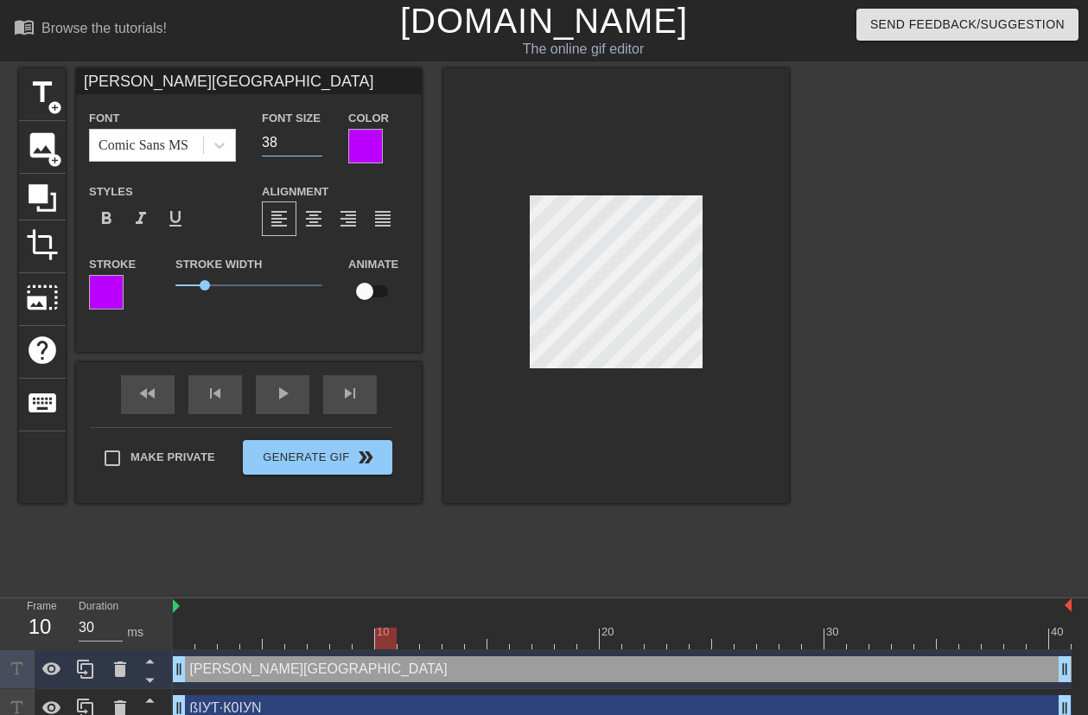
type input "38"
click at [315, 147] on input "38" at bounding box center [292, 143] width 60 height 28
click at [777, 291] on div at bounding box center [616, 285] width 346 height 435
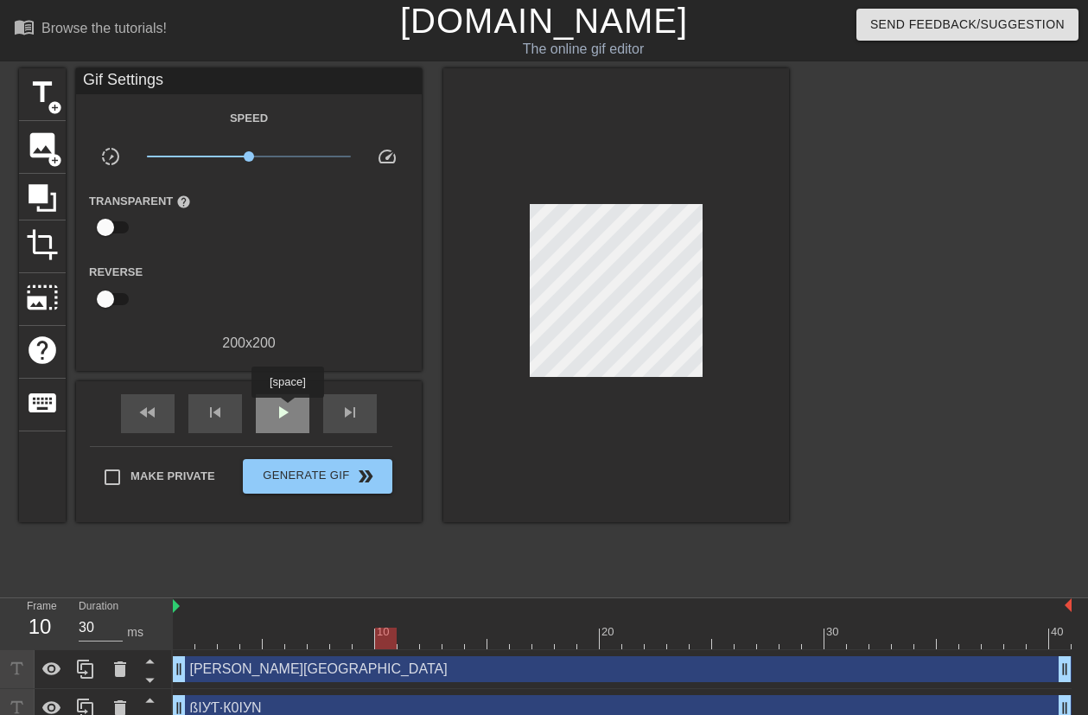
click at [287, 410] on span "play_arrow" at bounding box center [282, 412] width 21 height 21
type input "30"
click at [286, 410] on span "pause" at bounding box center [282, 412] width 21 height 21
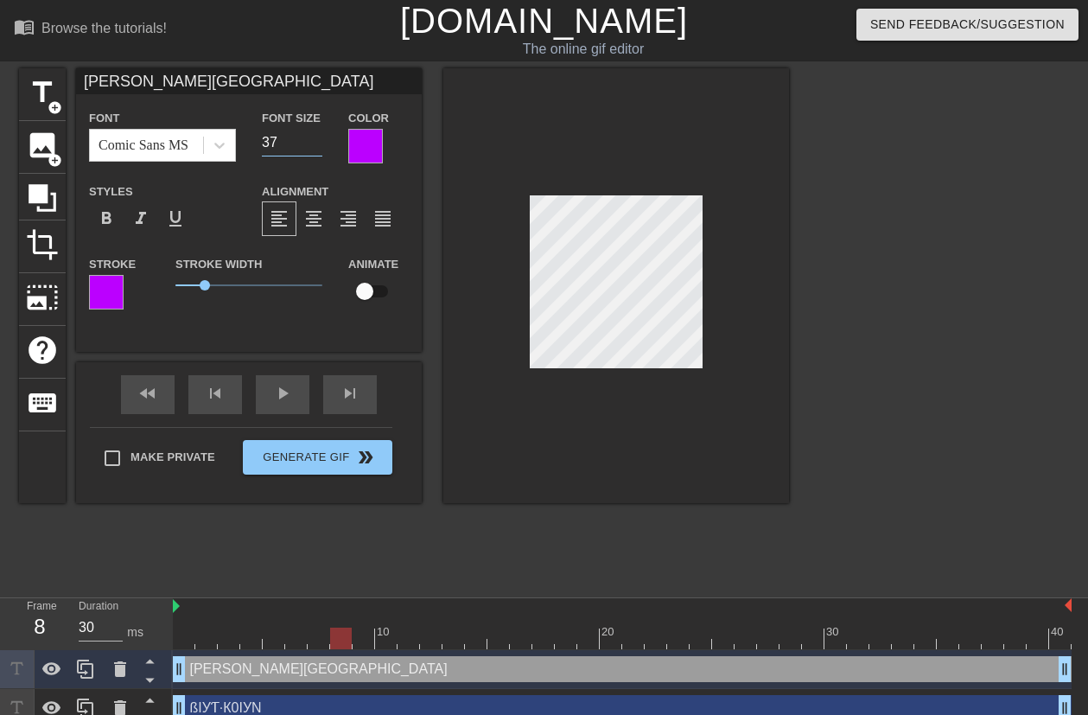
type input "37"
click at [313, 146] on input "37" at bounding box center [292, 143] width 60 height 28
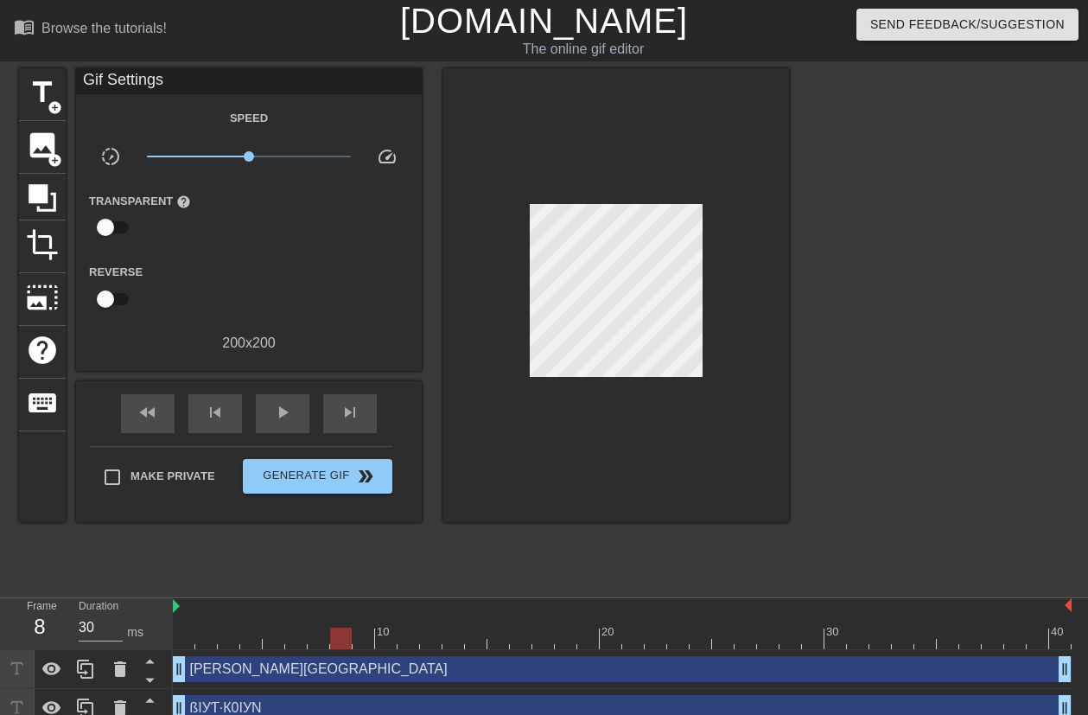
click at [717, 289] on div at bounding box center [616, 295] width 346 height 454
drag, startPoint x: 750, startPoint y: 396, endPoint x: 706, endPoint y: 194, distance: 206.1
click at [706, 194] on div at bounding box center [616, 295] width 346 height 454
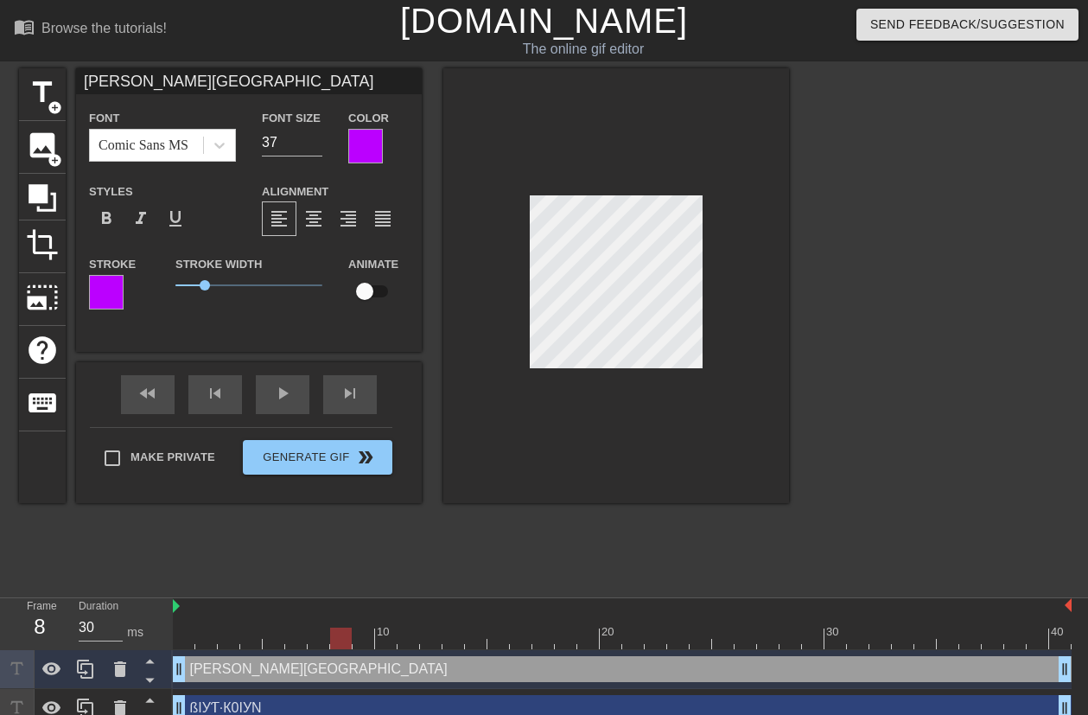
click at [829, 231] on div at bounding box center [939, 327] width 259 height 518
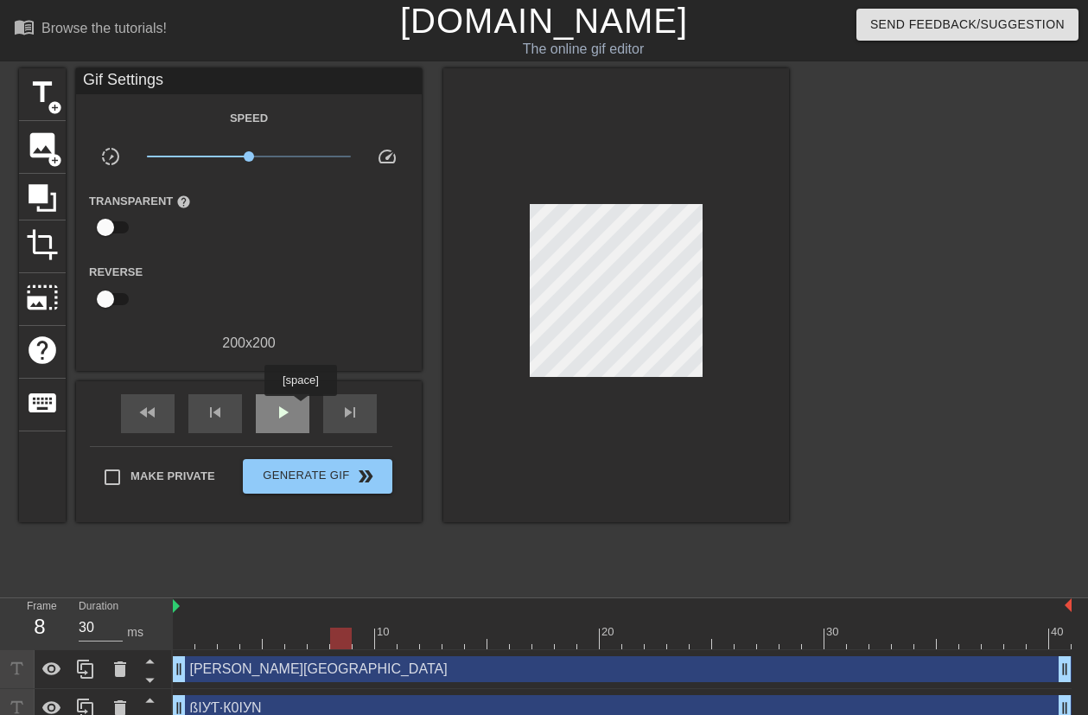
click at [299, 407] on div "play_arrow" at bounding box center [283, 413] width 54 height 39
type input "60"
click at [296, 418] on div "pause" at bounding box center [283, 413] width 54 height 39
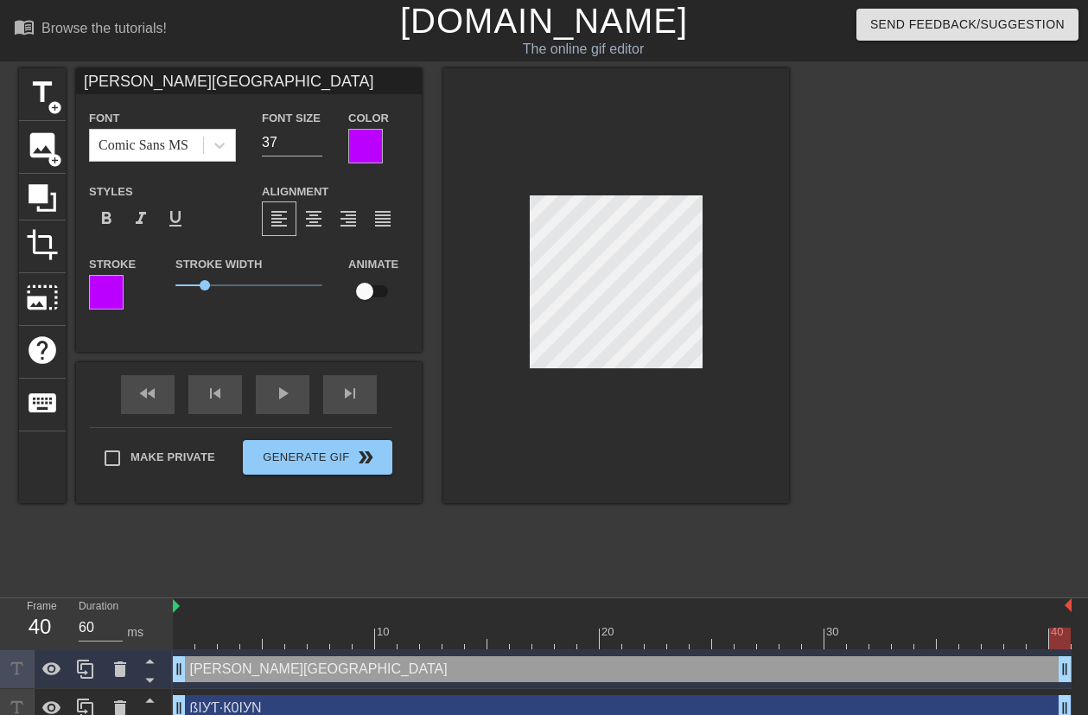
scroll to position [2, 3]
paste textarea "·"
type input "[PERSON_NAME][GEOGRAPHIC_DATA]"
type textarea "[PERSON_NAME][GEOGRAPHIC_DATA]"
click at [220, 149] on icon at bounding box center [219, 145] width 17 height 17
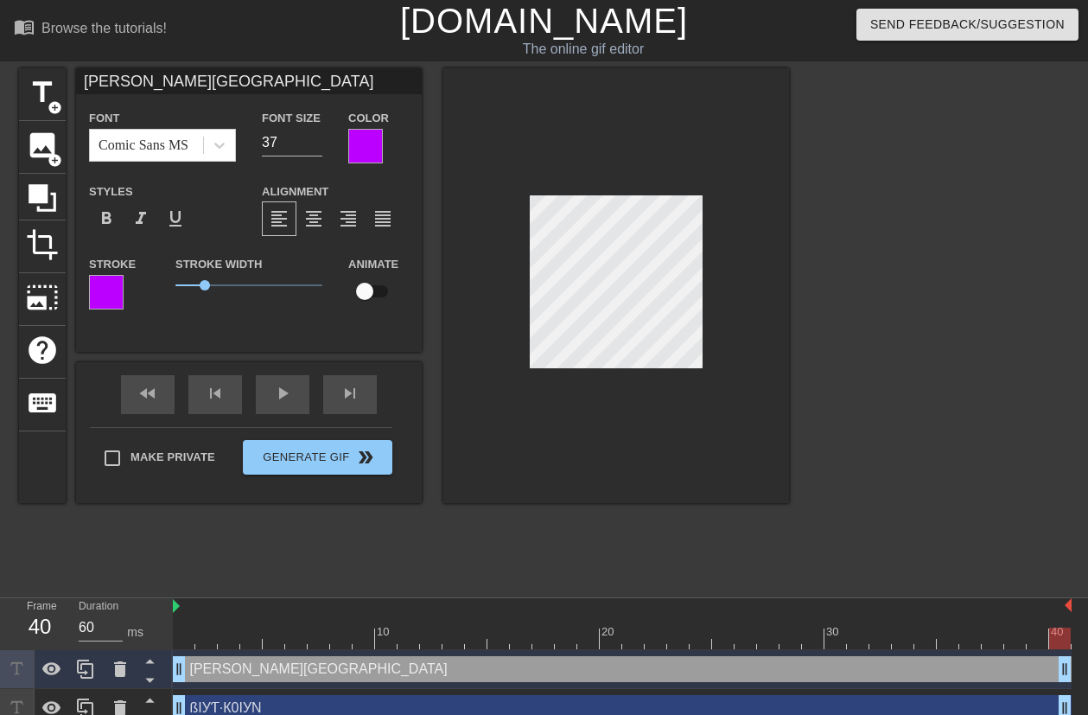
scroll to position [3, 3]
type input "[PERSON_NAME][GEOGRAPHIC_DATA]"
type textarea "[PERSON_NAME][GEOGRAPHIC_DATA]"
type input "КAH····[GEOGRAPHIC_DATA]"
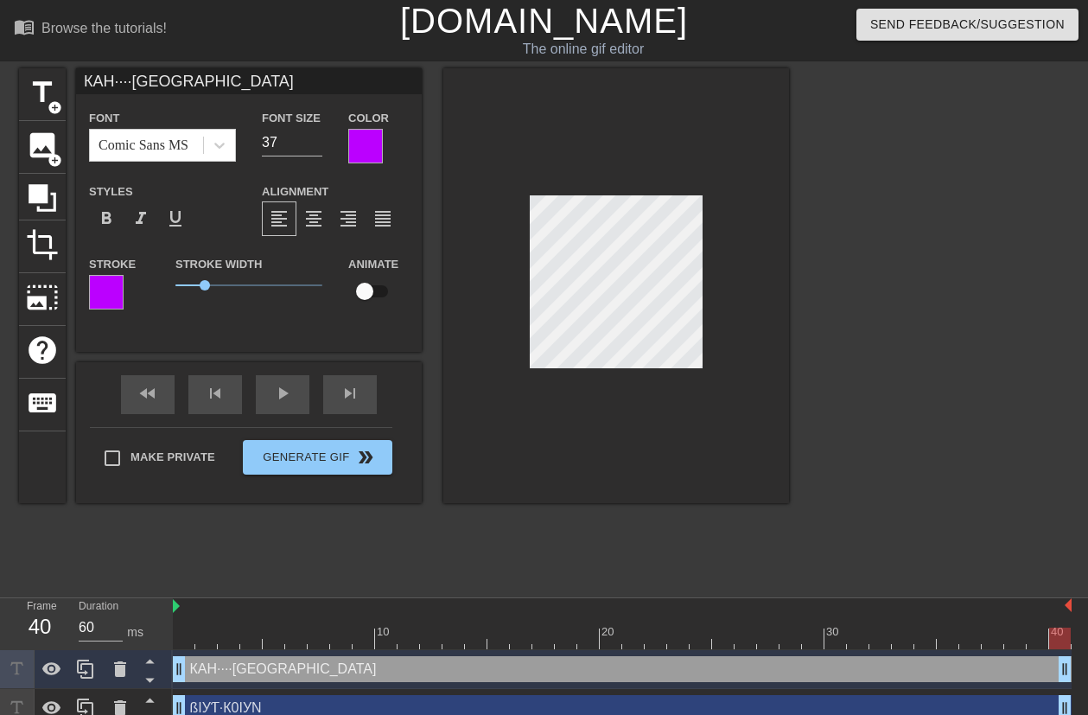
type textarea "КAH····[GEOGRAPHIC_DATA]"
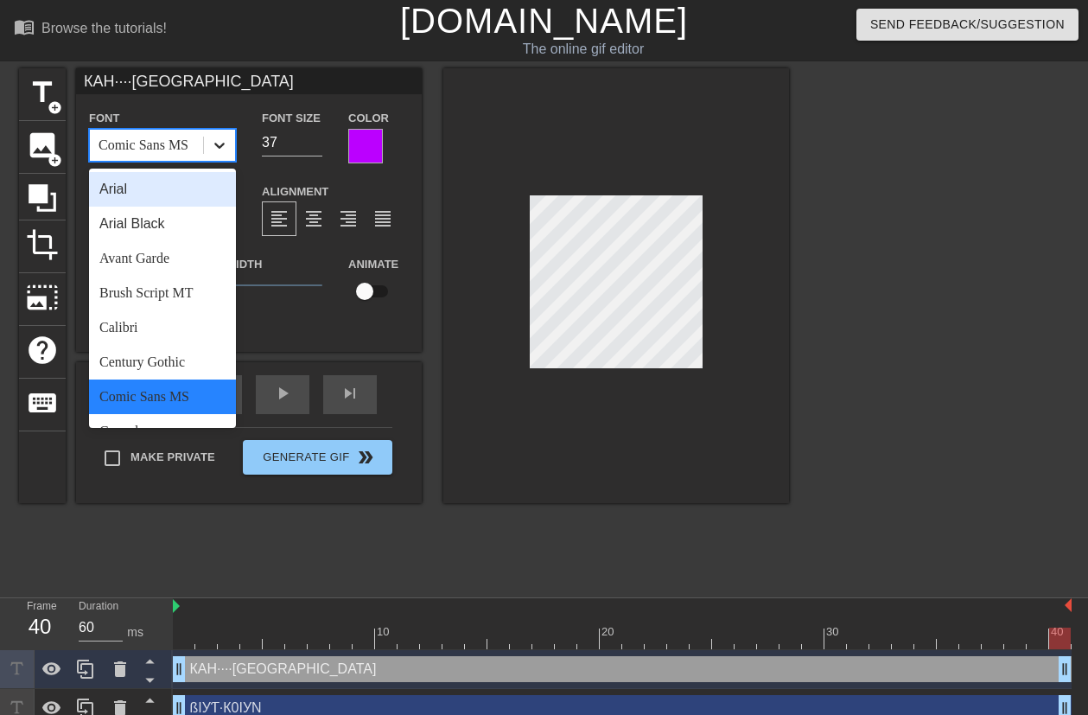
click at [228, 142] on div at bounding box center [219, 145] width 31 height 31
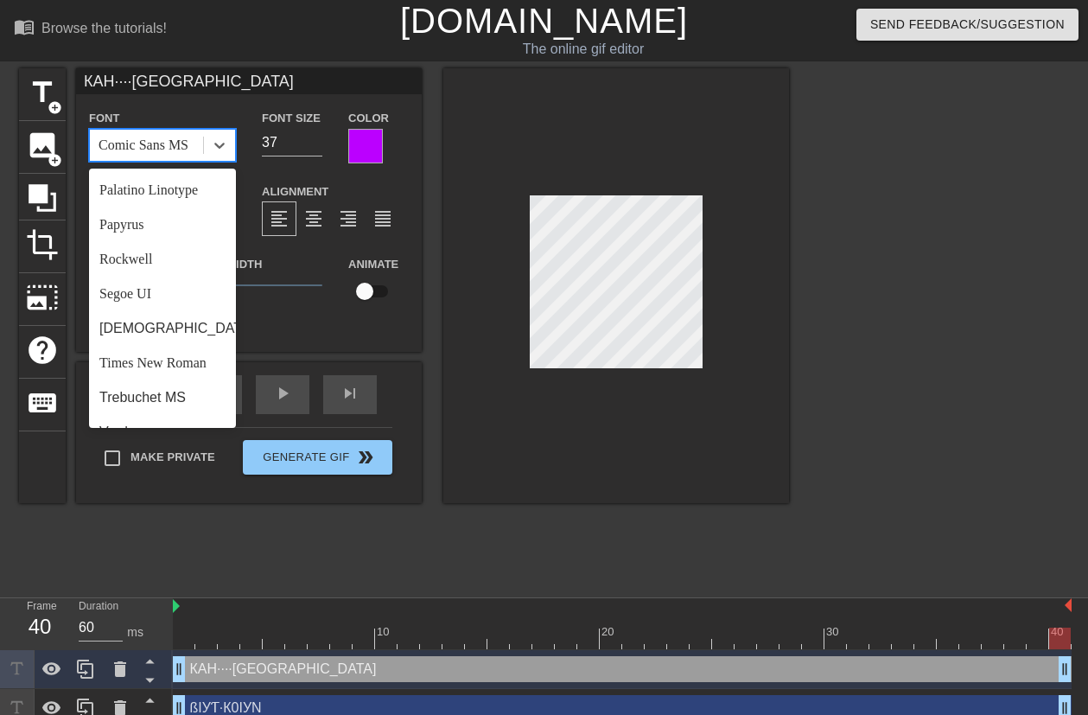
scroll to position [639, 0]
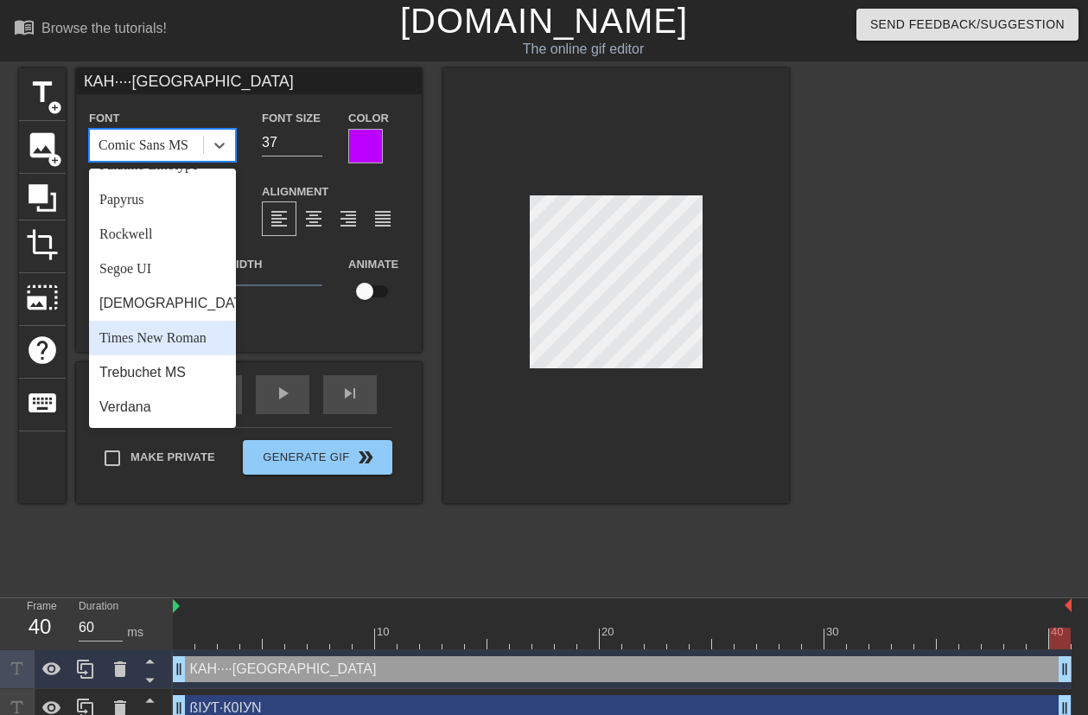
click at [184, 341] on div "Times New Roman" at bounding box center [162, 338] width 147 height 35
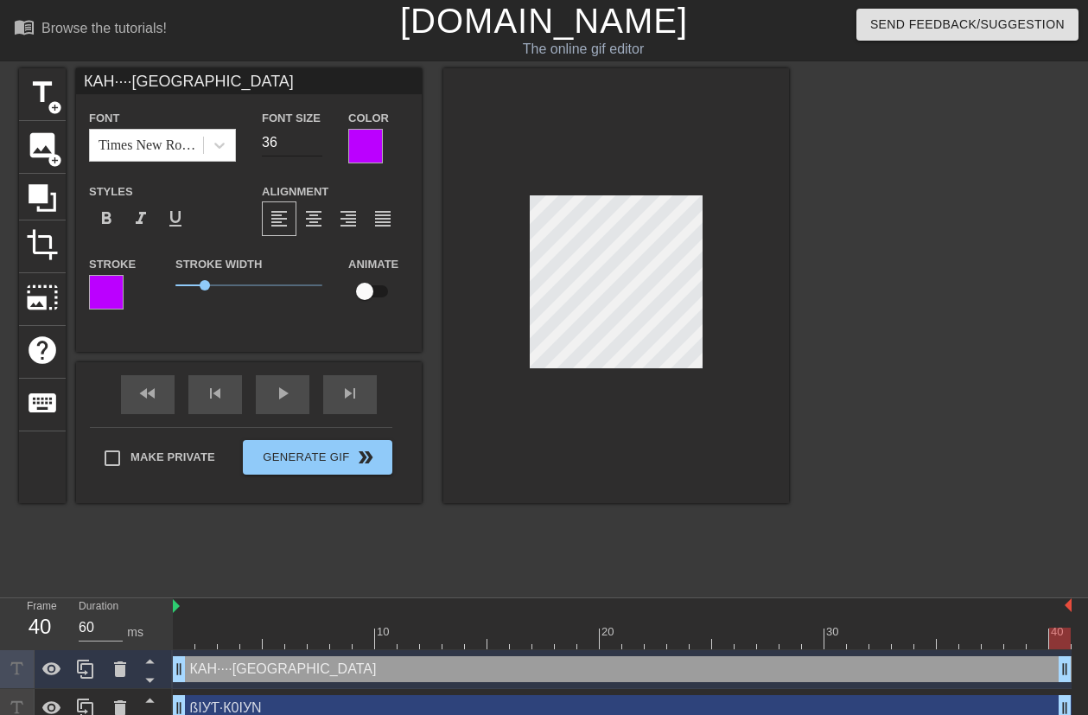
click at [318, 147] on input "36" at bounding box center [292, 143] width 60 height 28
type input "35"
click at [318, 147] on input "35" at bounding box center [292, 143] width 60 height 28
click at [505, 156] on div at bounding box center [616, 285] width 346 height 435
type input "34"
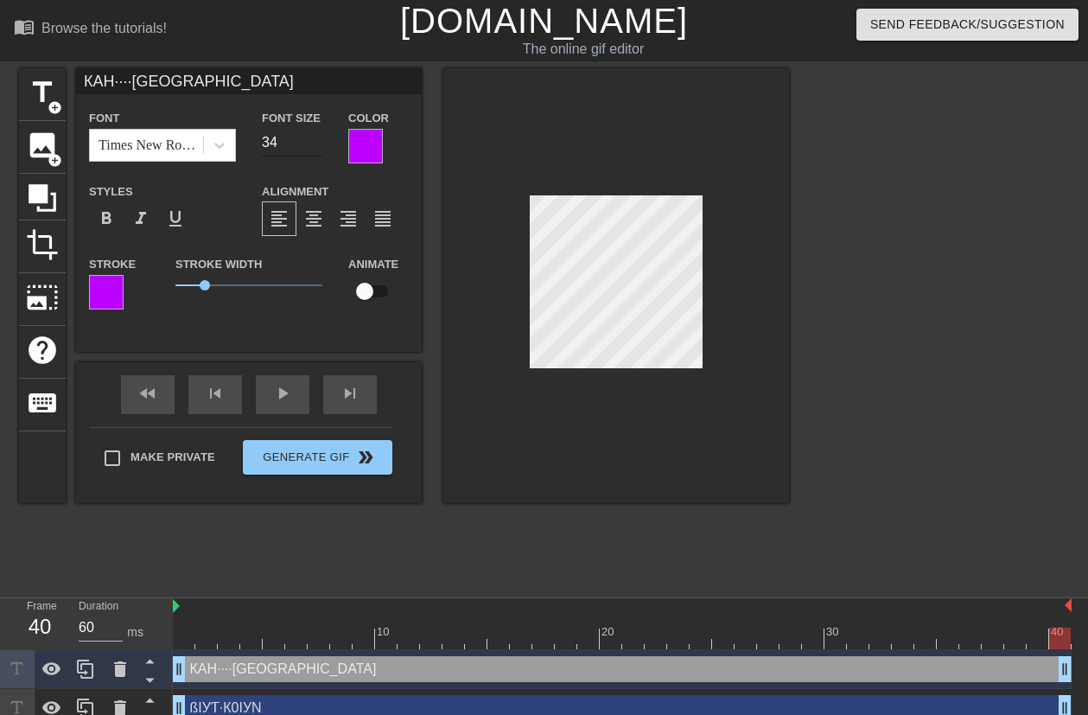
click at [313, 143] on input "34" at bounding box center [292, 143] width 60 height 28
click at [834, 240] on div at bounding box center [939, 327] width 259 height 518
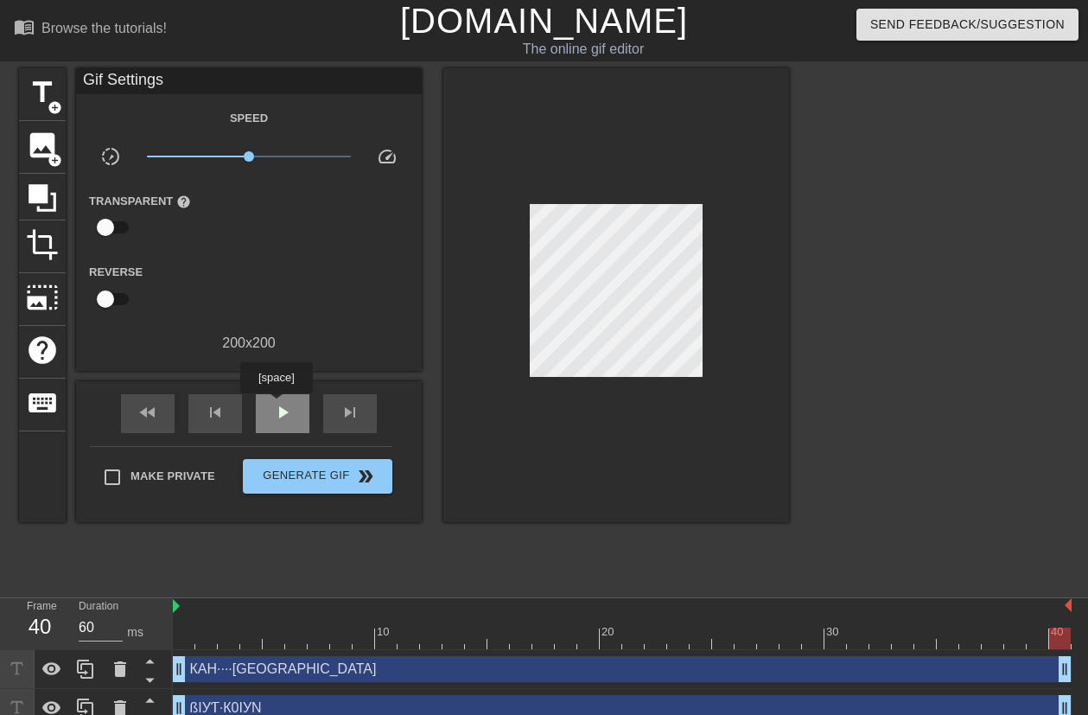
click at [276, 405] on span "play_arrow" at bounding box center [282, 412] width 21 height 21
click at [271, 415] on div "pause" at bounding box center [283, 413] width 54 height 39
click at [286, 420] on span "play_arrow" at bounding box center [282, 412] width 21 height 21
type input "30"
click at [283, 421] on div "pause" at bounding box center [283, 413] width 54 height 39
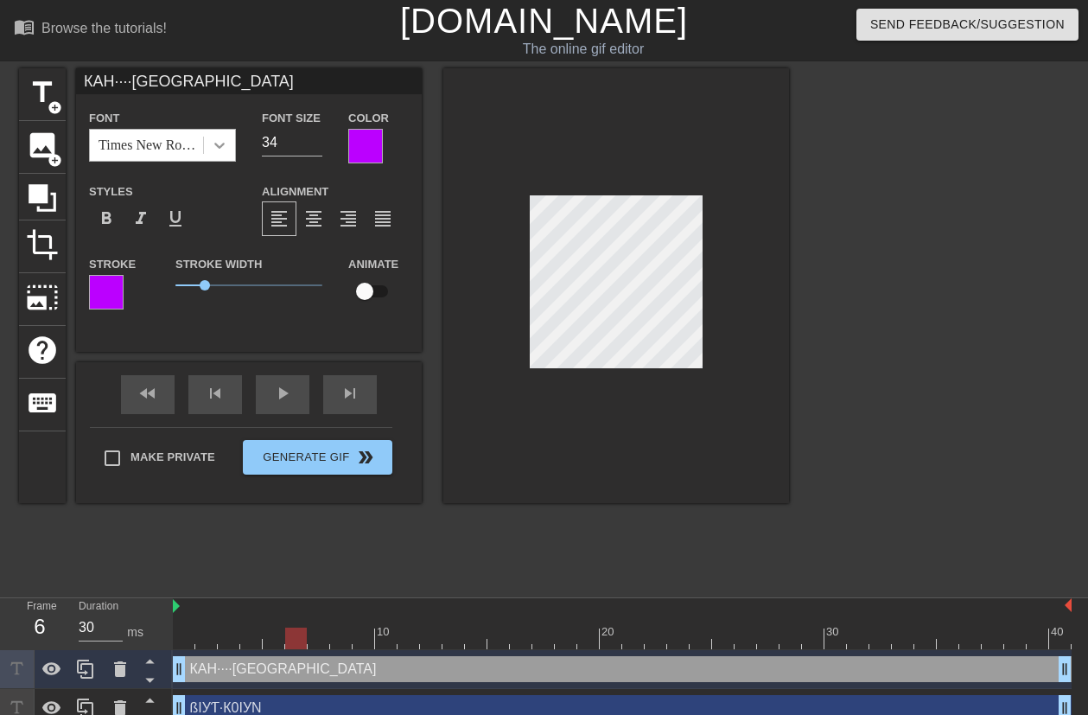
click at [227, 147] on icon at bounding box center [219, 145] width 17 height 17
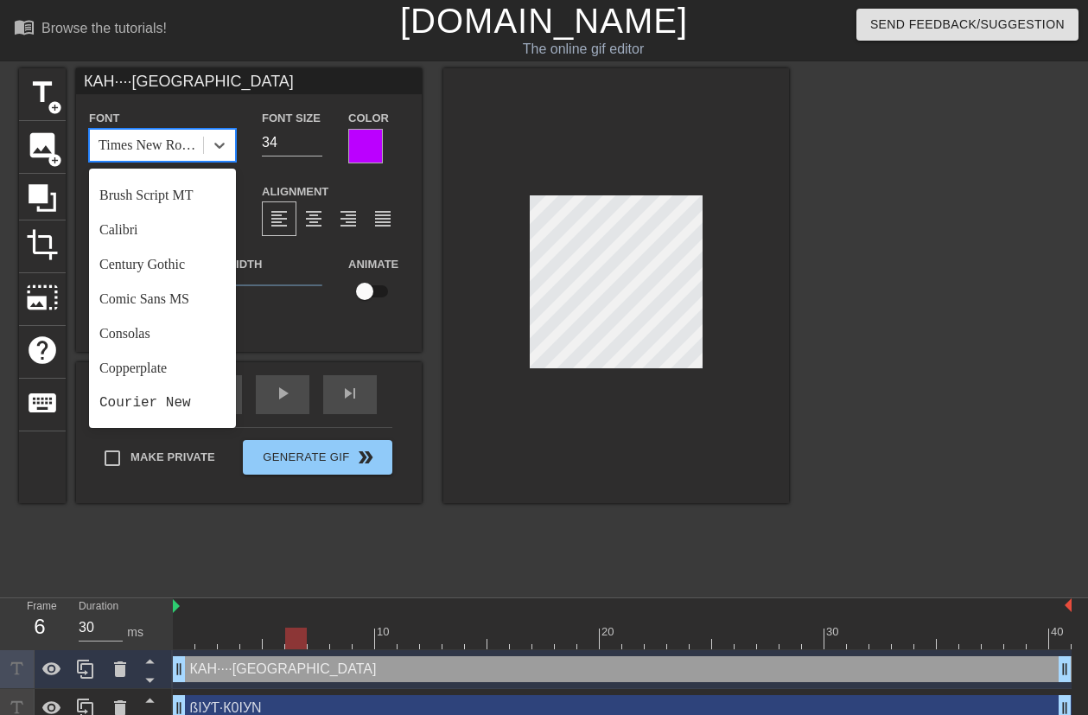
scroll to position [105, 0]
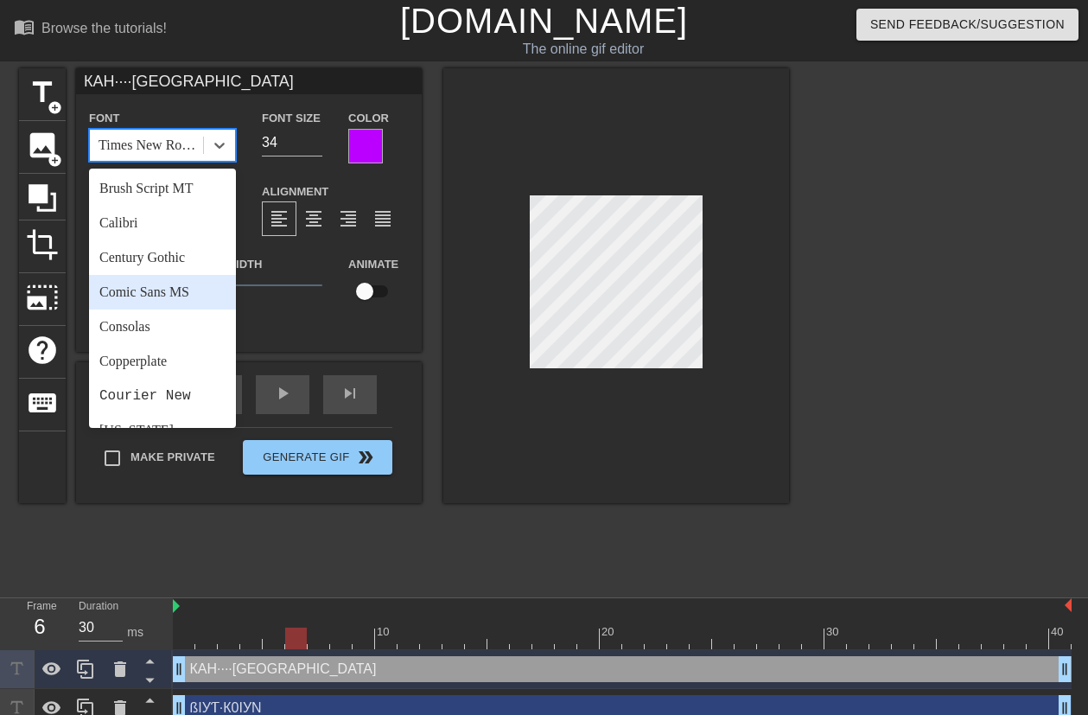
click at [176, 292] on div "Comic Sans MS" at bounding box center [162, 292] width 147 height 35
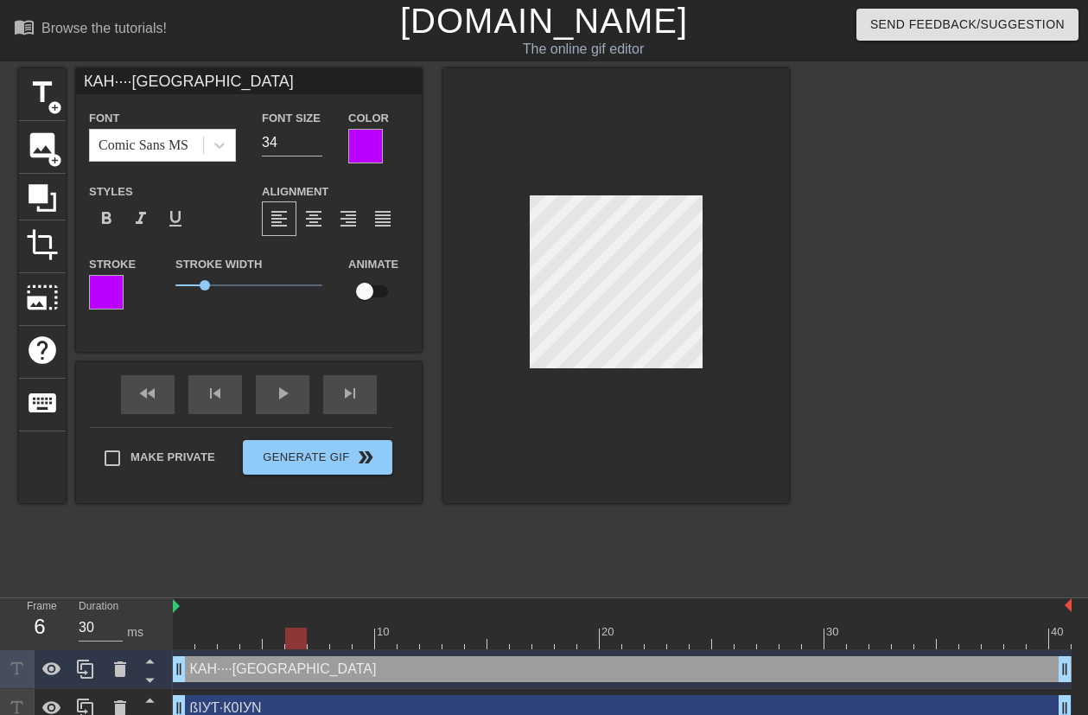
scroll to position [2, 4]
paste textarea "✦"
type input "КAH✦ՇIУN"
type textarea "КAH✦ՇIУN"
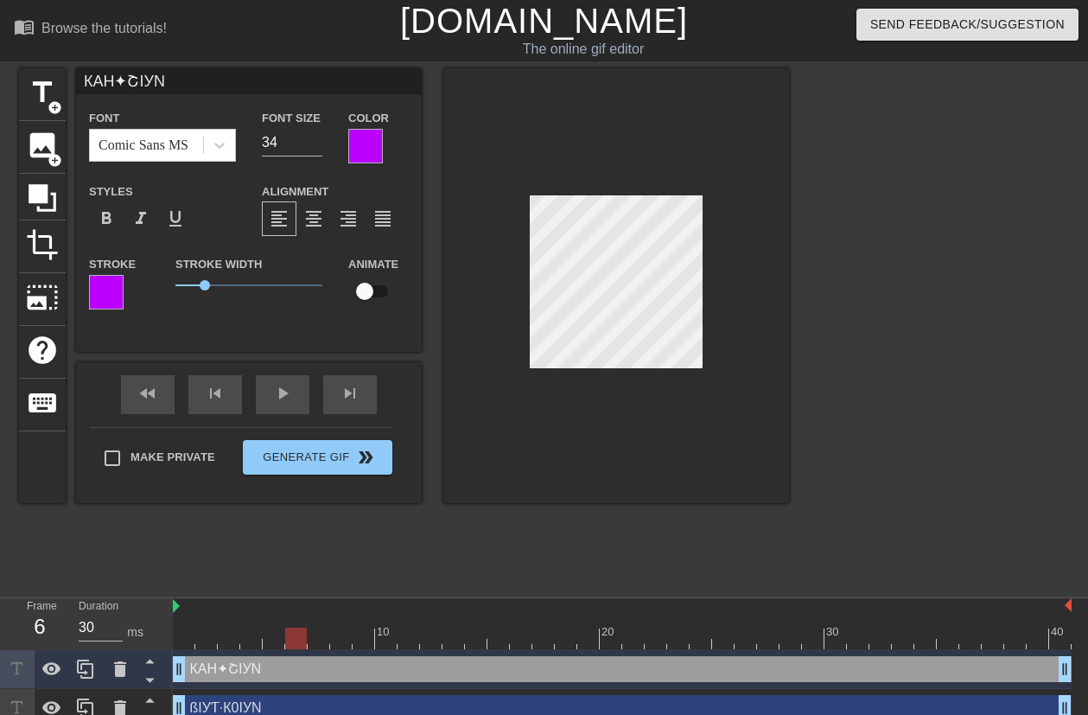
click at [753, 266] on div at bounding box center [616, 285] width 346 height 435
click at [314, 141] on input "35" at bounding box center [292, 143] width 60 height 28
click at [315, 135] on input "36" at bounding box center [292, 143] width 60 height 28
click at [316, 138] on input "37" at bounding box center [292, 143] width 60 height 28
drag, startPoint x: 317, startPoint y: 145, endPoint x: 366, endPoint y: 150, distance: 48.7
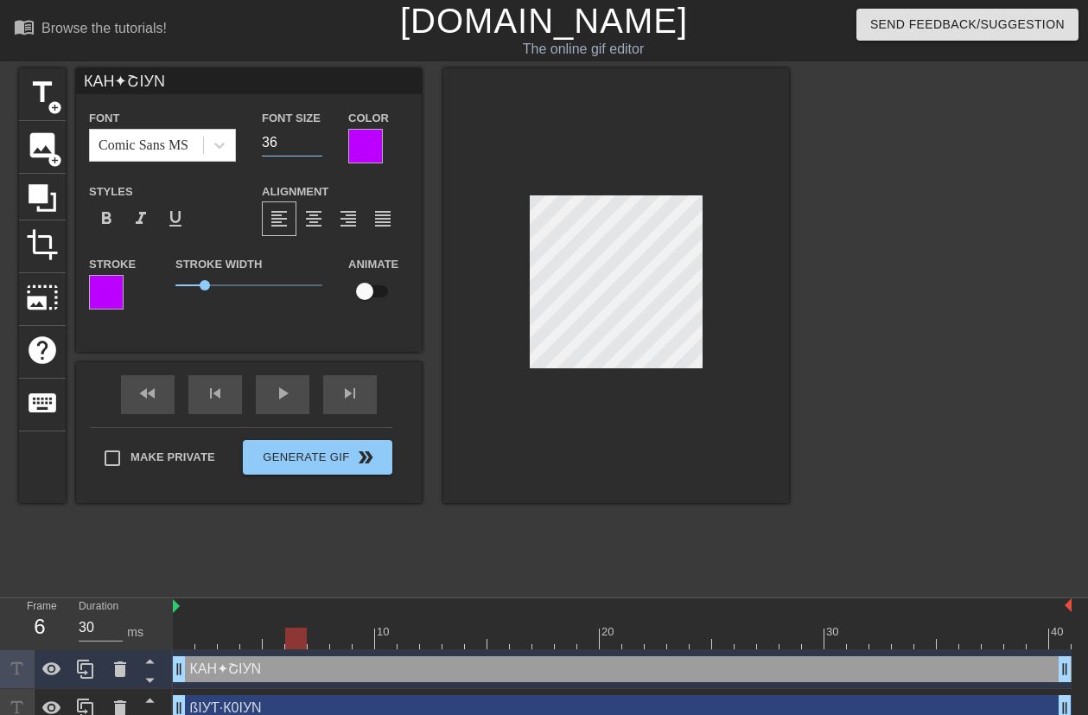
type input "36"
click at [321, 145] on input "36" at bounding box center [292, 143] width 60 height 28
paste textarea "·"
type input "КAH·✦ՇIУN"
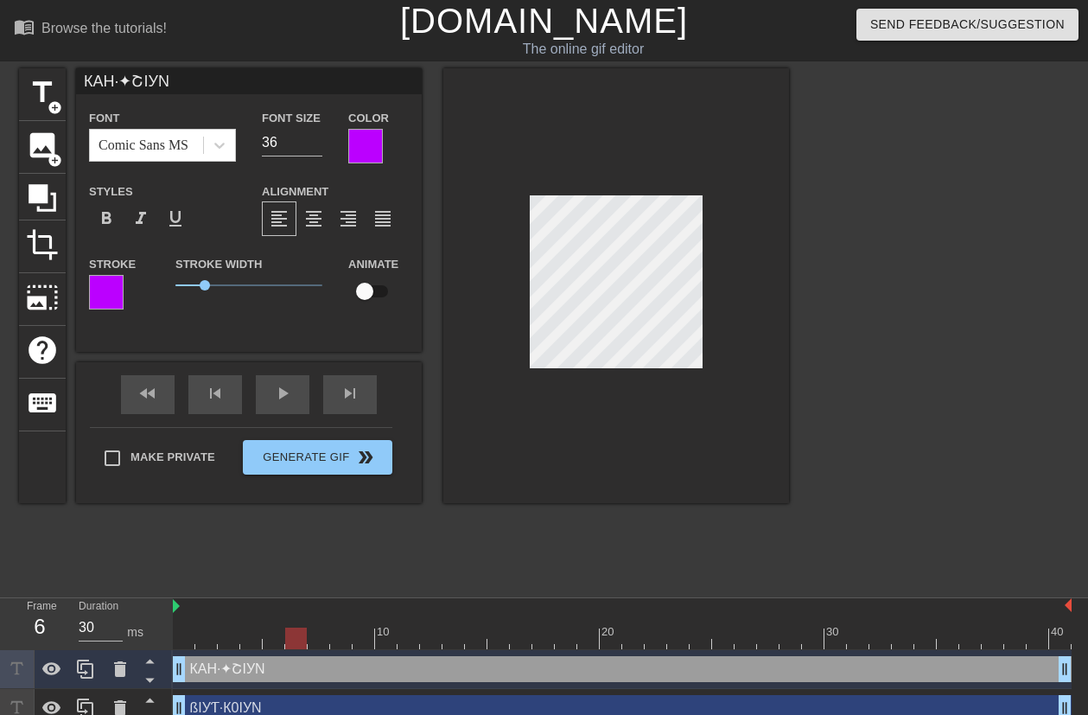
type textarea "КAH·✦ՇIУN"
paste textarea "·"
type input "КAH·✦·[GEOGRAPHIC_DATA]"
type textarea "КAH·✦·[GEOGRAPHIC_DATA]"
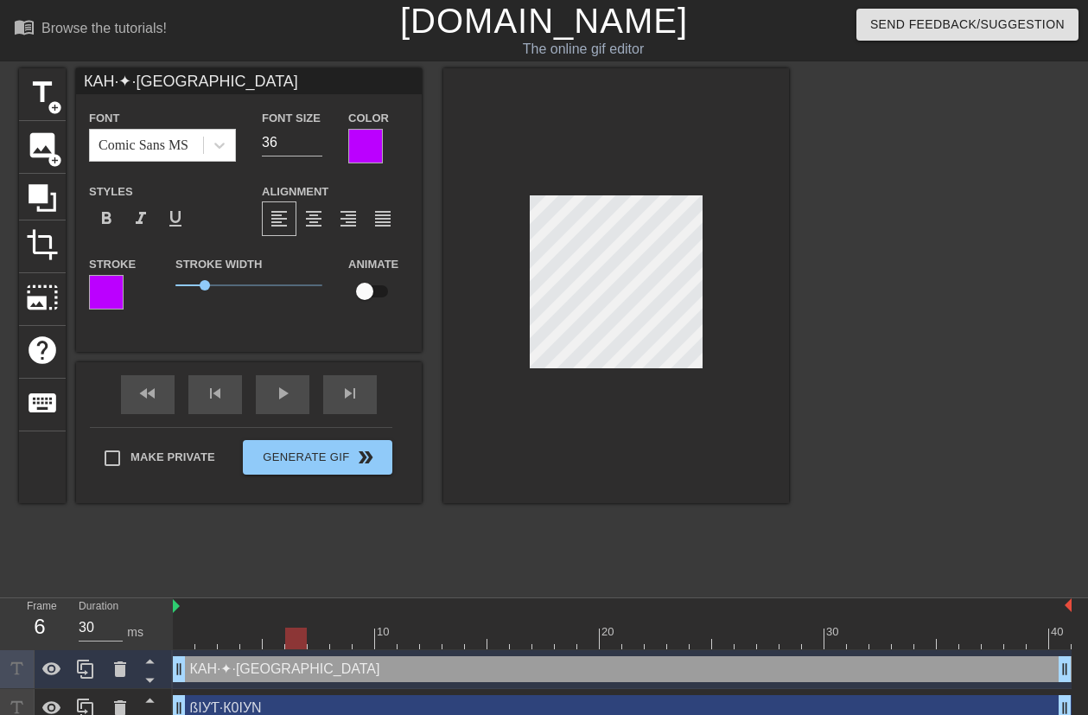
click at [728, 217] on div at bounding box center [616, 285] width 346 height 435
click at [315, 146] on input "35" at bounding box center [292, 143] width 60 height 28
click at [315, 146] on input "34" at bounding box center [292, 143] width 60 height 28
type input "33"
click at [315, 146] on input "33" at bounding box center [292, 143] width 60 height 28
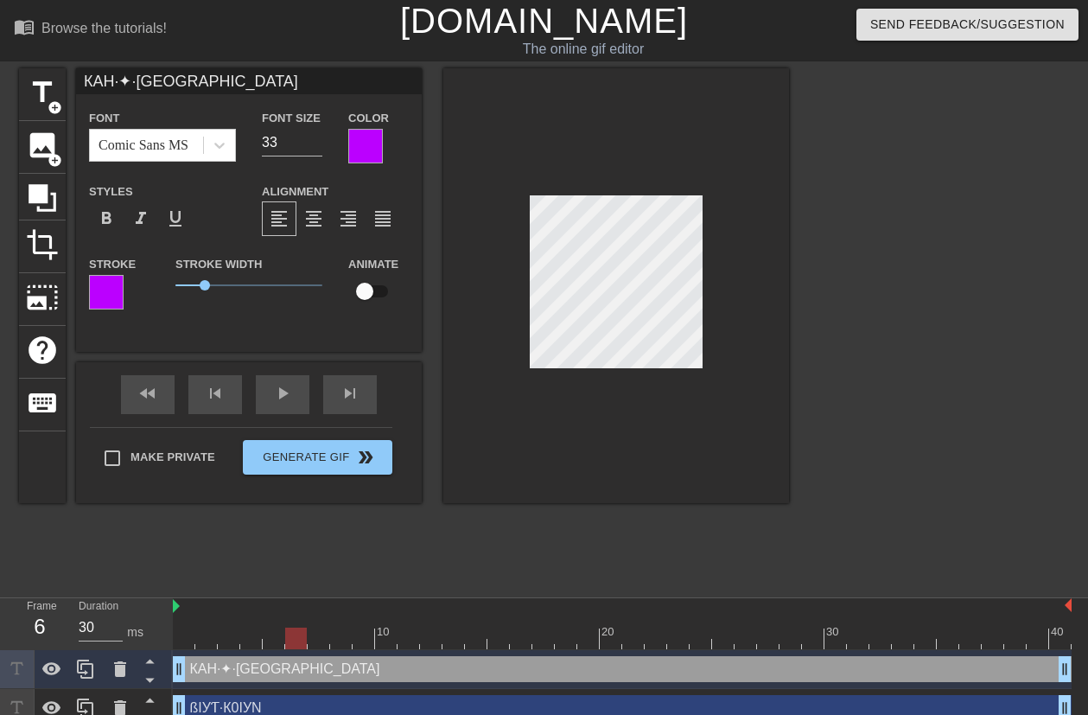
scroll to position [3, 2]
click at [507, 142] on div at bounding box center [616, 285] width 346 height 435
type input "КAH·✦ՇIУN"
type textarea "КAH·✦ՇIУN"
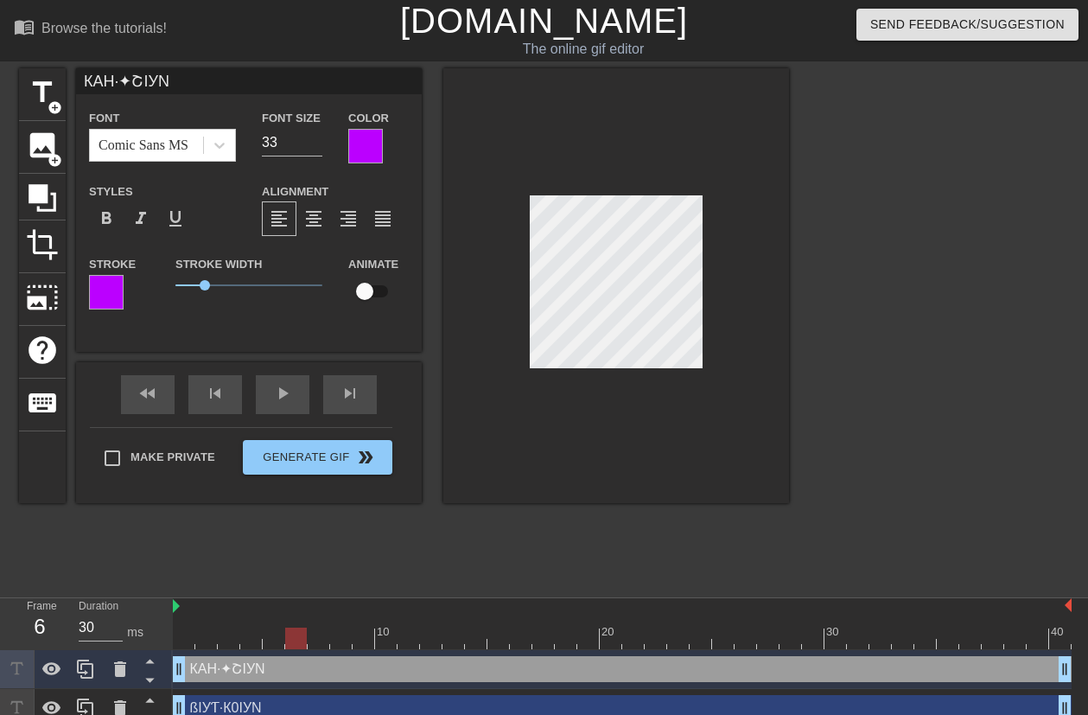
scroll to position [3, 4]
type input "КAH✦ՇIУN"
type textarea "КAH✦ՇIУN"
click at [310, 140] on input "34" at bounding box center [292, 143] width 60 height 28
click at [313, 140] on input "35" at bounding box center [292, 143] width 60 height 28
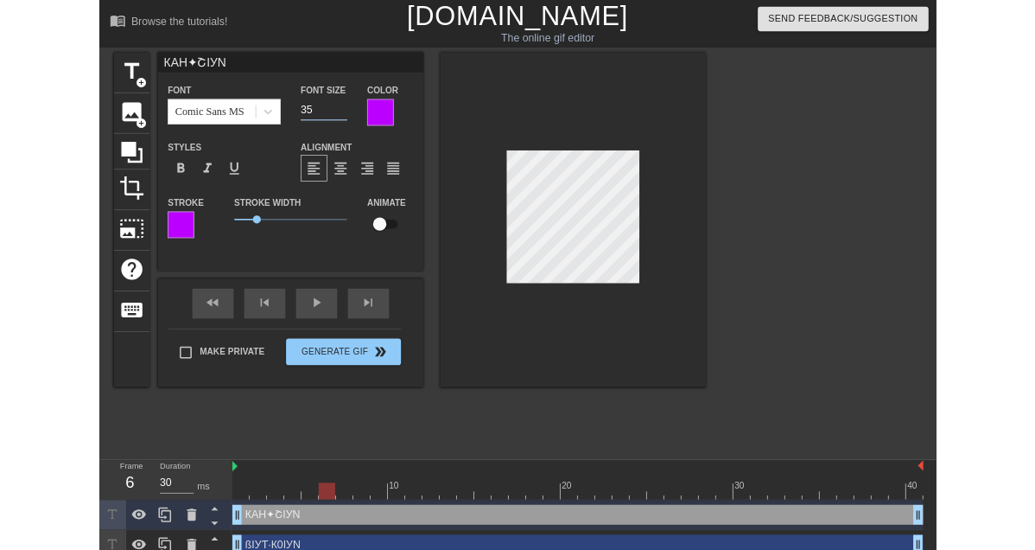
scroll to position [3, 3]
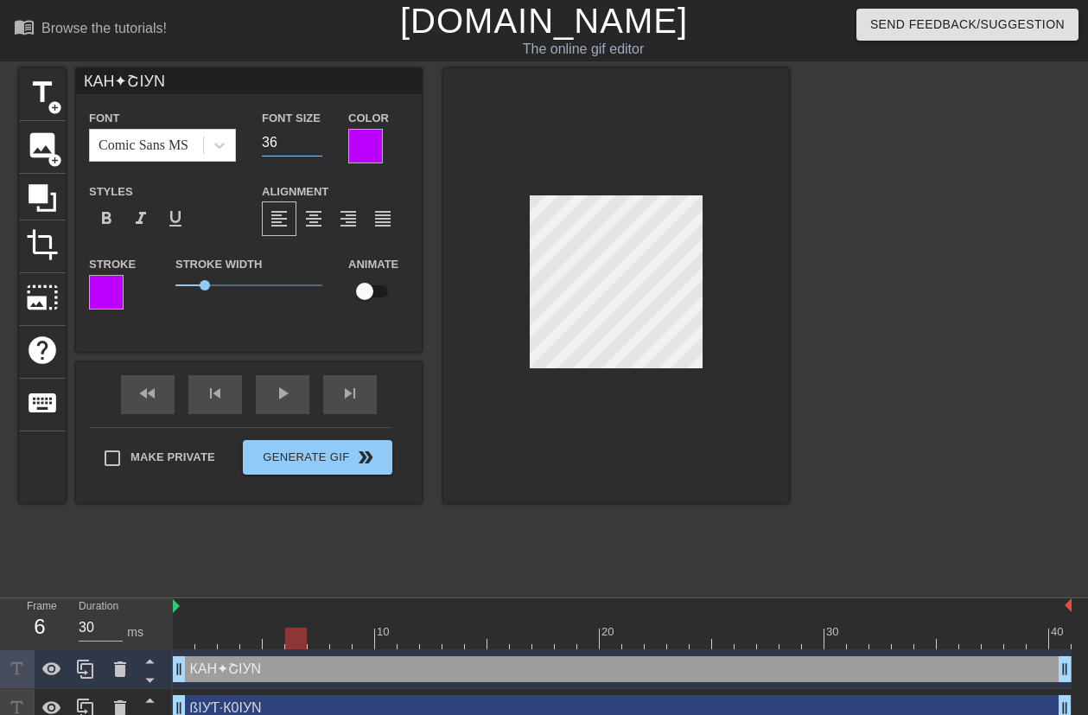
type input "36"
click at [318, 137] on input "36" at bounding box center [292, 143] width 60 height 28
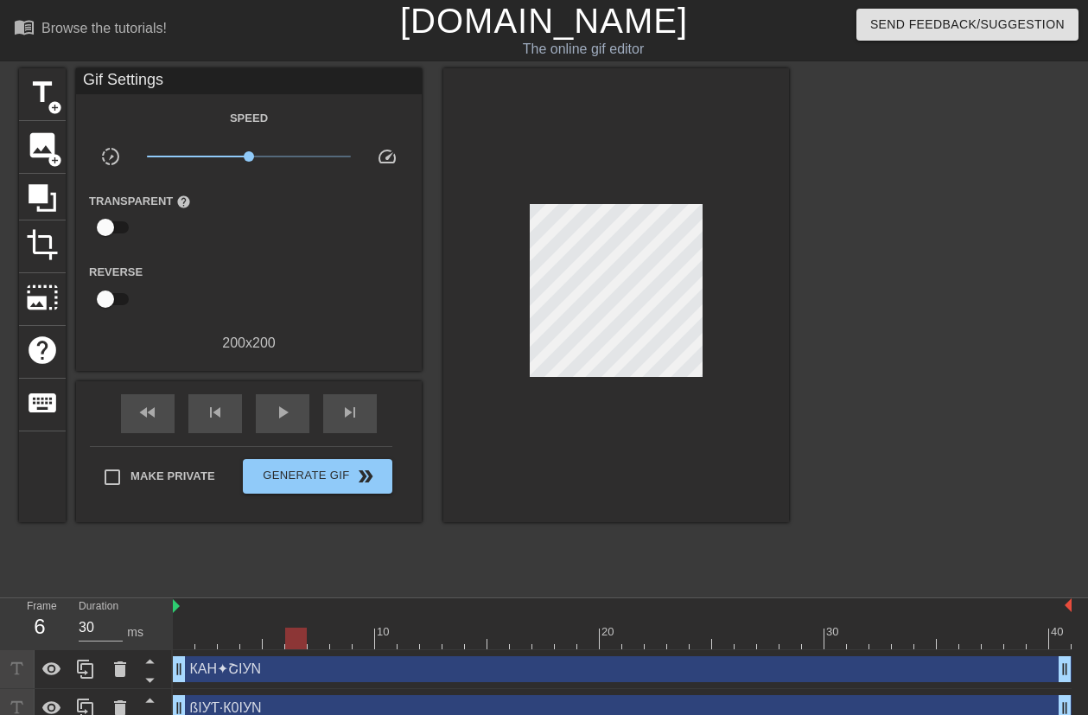
click at [718, 270] on div at bounding box center [616, 295] width 346 height 454
click at [782, 217] on div at bounding box center [616, 295] width 346 height 454
click at [281, 411] on span "play_arrow" at bounding box center [282, 412] width 21 height 21
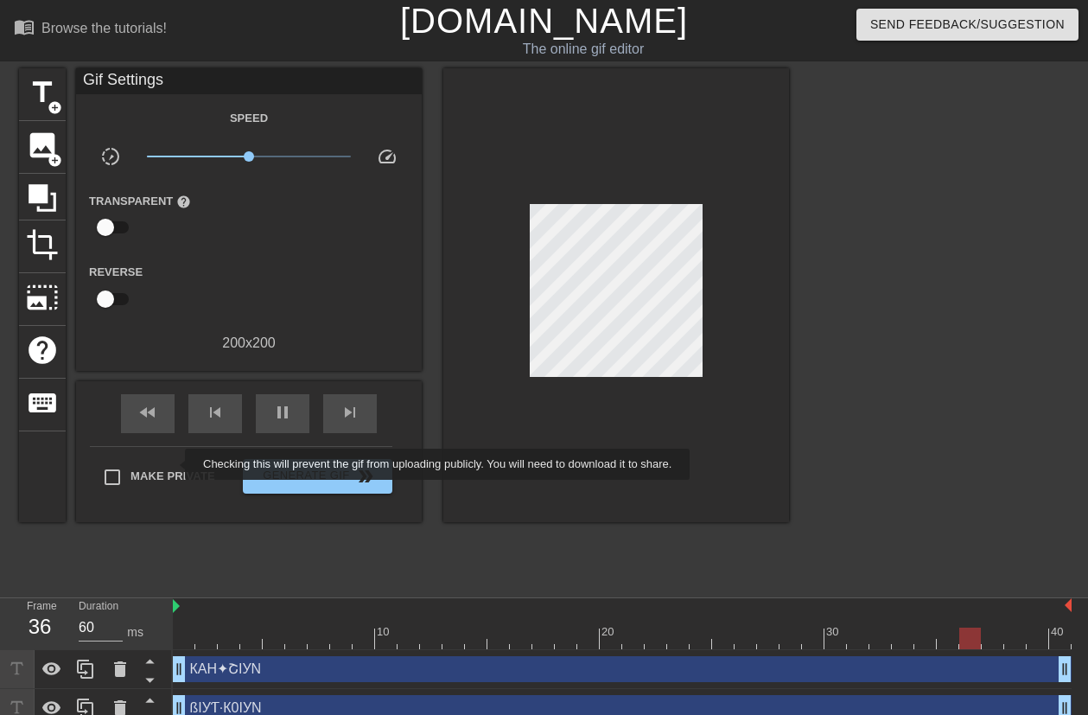
type input "30"
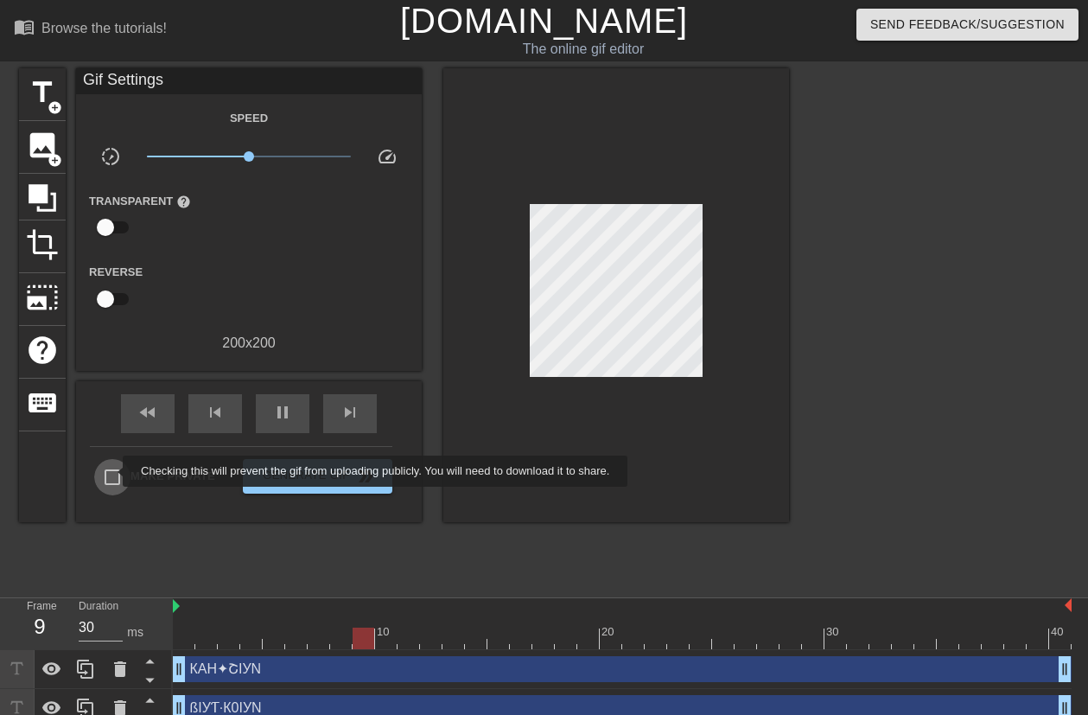
click at [111, 471] on input "Make Private" at bounding box center [112, 477] width 36 height 36
checkbox input "true"
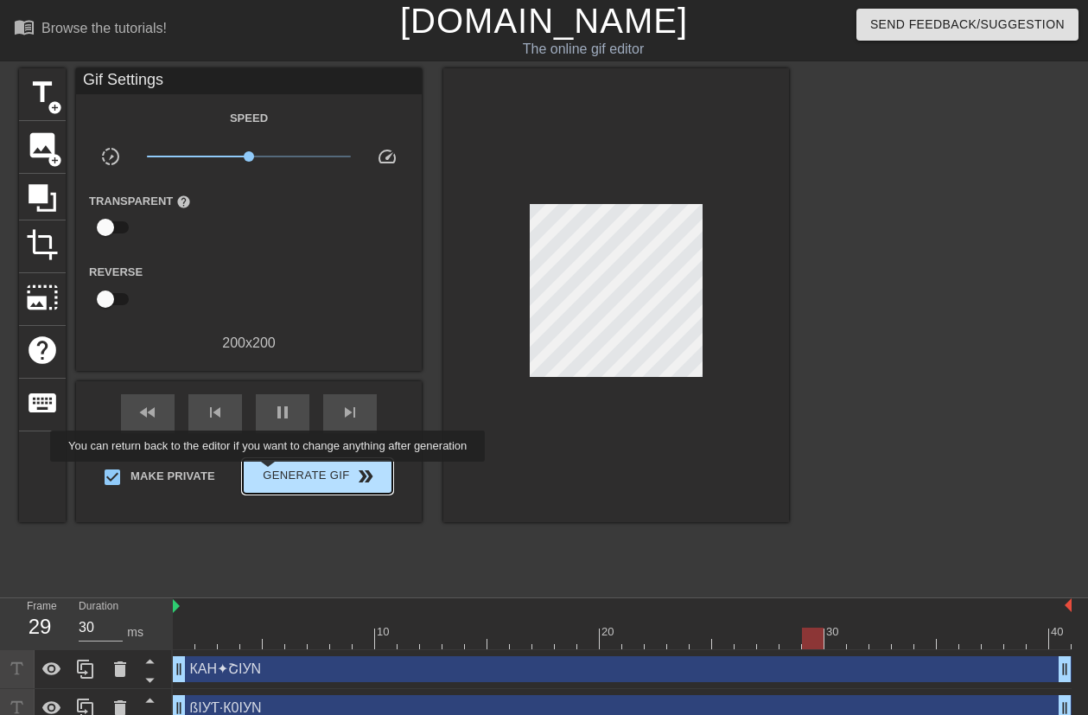
click at [270, 474] on span "Generate Gif double_arrow" at bounding box center [318, 476] width 136 height 21
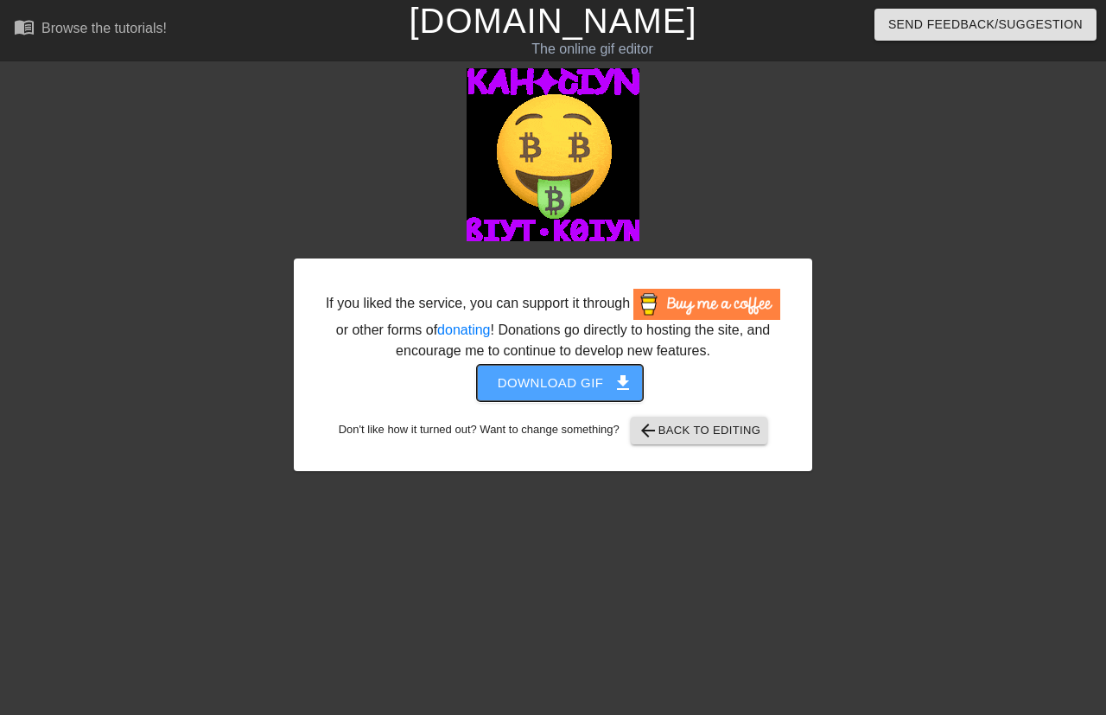
click at [626, 385] on span "get_app" at bounding box center [623, 382] width 21 height 21
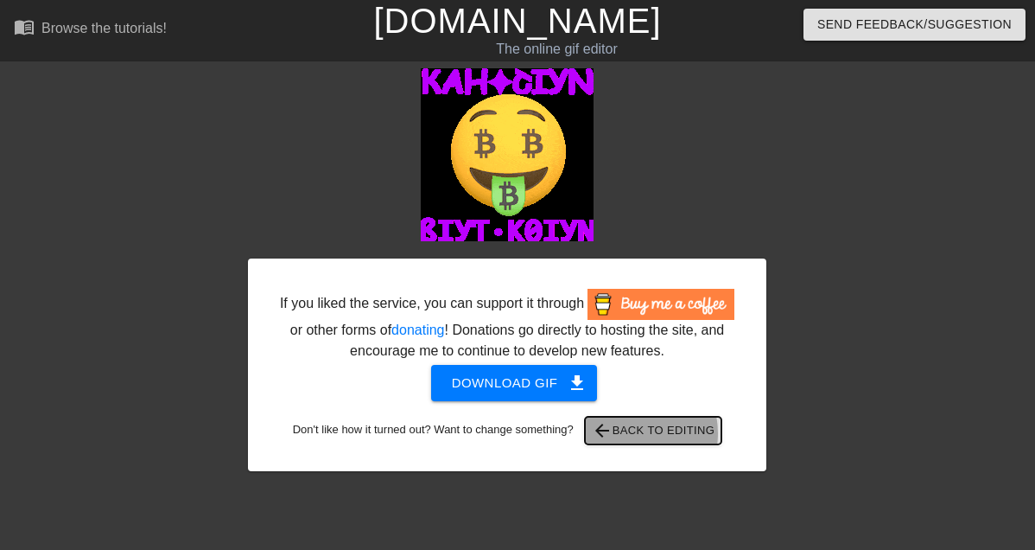
click at [640, 433] on span "arrow_back Back to Editing" at bounding box center [654, 430] width 124 height 21
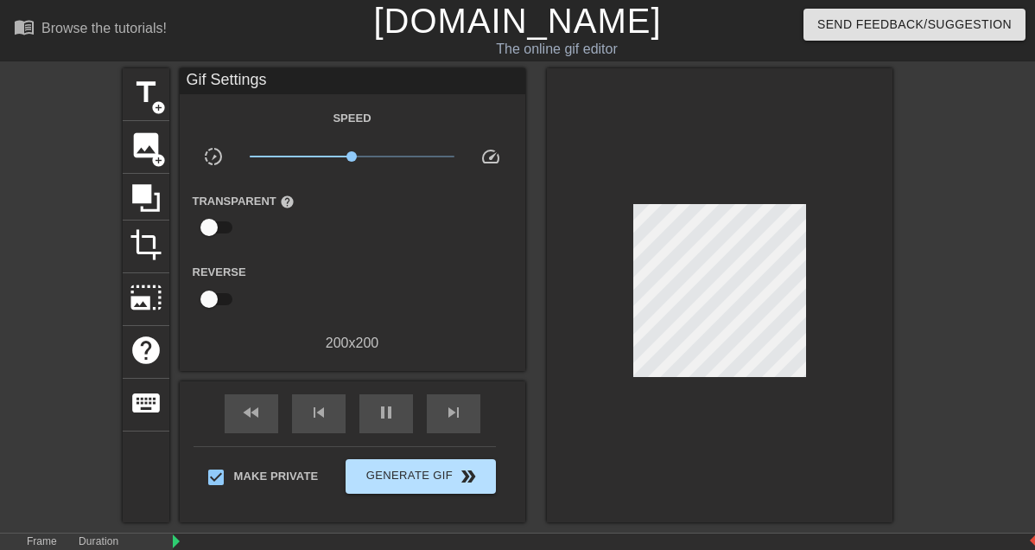
type input "30"
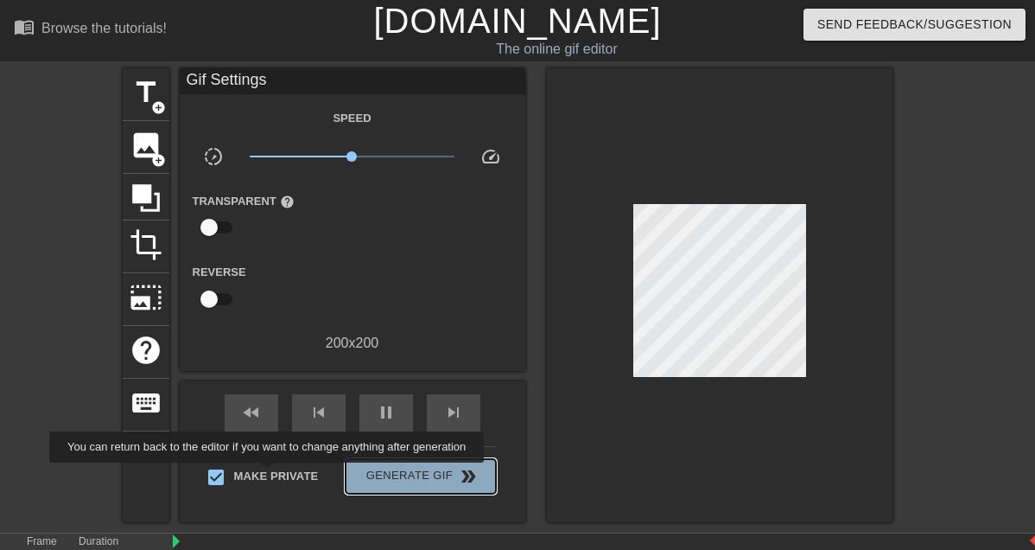
click at [353, 474] on span "Generate Gif double_arrow" at bounding box center [421, 476] width 136 height 21
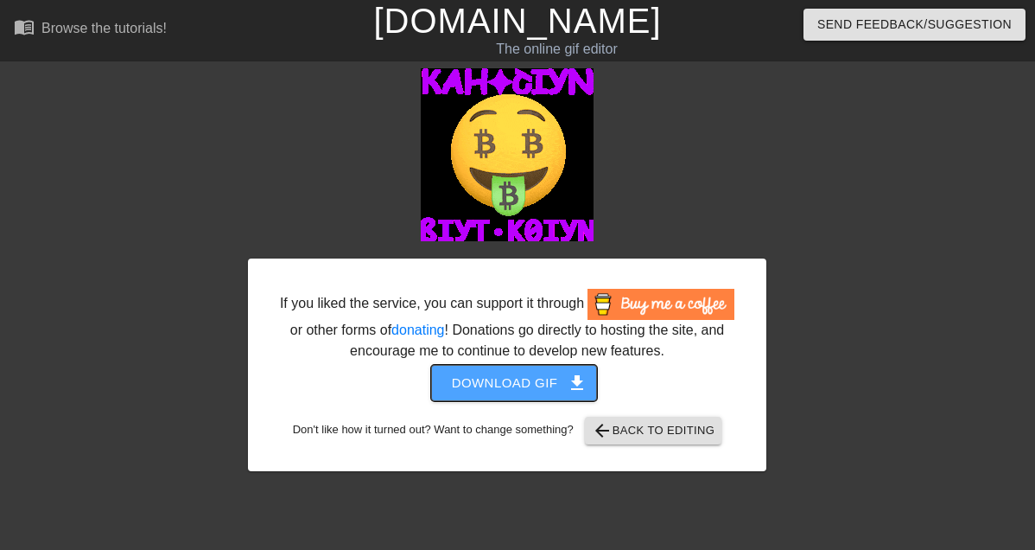
click at [587, 377] on span "get_app" at bounding box center [577, 382] width 21 height 21
